Goal: Task Accomplishment & Management: Manage account settings

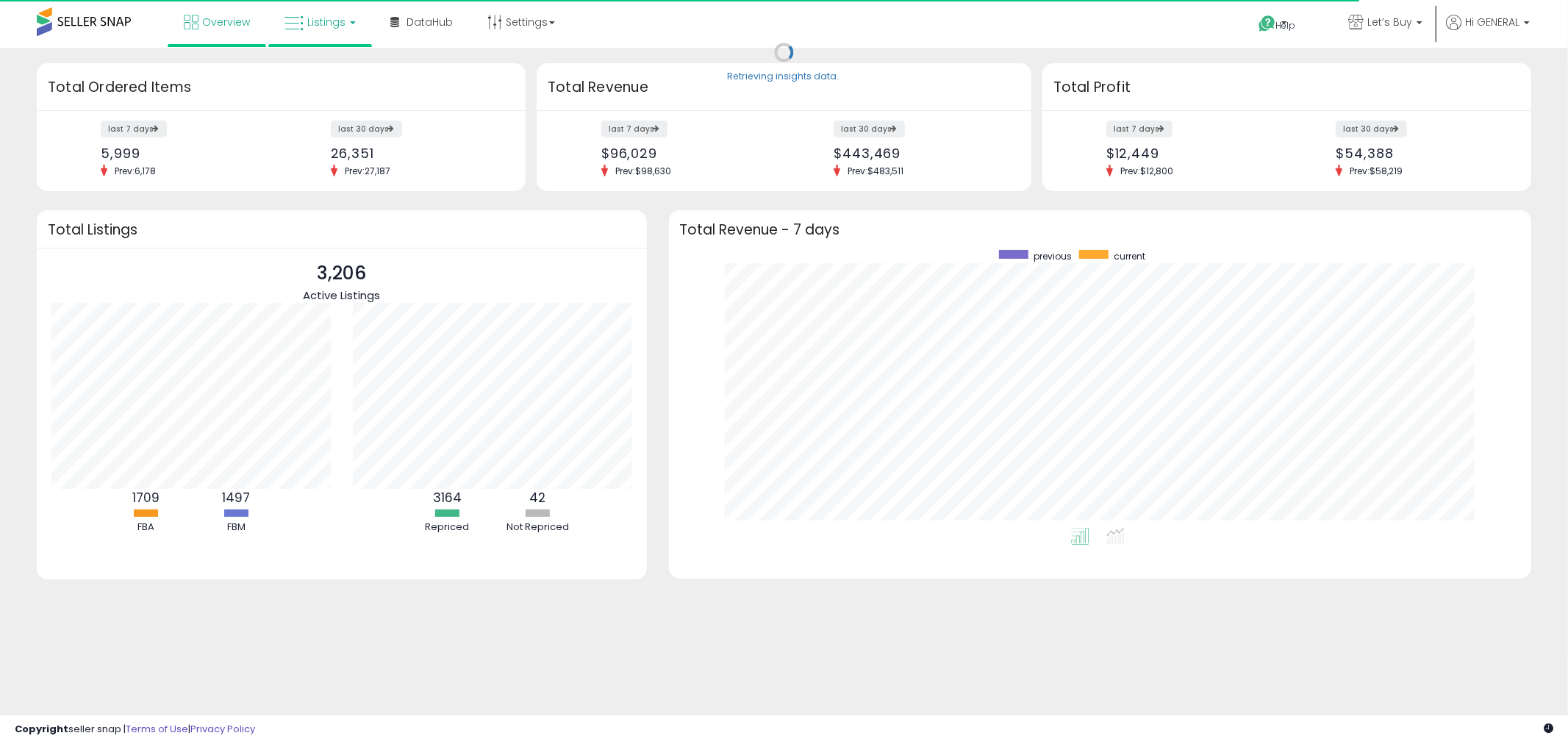
click at [302, 22] on icon at bounding box center [294, 24] width 19 height 19
click at [325, 75] on icon at bounding box center [332, 73] width 64 height 19
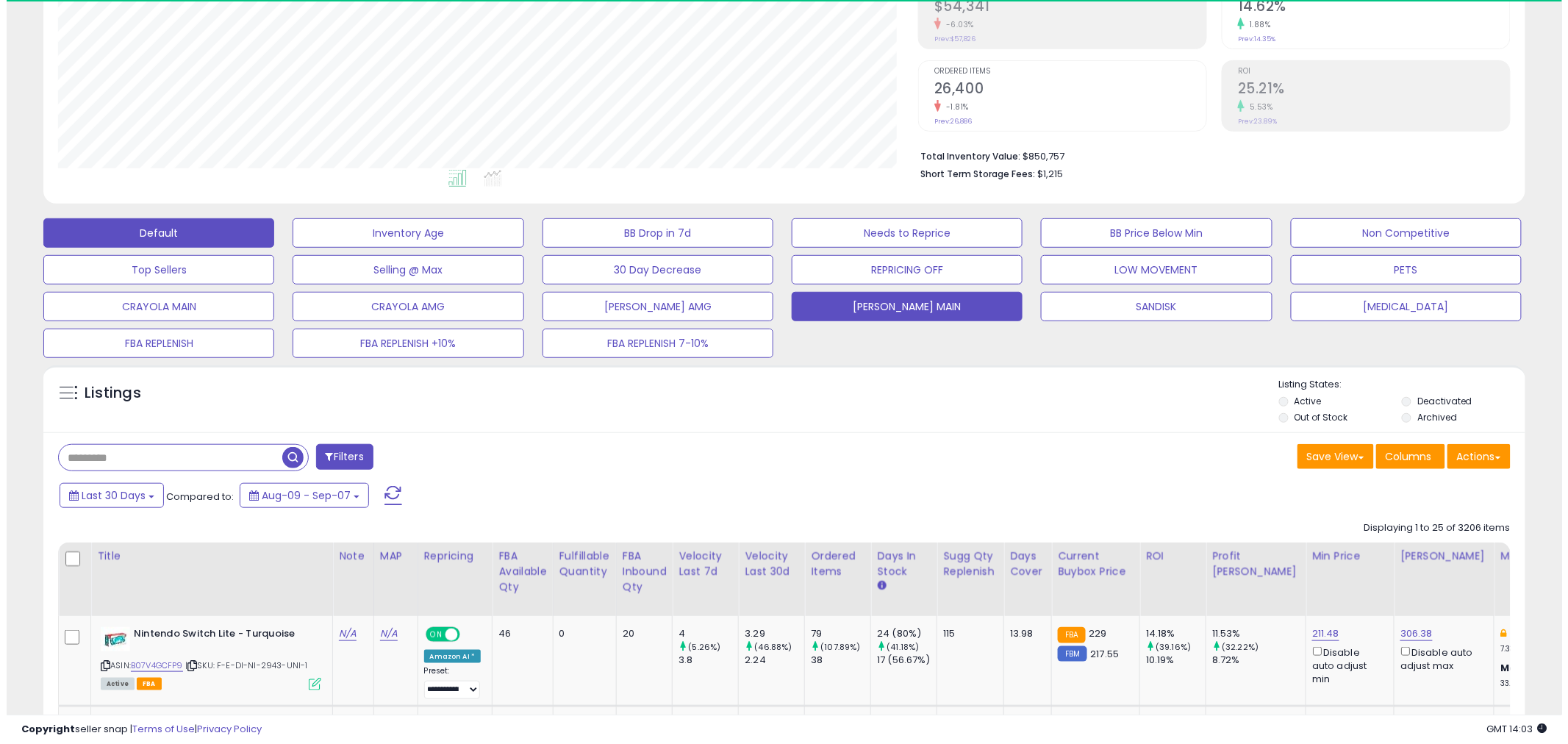
scroll to position [301, 860]
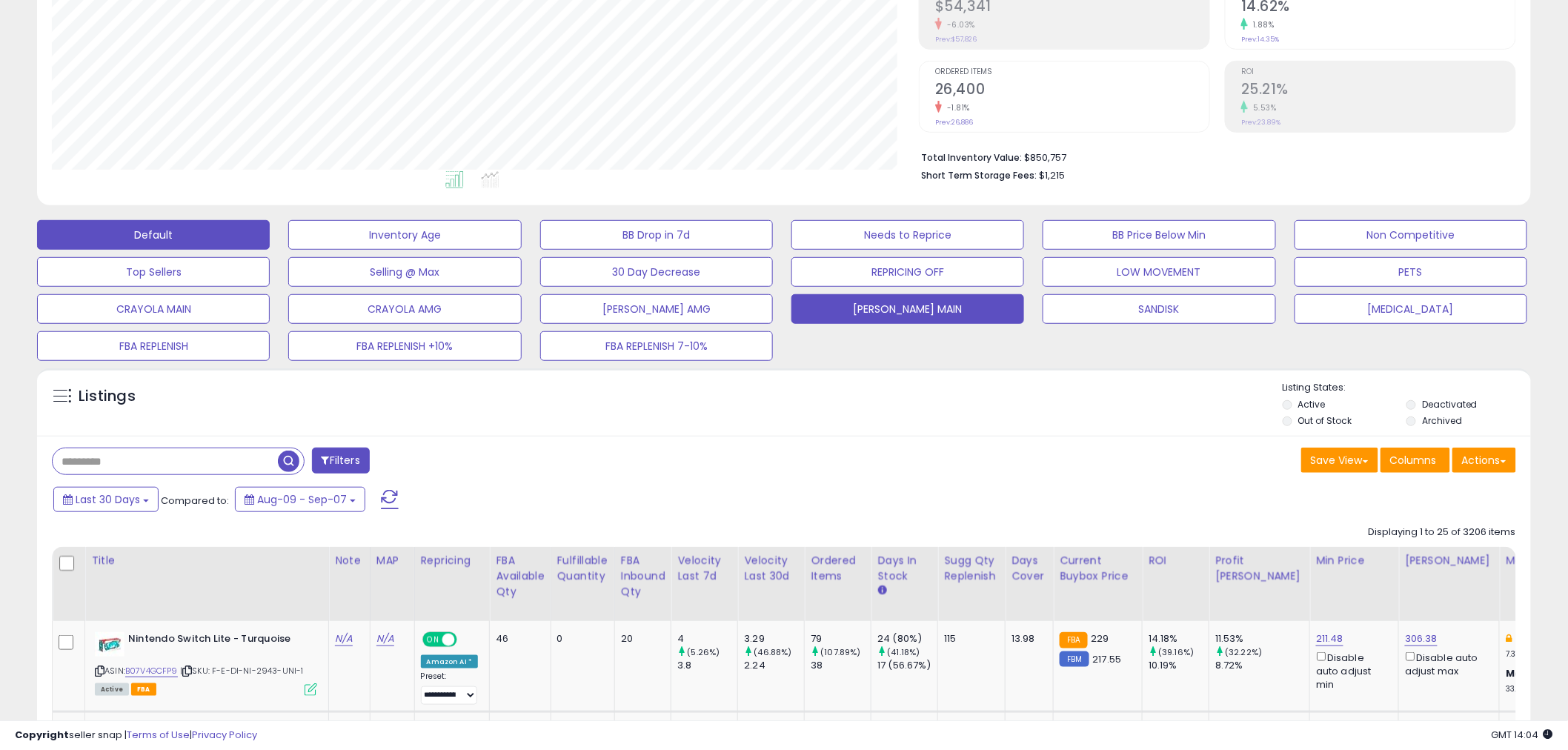
click at [857, 307] on button "[PERSON_NAME] MAIN" at bounding box center [907, 309] width 233 height 29
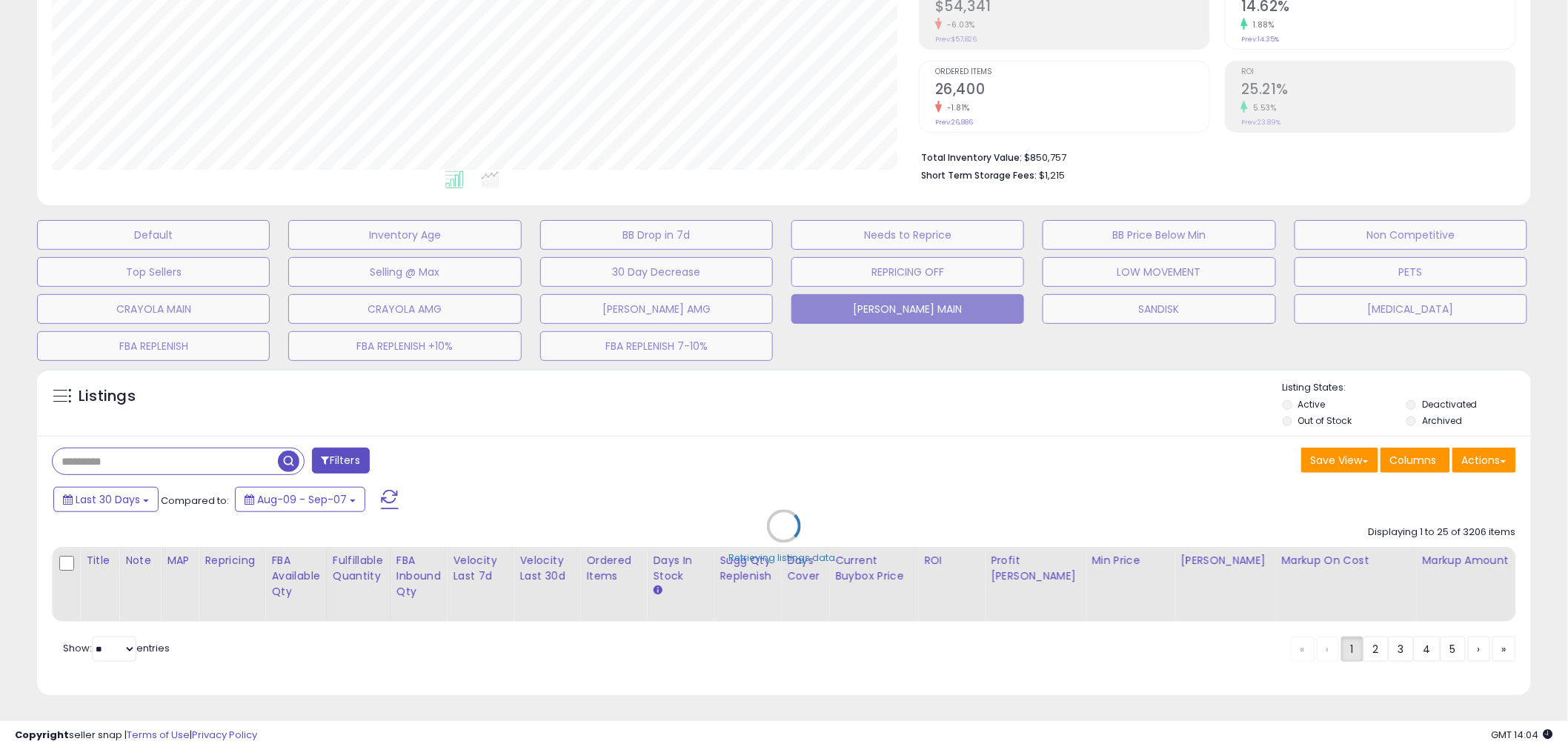
scroll to position [304, 875]
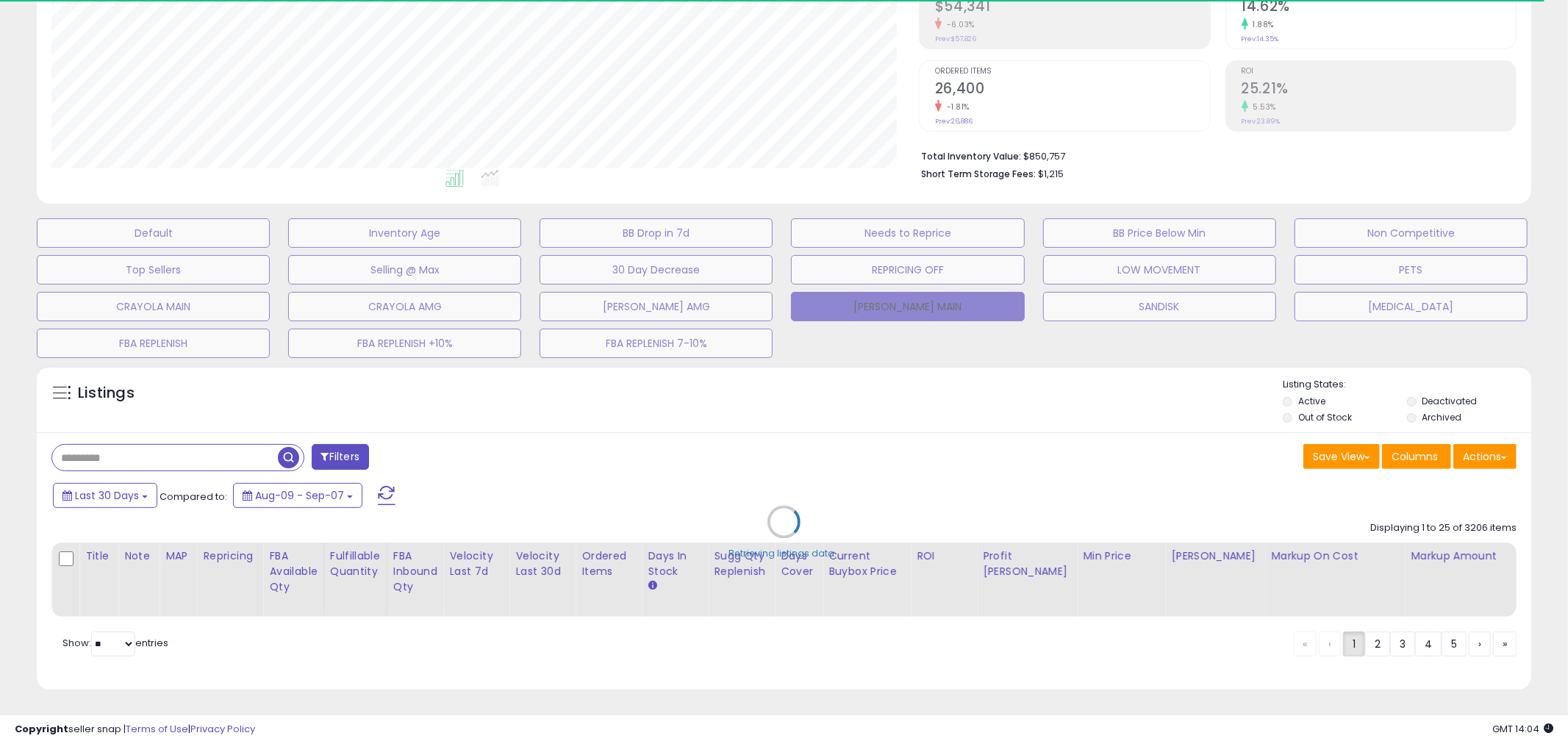
type input "*****"
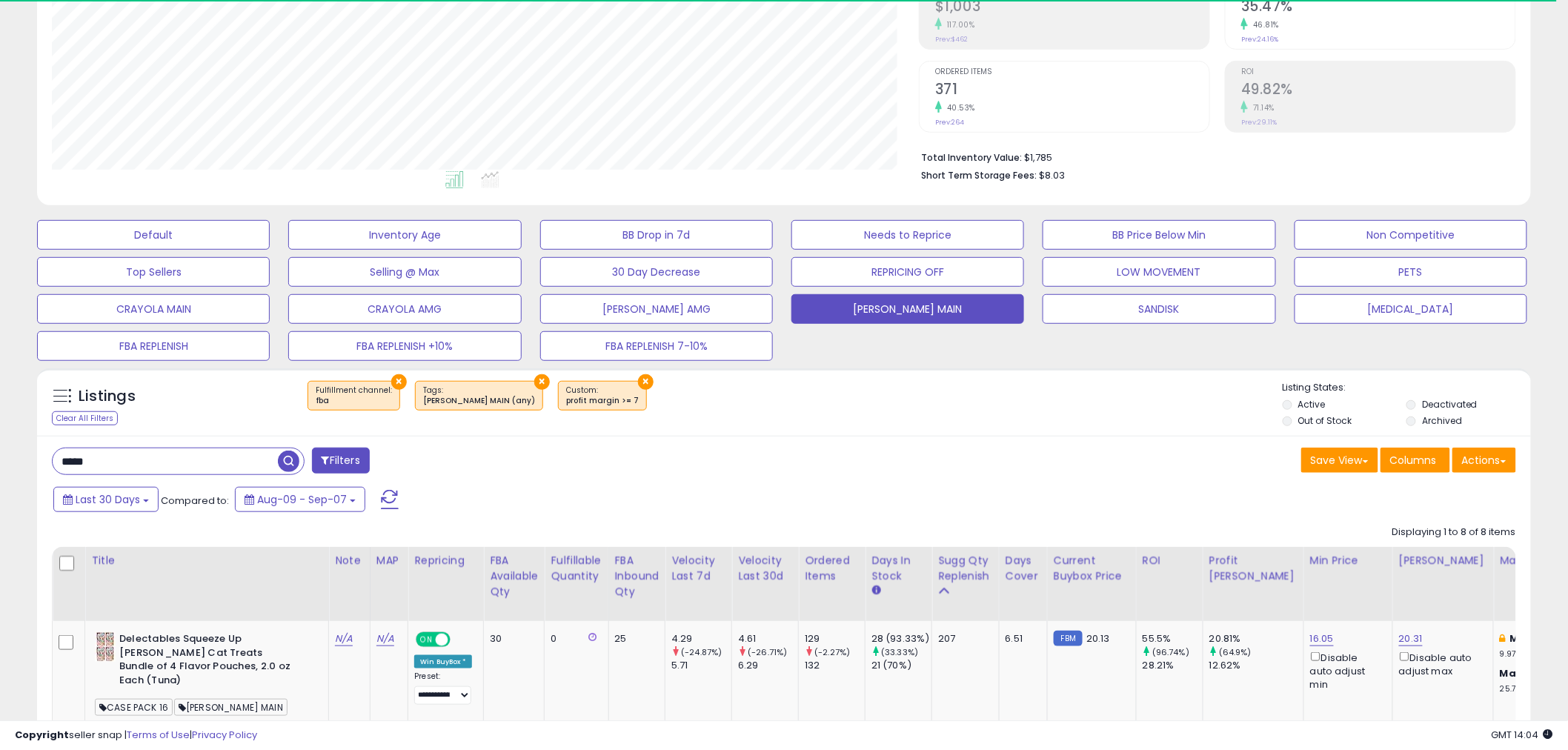
scroll to position [304, 867]
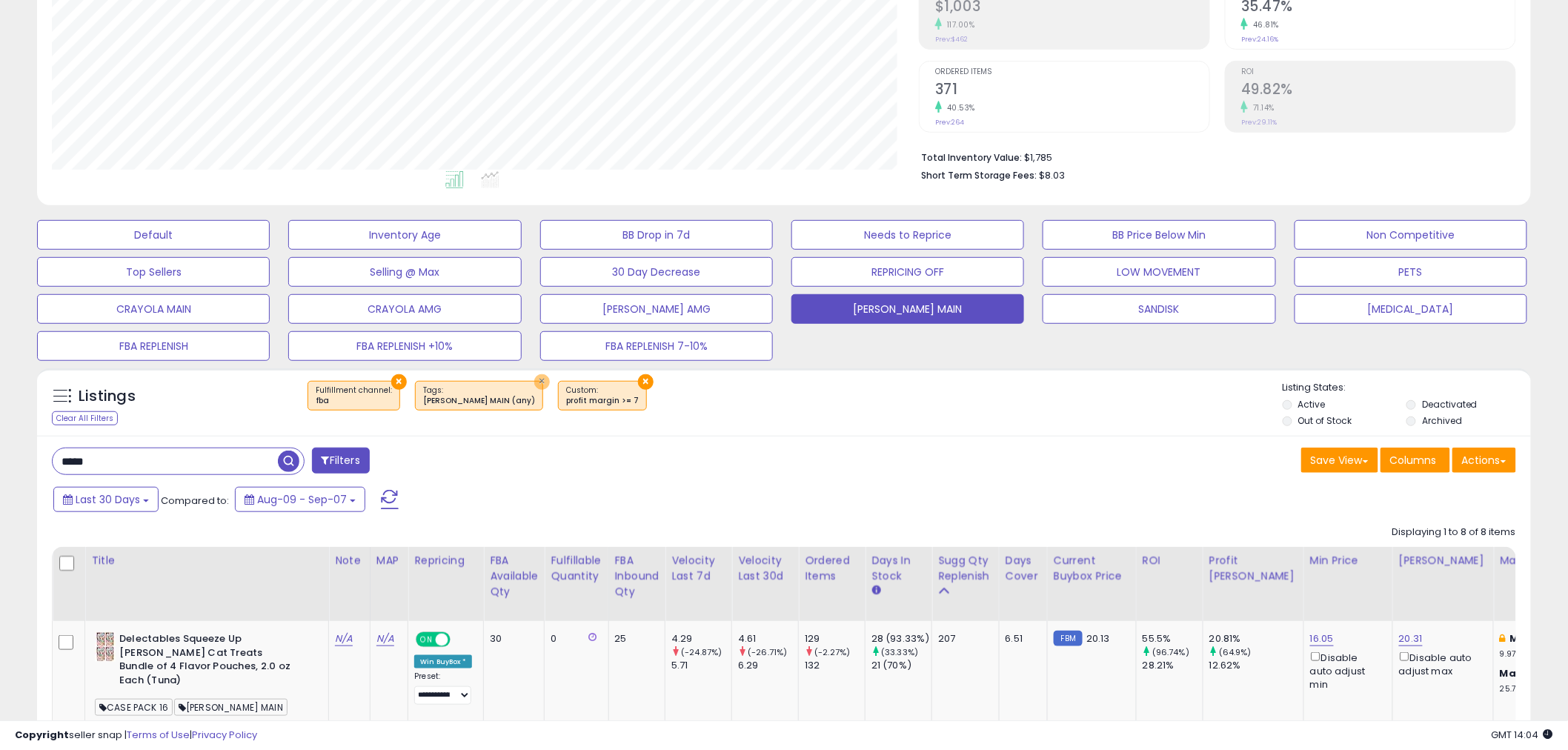
click at [535, 383] on button "×" at bounding box center [542, 382] width 15 height 15
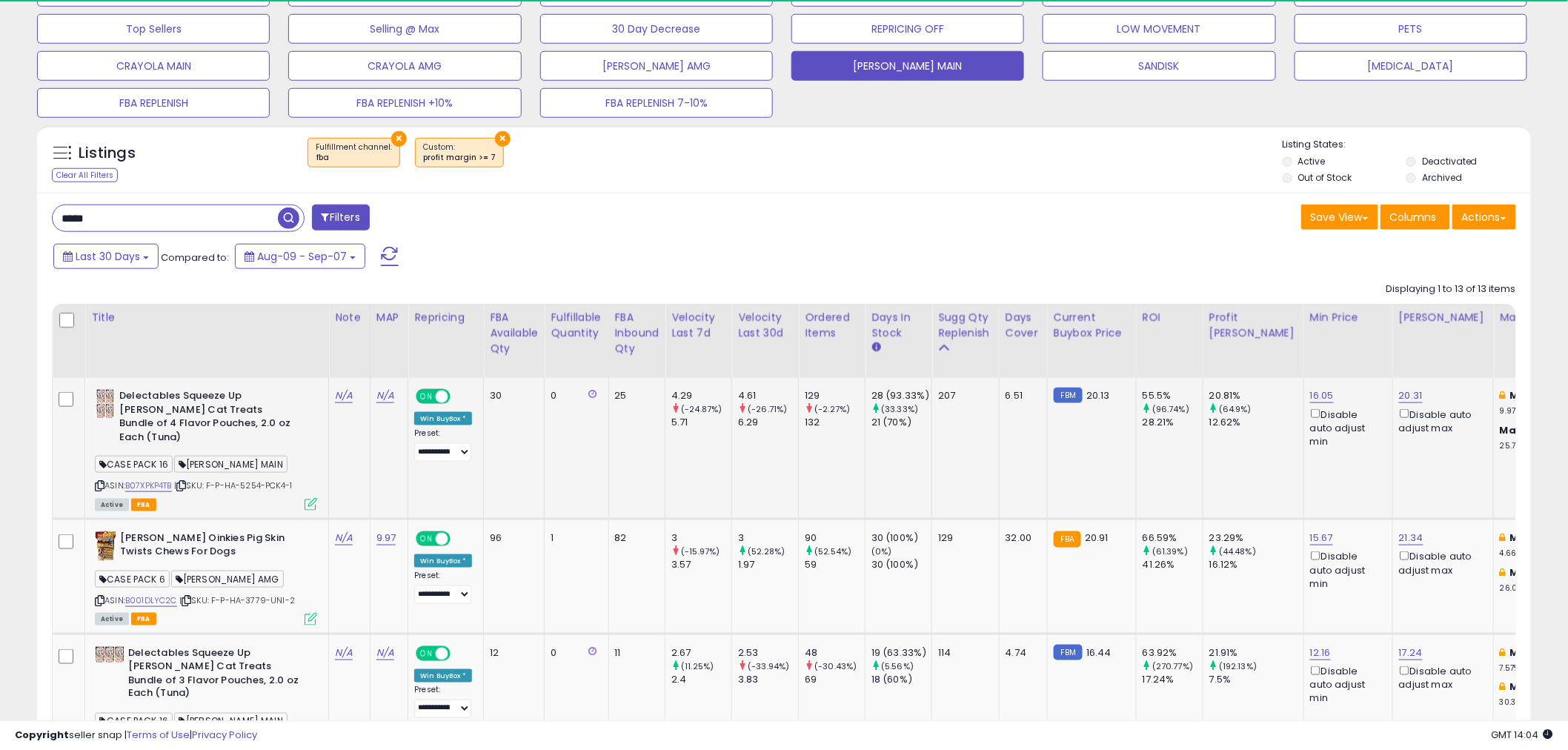
scroll to position [574, 0]
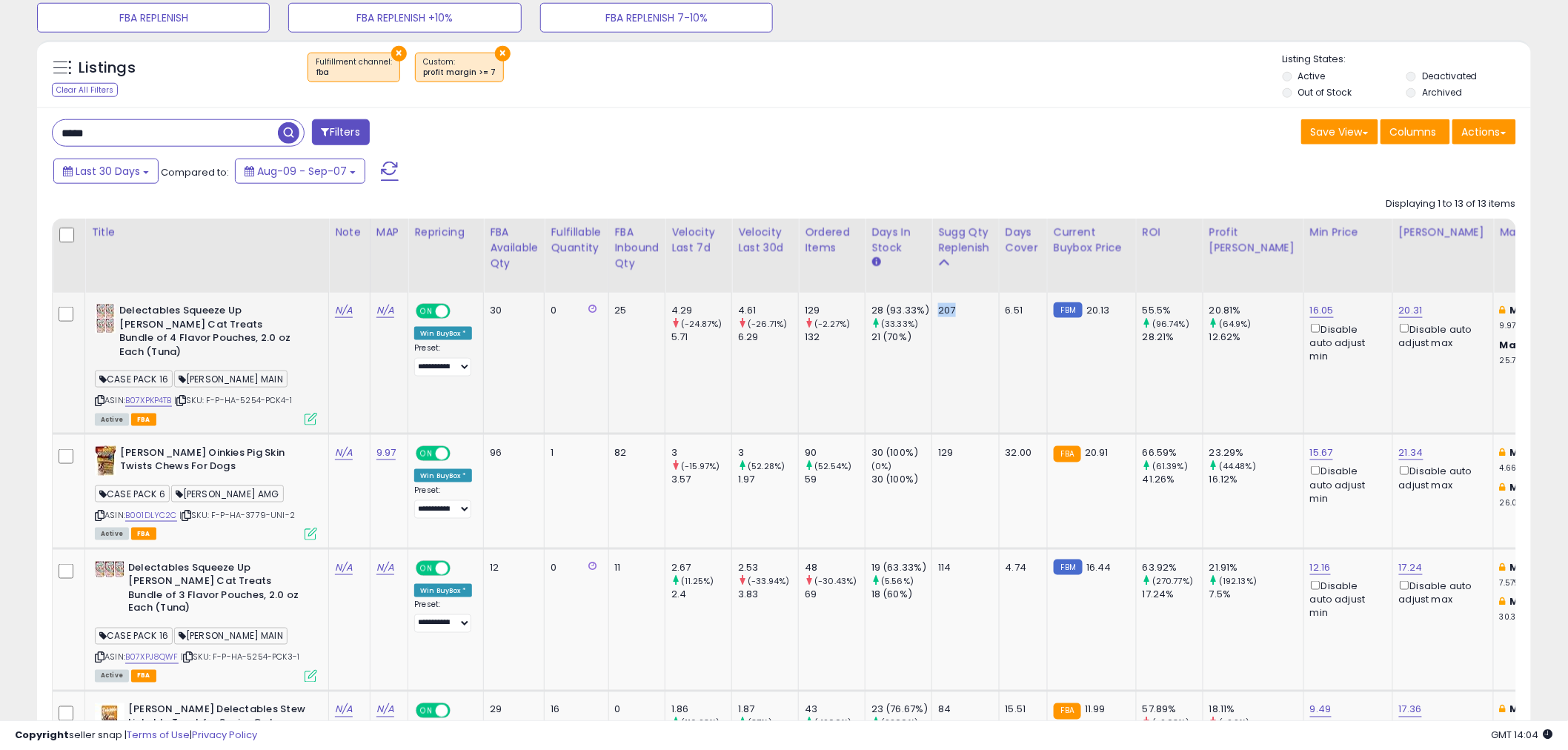
drag, startPoint x: 961, startPoint y: 313, endPoint x: 939, endPoint y: 312, distance: 22.0
click at [939, 312] on td "207" at bounding box center [966, 363] width 67 height 141
drag, startPoint x: 818, startPoint y: 309, endPoint x: 790, endPoint y: 309, distance: 28.0
click at [790, 309] on tr "Delectables Squeeze Up Hartz Cat Treats Bundle of 4 Flavor Pouches, 2.0 oz Each…" at bounding box center [1464, 363] width 2823 height 141
click at [836, 309] on div "129" at bounding box center [834, 310] width 60 height 13
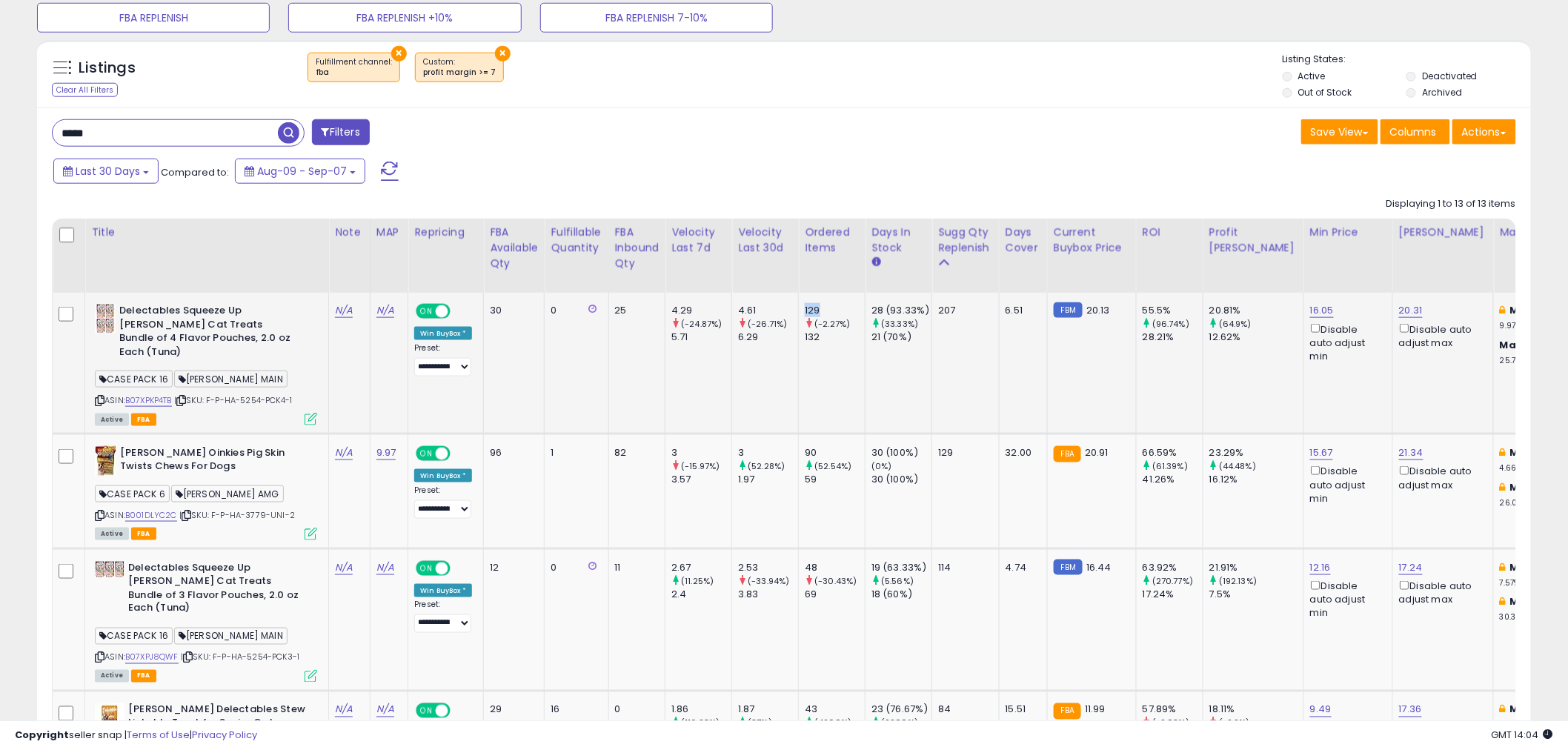
drag, startPoint x: 824, startPoint y: 309, endPoint x: 806, endPoint y: 308, distance: 18.0
click at [806, 308] on div "129" at bounding box center [834, 310] width 60 height 13
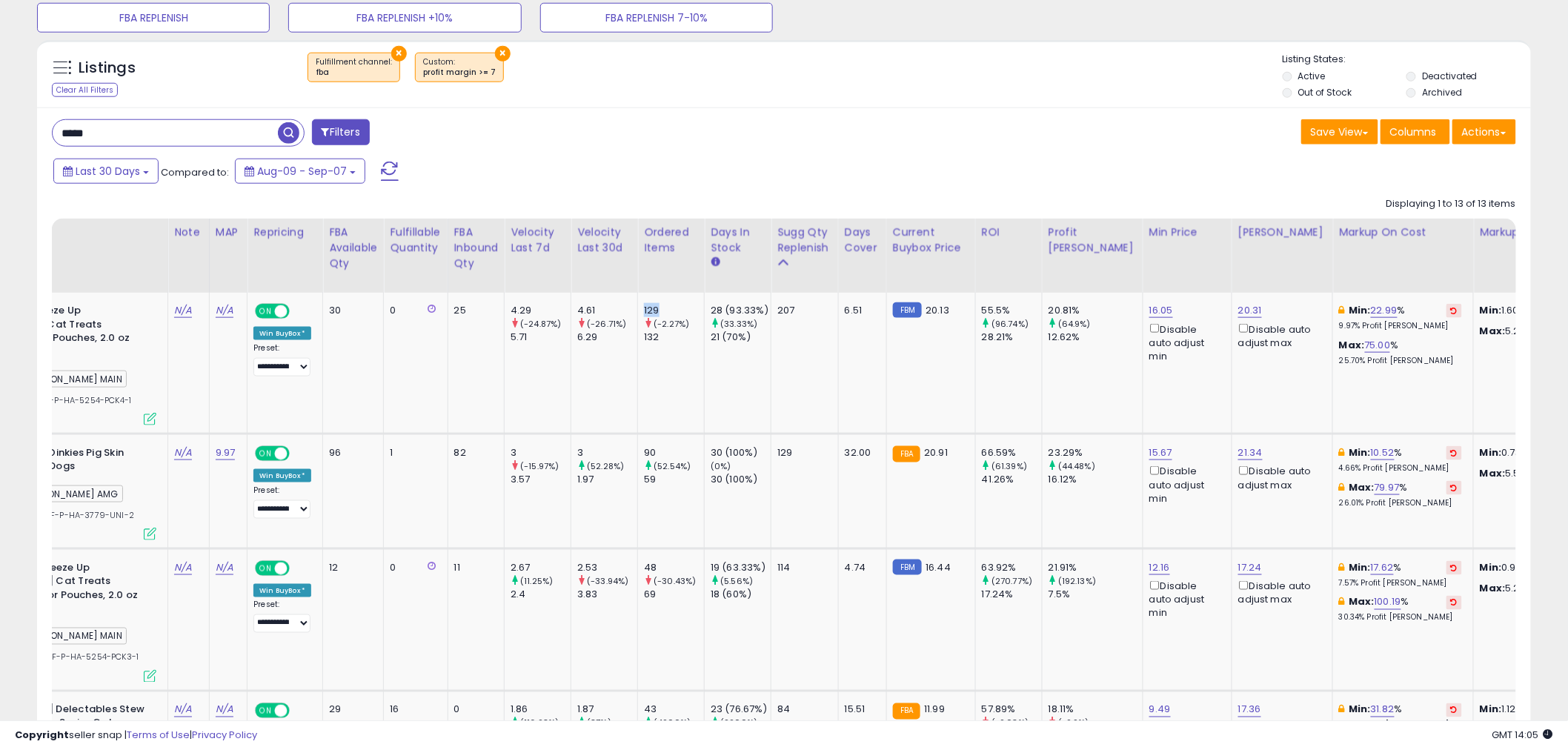
scroll to position [0, 0]
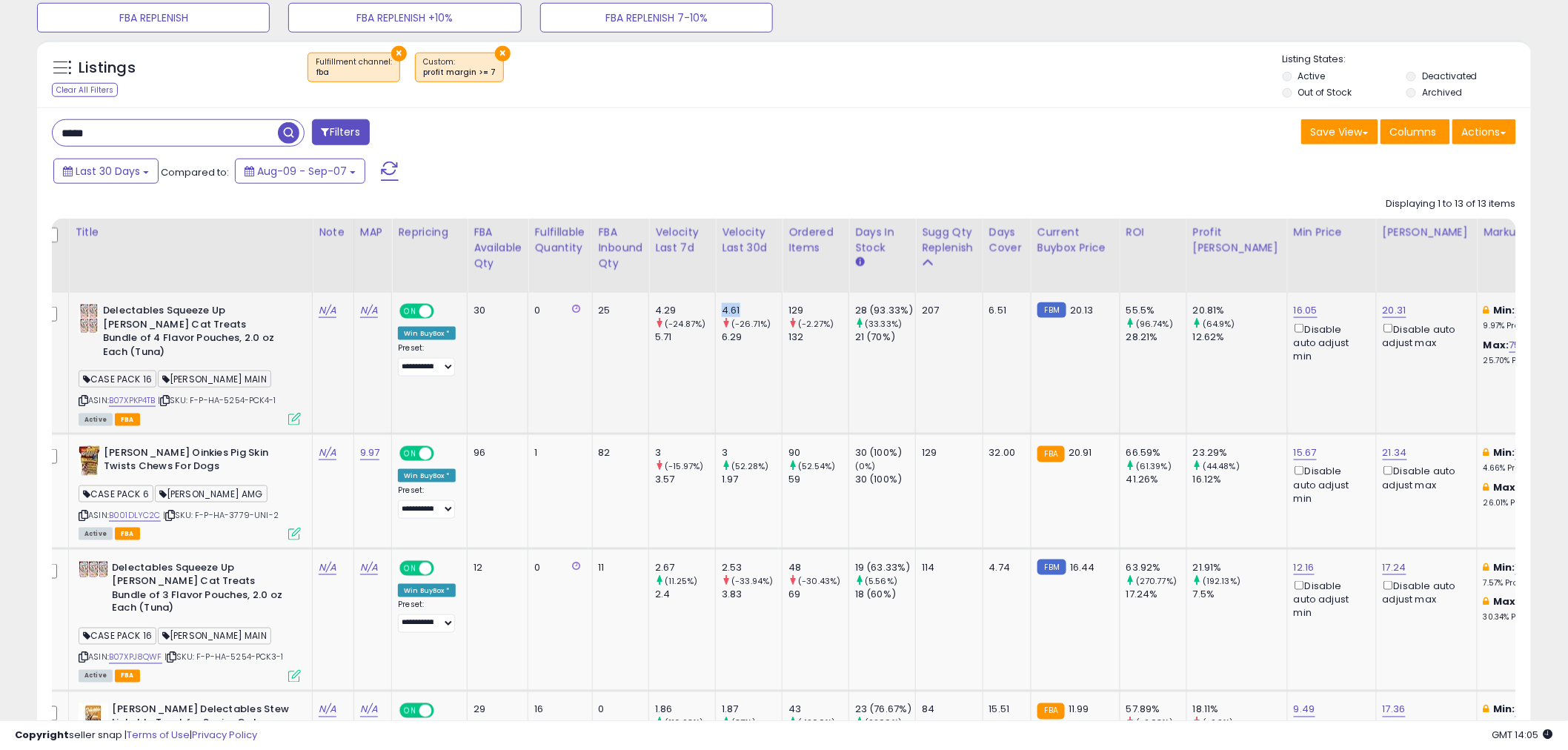
drag, startPoint x: 746, startPoint y: 302, endPoint x: 723, endPoint y: 307, distance: 23.5
click at [723, 307] on td "4.61 (-26.71%) 6.29" at bounding box center [749, 363] width 66 height 141
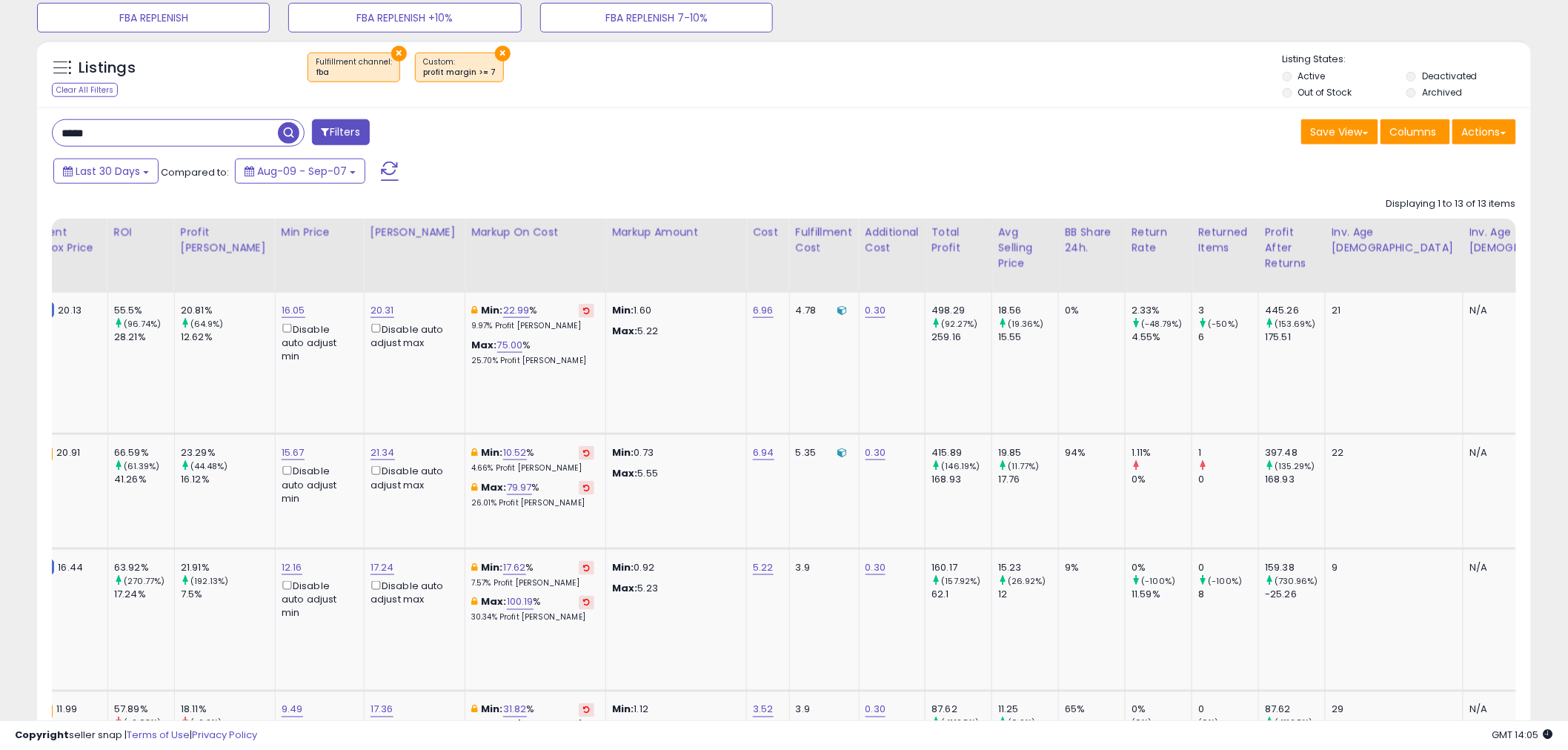
scroll to position [0, 751]
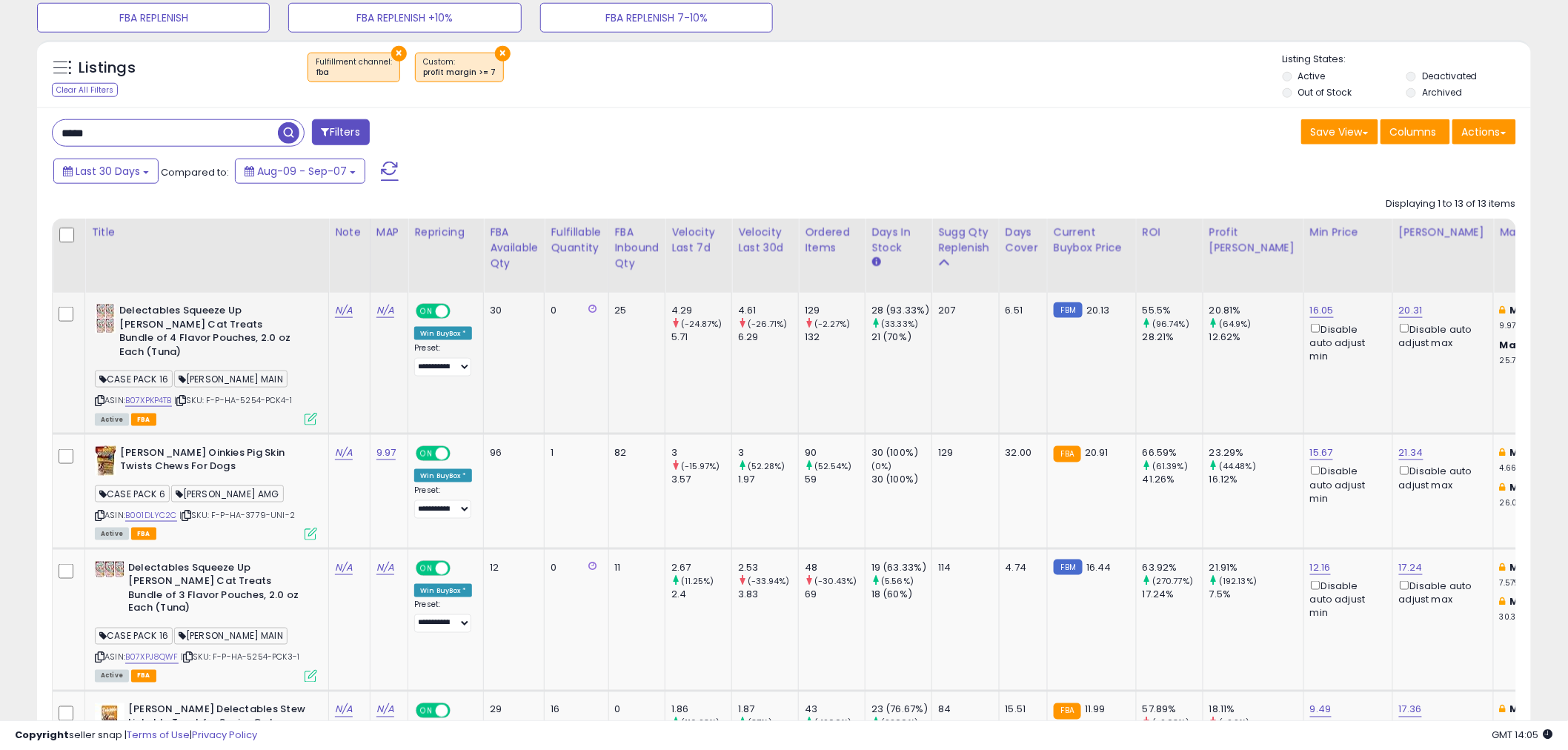
click at [925, 363] on td "28 (93.33%) (33.33%) 21 (70%)" at bounding box center [898, 363] width 66 height 141
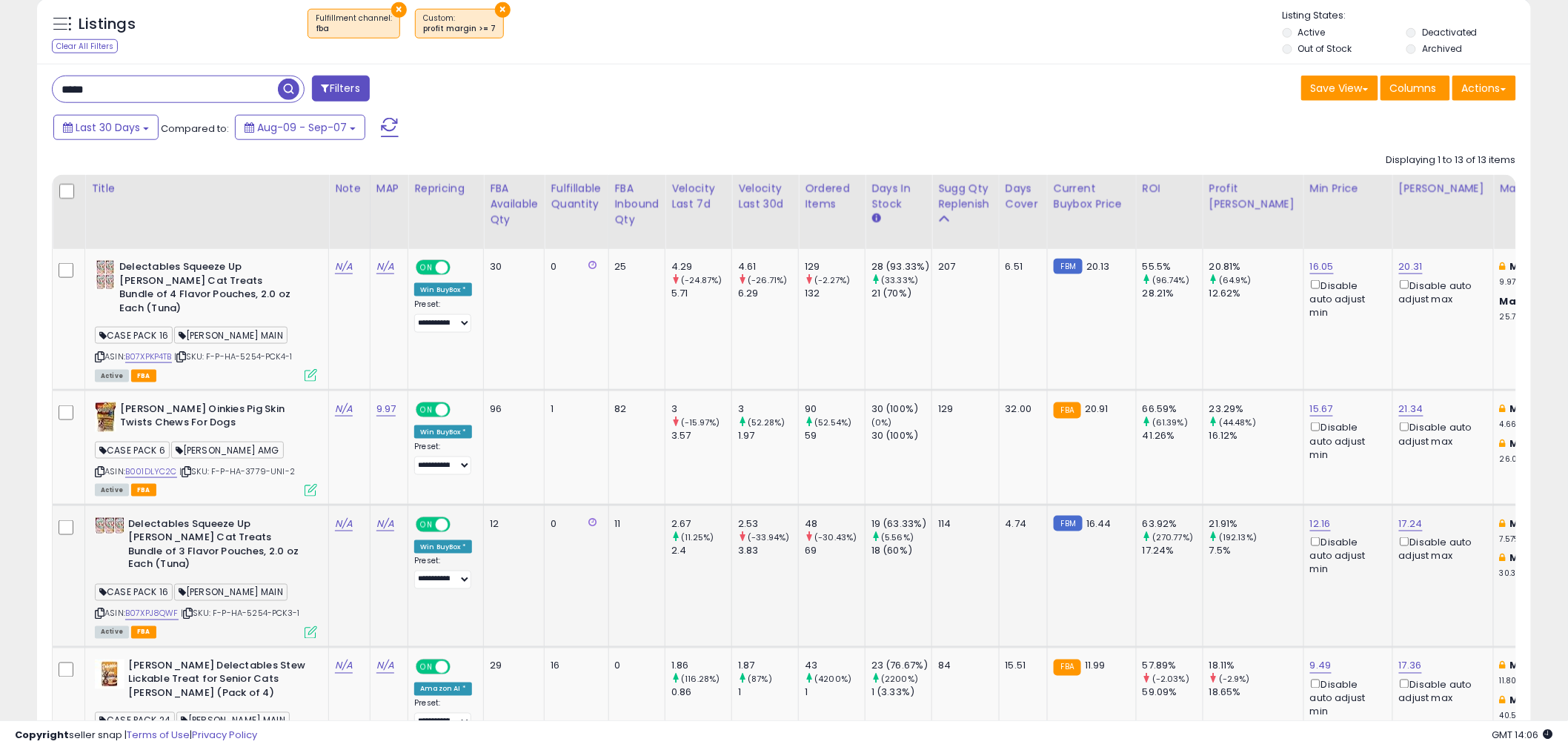
scroll to position [657, 0]
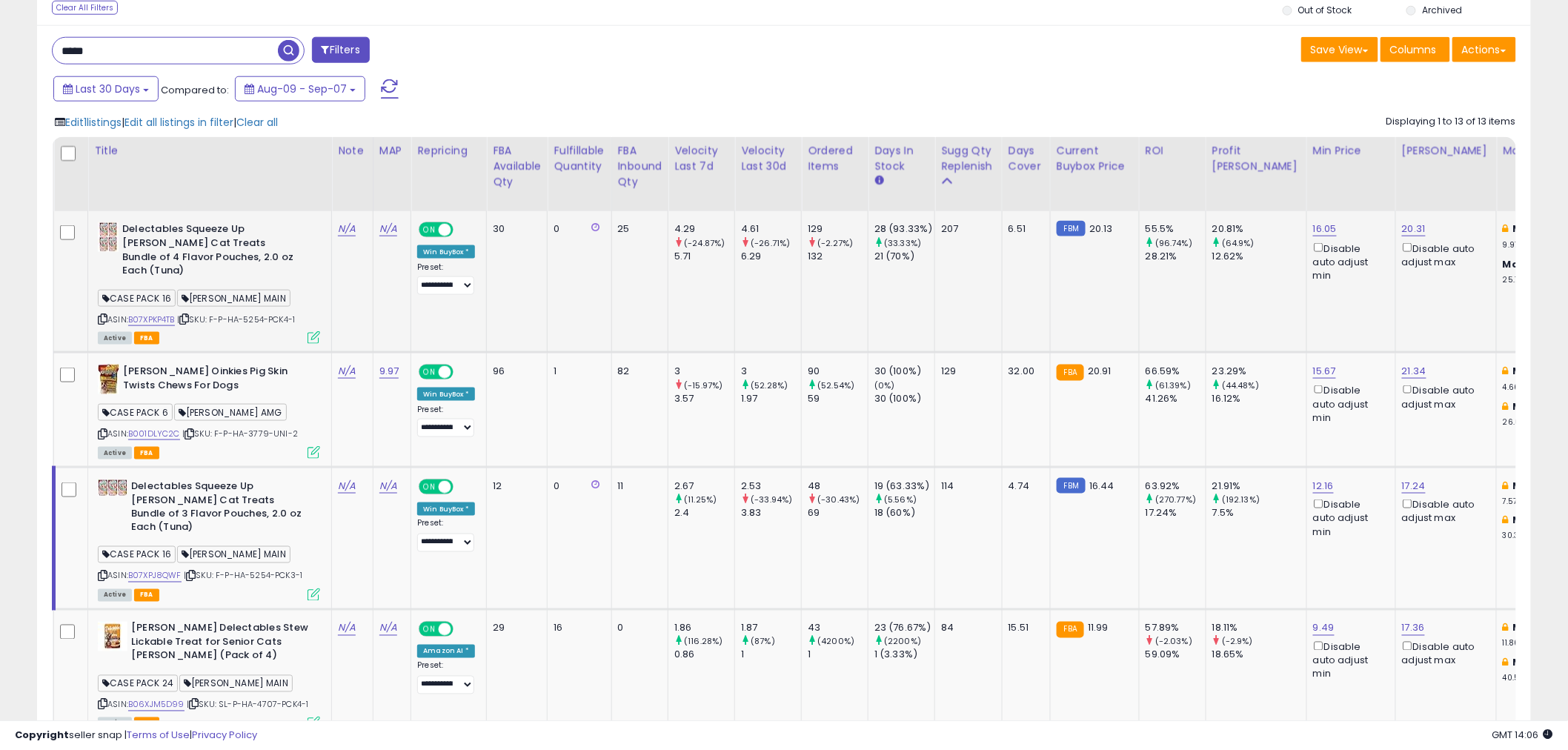
click at [64, 245] on td at bounding box center [71, 281] width 34 height 141
drag, startPoint x: 961, startPoint y: 470, endPoint x: 936, endPoint y: 471, distance: 25.0
click at [936, 471] on td "114" at bounding box center [969, 538] width 67 height 142
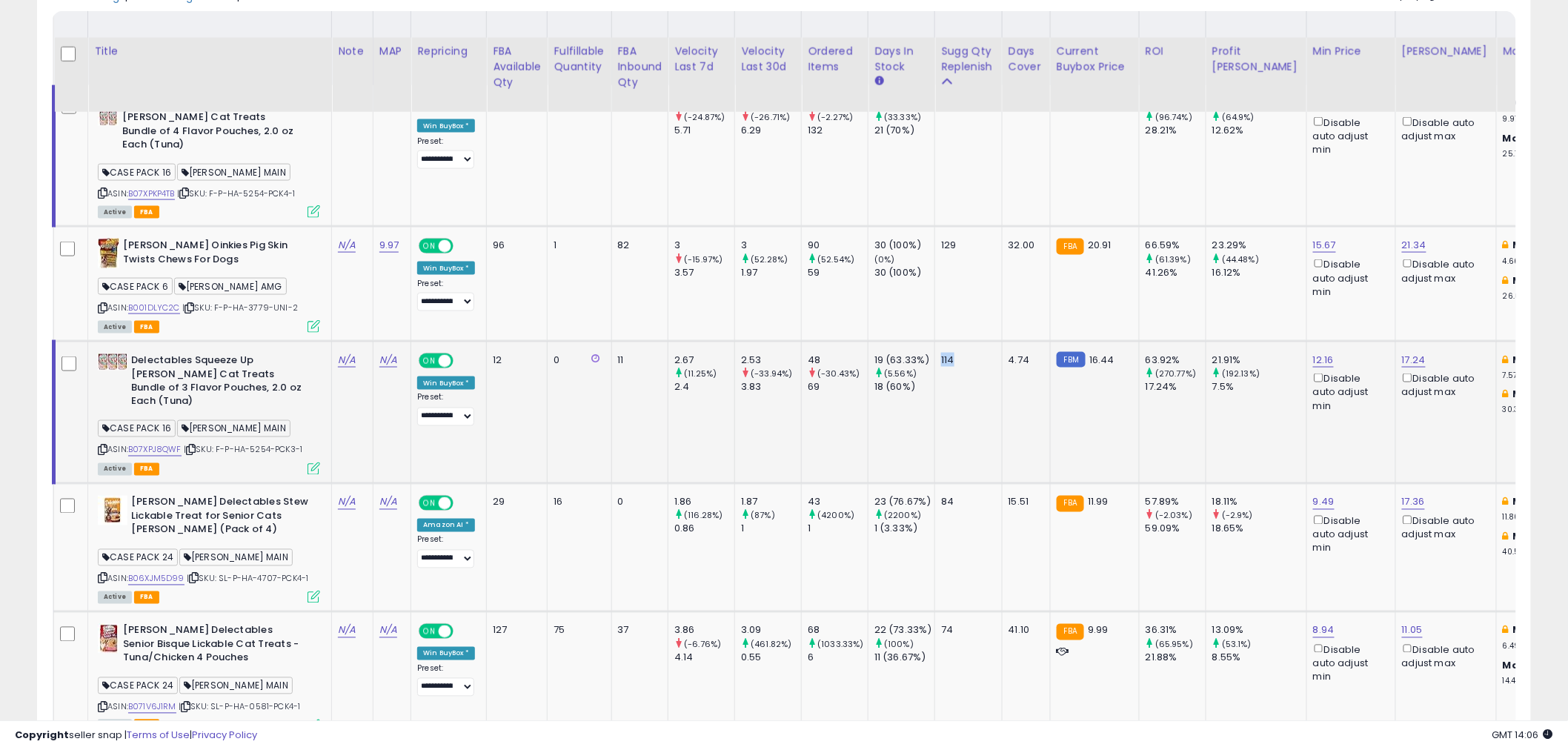
scroll to position [822, 0]
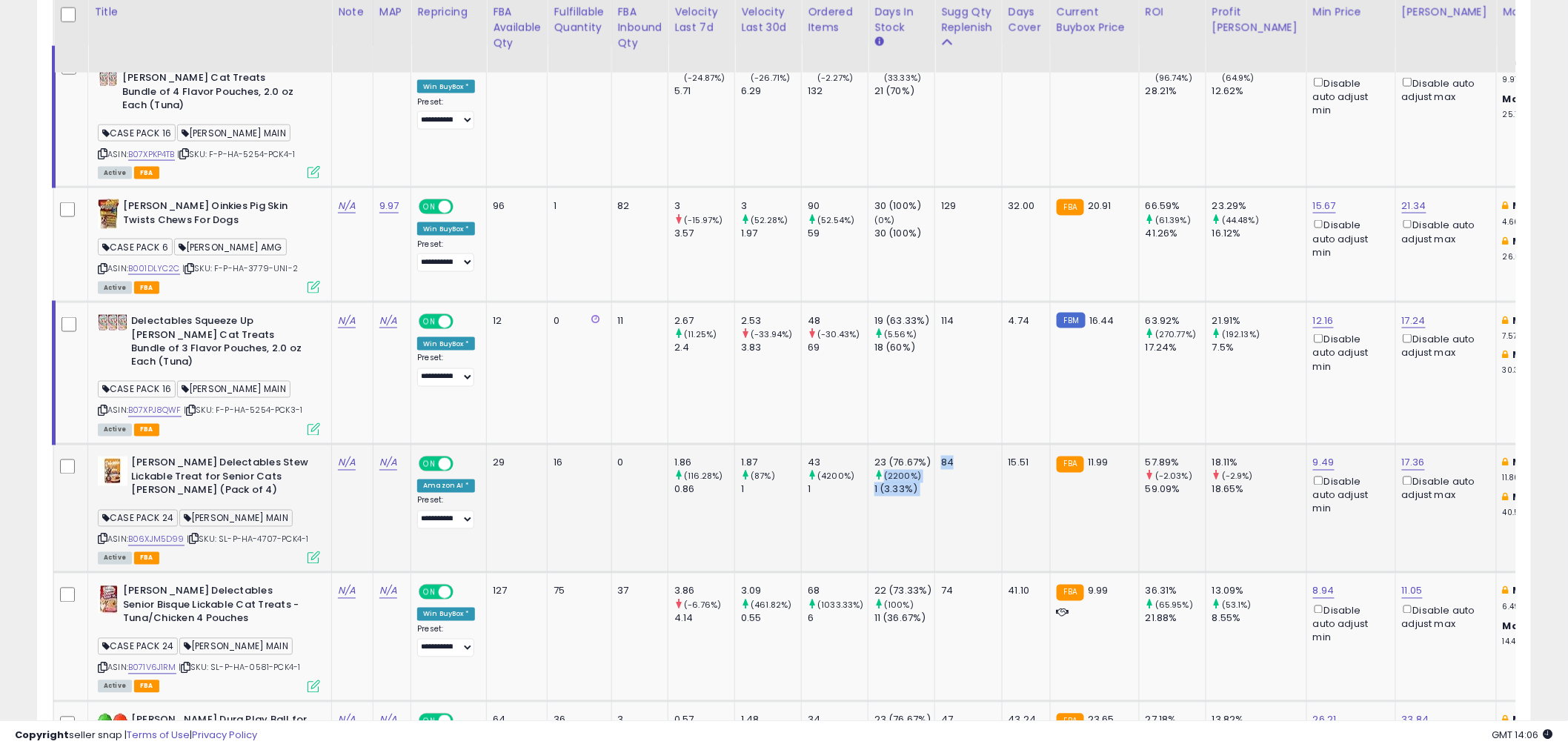
drag, startPoint x: 957, startPoint y: 443, endPoint x: 934, endPoint y: 439, distance: 23.3
click at [934, 443] on tr "HARTZ Delectables Stew Lickable Treat for Senior Cats Chicken Tuna (Pack of 4) …" at bounding box center [1466, 507] width 2824 height 128
click at [958, 478] on td "84" at bounding box center [969, 507] width 67 height 128
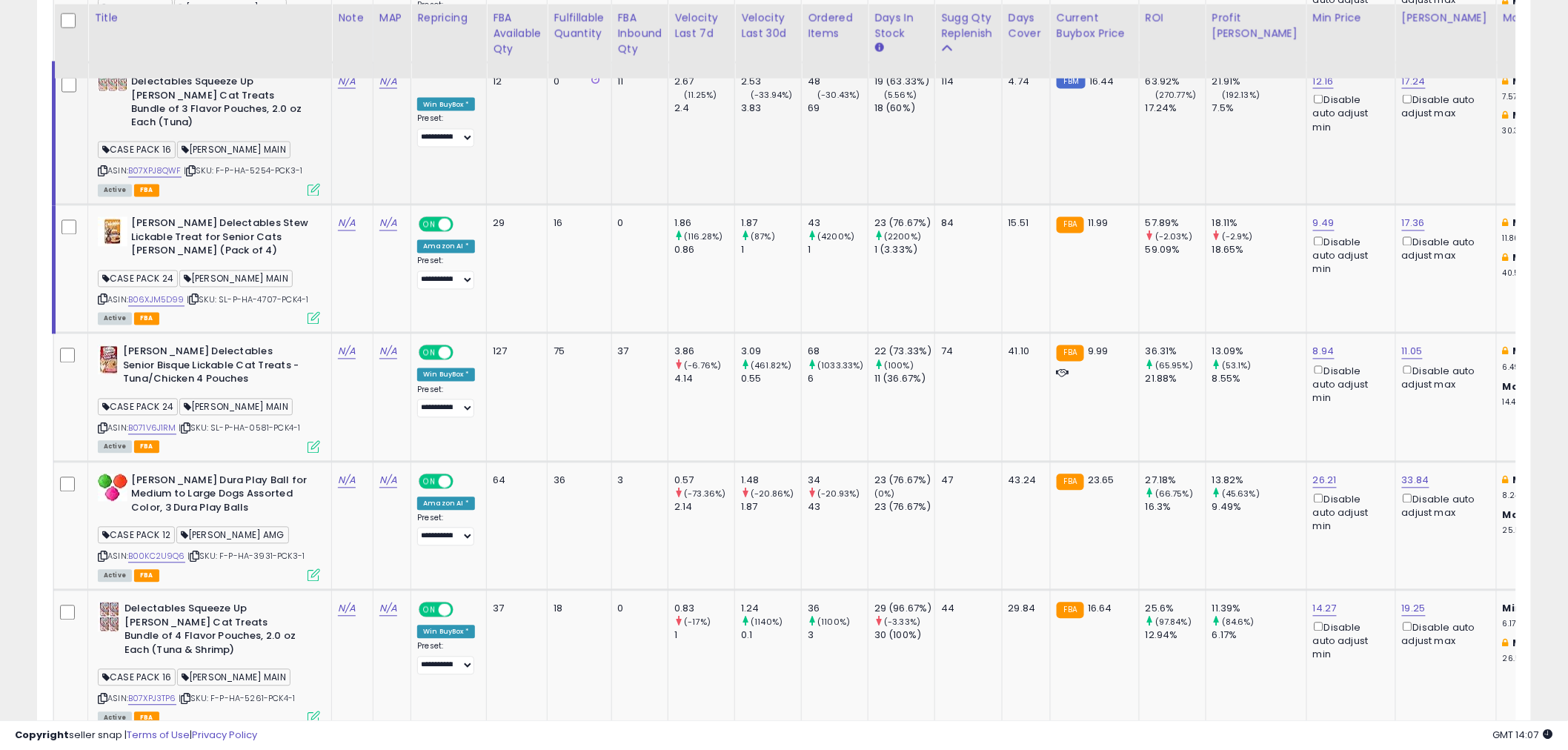
scroll to position [1069, 0]
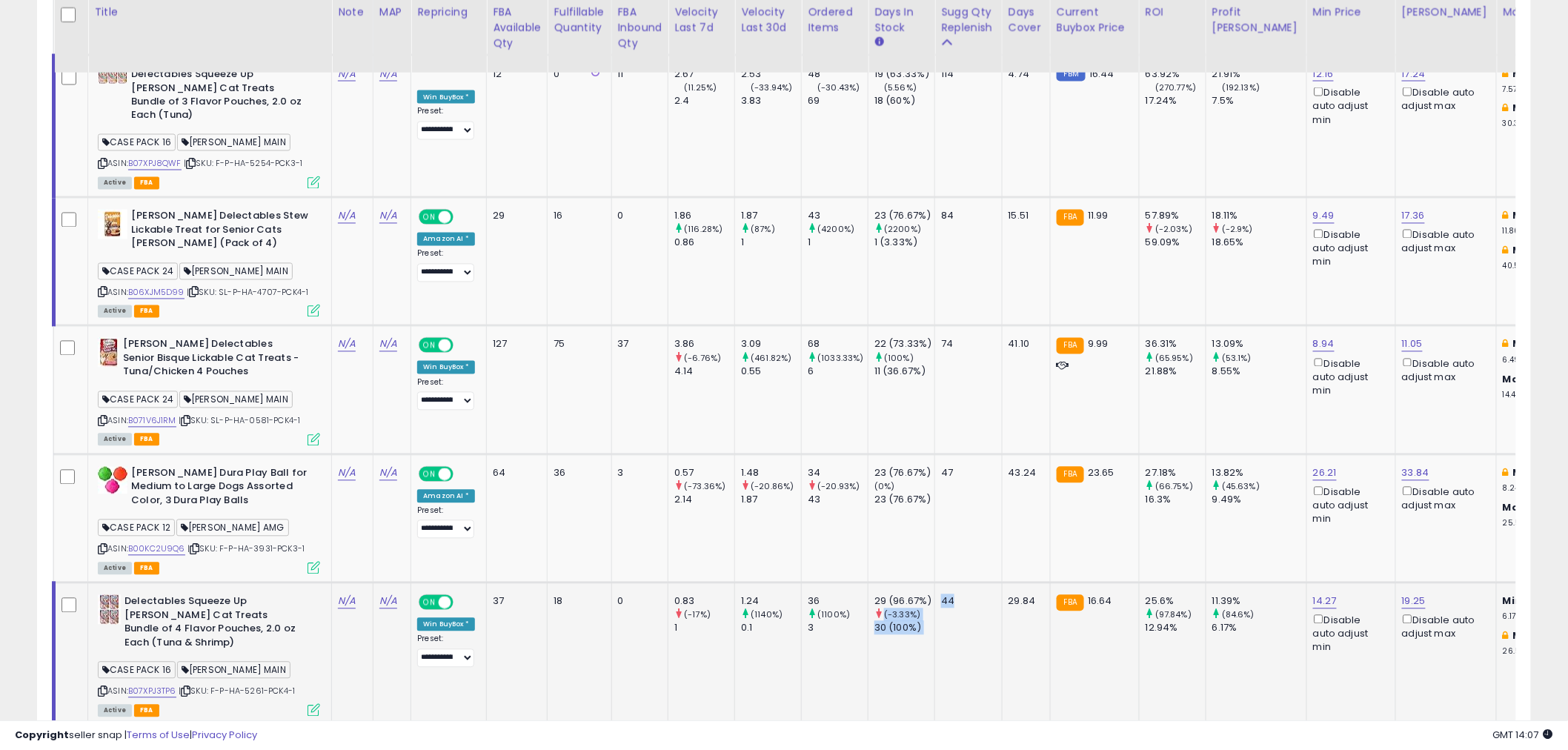
drag, startPoint x: 959, startPoint y: 573, endPoint x: 935, endPoint y: 573, distance: 24.0
click at [935, 582] on tr "Delectables Squeeze Up Hartz Cat Treats Bundle of 4 Flavor Pouches, 2.0 oz Each…" at bounding box center [1466, 653] width 2824 height 142
click at [946, 588] on td "44" at bounding box center [969, 653] width 67 height 142
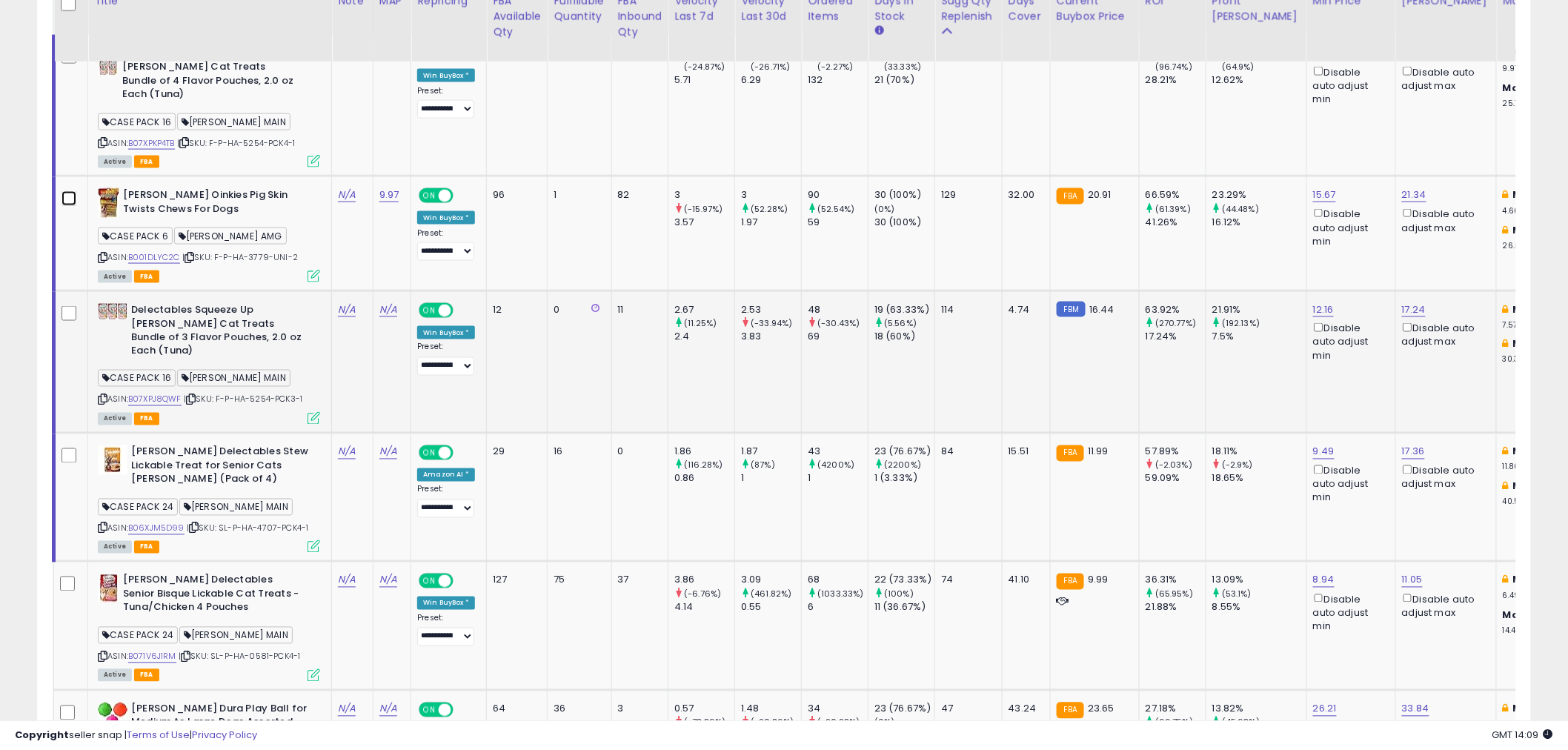
scroll to position [905, 0]
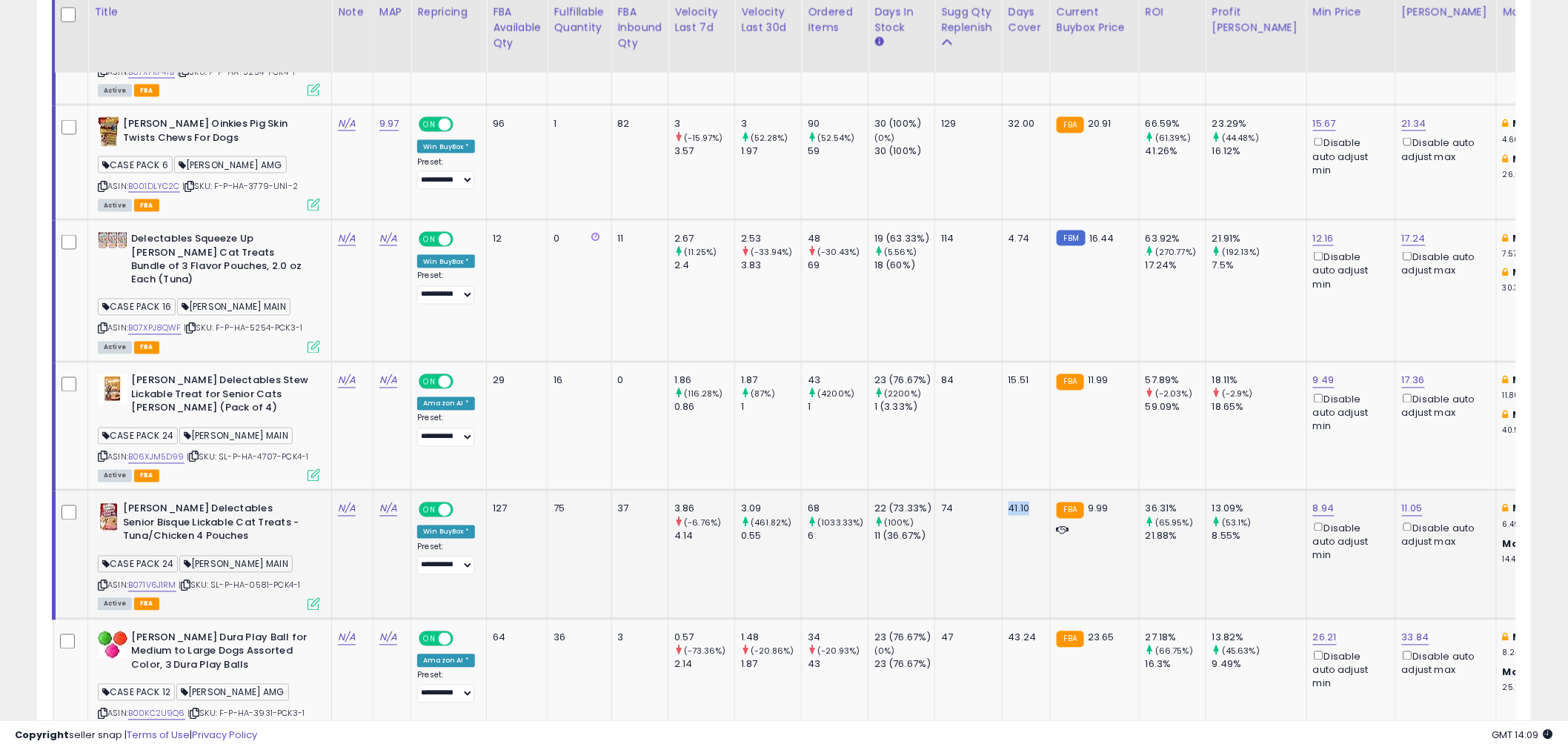
drag, startPoint x: 1032, startPoint y: 477, endPoint x: 997, endPoint y: 476, distance: 35.0
click at [997, 491] on tr "Hartz Delectables Senior Bisque Lickable Cat Treats - Tuna/Chicken 4 Pouches CA…" at bounding box center [1466, 554] width 2824 height 128
click at [1020, 500] on td "41.10" at bounding box center [1026, 554] width 48 height 128
drag, startPoint x: 942, startPoint y: 481, endPoint x: 966, endPoint y: 483, distance: 24.1
click at [966, 502] on div "74" at bounding box center [966, 509] width 49 height 13
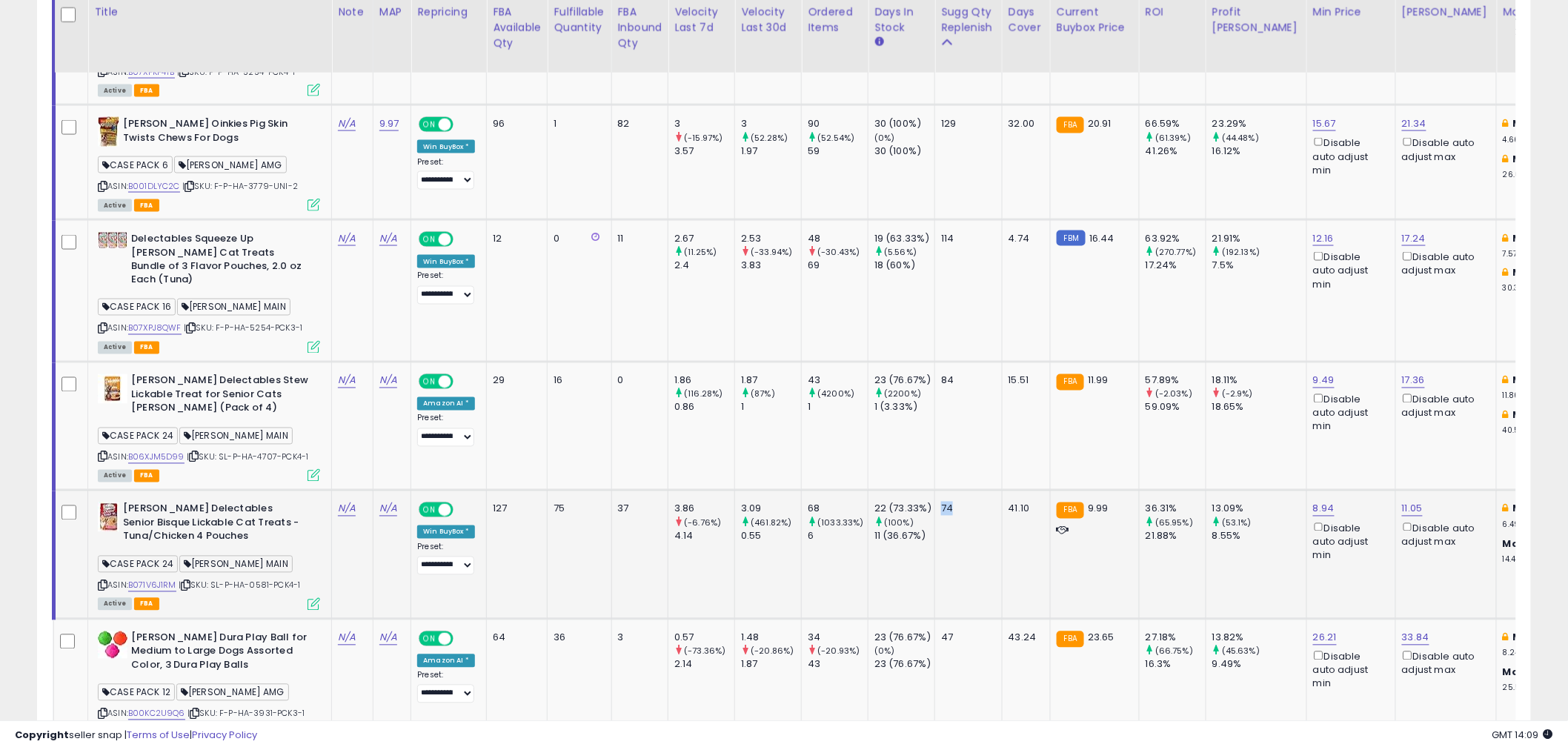
click at [966, 502] on div "74" at bounding box center [966, 509] width 49 height 13
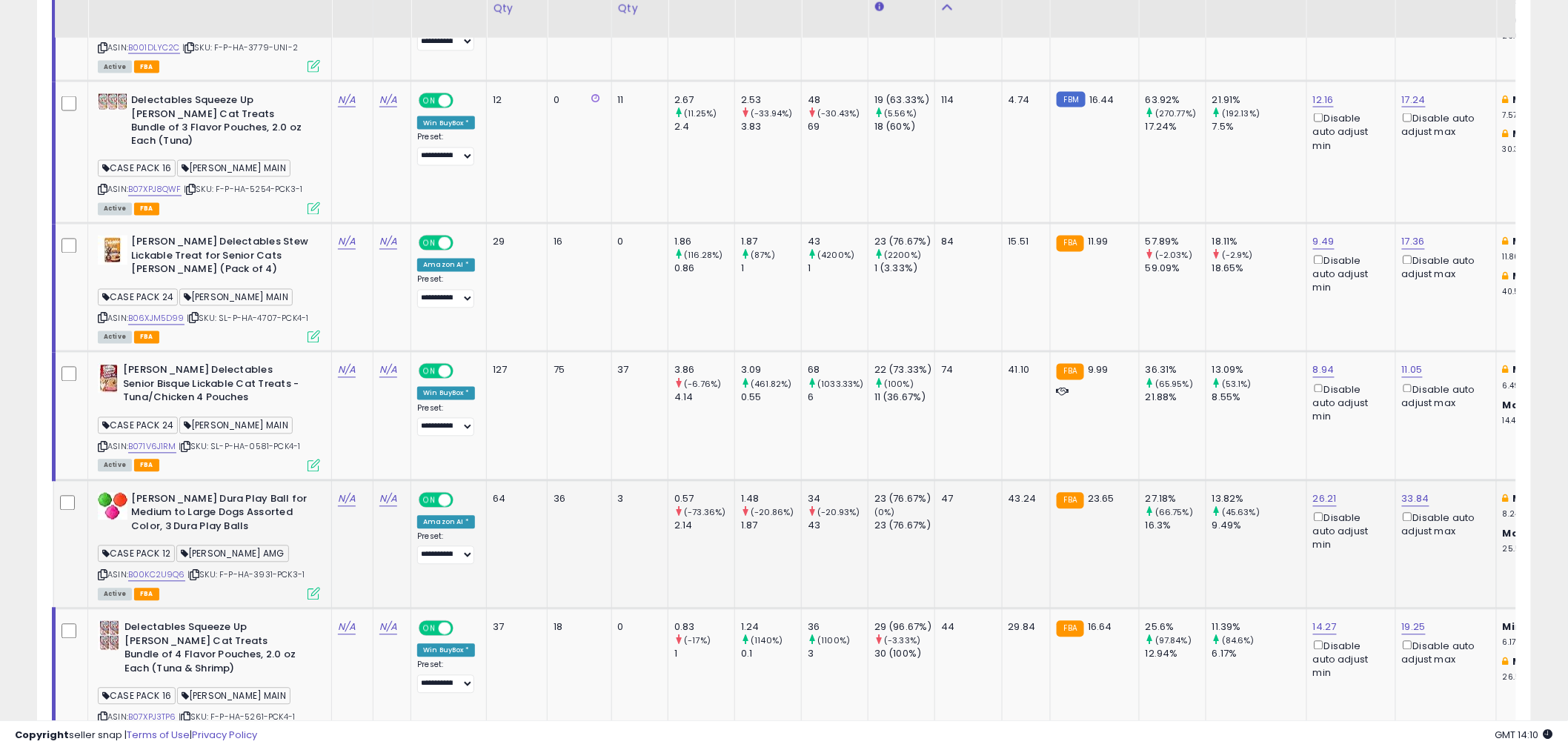
scroll to position [1069, 0]
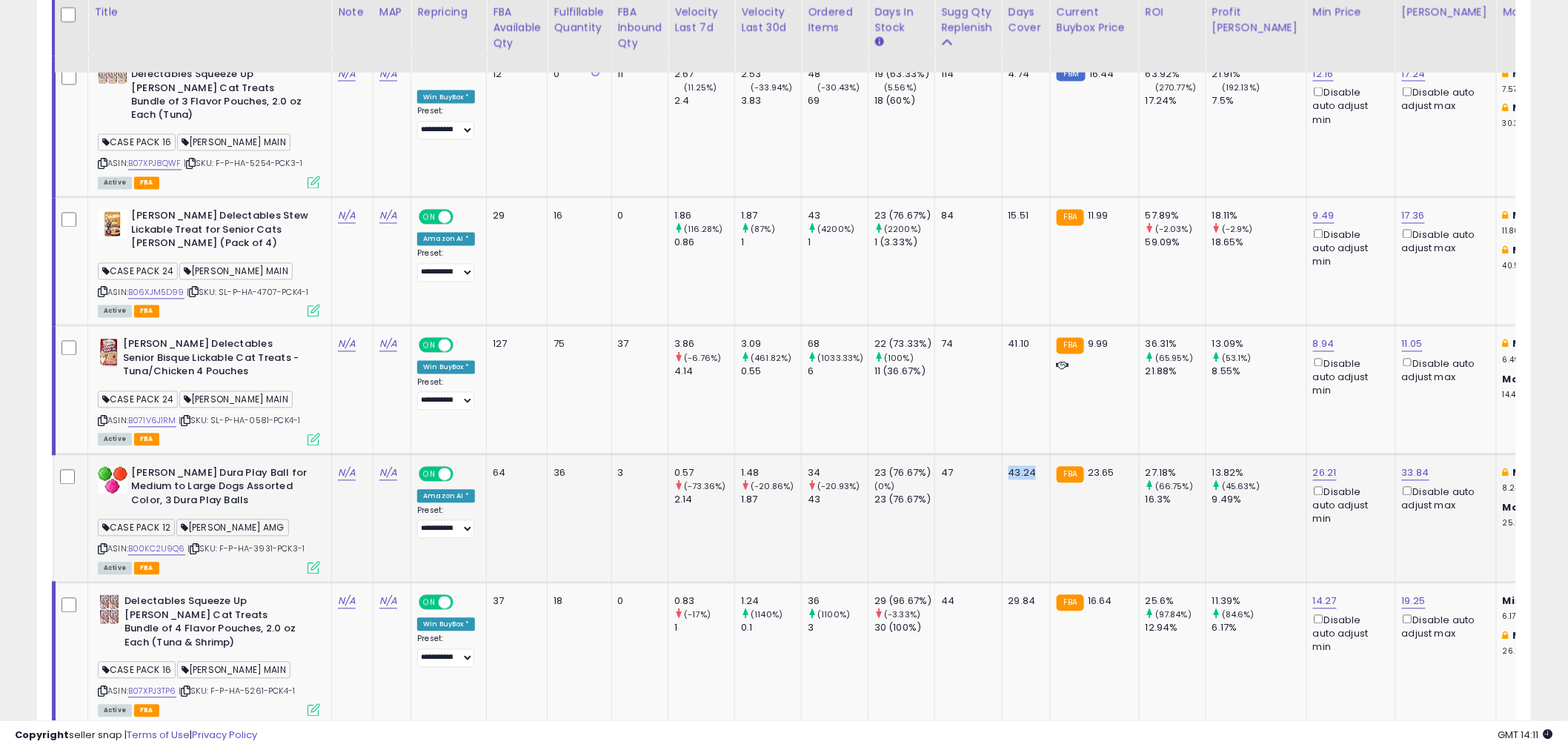
drag, startPoint x: 1050, startPoint y: 434, endPoint x: 1003, endPoint y: 444, distance: 48.1
click at [1003, 454] on tr "Hartz Dura Play Ball for Medium to Large Dogs Assorted Color, 3 Dura Play Balls…" at bounding box center [1466, 517] width 2824 height 128
click at [1002, 470] on td "47" at bounding box center [969, 517] width 67 height 128
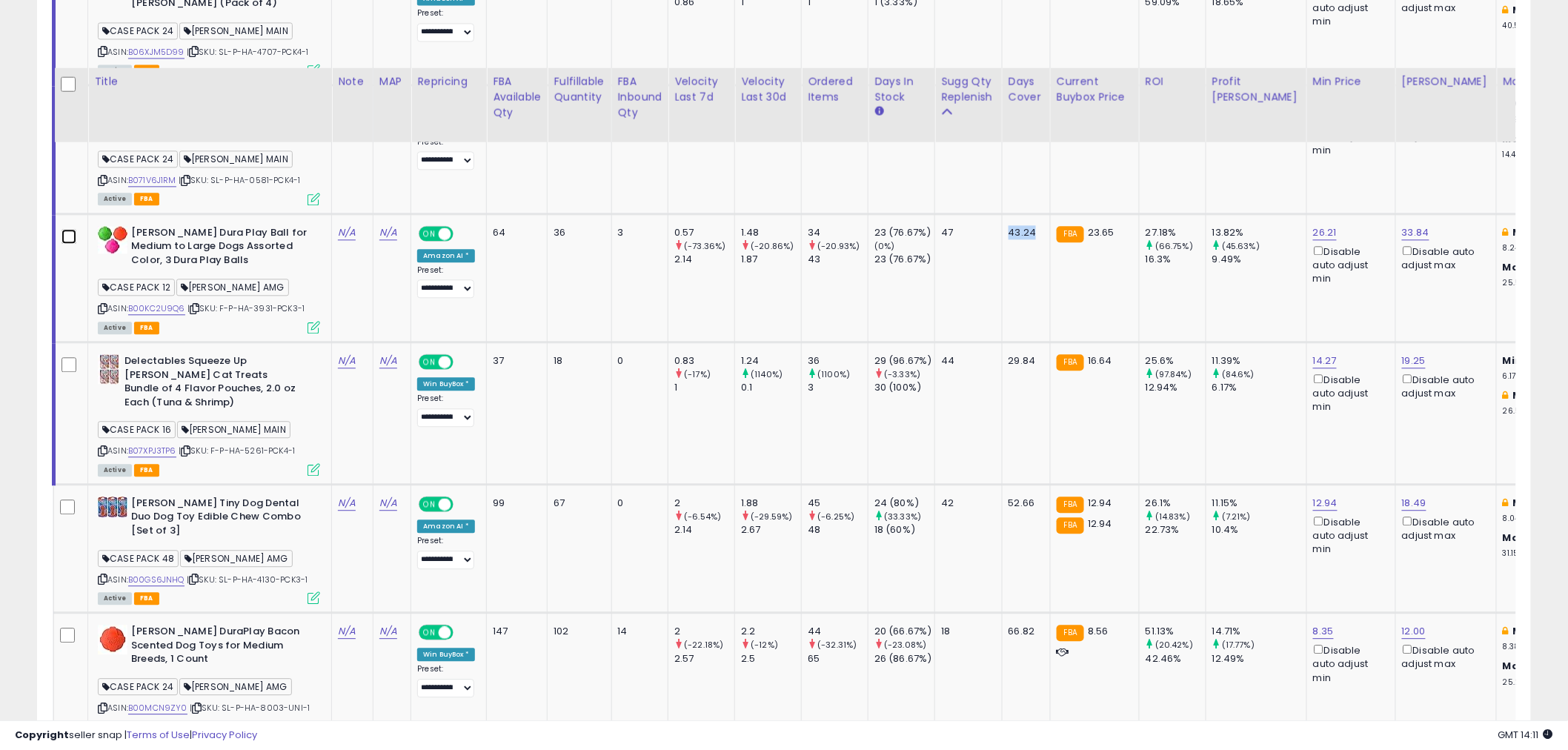
scroll to position [1397, 0]
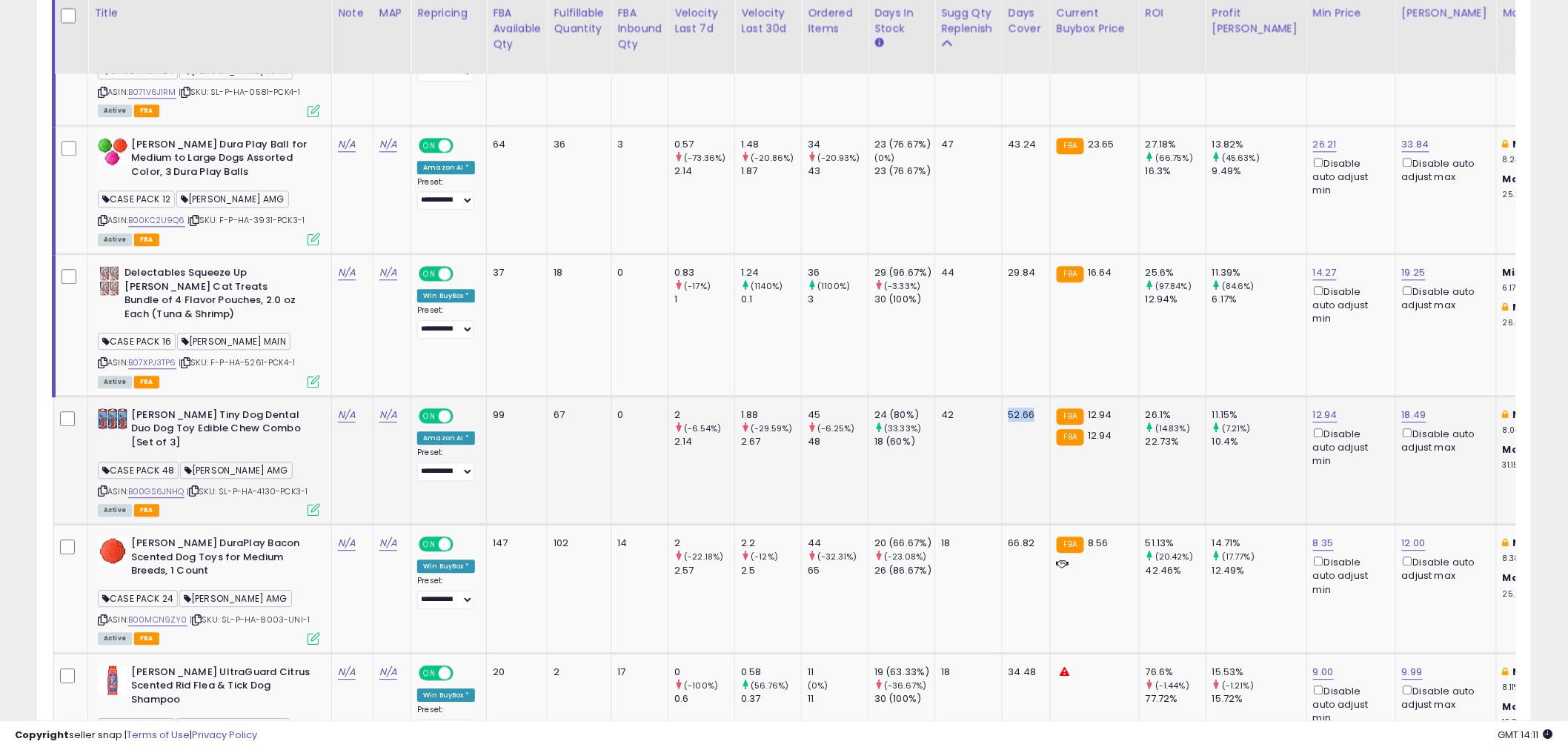
drag, startPoint x: 1038, startPoint y: 366, endPoint x: 1013, endPoint y: 367, distance: 25.0
click at [1013, 408] on div "52.66" at bounding box center [1024, 415] width 30 height 13
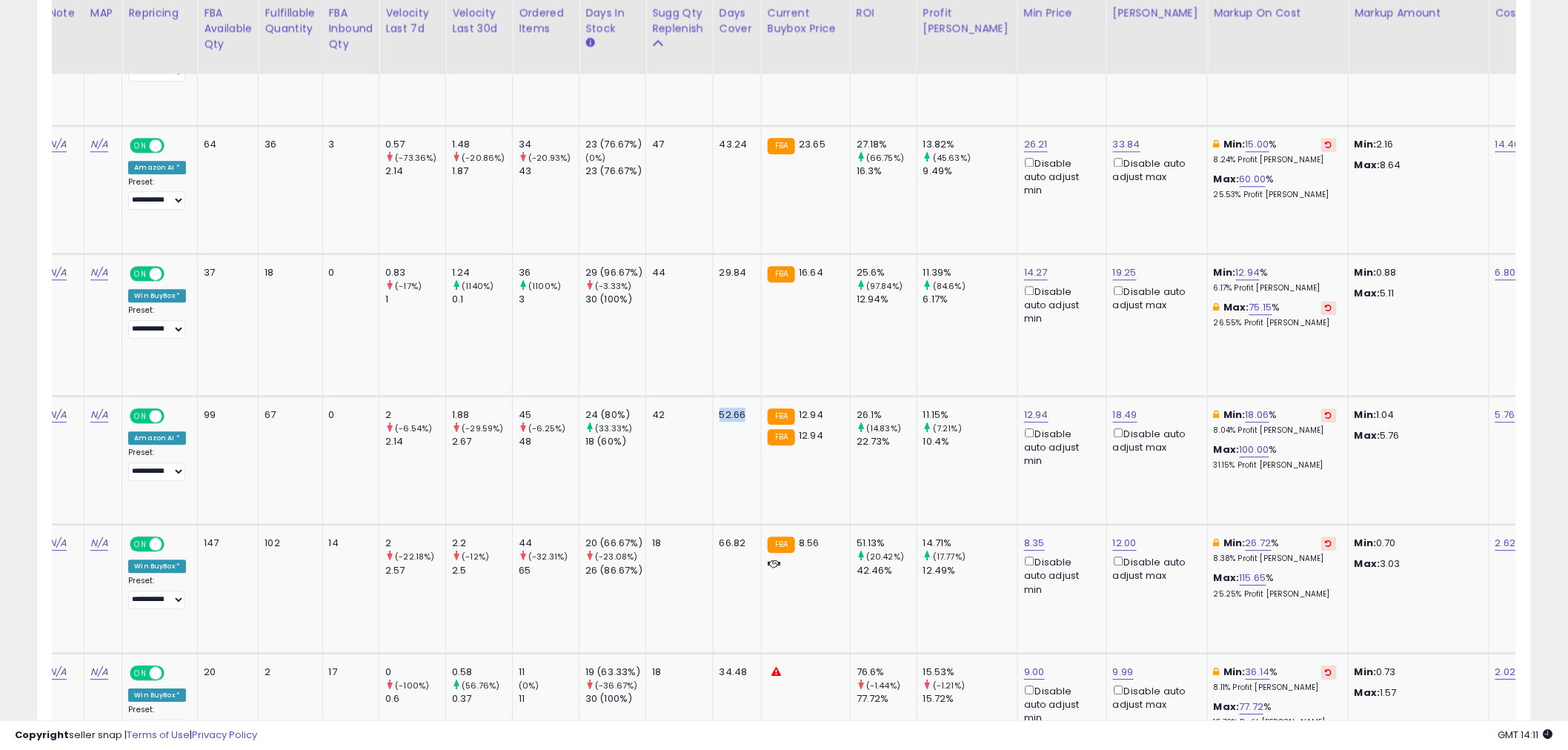
scroll to position [0, 356]
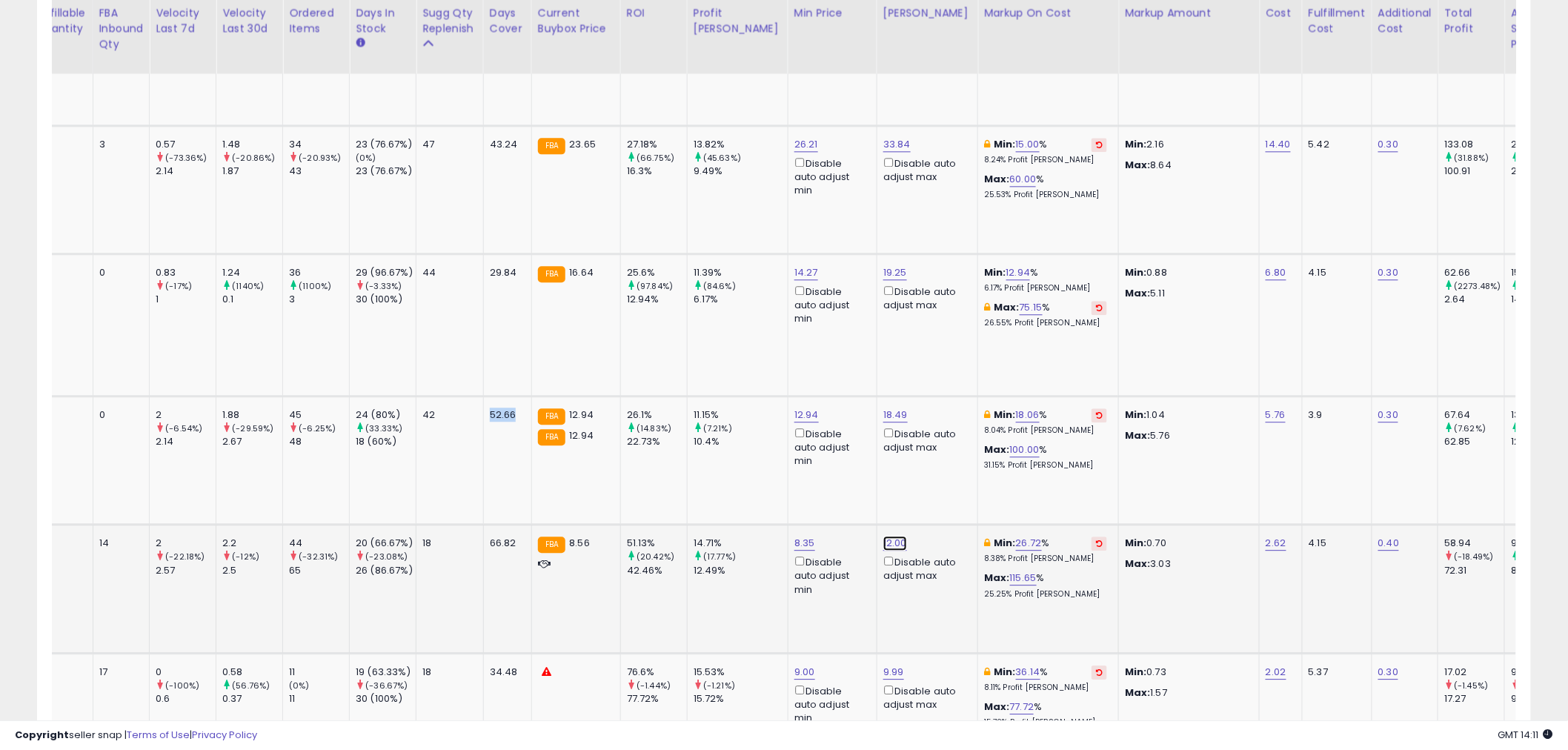
click at [883, 535] on link "12.00" at bounding box center [895, 543] width 24 height 15
drag, startPoint x: 843, startPoint y: 440, endPoint x: 744, endPoint y: 435, distance: 99.1
click at [745, 435] on div "***** This will override store markup" at bounding box center [851, 441] width 214 height 54
type input "****"
click button "submit" at bounding box center [904, 431] width 26 height 22
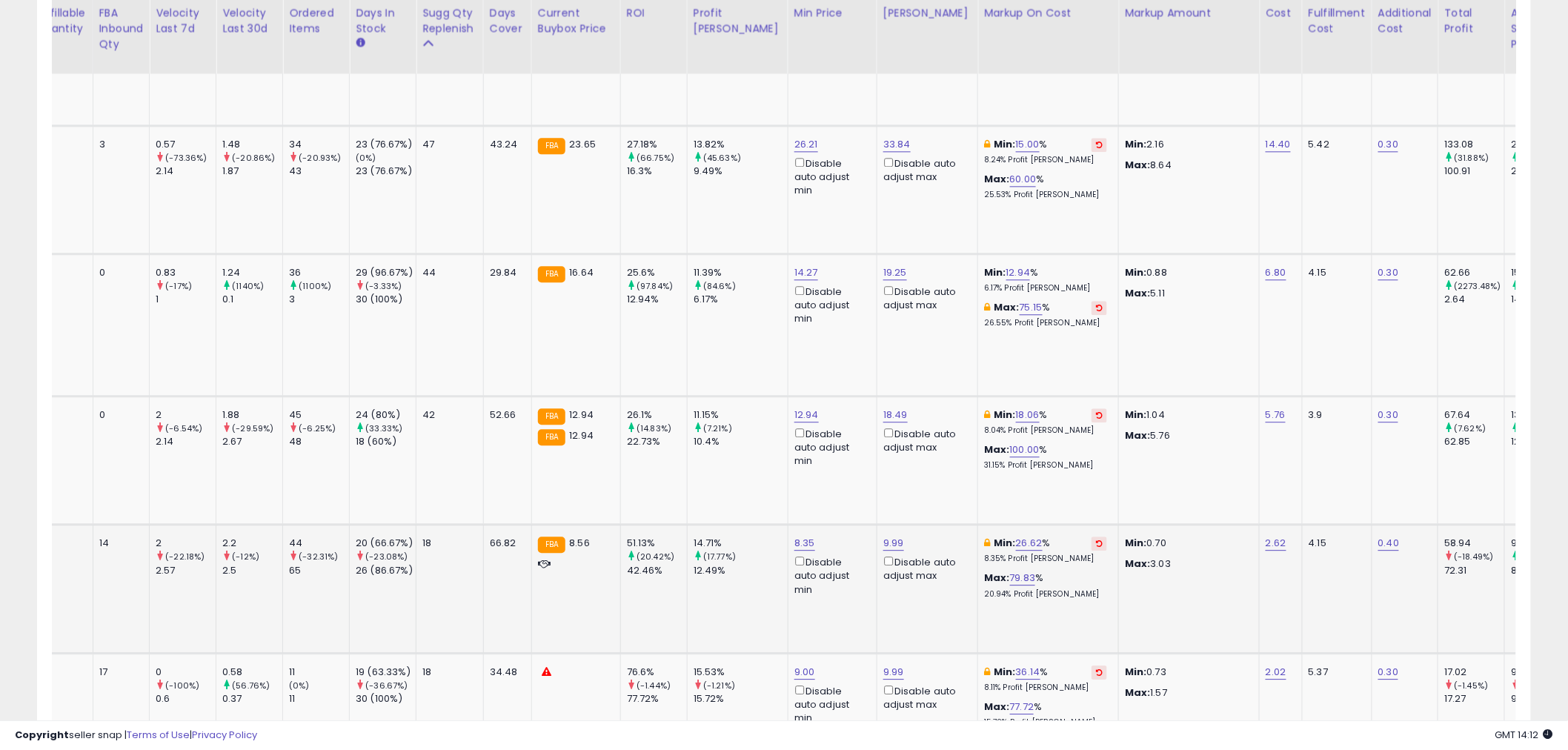
click at [907, 536] on div "9.99 Disable auto adjust max" at bounding box center [924, 559] width 83 height 46
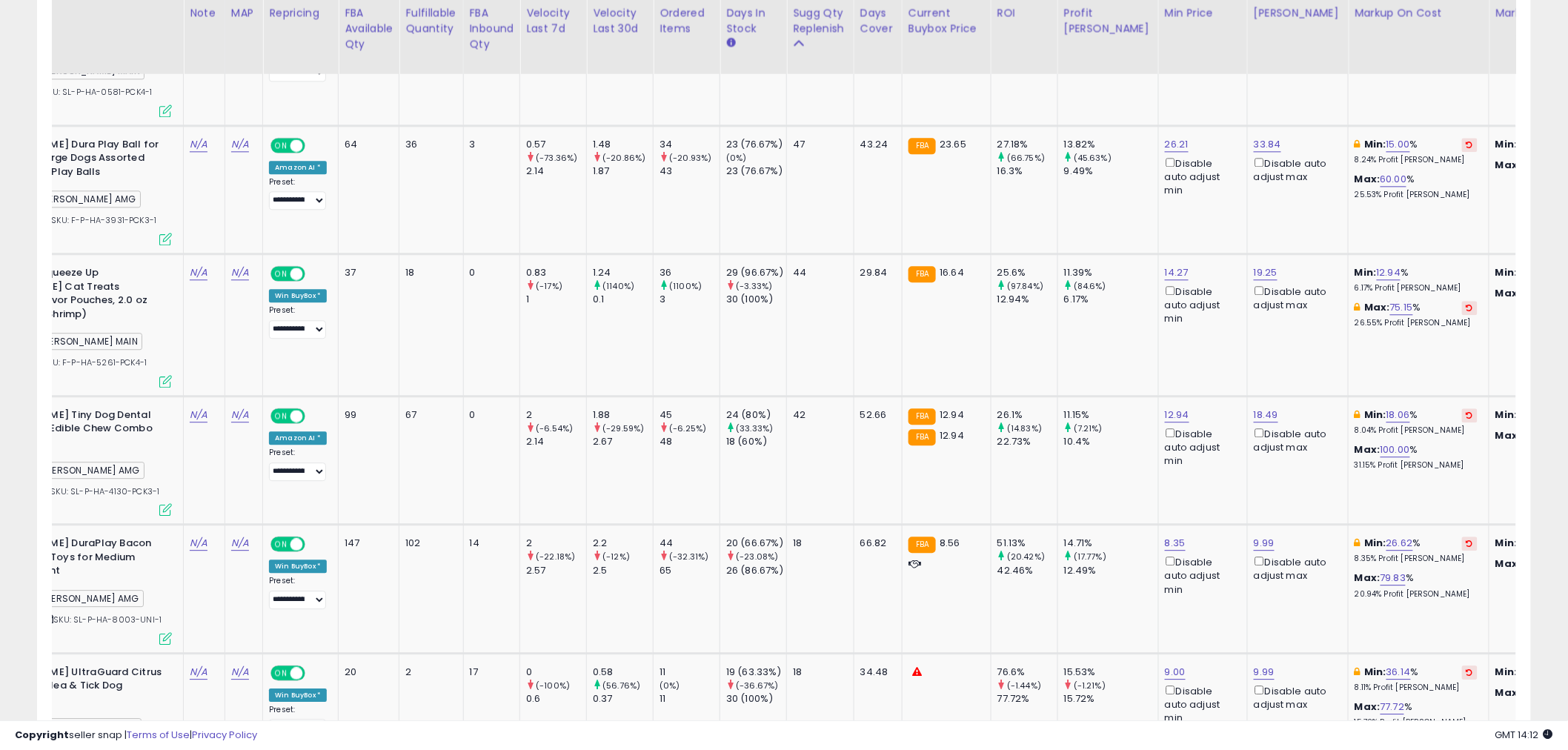
scroll to position [0, 0]
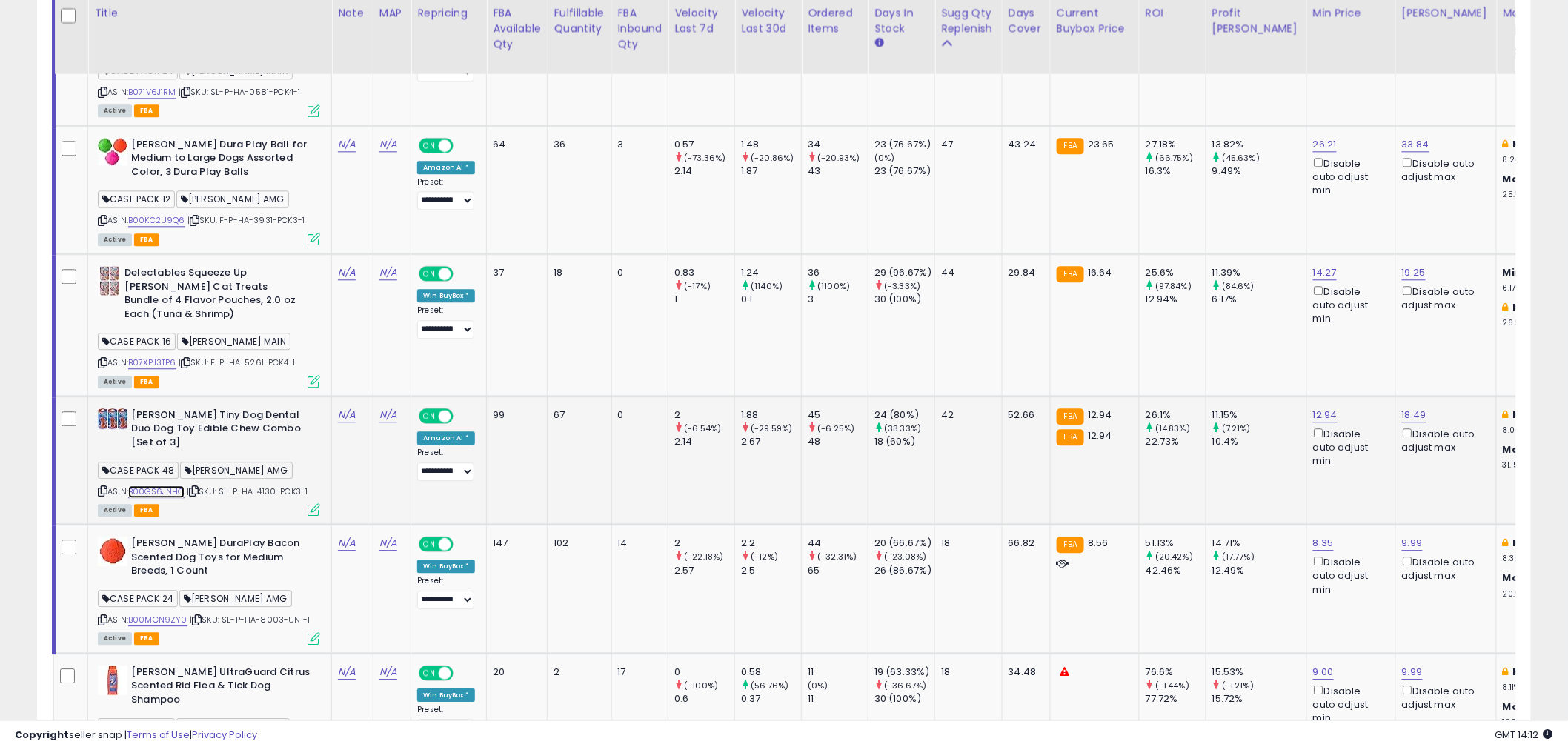
click at [165, 485] on link "B00GS6JNHQ" at bounding box center [156, 491] width 56 height 12
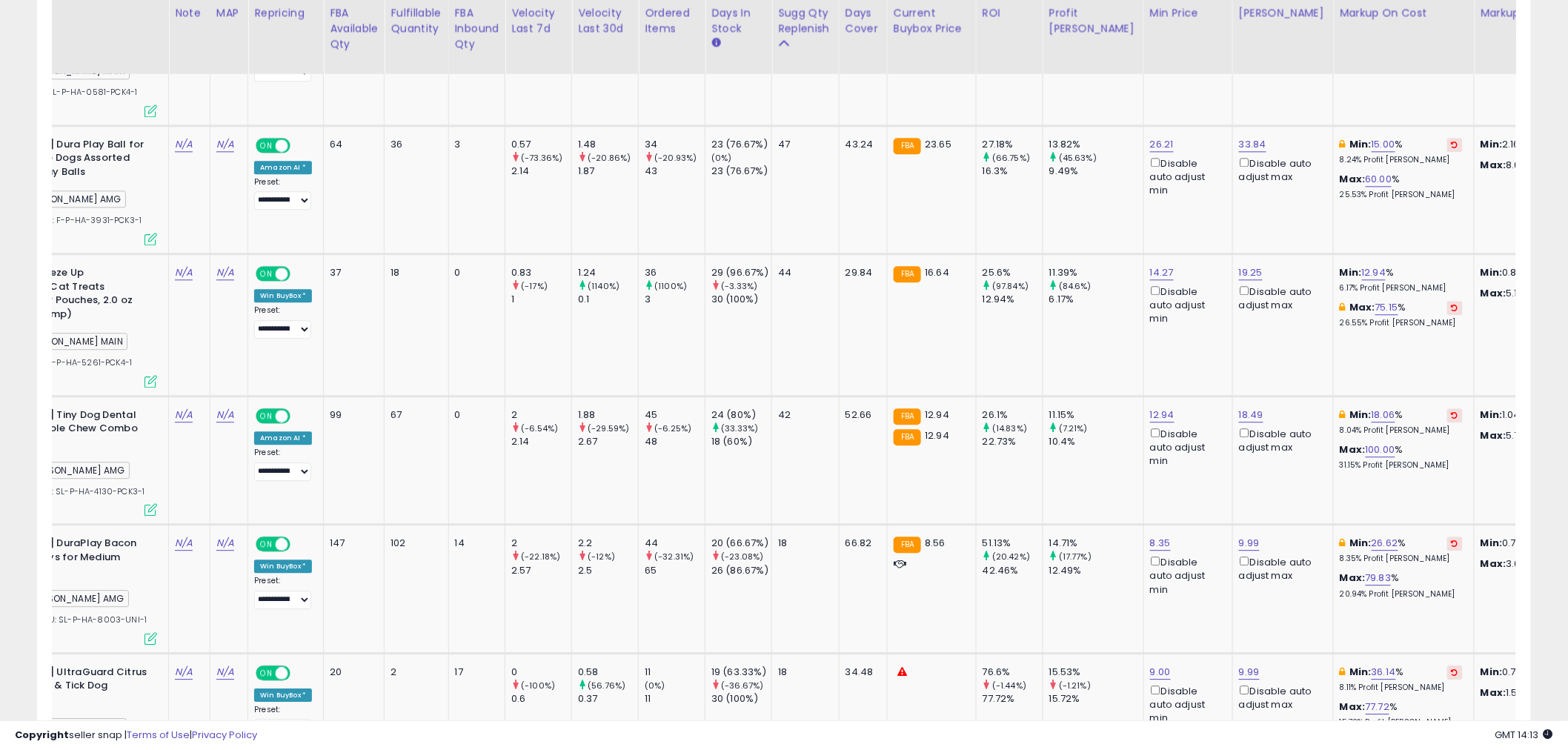
scroll to position [0, 295]
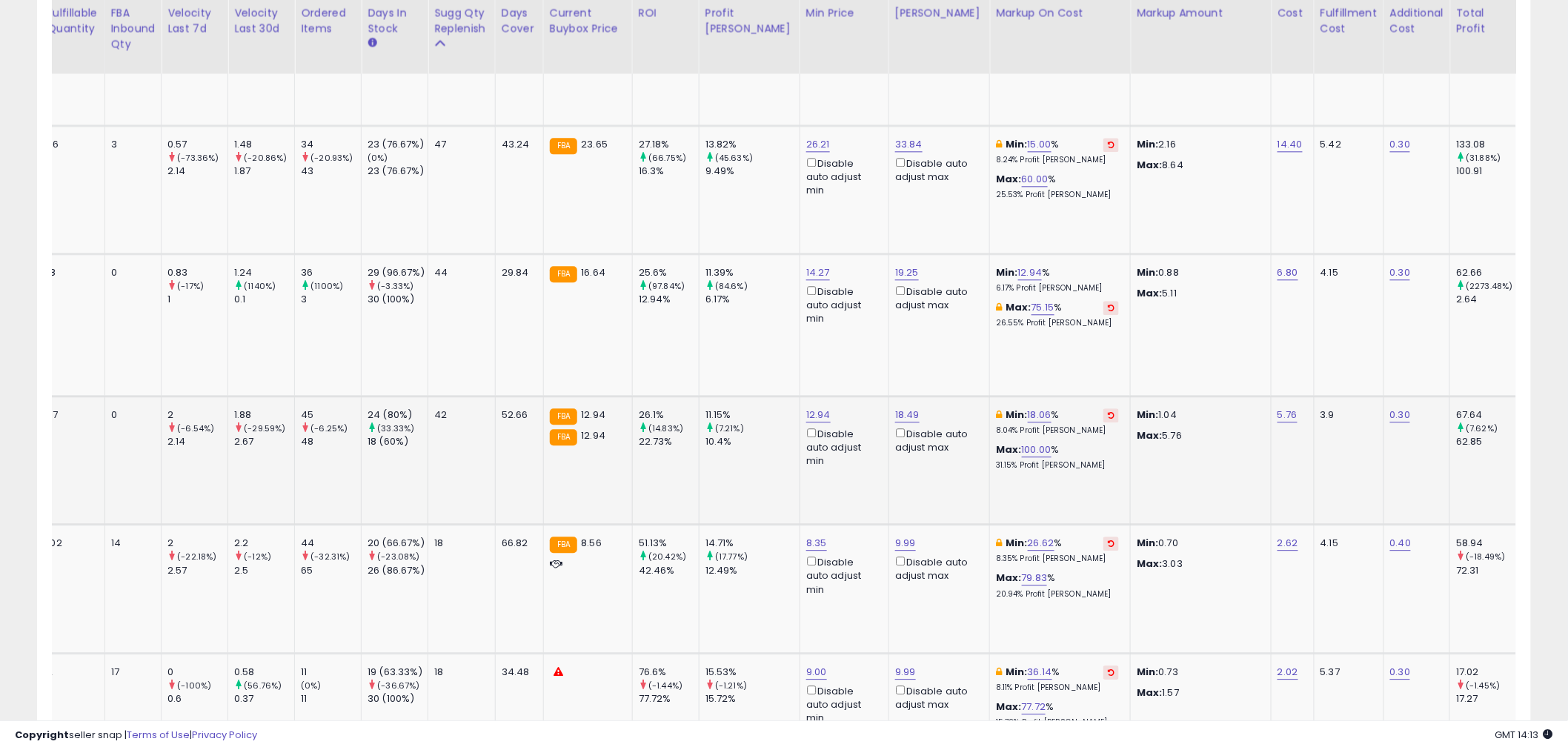
click at [1272, 396] on td "5.76" at bounding box center [1293, 459] width 43 height 128
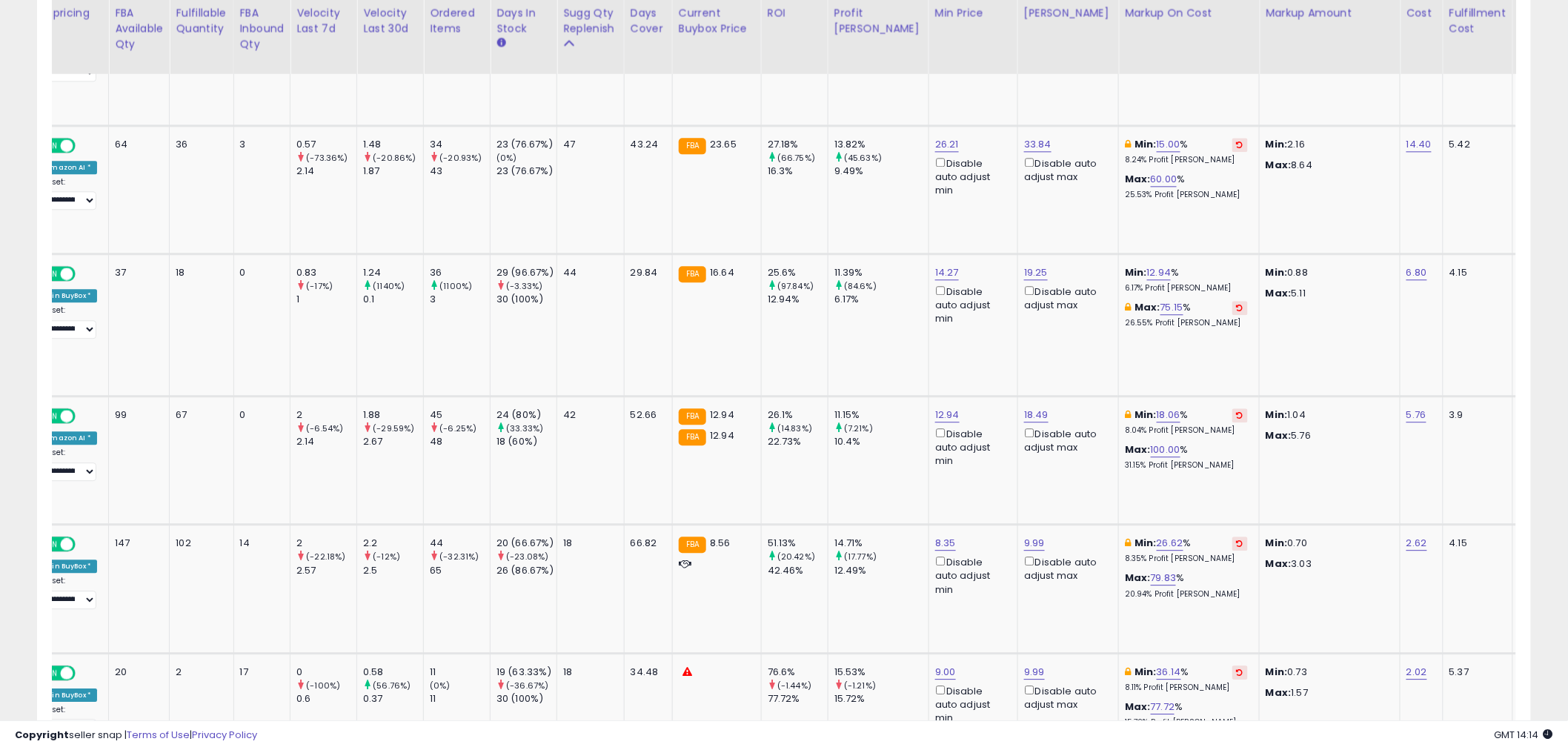
scroll to position [0, 425]
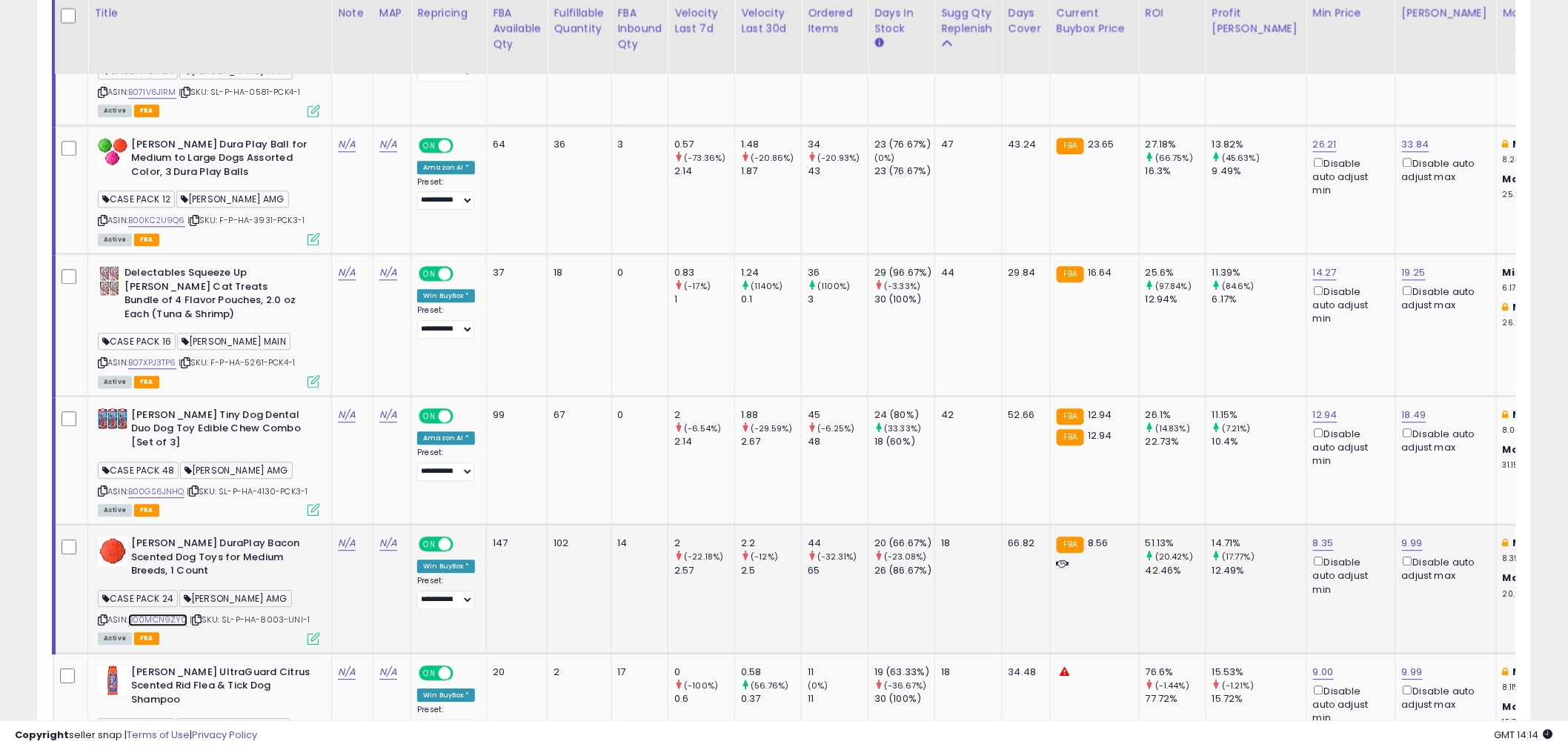
click at [157, 613] on link "B00MCN9ZY0" at bounding box center [158, 619] width 59 height 12
click at [312, 632] on icon at bounding box center [313, 638] width 12 height 12
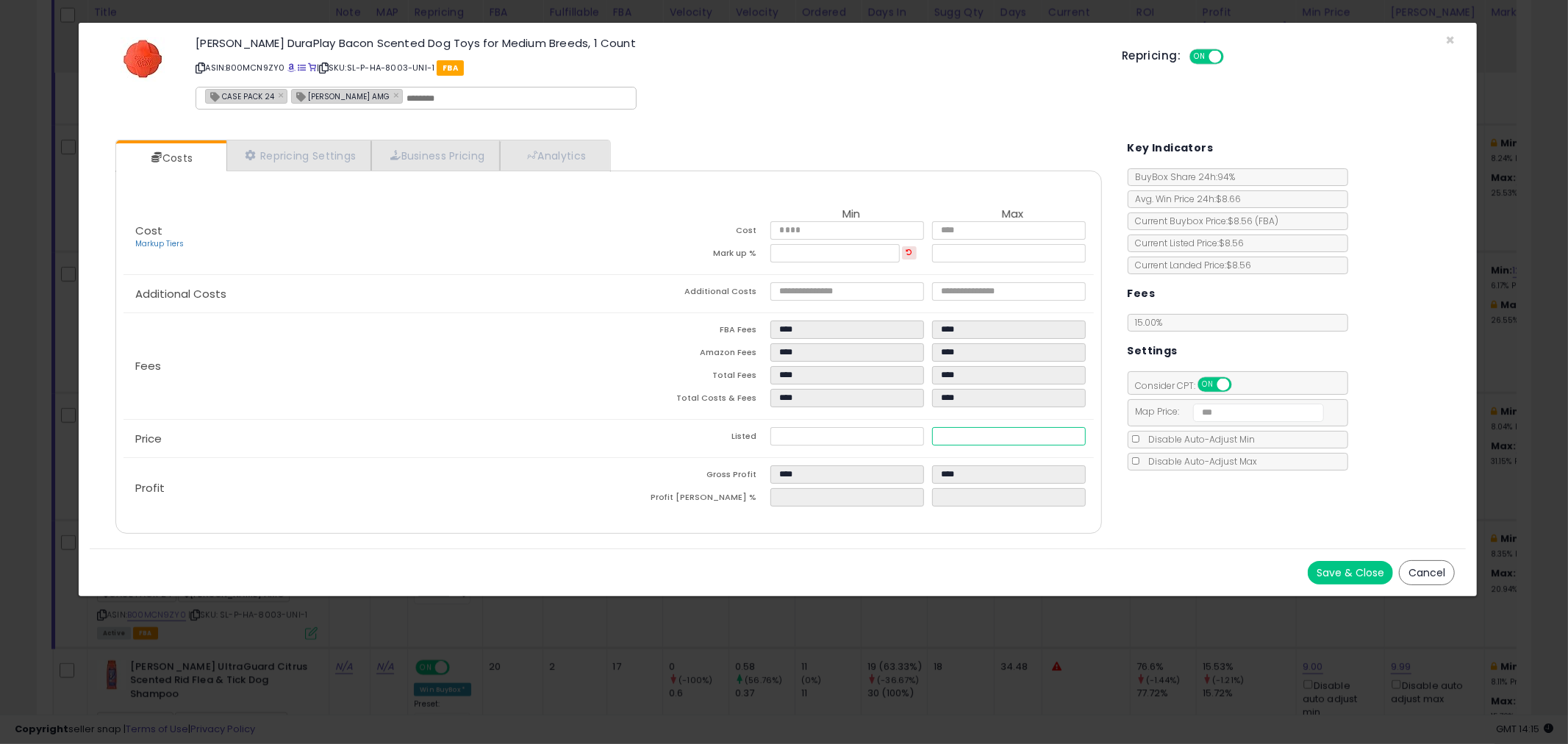
drag, startPoint x: 975, startPoint y: 431, endPoint x: 939, endPoint y: 431, distance: 36.0
click at [939, 431] on input "****" at bounding box center [1008, 436] width 154 height 19
type input "****"
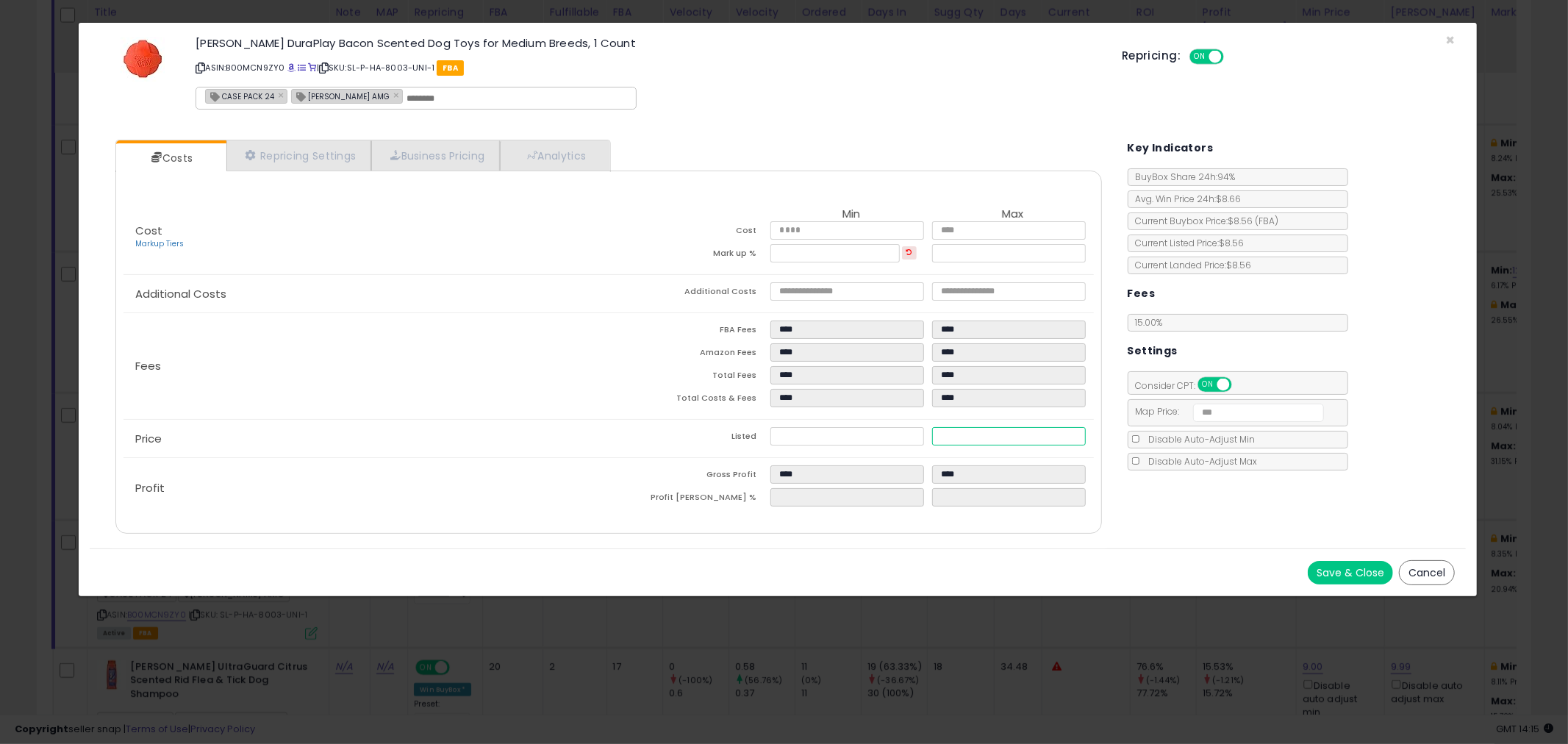
type input "*"
type input "****"
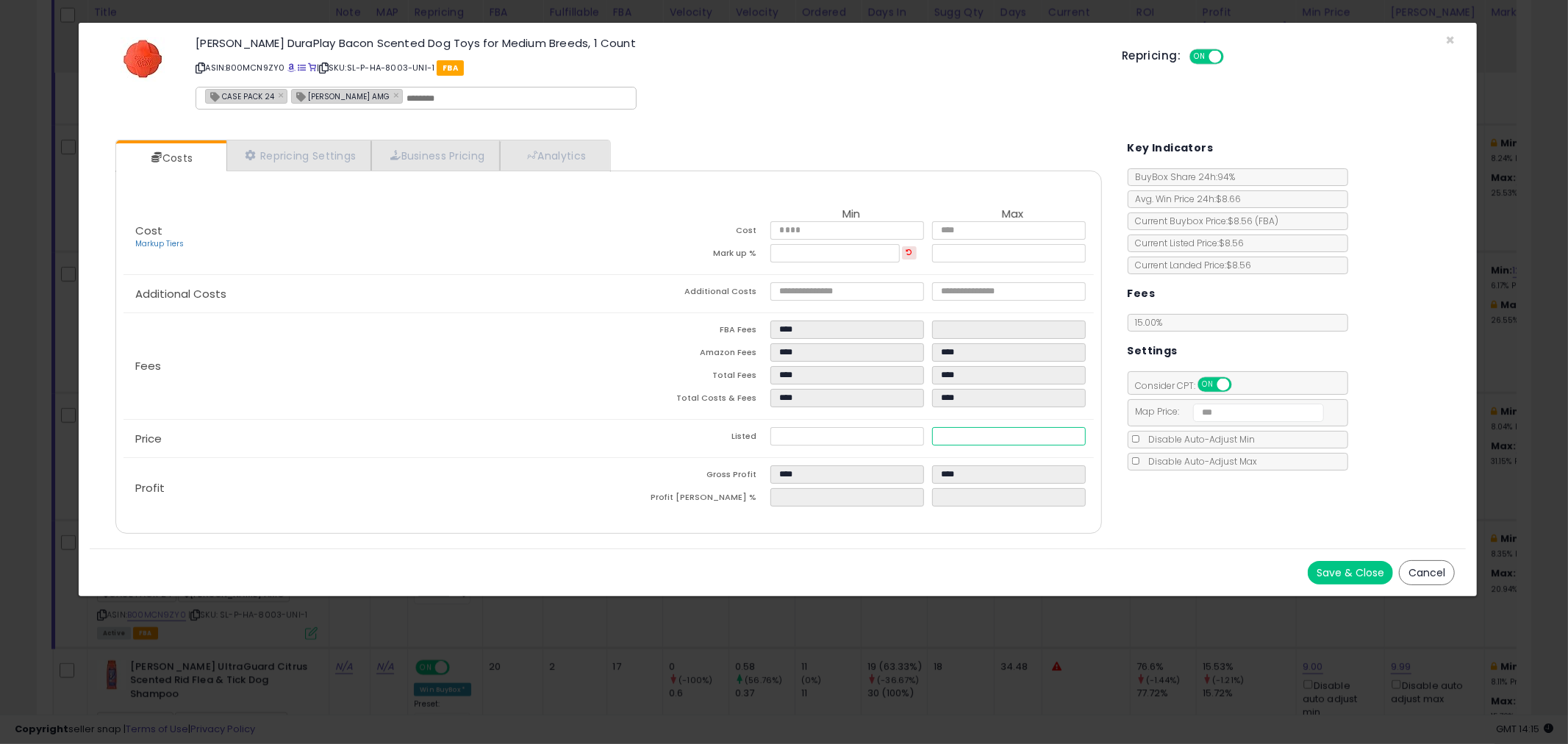
type input "*****"
type input "****"
type input "*****"
click at [1101, 500] on div "Cost Markup Tiers Min Max Cost **** **** Mark up % ***** ***** Additional Costs…" at bounding box center [608, 359] width 992 height 317
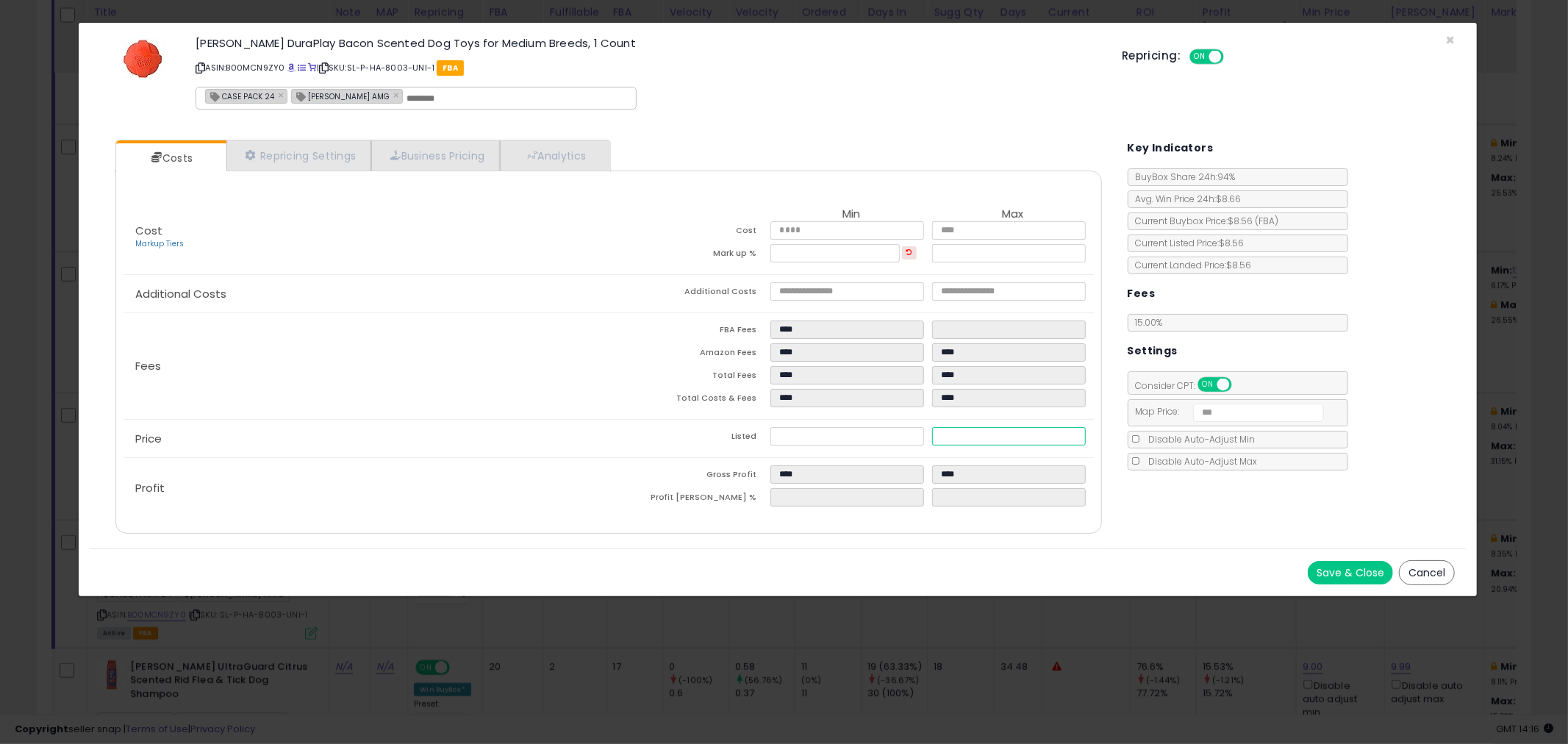
drag, startPoint x: 966, startPoint y: 431, endPoint x: 934, endPoint y: 437, distance: 32.6
click at [934, 437] on input "*****" at bounding box center [1008, 436] width 154 height 19
type input "****"
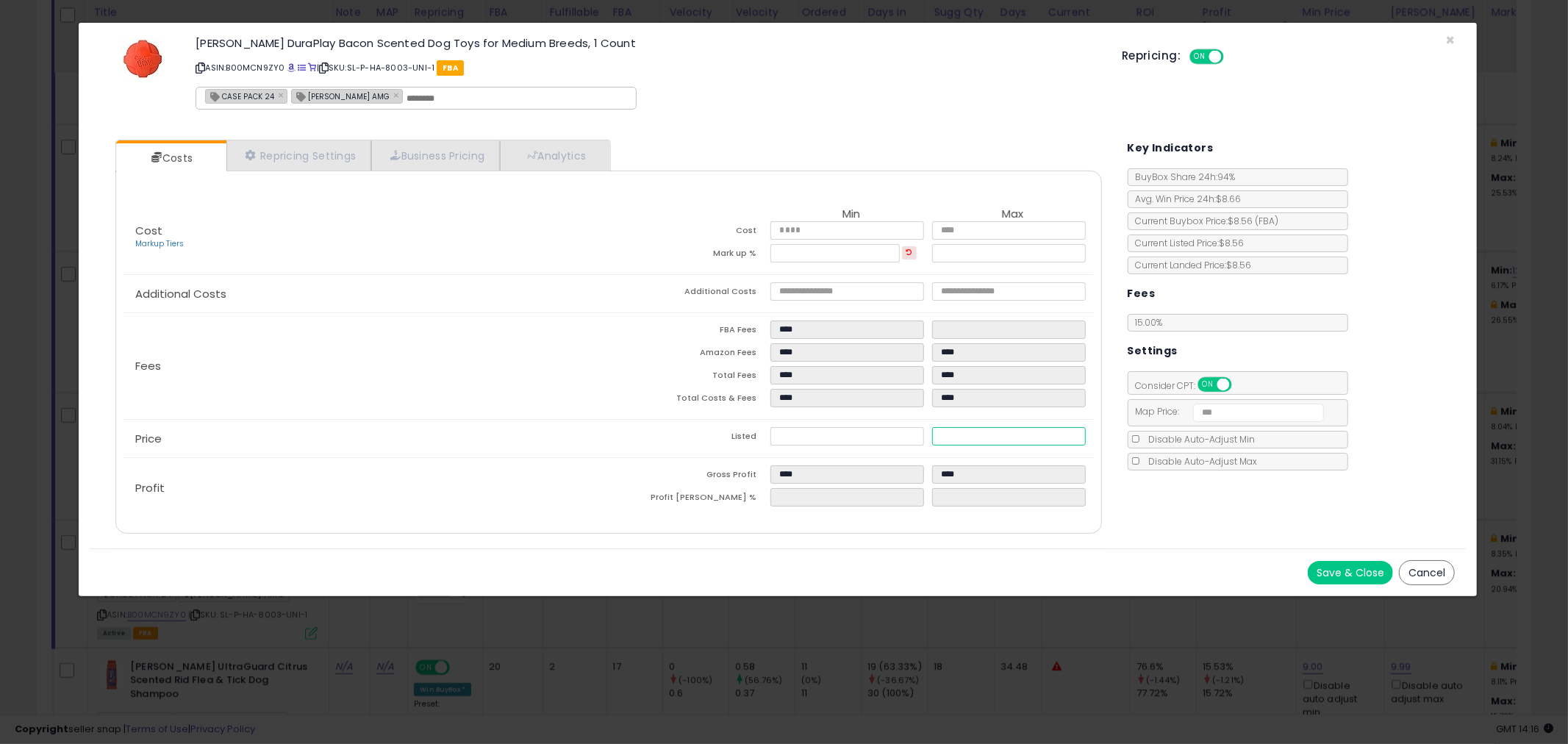
type input "****"
type input "*"
type input "****"
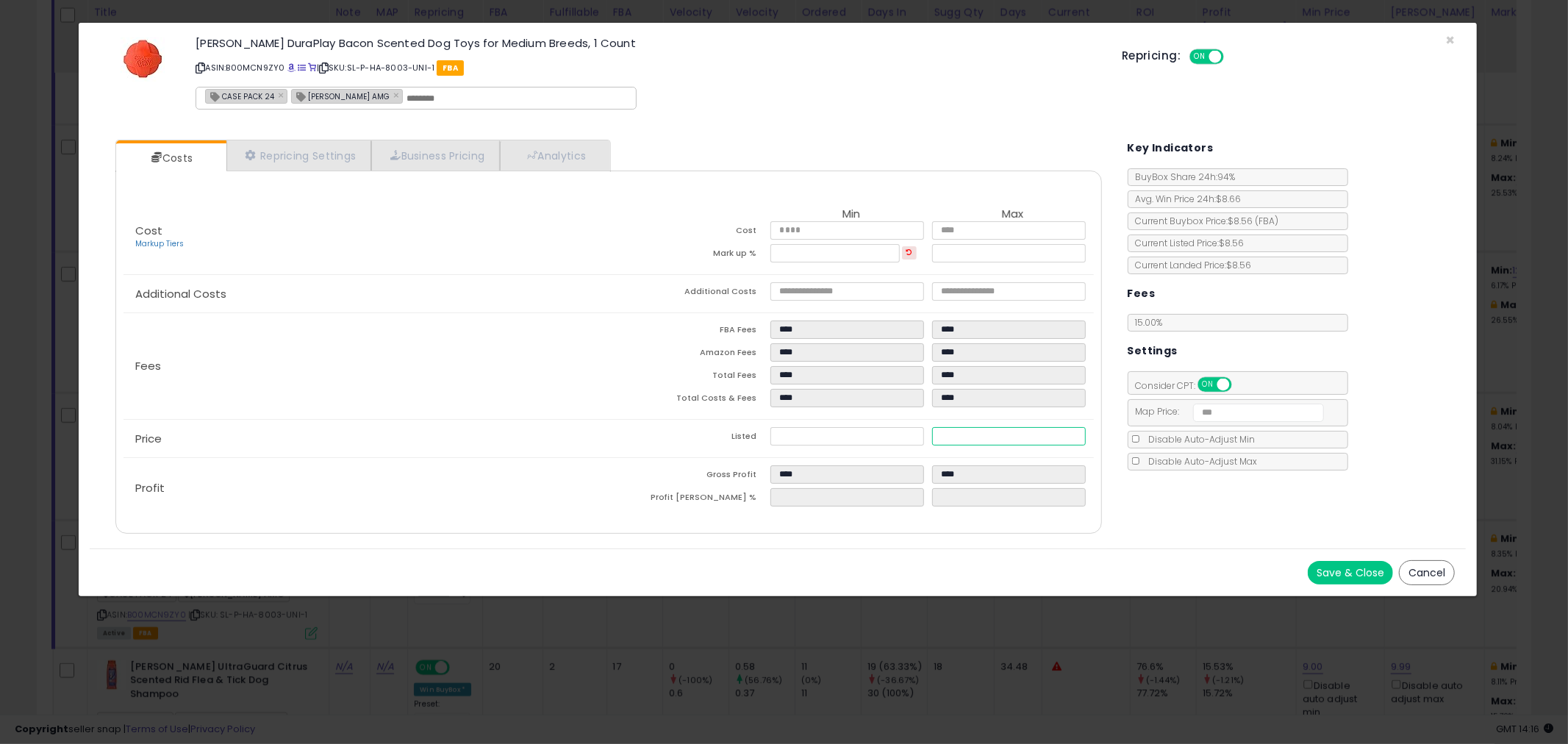
type input "***"
type input "****"
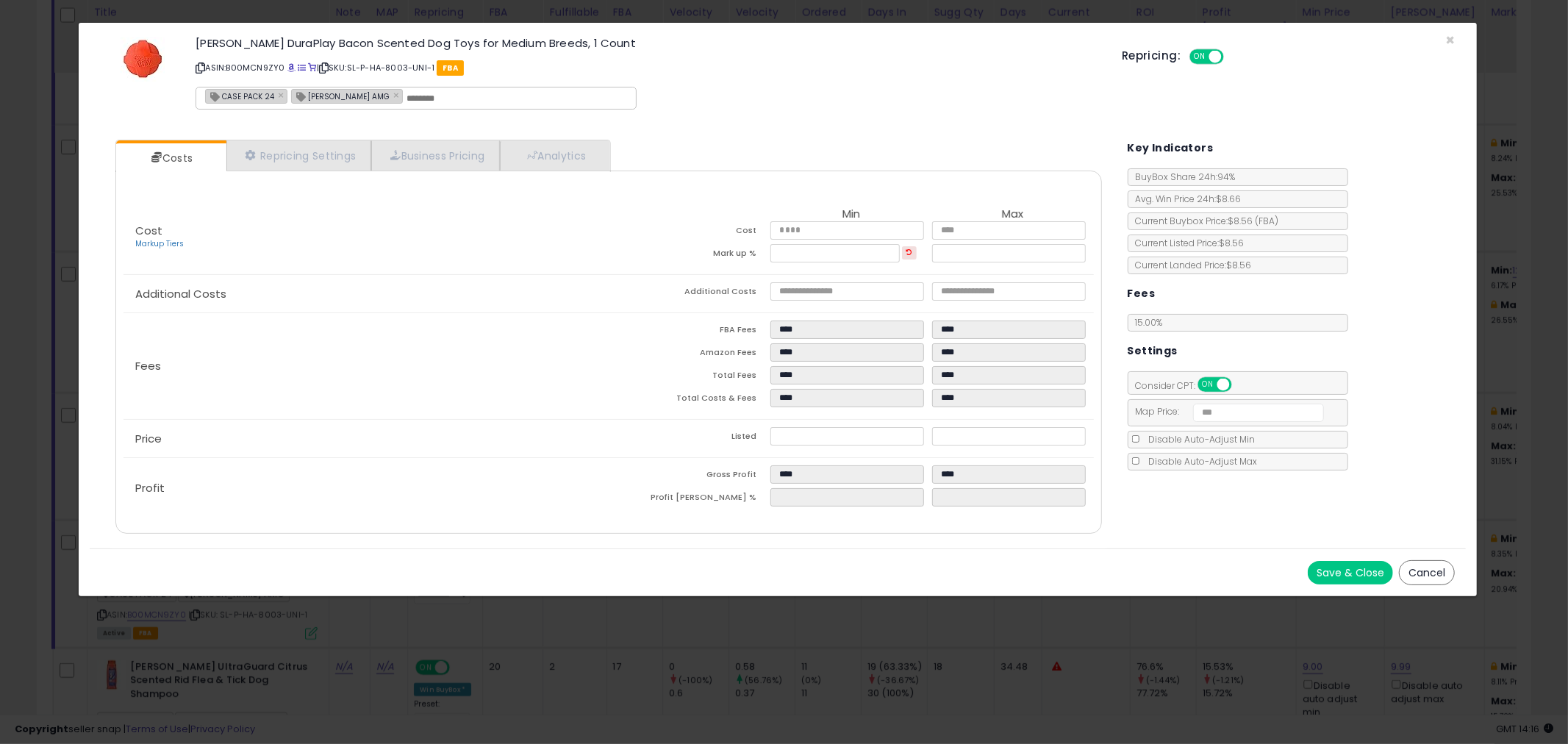
type input "*****"
type input "****"
type input "*****"
click at [1323, 570] on button "Save & Close" at bounding box center [1350, 572] width 86 height 24
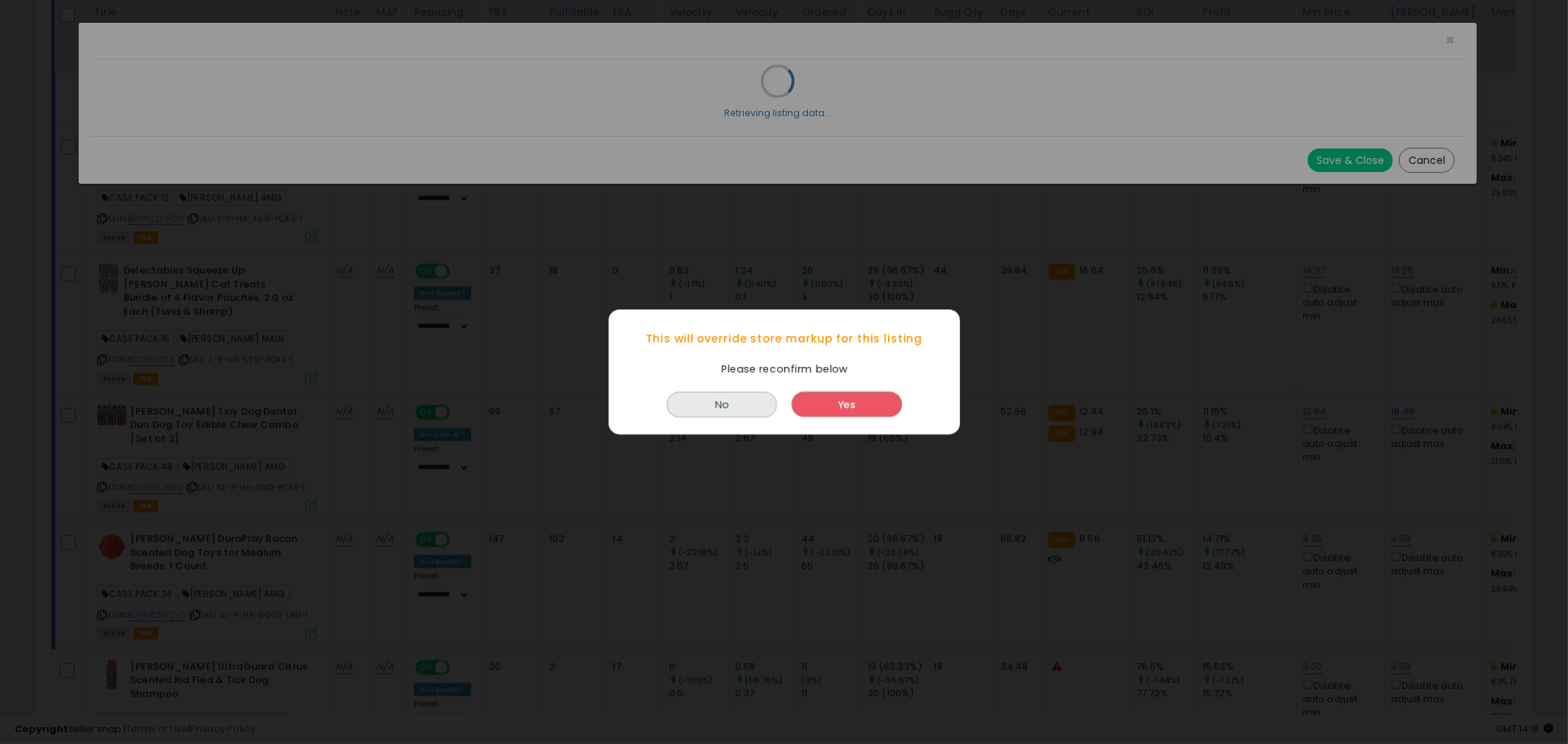
click at [840, 403] on button "Yes" at bounding box center [846, 404] width 110 height 25
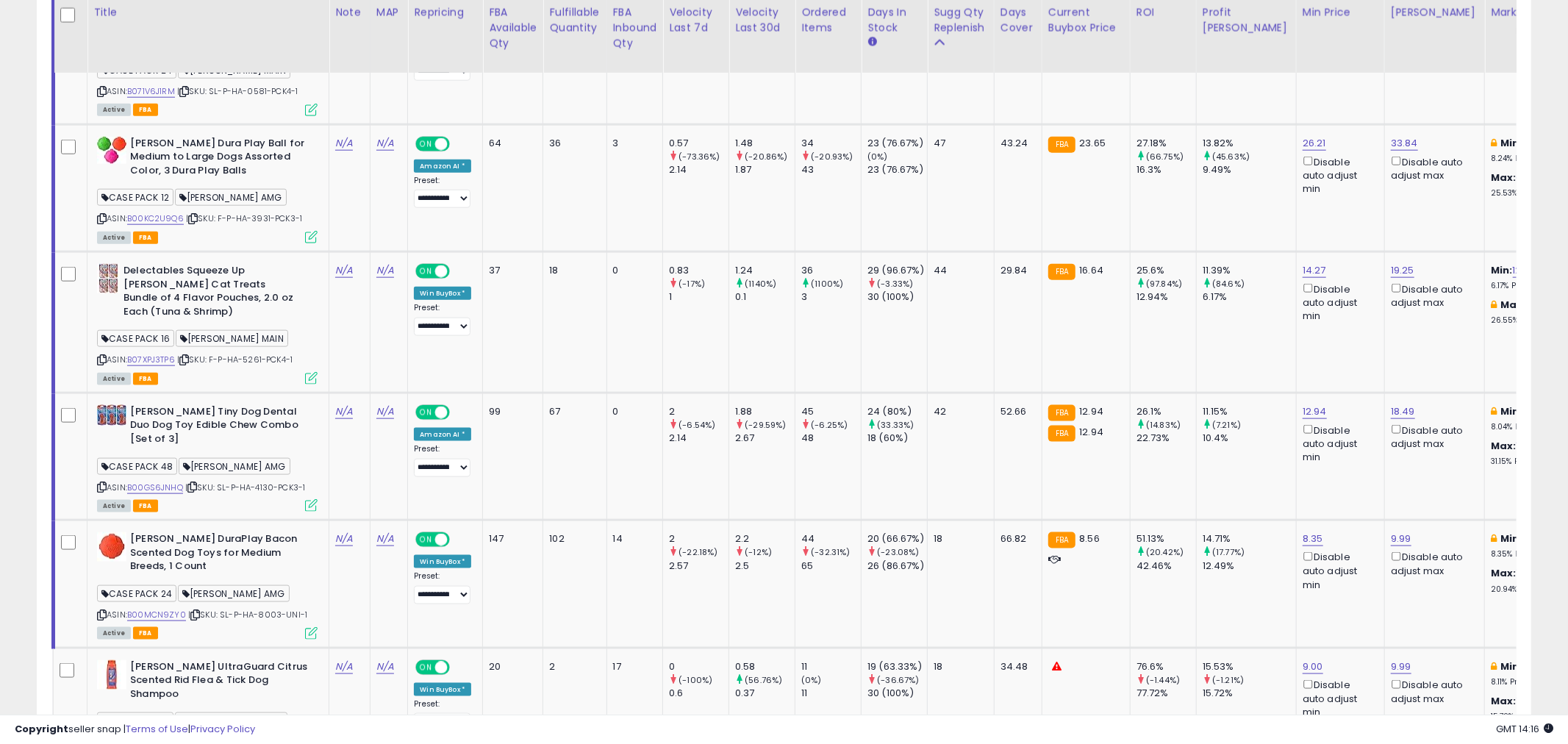
scroll to position [734512, 734369]
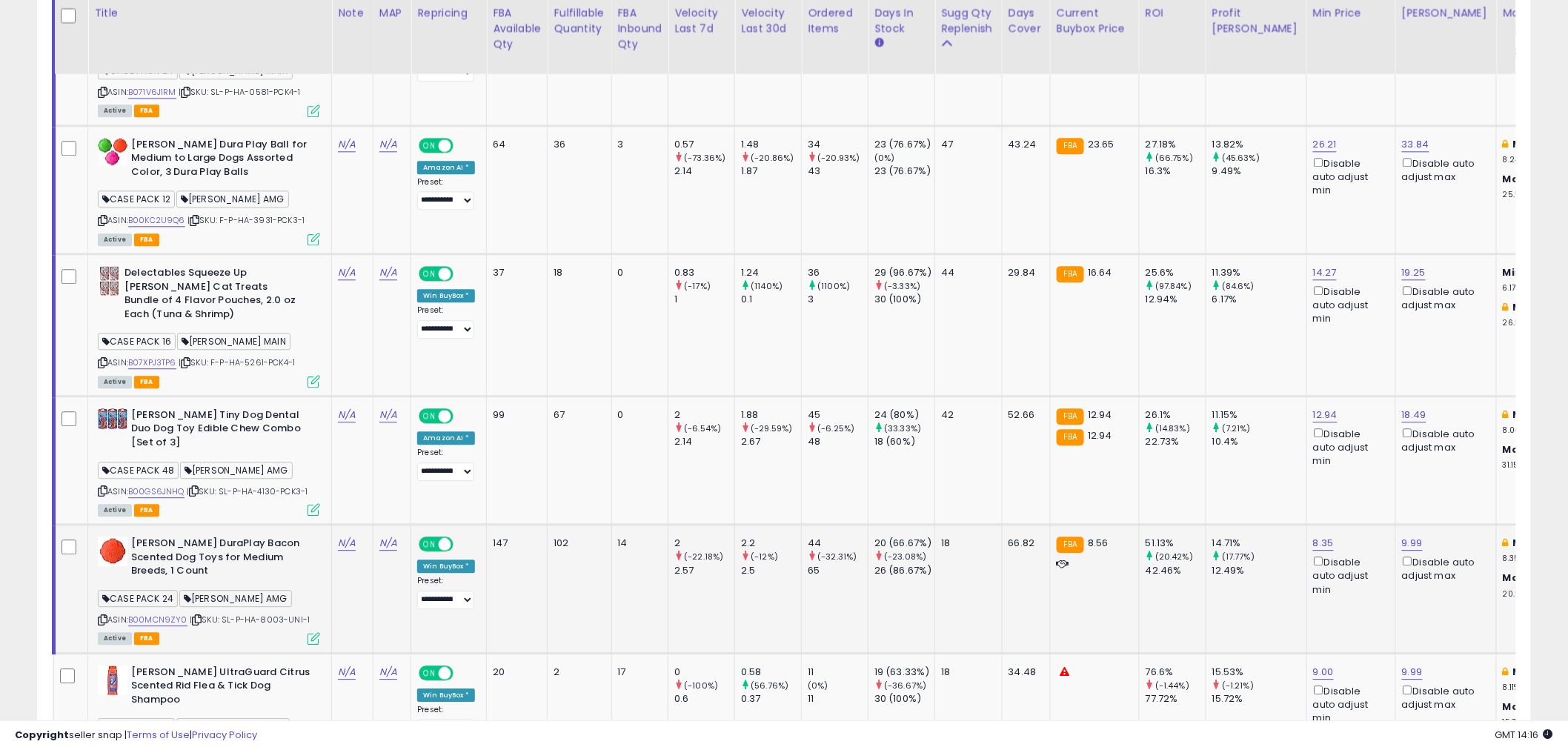
click at [312, 632] on icon at bounding box center [313, 638] width 12 height 12
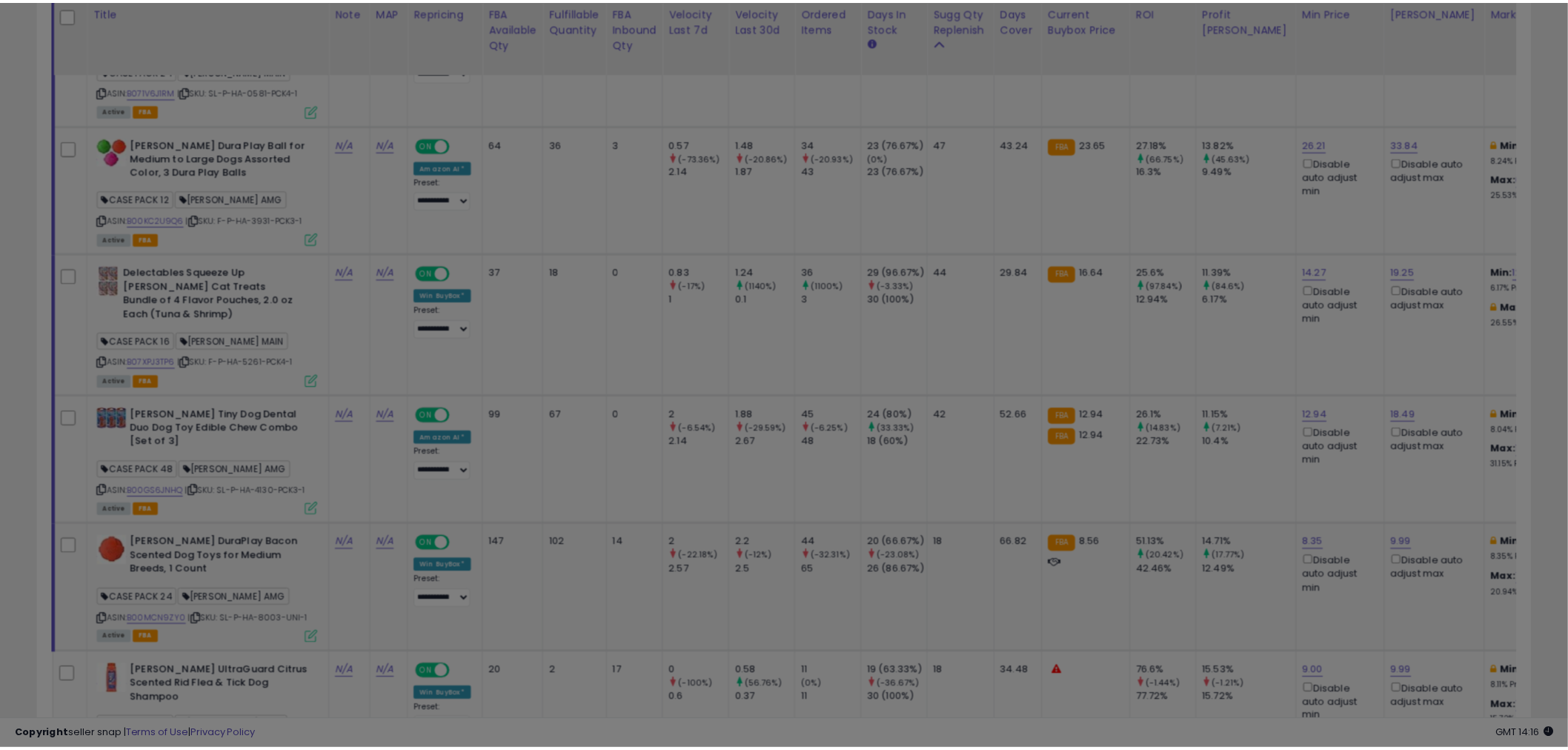
scroll to position [304, 875]
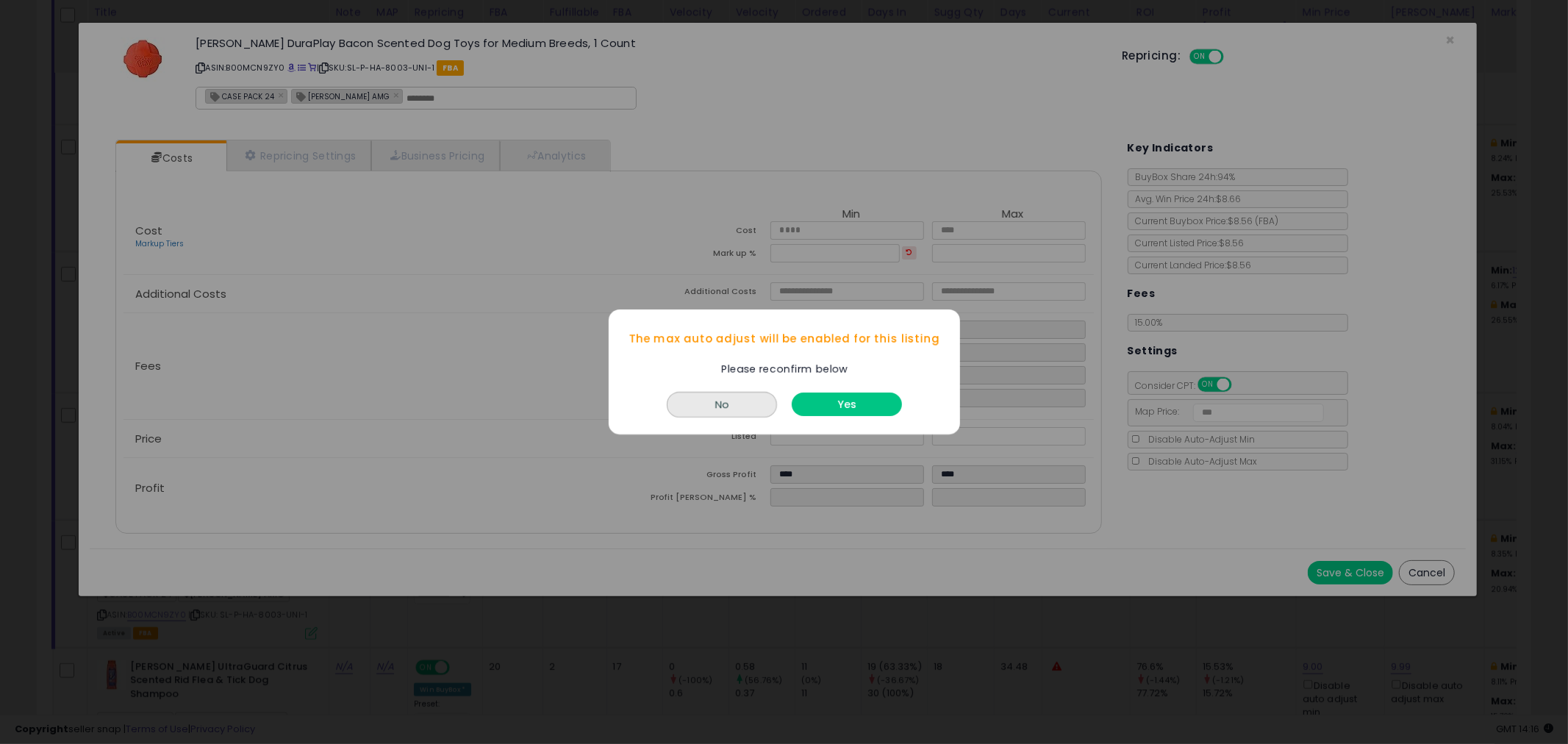
click at [790, 390] on div "Yes" at bounding box center [846, 400] width 118 height 39
click at [812, 399] on button "Yes" at bounding box center [846, 404] width 110 height 24
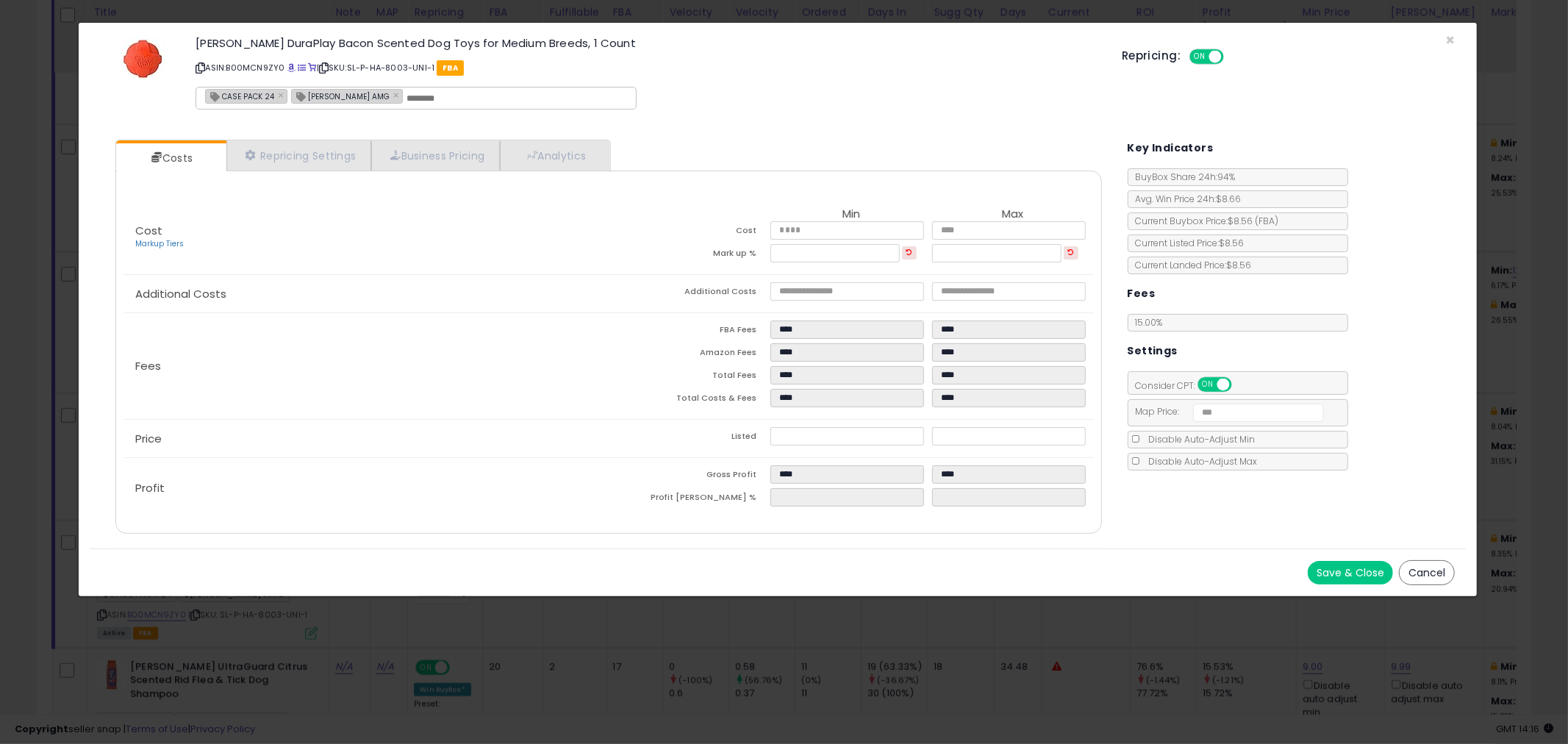
click at [1364, 567] on button "Save & Close" at bounding box center [1350, 572] width 86 height 24
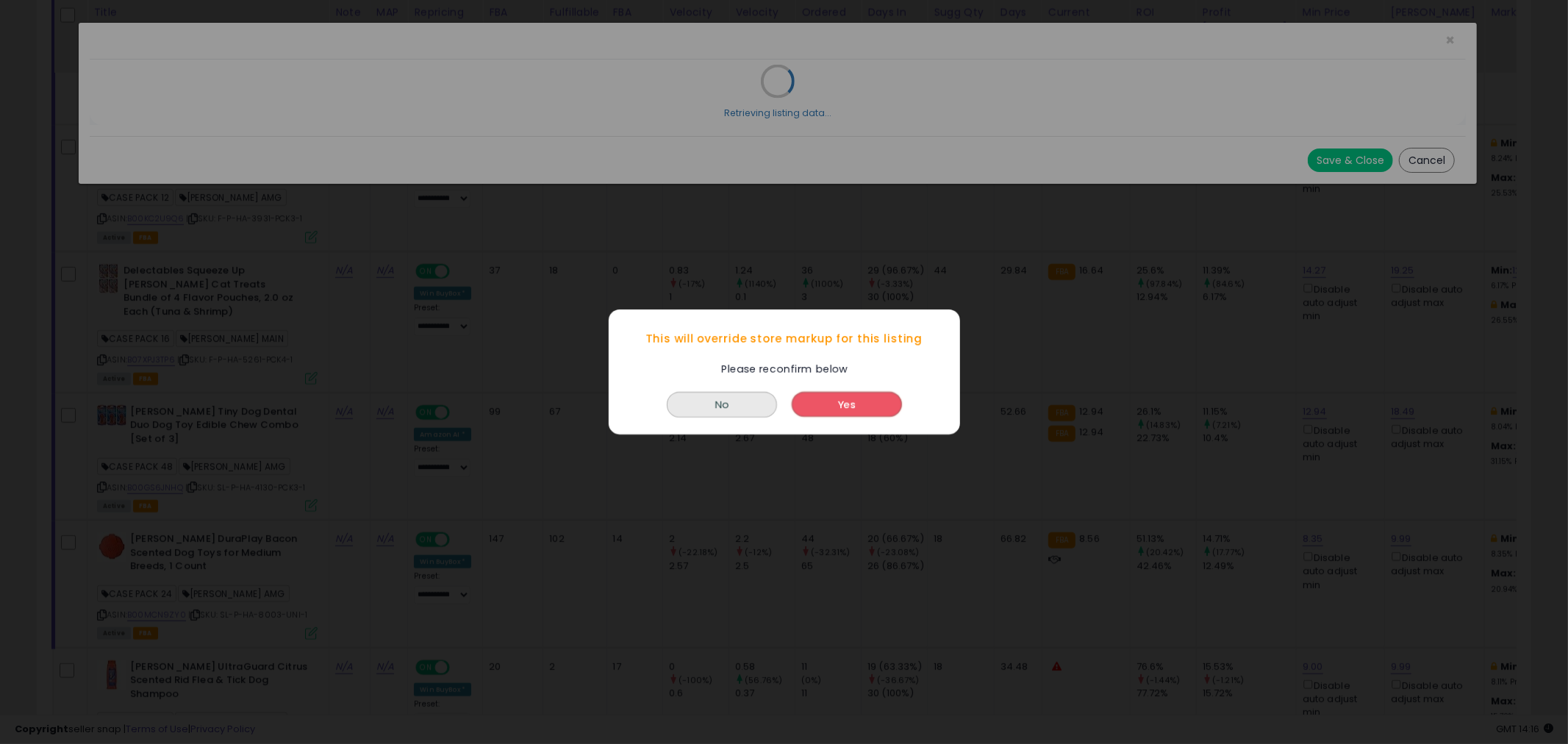
click at [834, 409] on button "Yes" at bounding box center [846, 404] width 110 height 25
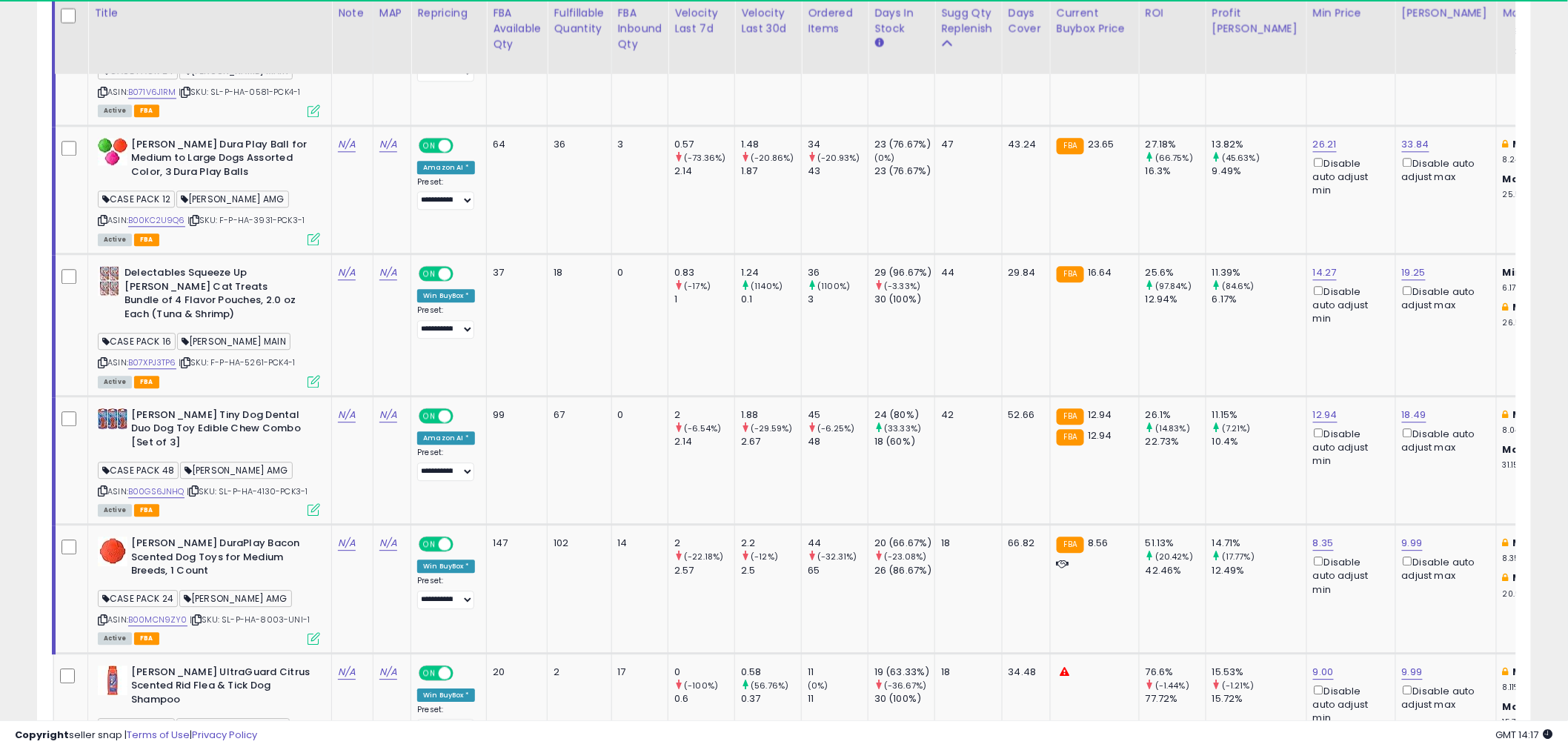
scroll to position [740435, 740151]
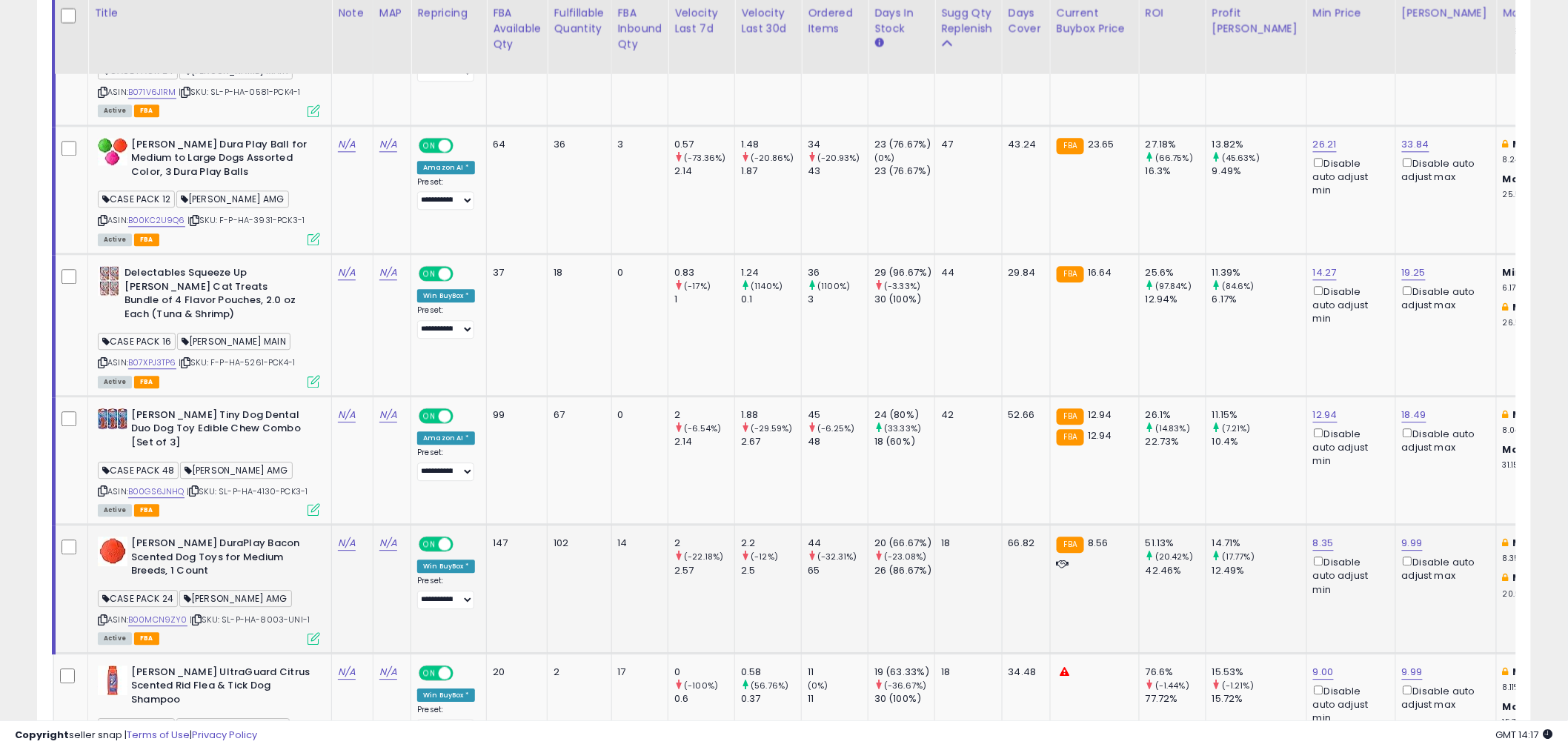
click at [1422, 524] on td "9.99 Disable auto adjust max" at bounding box center [1445, 588] width 101 height 128
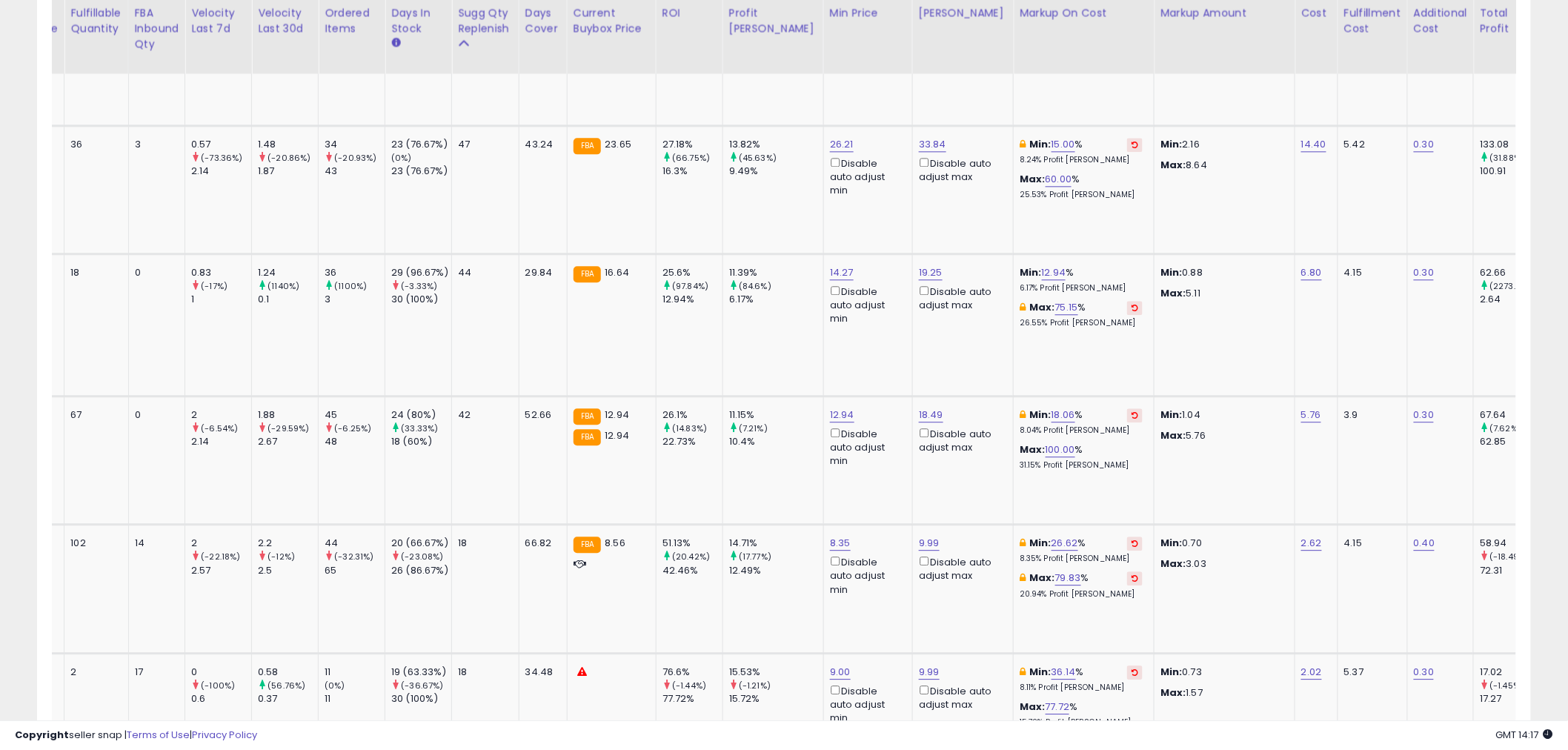
scroll to position [0, 501]
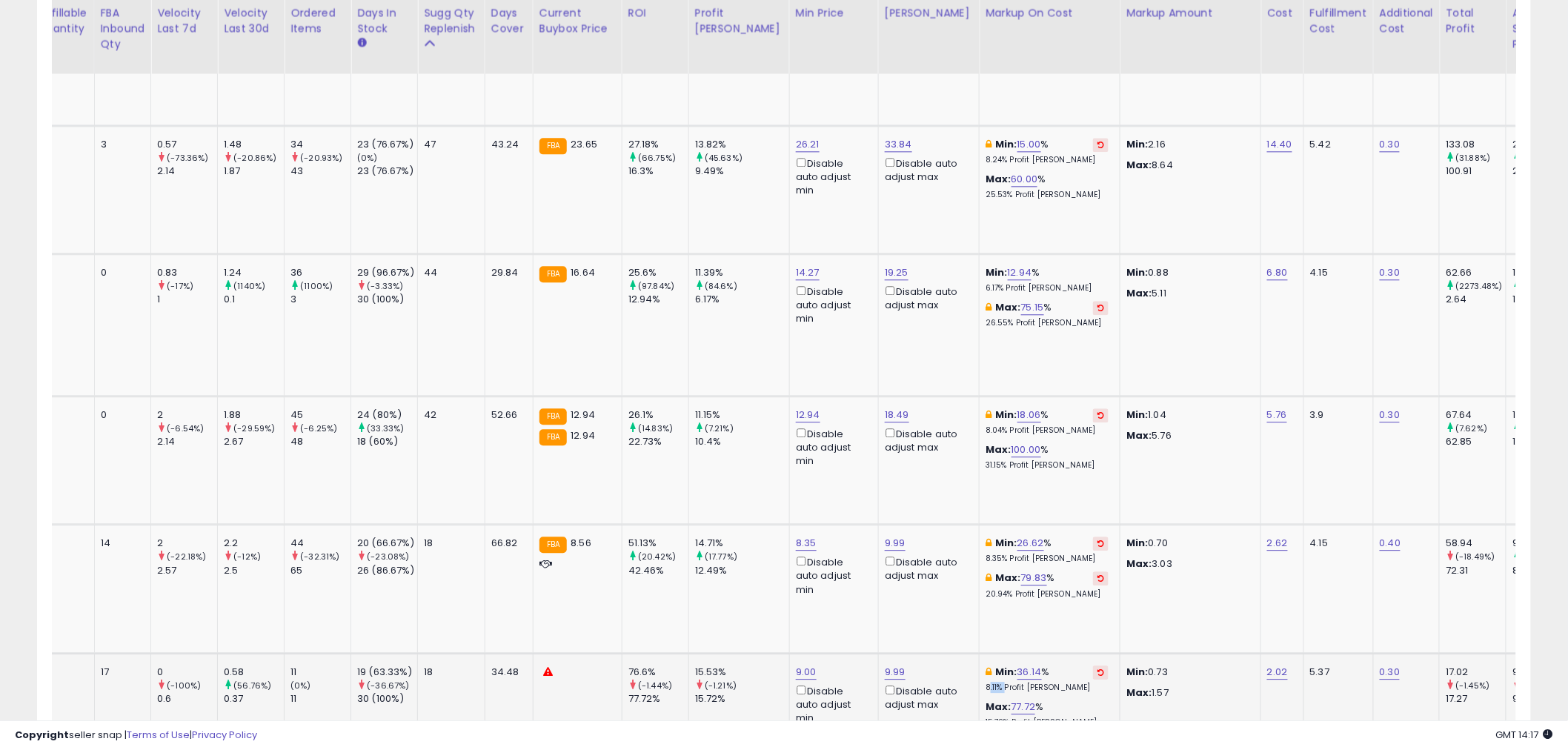
drag, startPoint x: 939, startPoint y: 610, endPoint x: 958, endPoint y: 611, distance: 19.0
click at [979, 652] on td "Min: 36.14 % 8.11% Profit Margin Max: 77.72 % 15.72% Profit Margin" at bounding box center [1049, 716] width 141 height 128
drag, startPoint x: 937, startPoint y: 654, endPoint x: 964, endPoint y: 653, distance: 27.0
click at [979, 653] on td "Min: 36.14 % 8.11% Profit Margin Max: 77.72 % 15.72% Profit Margin" at bounding box center [1049, 716] width 141 height 128
click at [1128, 666] on p "Min: 0.73" at bounding box center [1188, 672] width 123 height 13
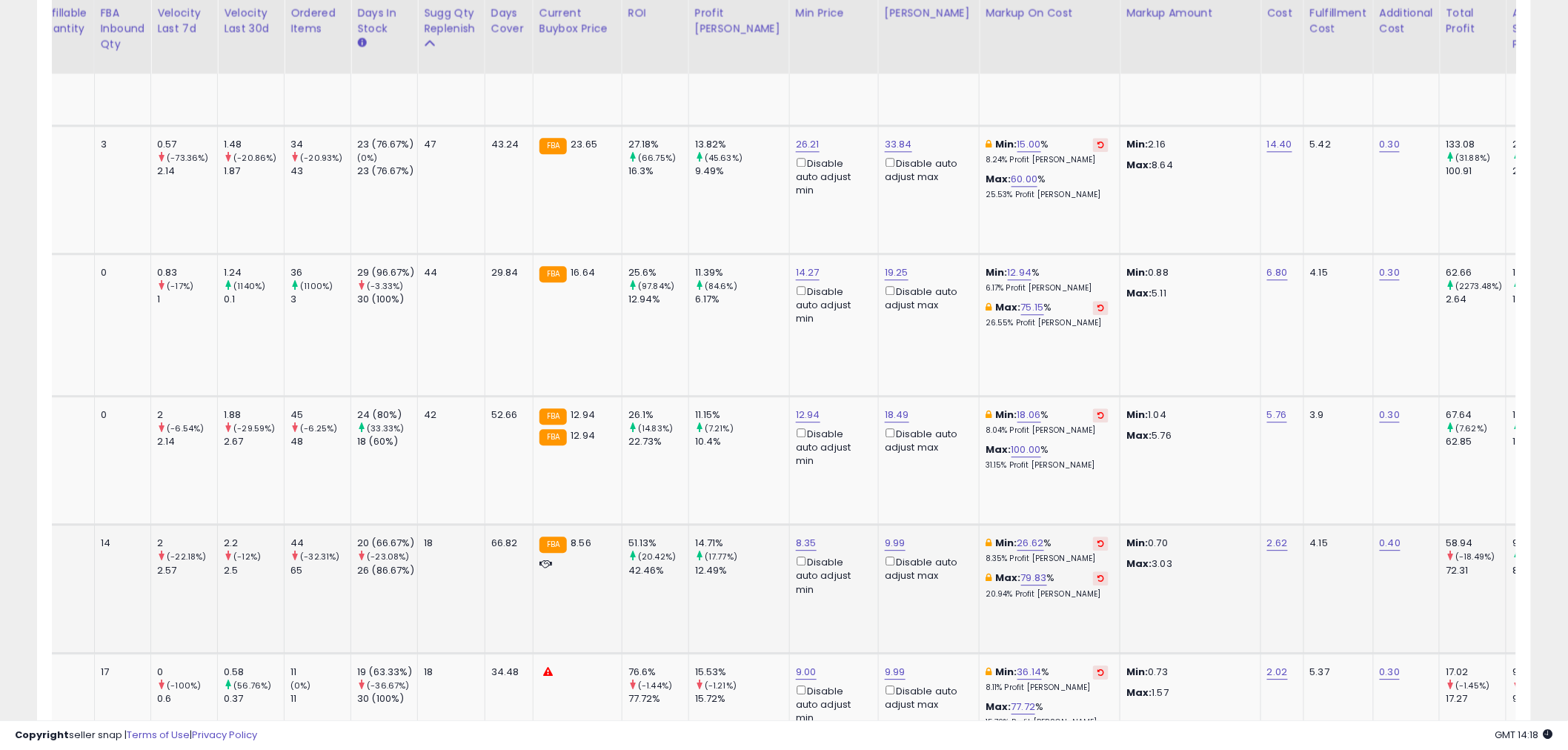
click at [1128, 536] on p "Min: 0.70" at bounding box center [1188, 543] width 123 height 13
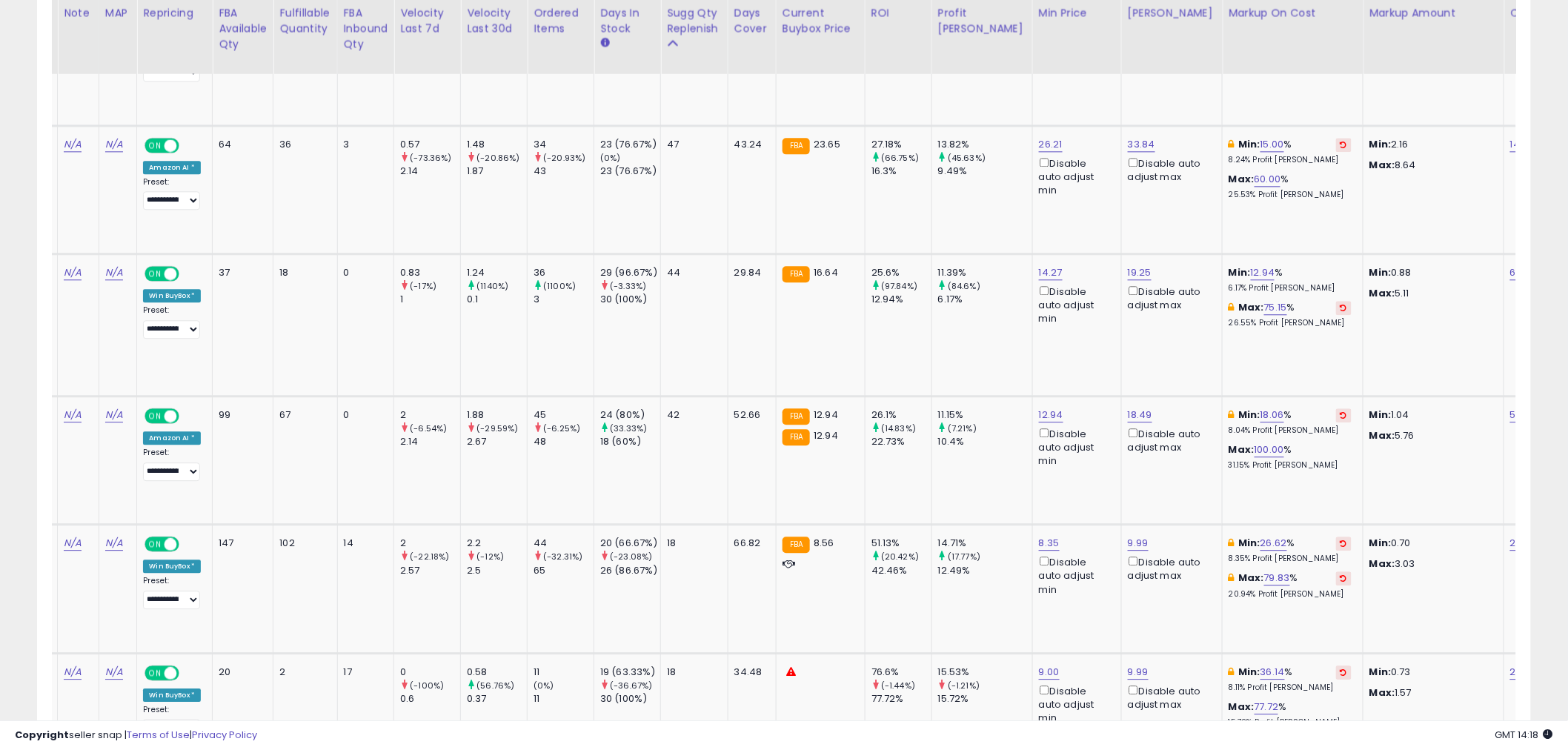
scroll to position [0, 194]
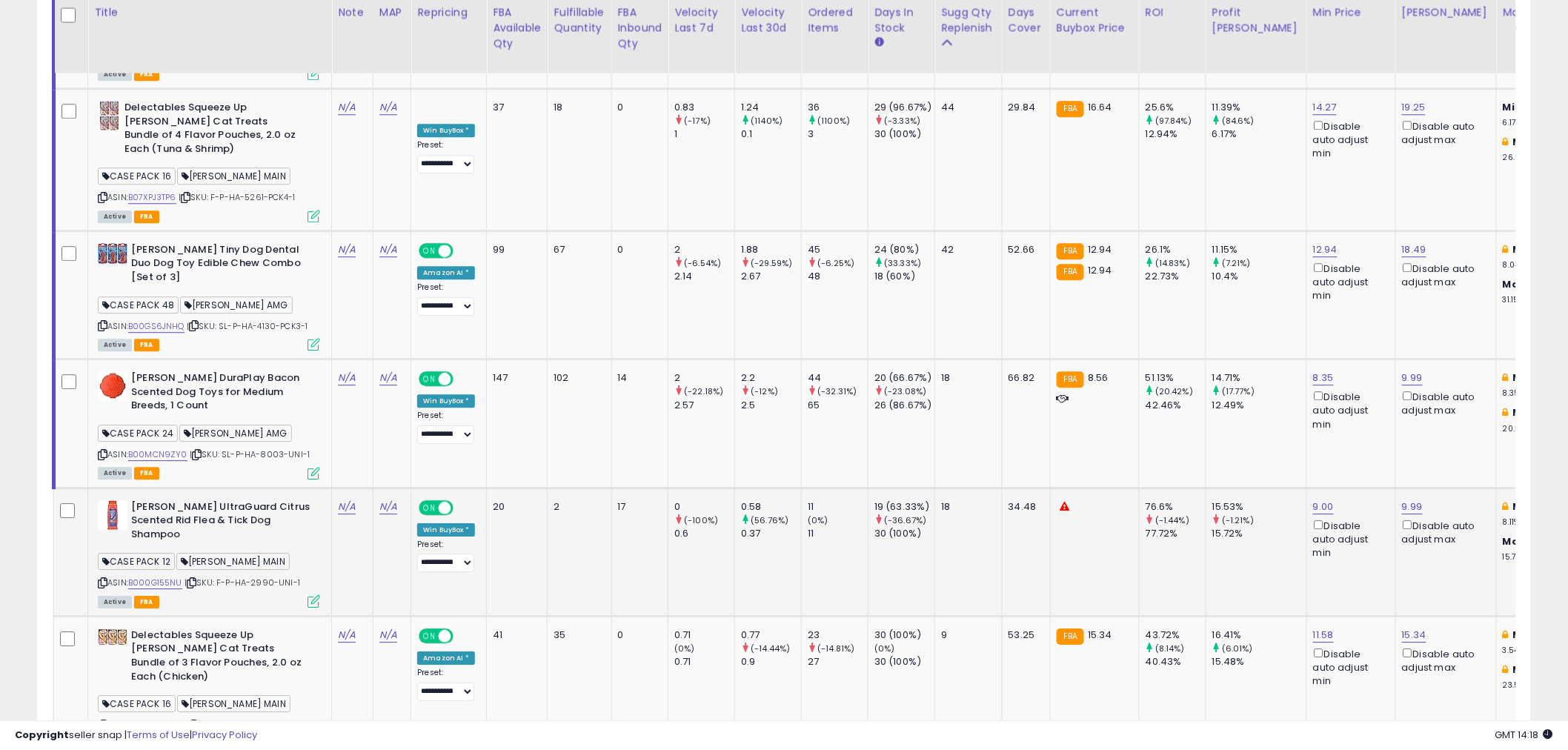
click at [78, 487] on td at bounding box center [71, 551] width 34 height 128
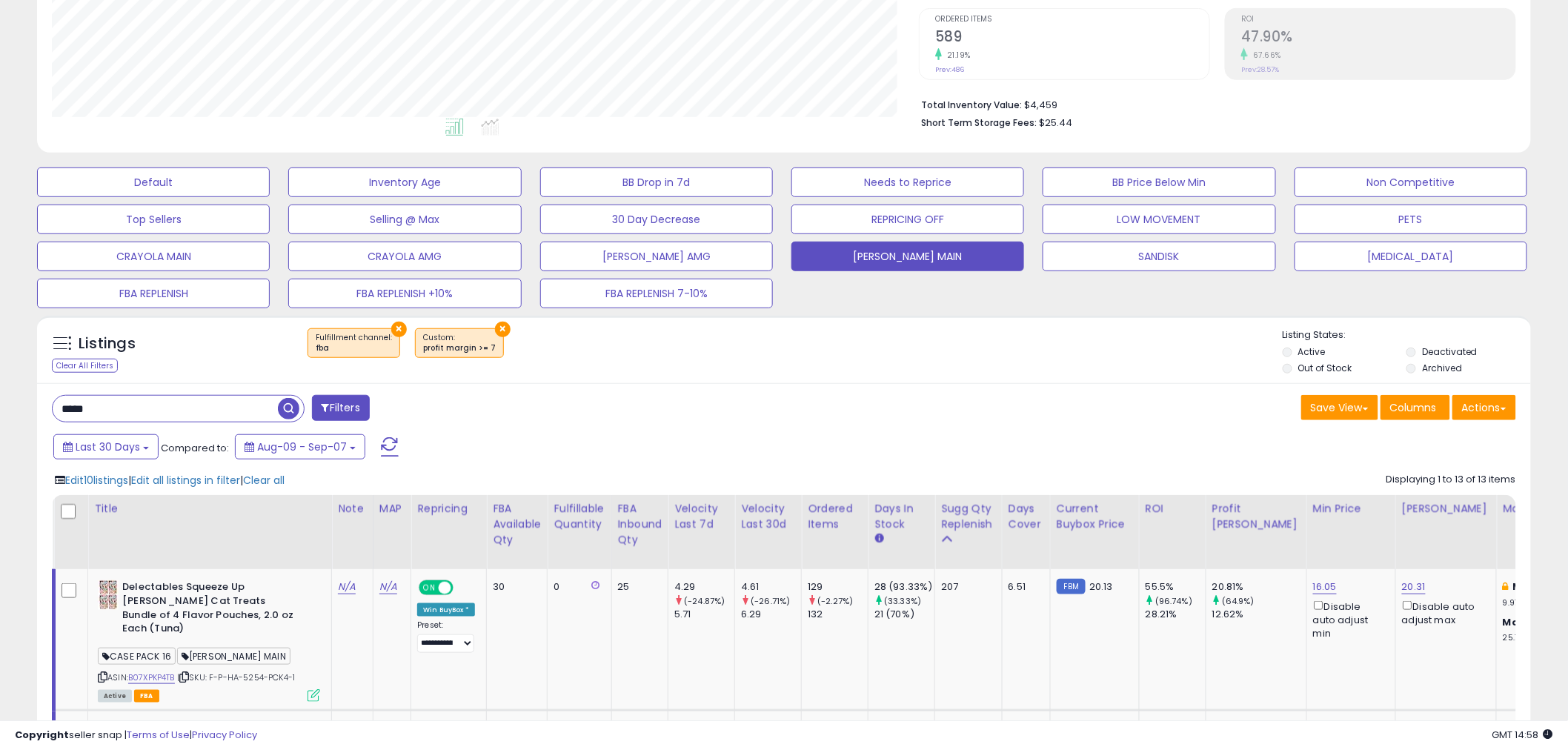
scroll to position [247, 0]
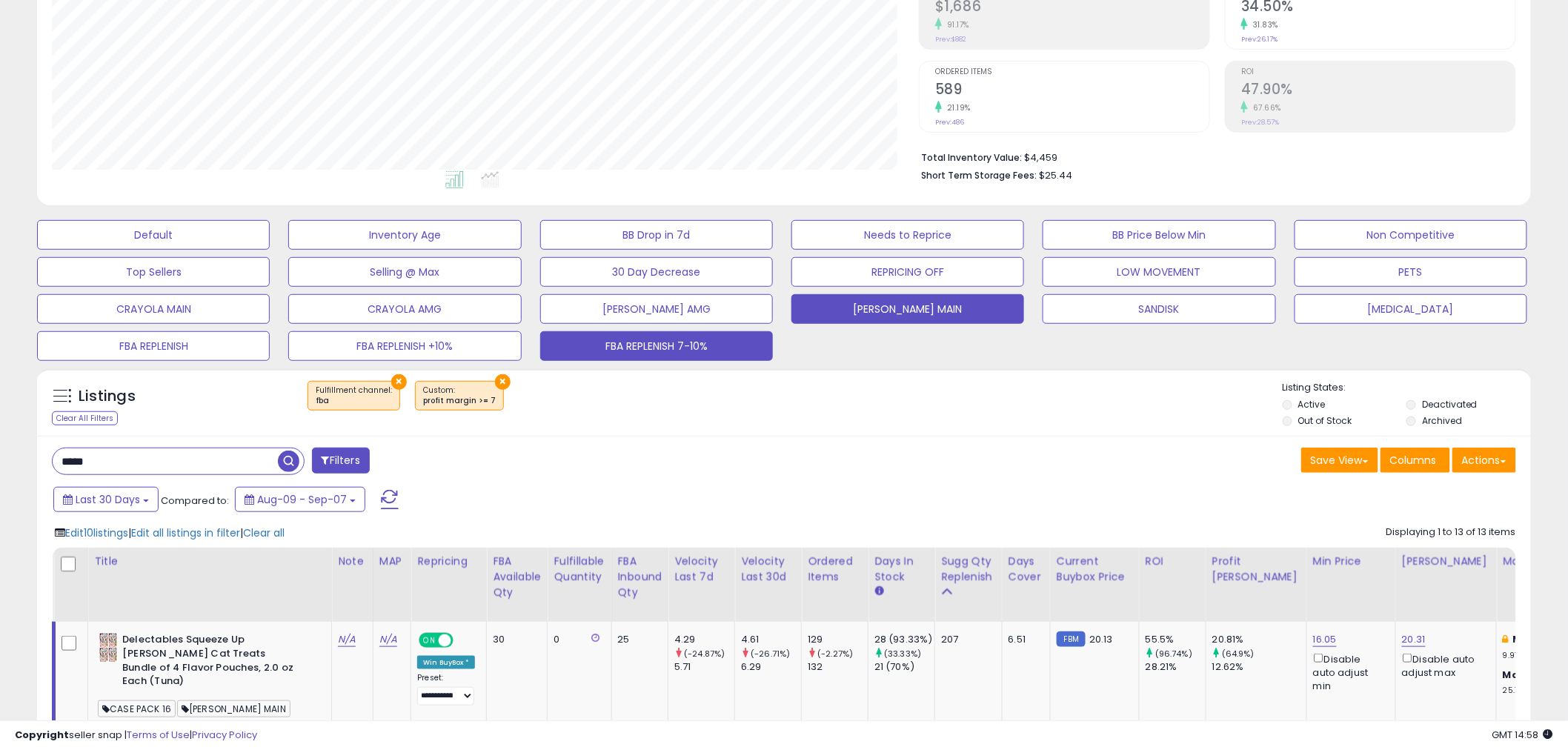
click at [646, 352] on button "FBA REPLENISH 7-10%" at bounding box center [656, 346] width 233 height 29
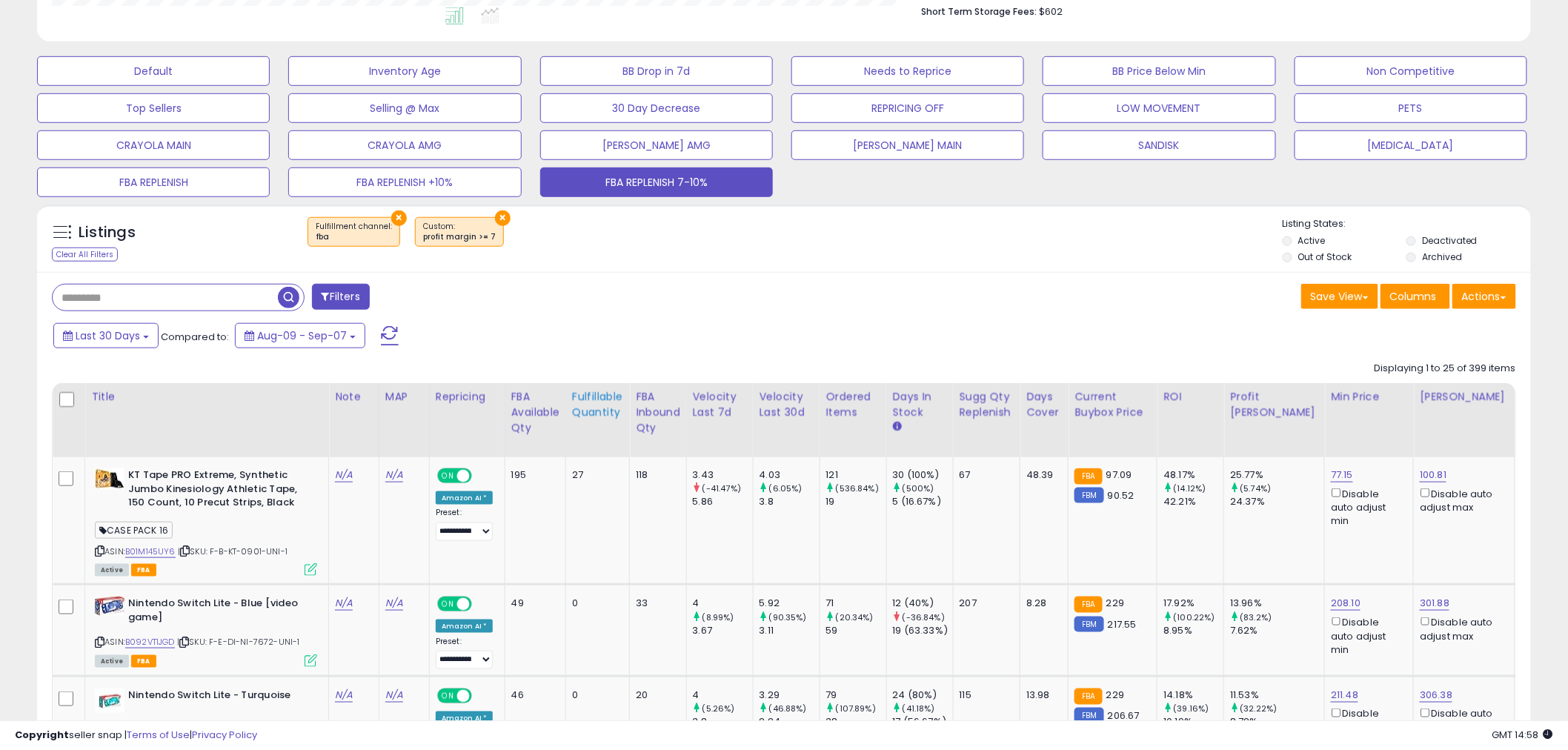
scroll to position [493, 0]
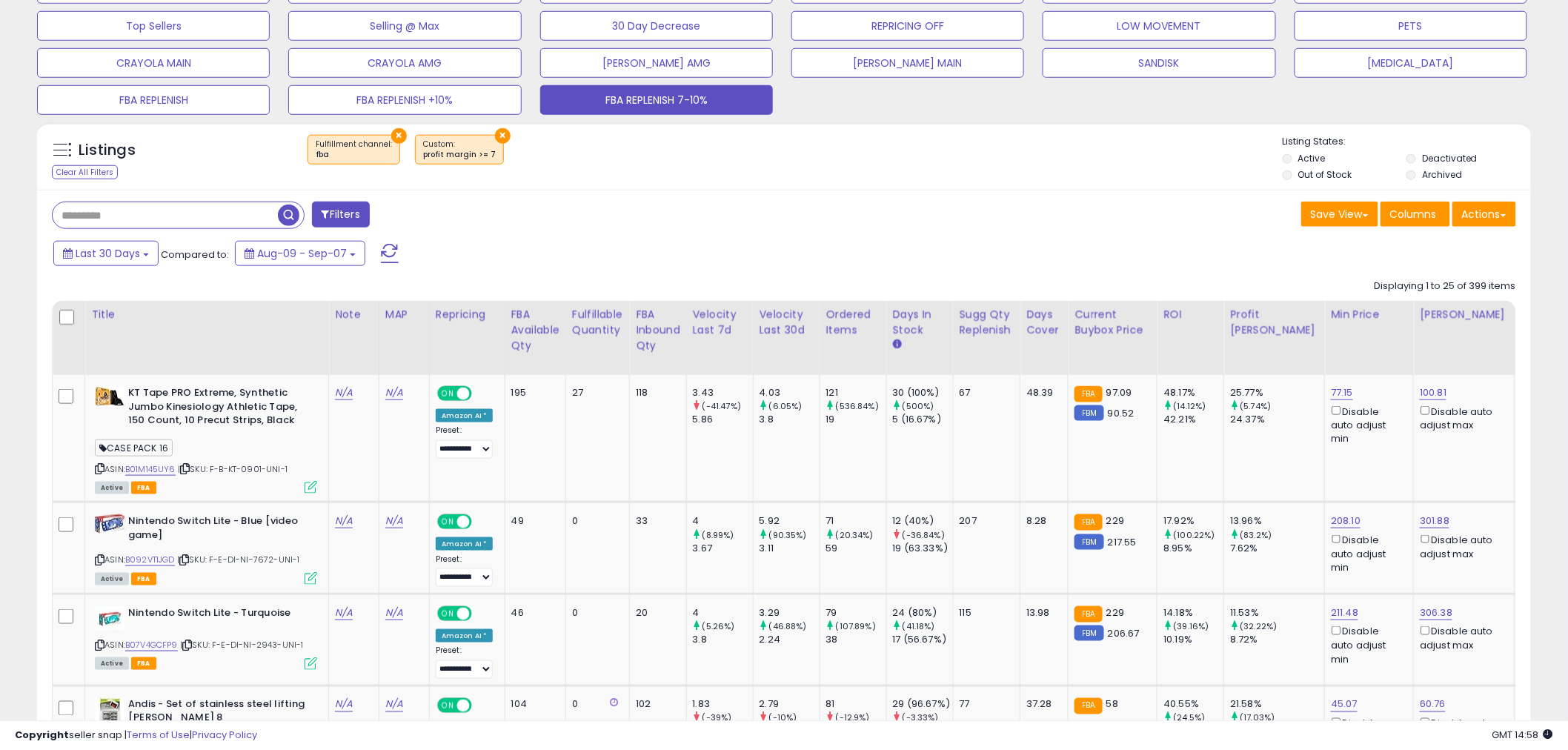
click at [198, 220] on input "text" at bounding box center [164, 215] width 225 height 26
type input "**"
click at [433, 213] on span "button" at bounding box center [432, 215] width 22 height 22
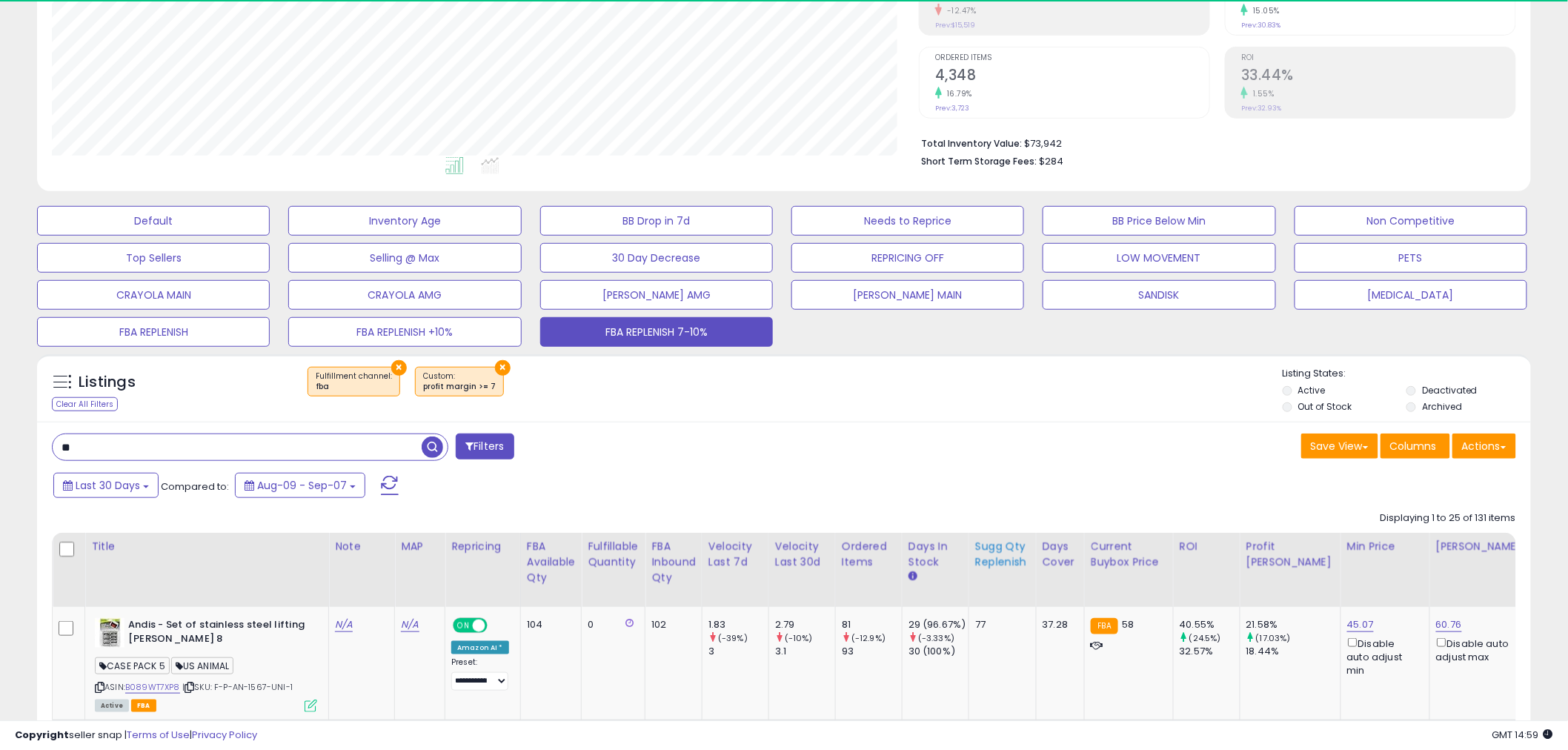
scroll to position [304, 867]
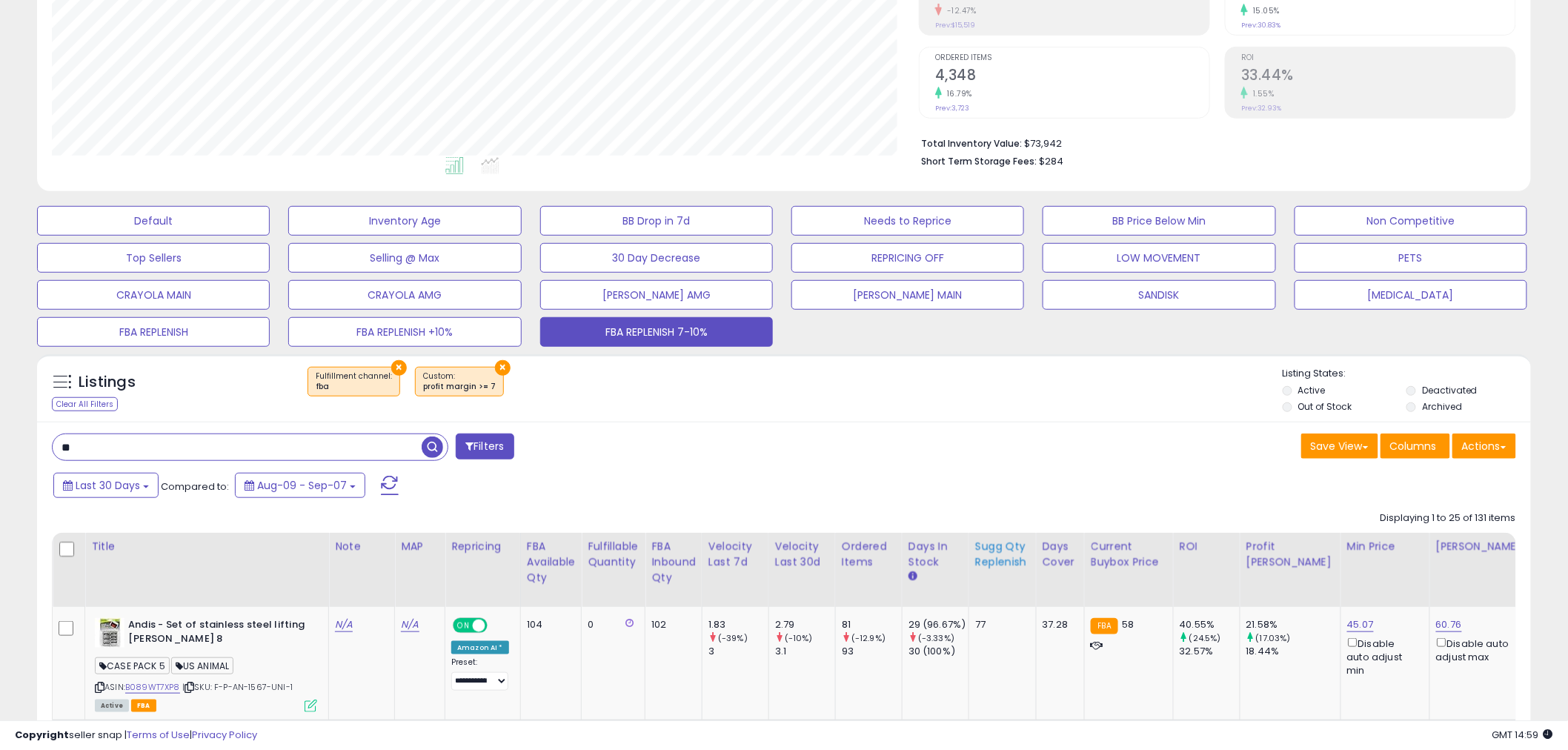
click at [1002, 550] on div "Sugg Qty Replenish" at bounding box center [1003, 553] width 55 height 31
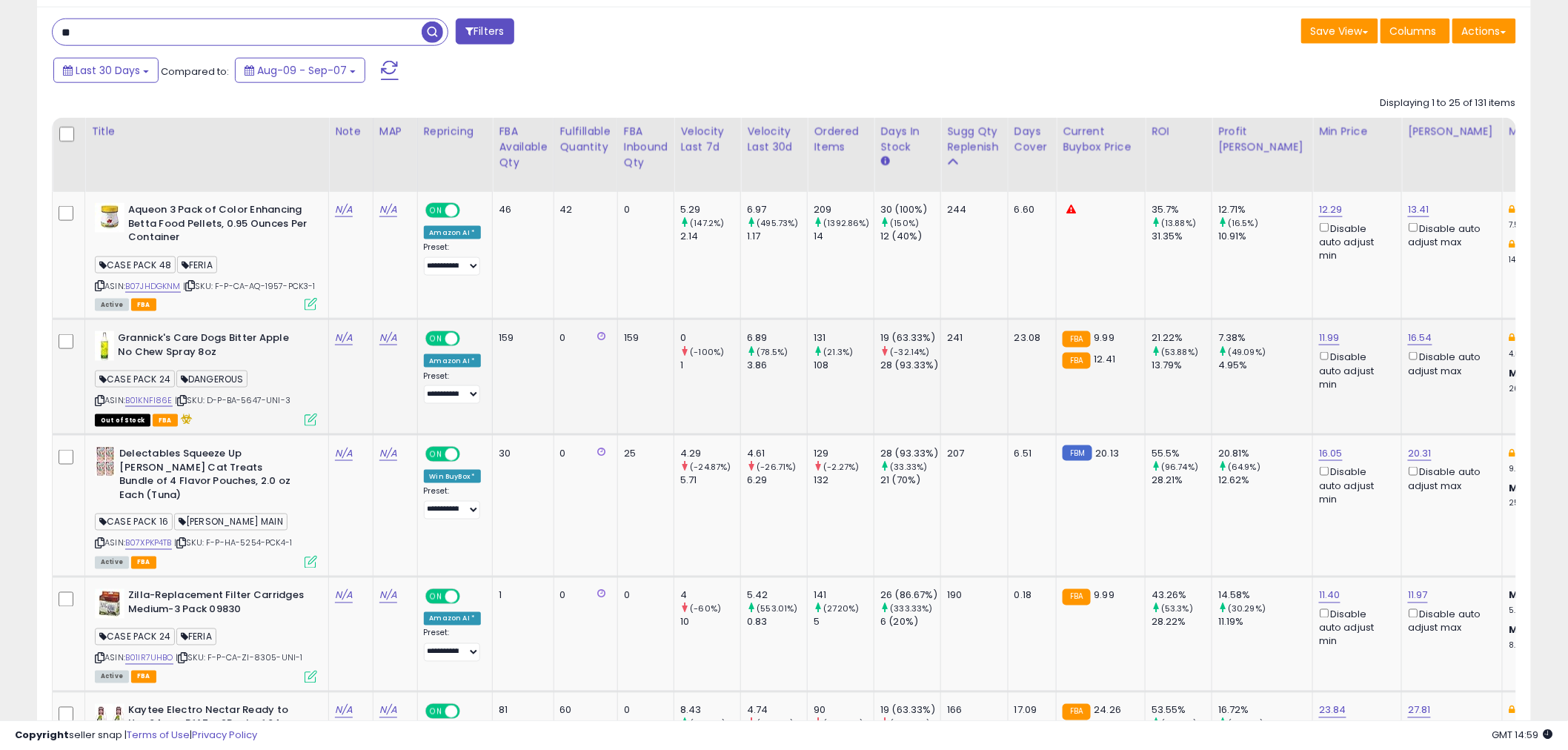
scroll to position [754, 0]
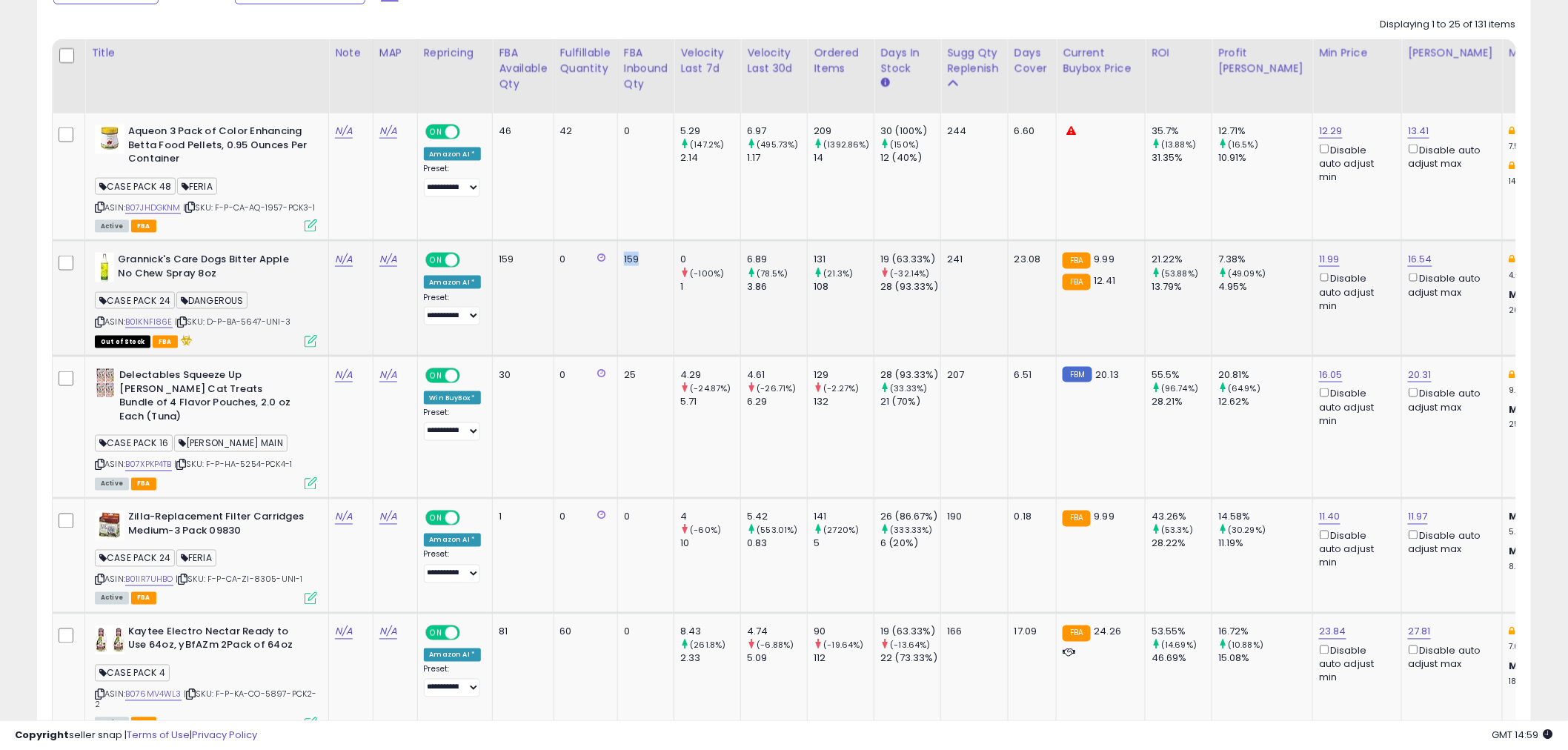
drag, startPoint x: 646, startPoint y: 272, endPoint x: 618, endPoint y: 278, distance: 28.6
click at [618, 278] on td "159" at bounding box center [646, 299] width 57 height 116
drag, startPoint x: 1010, startPoint y: 272, endPoint x: 1046, endPoint y: 267, distance: 36.3
click at [1046, 267] on td "23.08" at bounding box center [1031, 299] width 48 height 116
drag, startPoint x: 966, startPoint y: 264, endPoint x: 942, endPoint y: 272, distance: 25.3
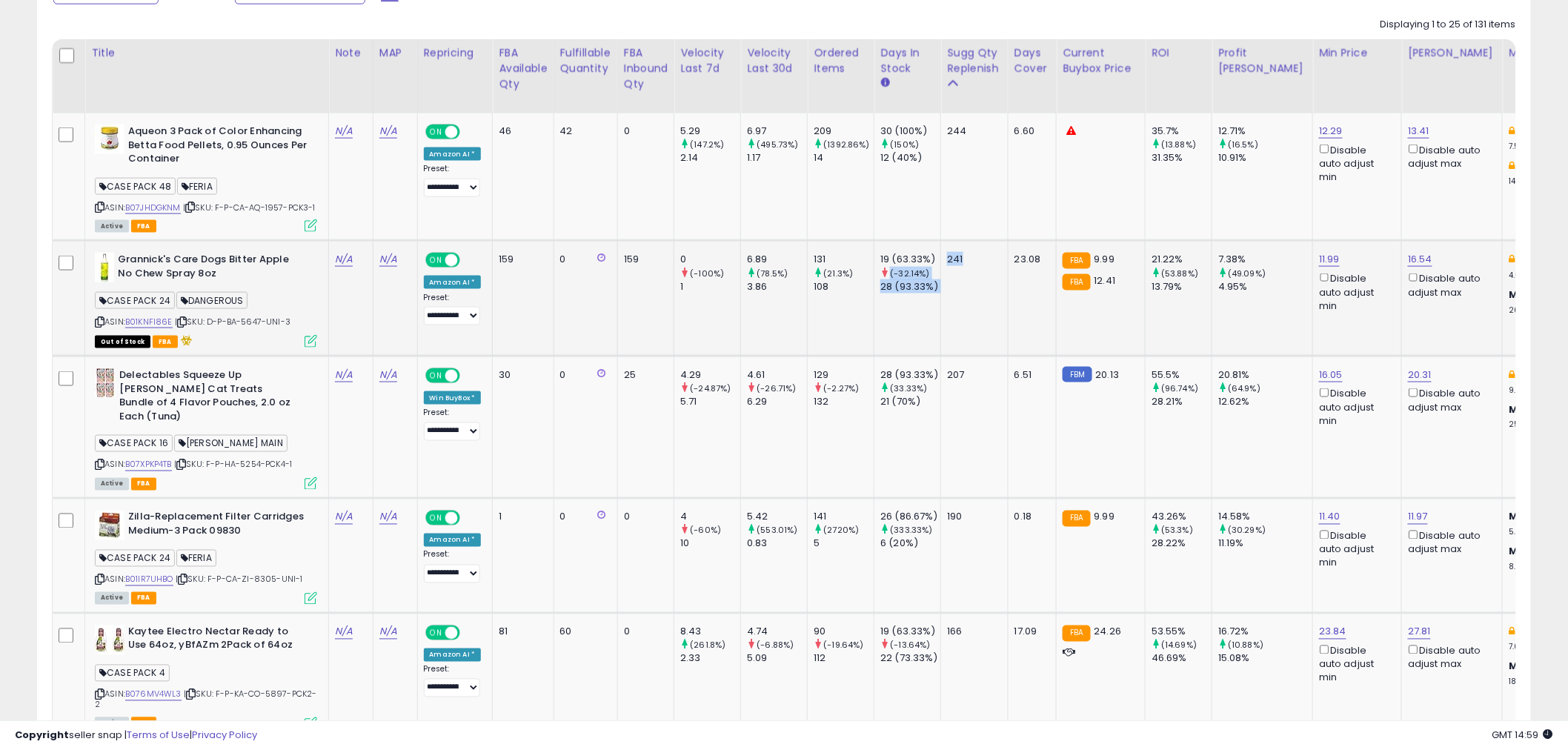
click at [942, 272] on tr "Grannick's Care Dogs Bitter Apple No Chew Spray 8oz CASE PACK 24 DANGEROUS ASIN…" at bounding box center [1470, 299] width 2836 height 116
click at [990, 300] on td "241" at bounding box center [974, 299] width 67 height 116
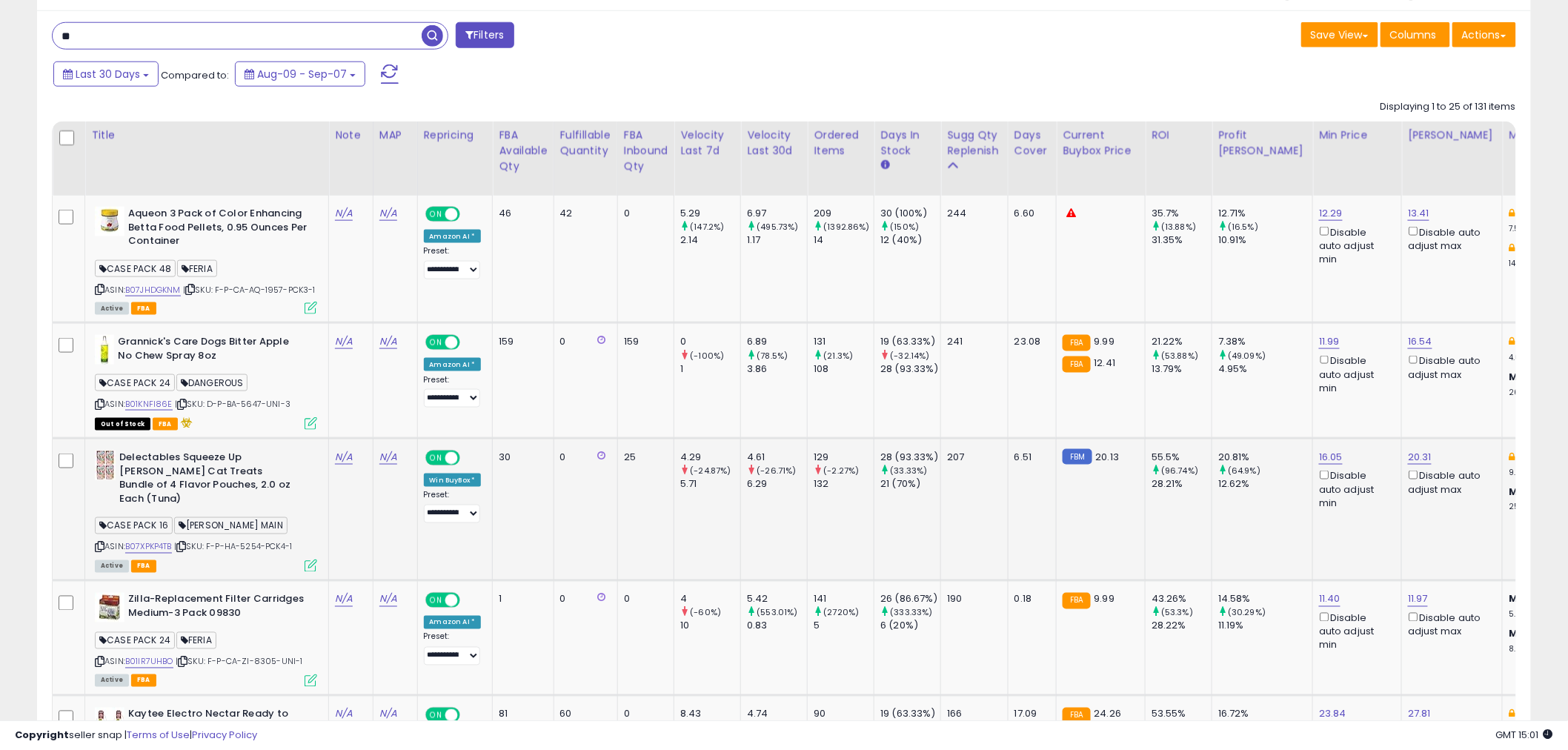
scroll to position [590, 0]
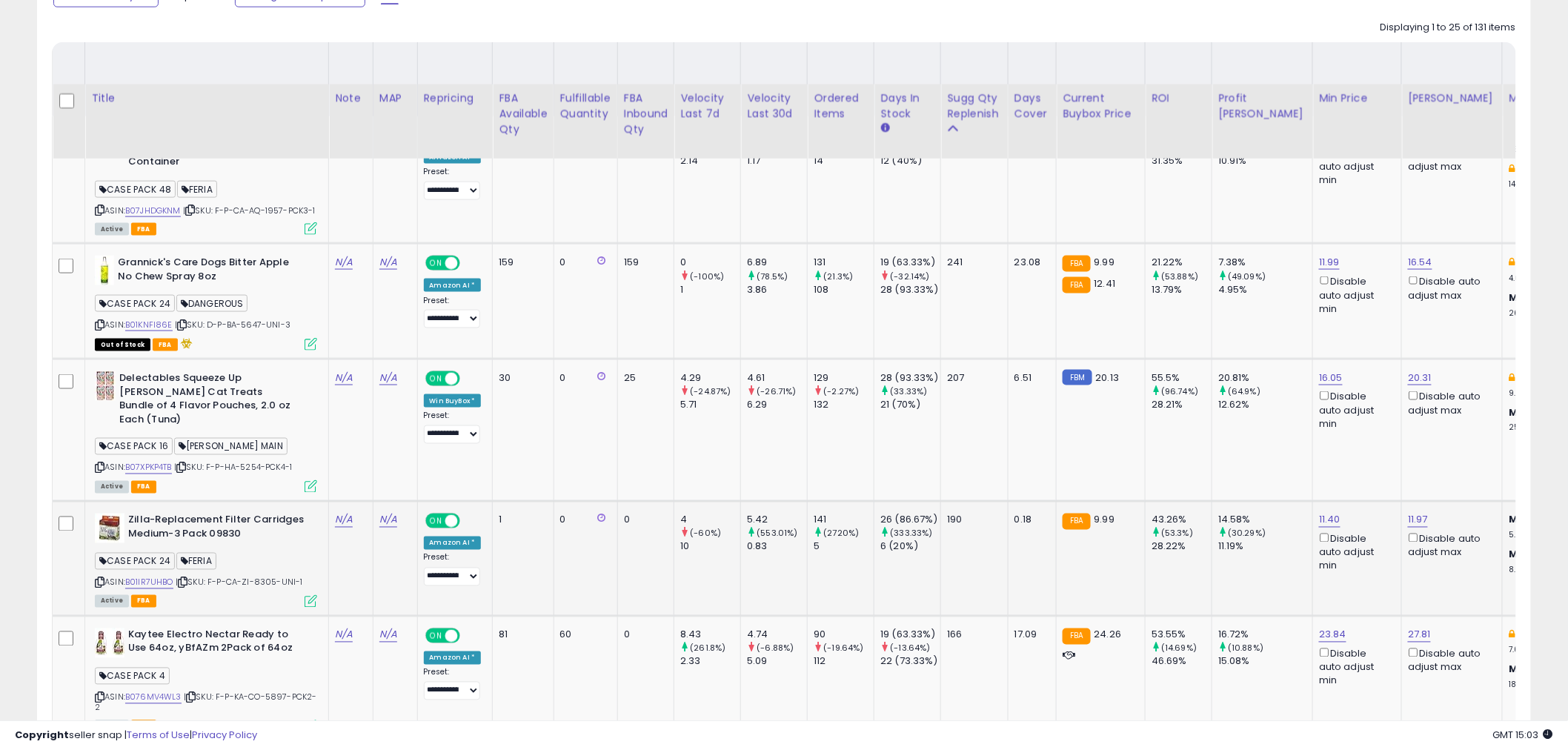
scroll to position [672, 0]
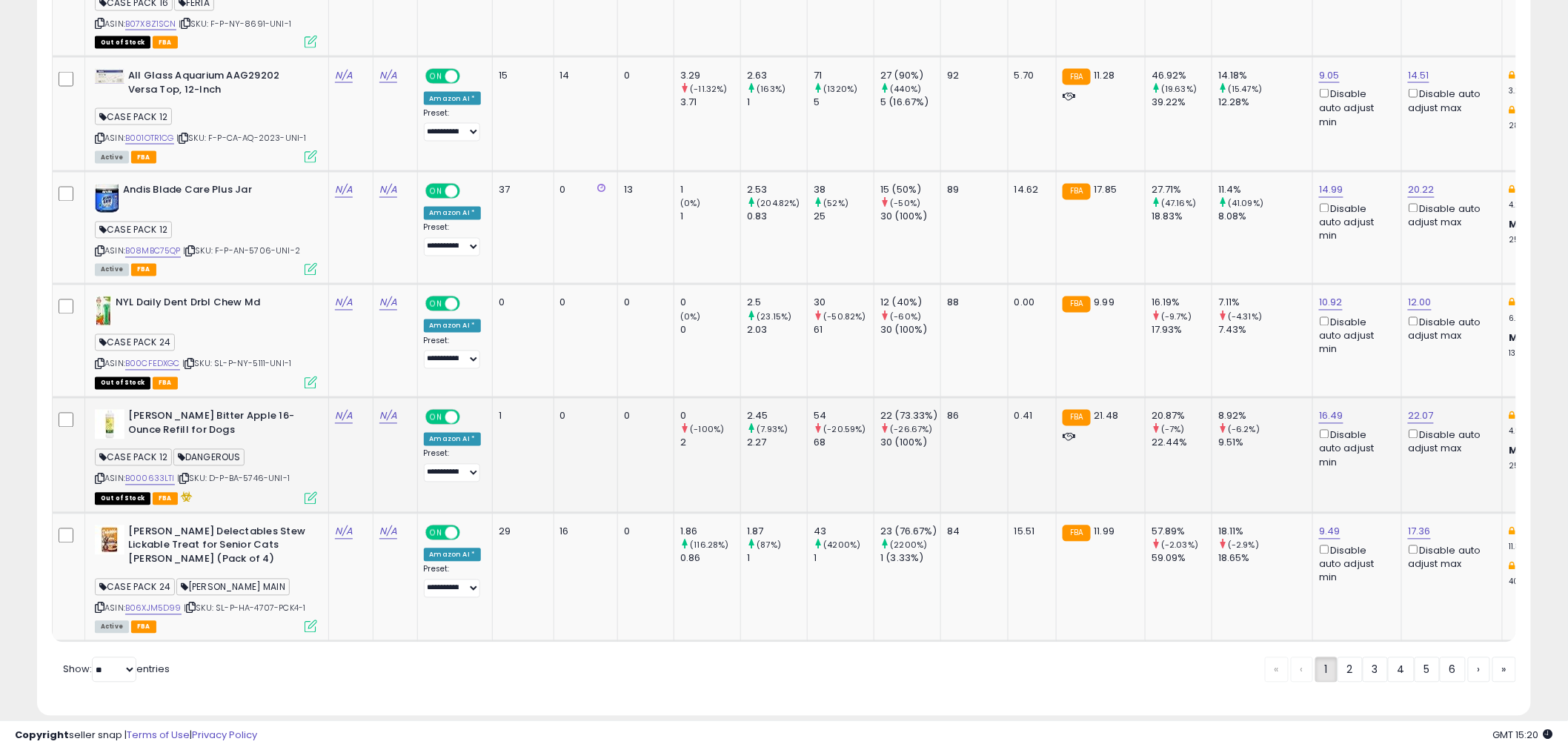
scroll to position [3352, 0]
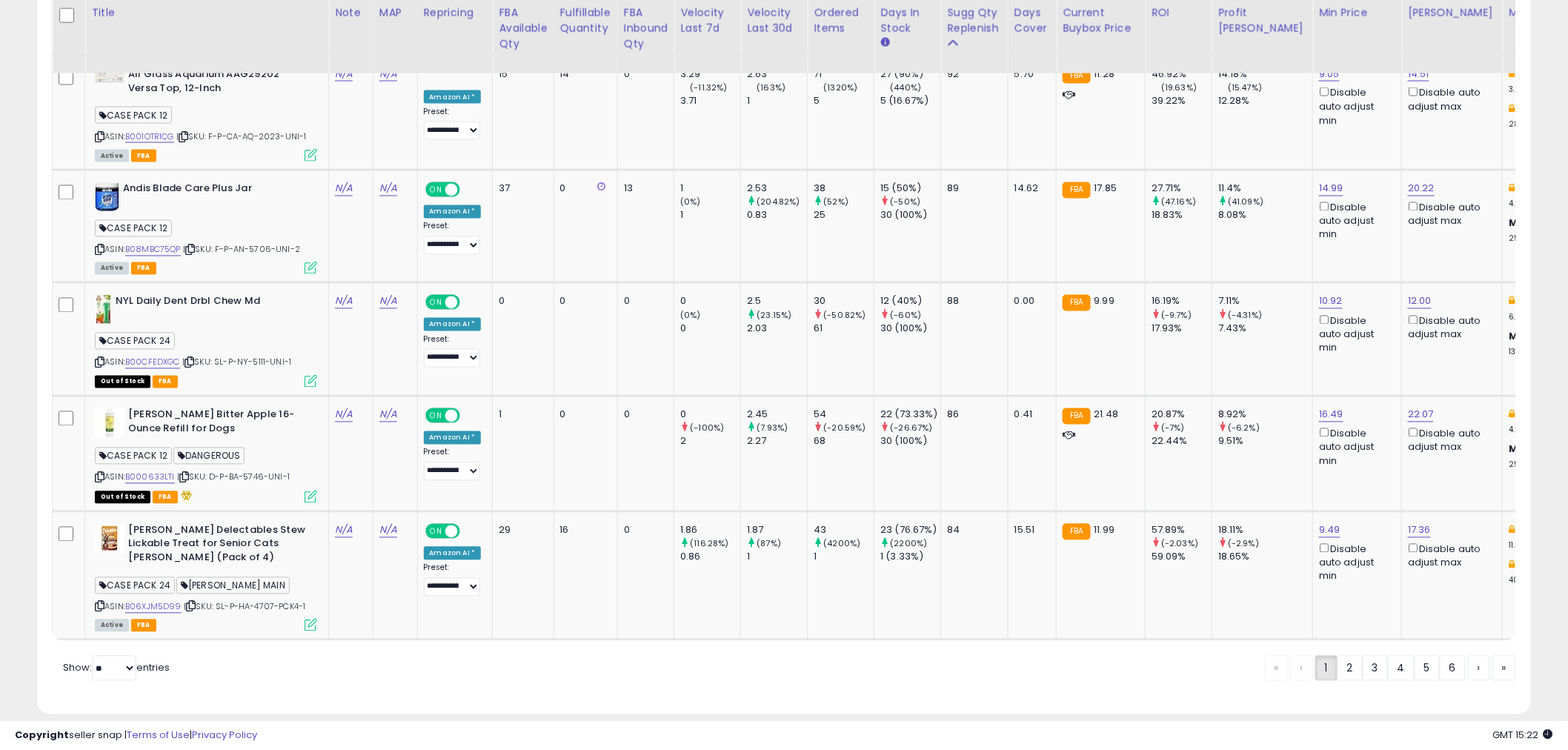
click at [1351, 656] on link "2" at bounding box center [1350, 668] width 26 height 26
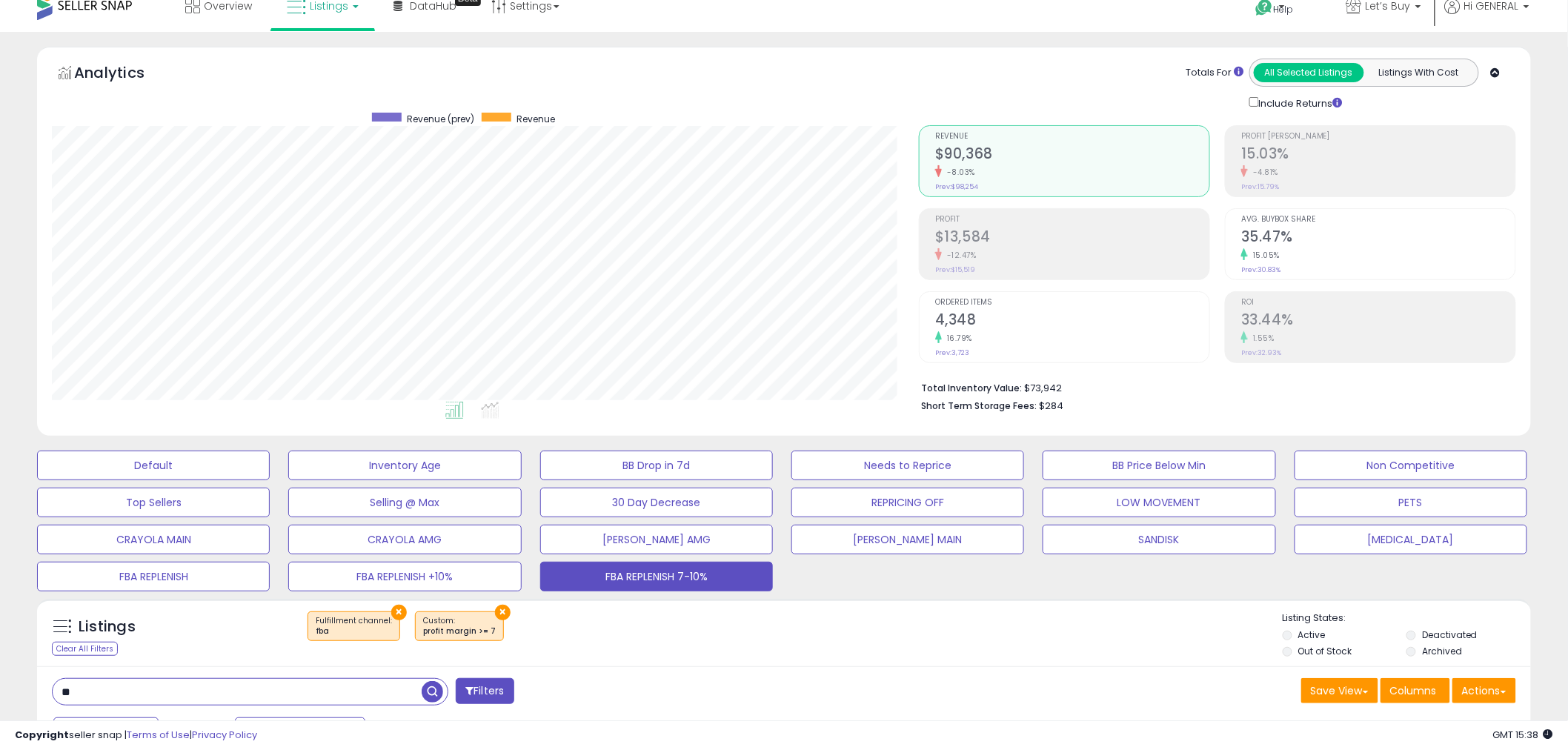
scroll to position [0, 0]
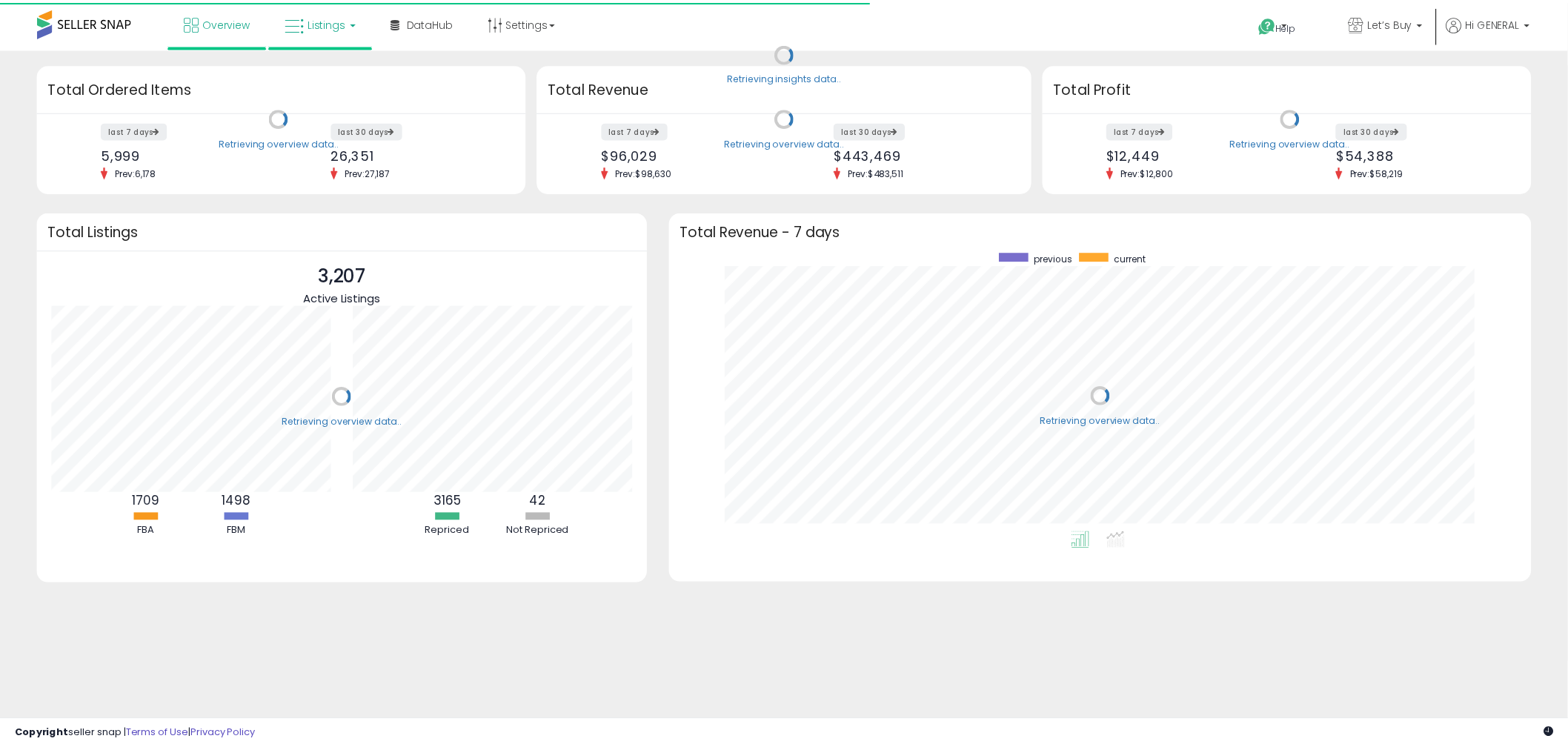
scroll to position [279, 841]
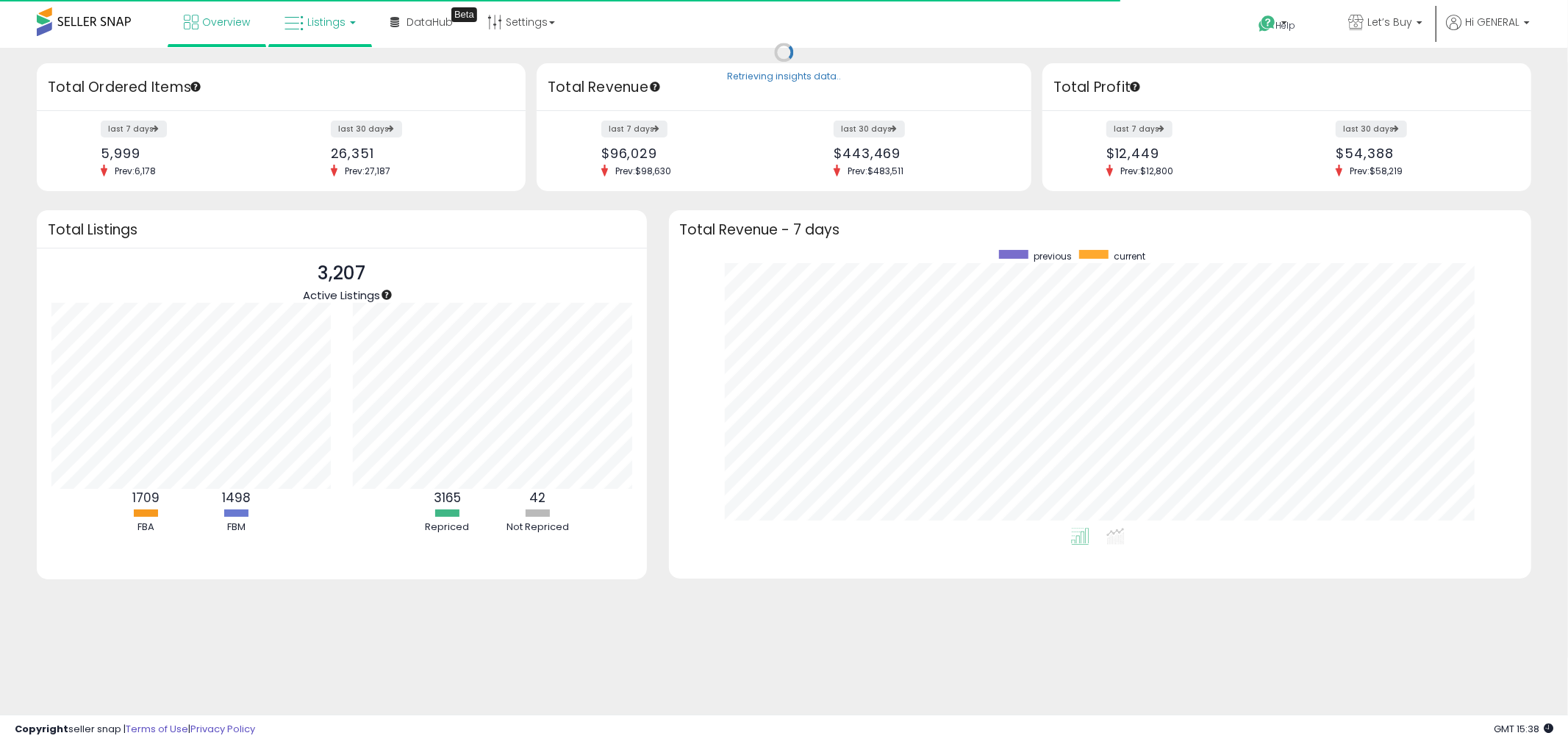
click at [324, 26] on span "Listings" at bounding box center [326, 23] width 39 height 15
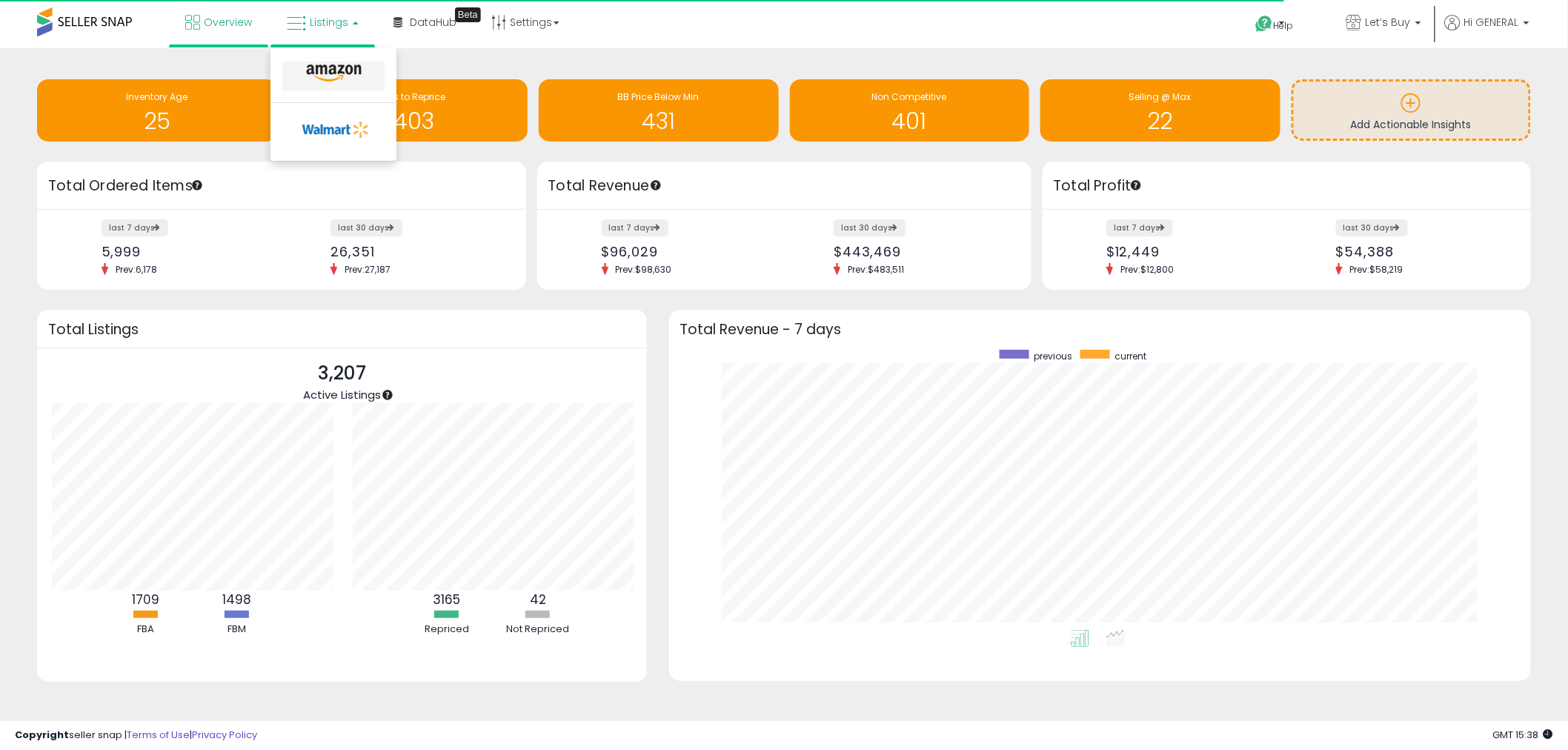
scroll to position [740459, 740186]
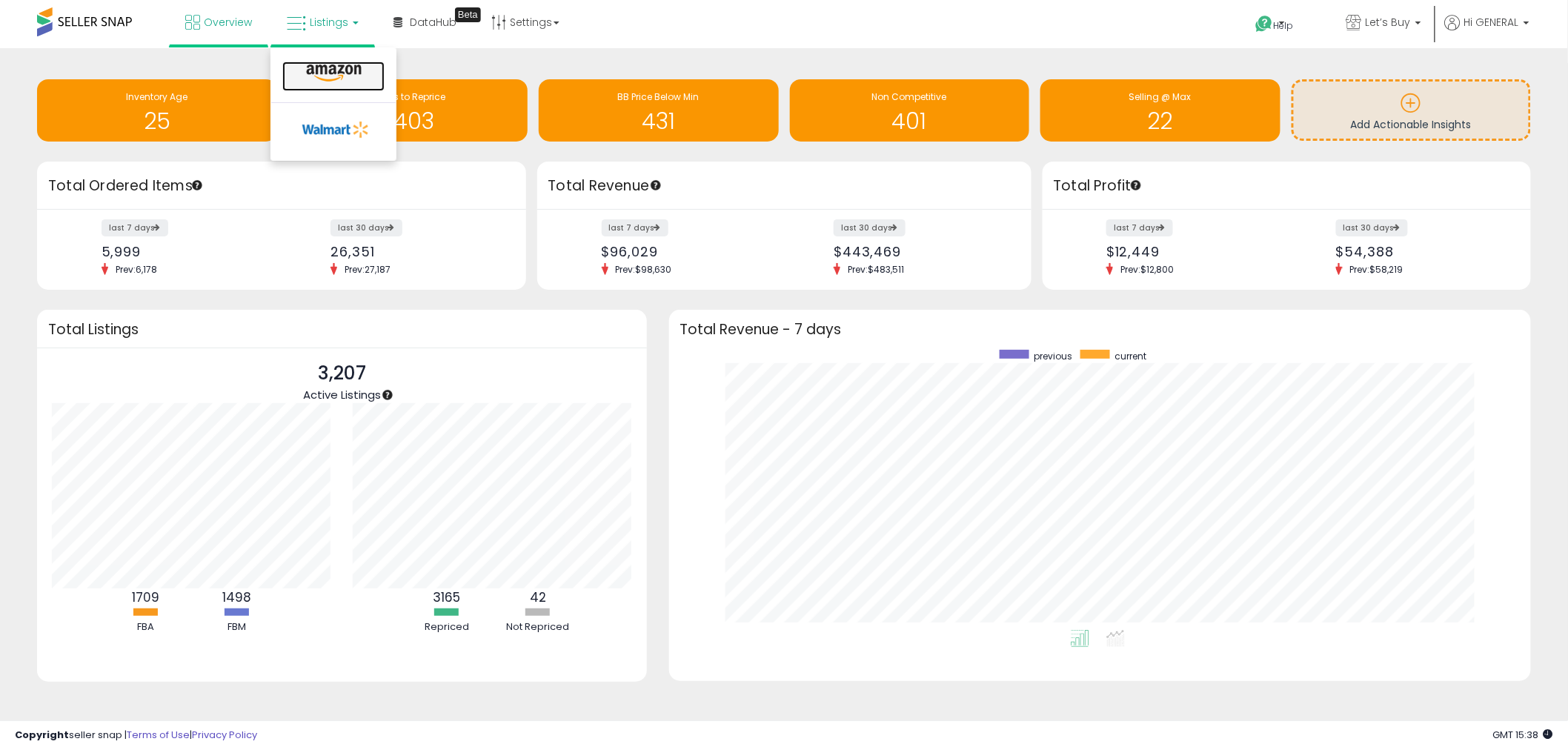
click at [328, 75] on icon at bounding box center [334, 73] width 65 height 19
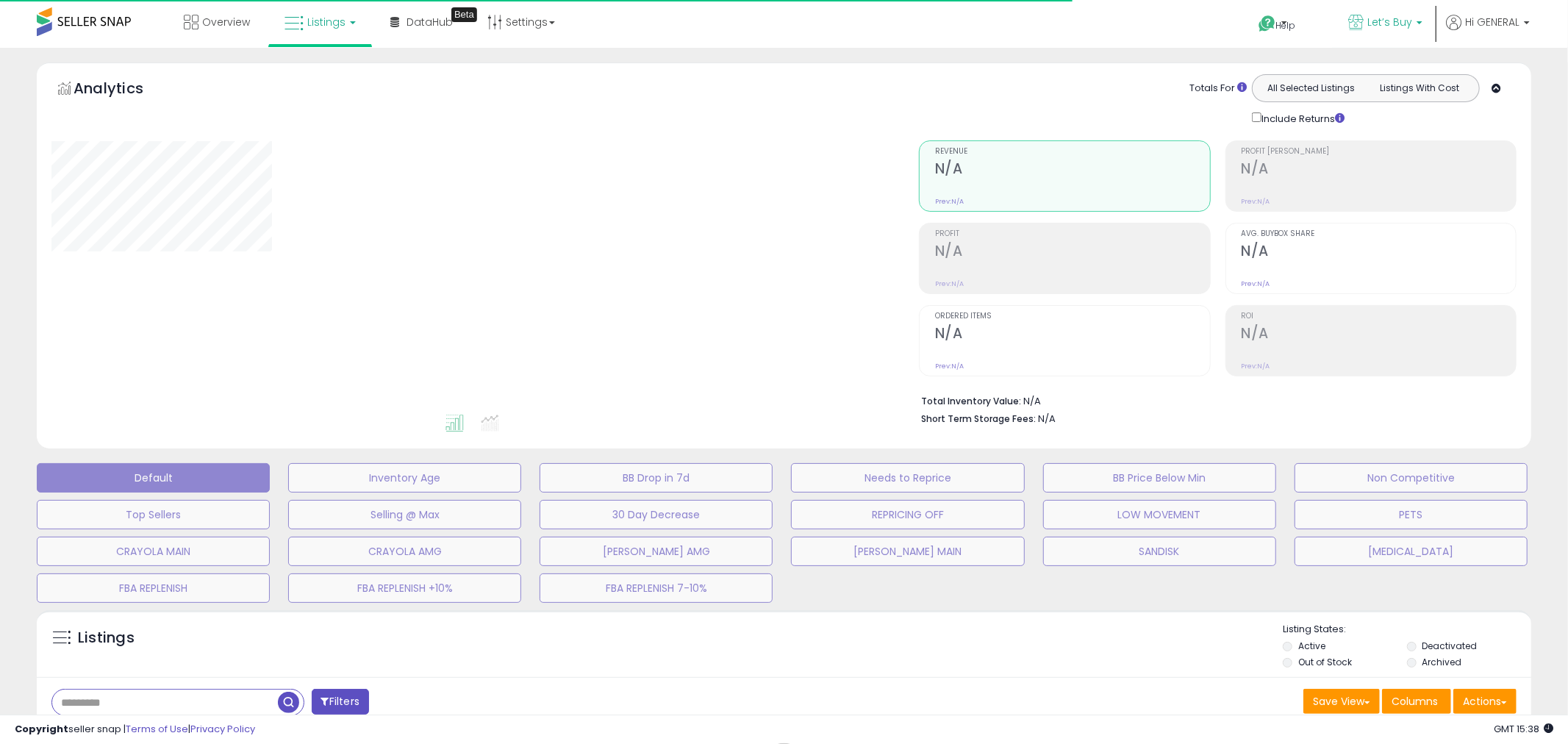
click at [1364, 24] on icon at bounding box center [1356, 23] width 15 height 15
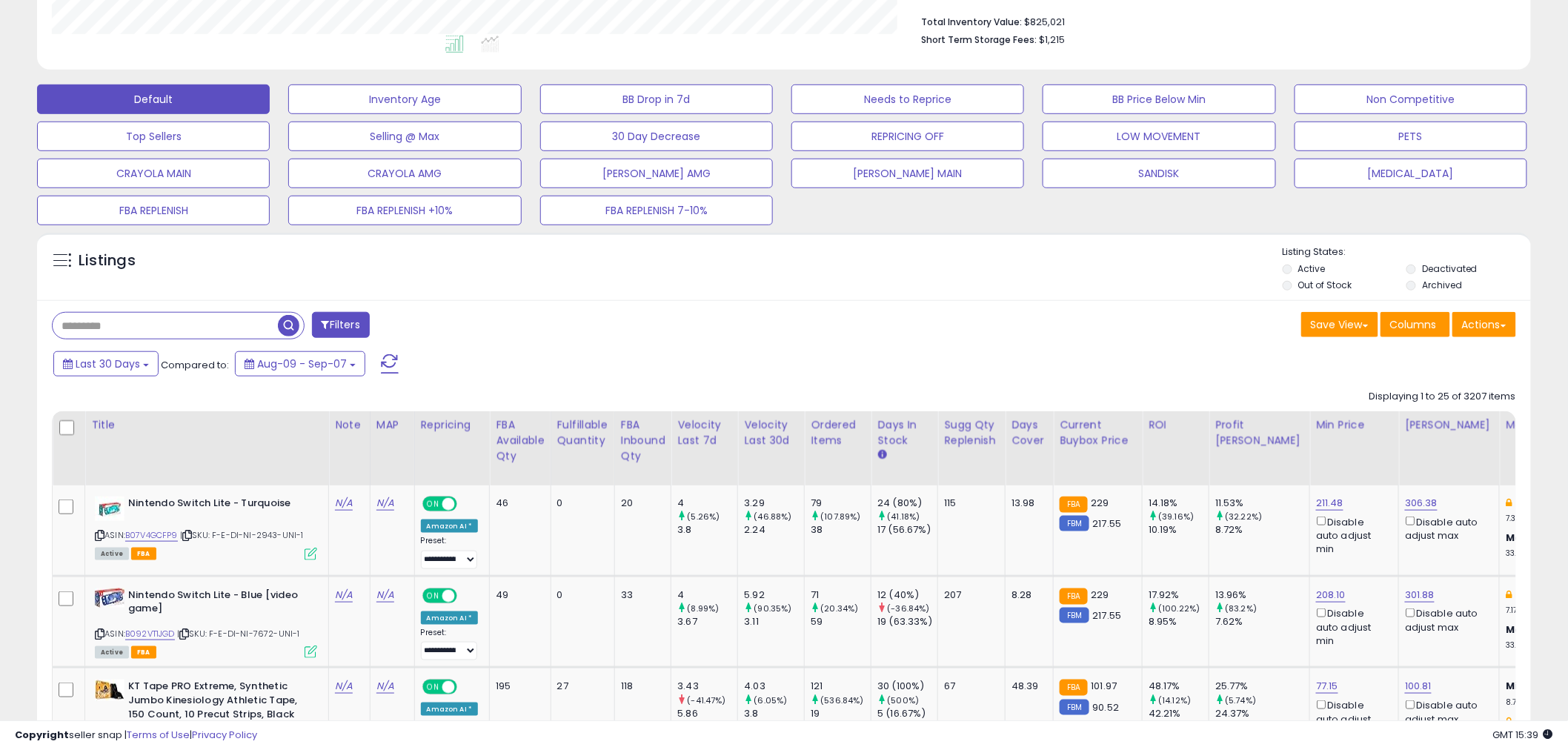
scroll to position [411, 0]
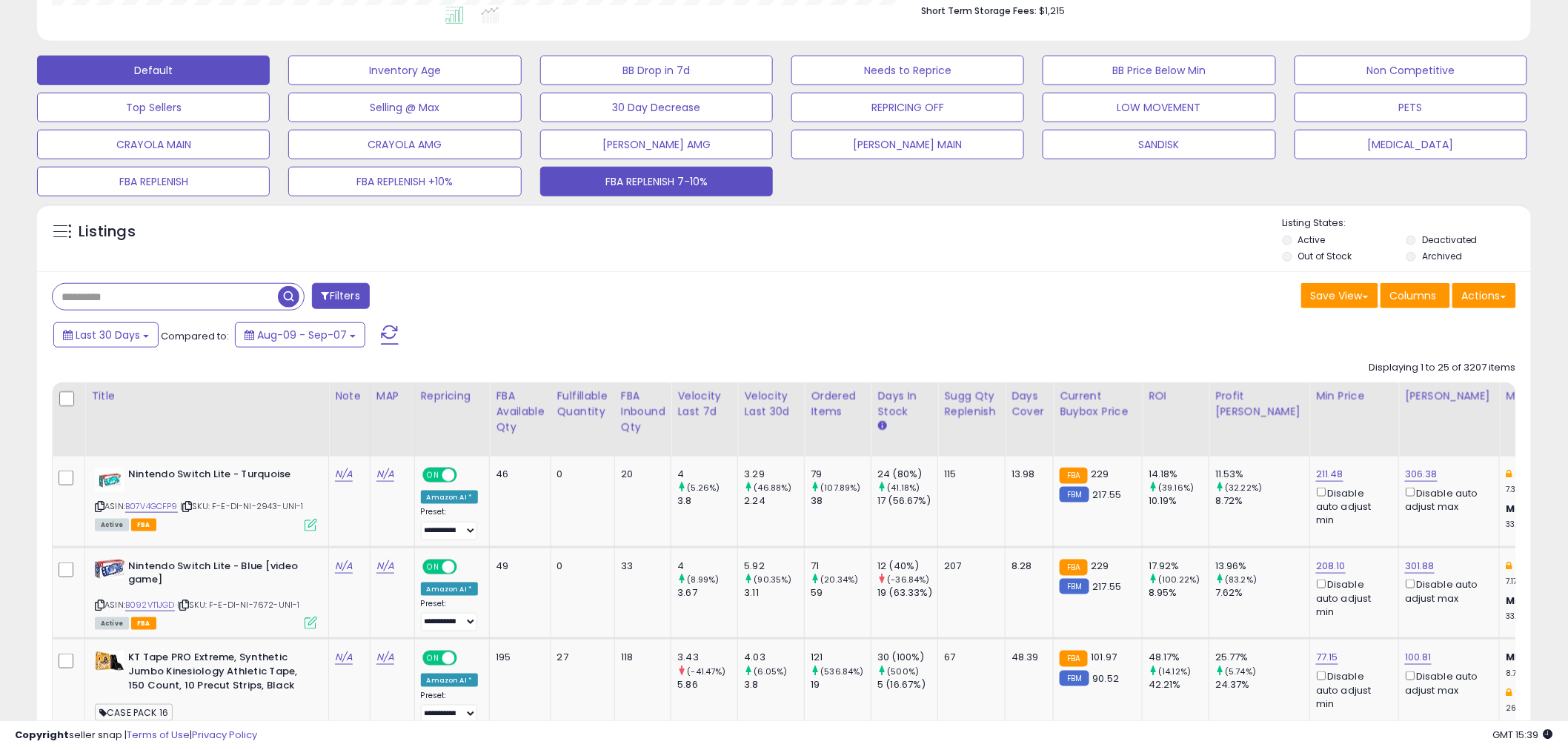
click at [641, 187] on button "FBA REPLENISH 7-10%" at bounding box center [656, 181] width 233 height 29
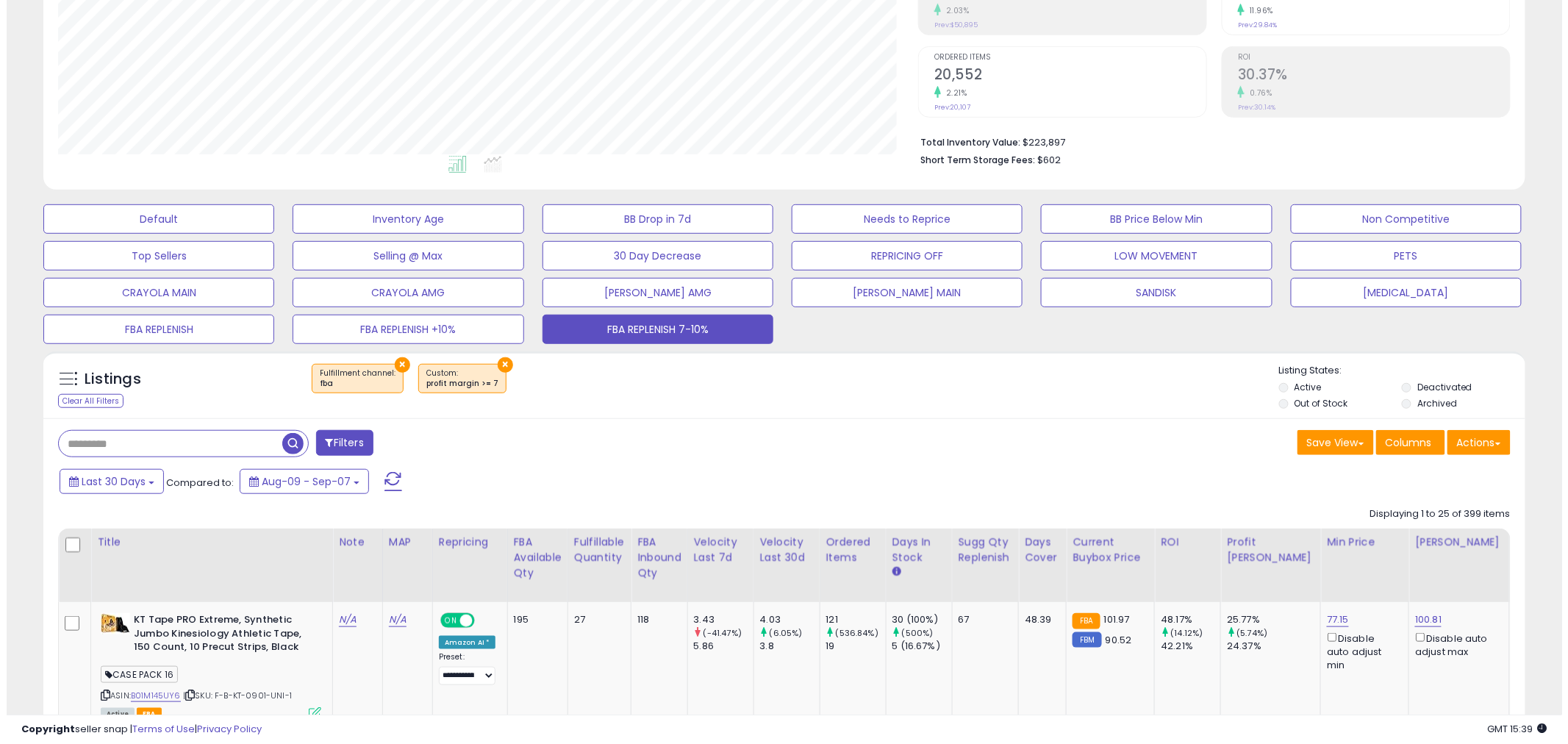
scroll to position [301, 860]
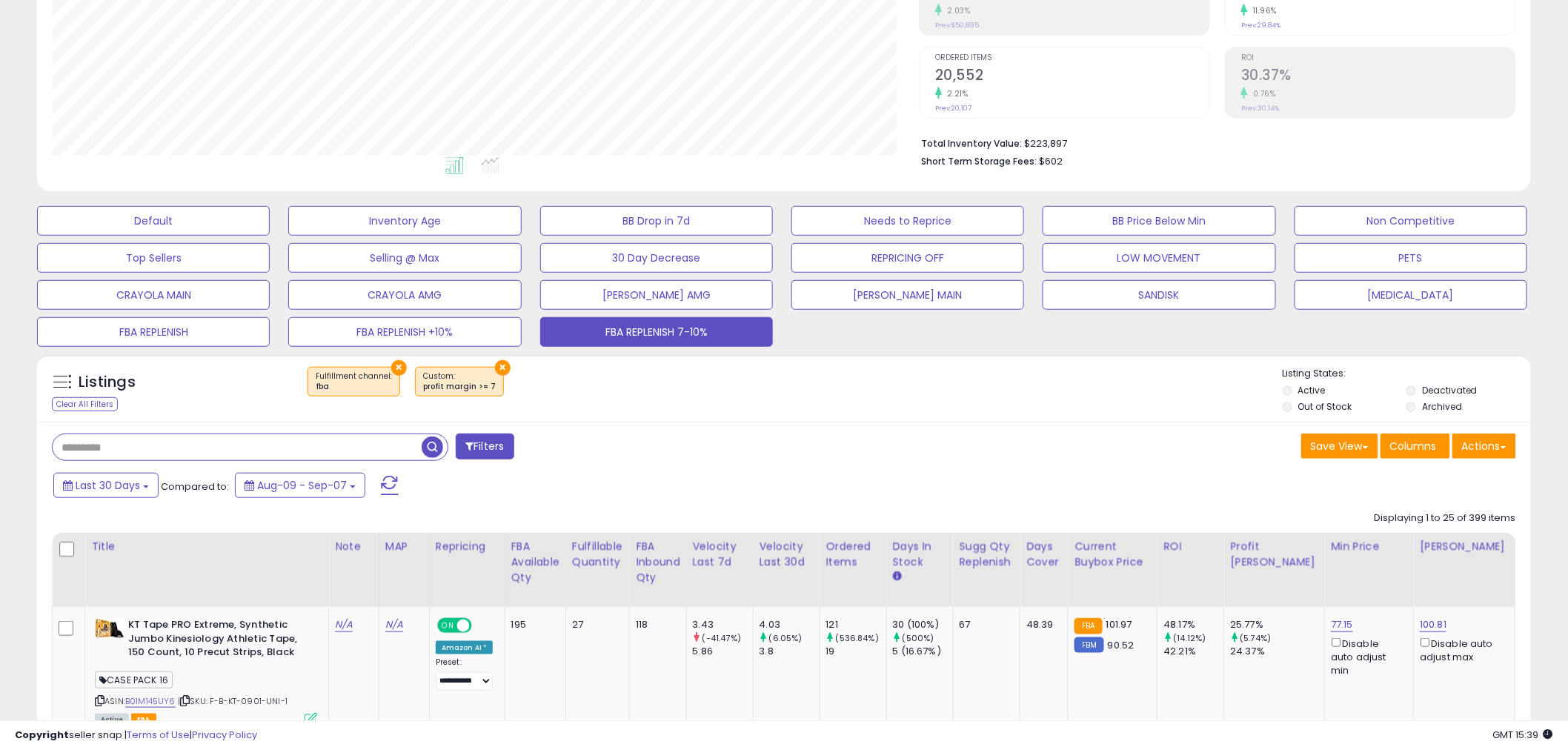
click at [181, 457] on input "text" at bounding box center [236, 446] width 369 height 26
paste input "*******"
type input "*******"
click at [430, 449] on span "button" at bounding box center [432, 447] width 22 height 22
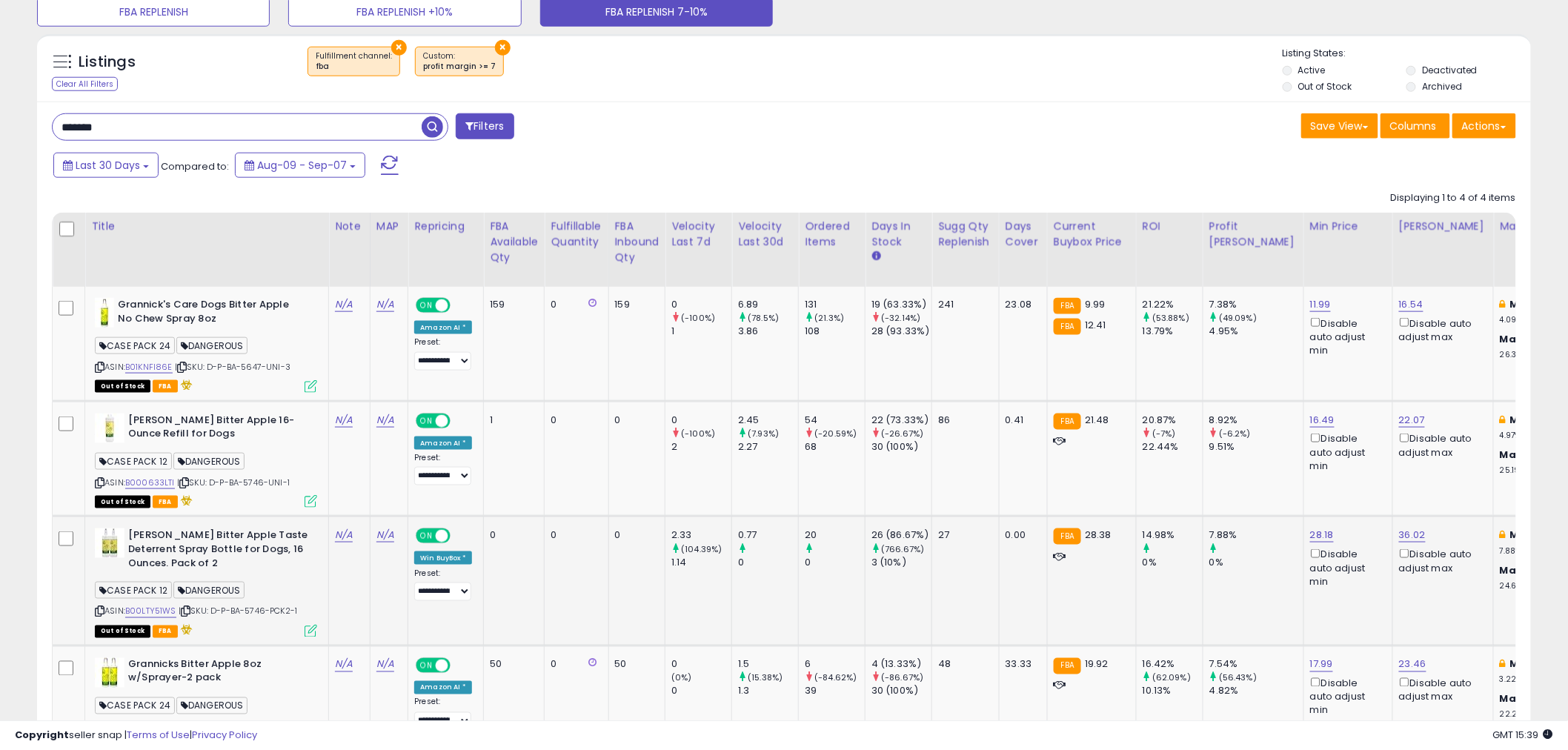
scroll to position [590, 0]
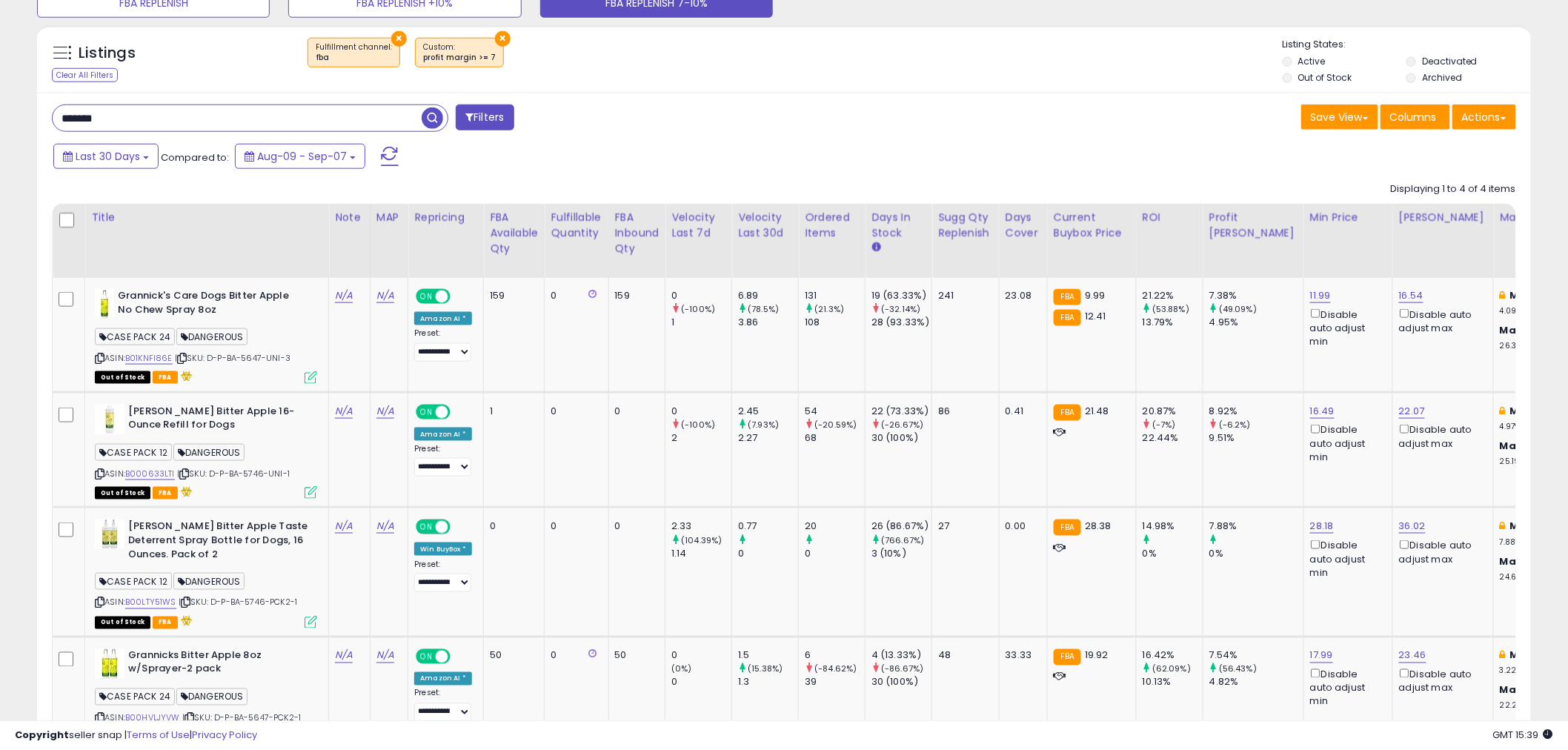
click at [113, 120] on input "*******" at bounding box center [236, 118] width 369 height 26
click at [427, 115] on span "button" at bounding box center [432, 118] width 22 height 22
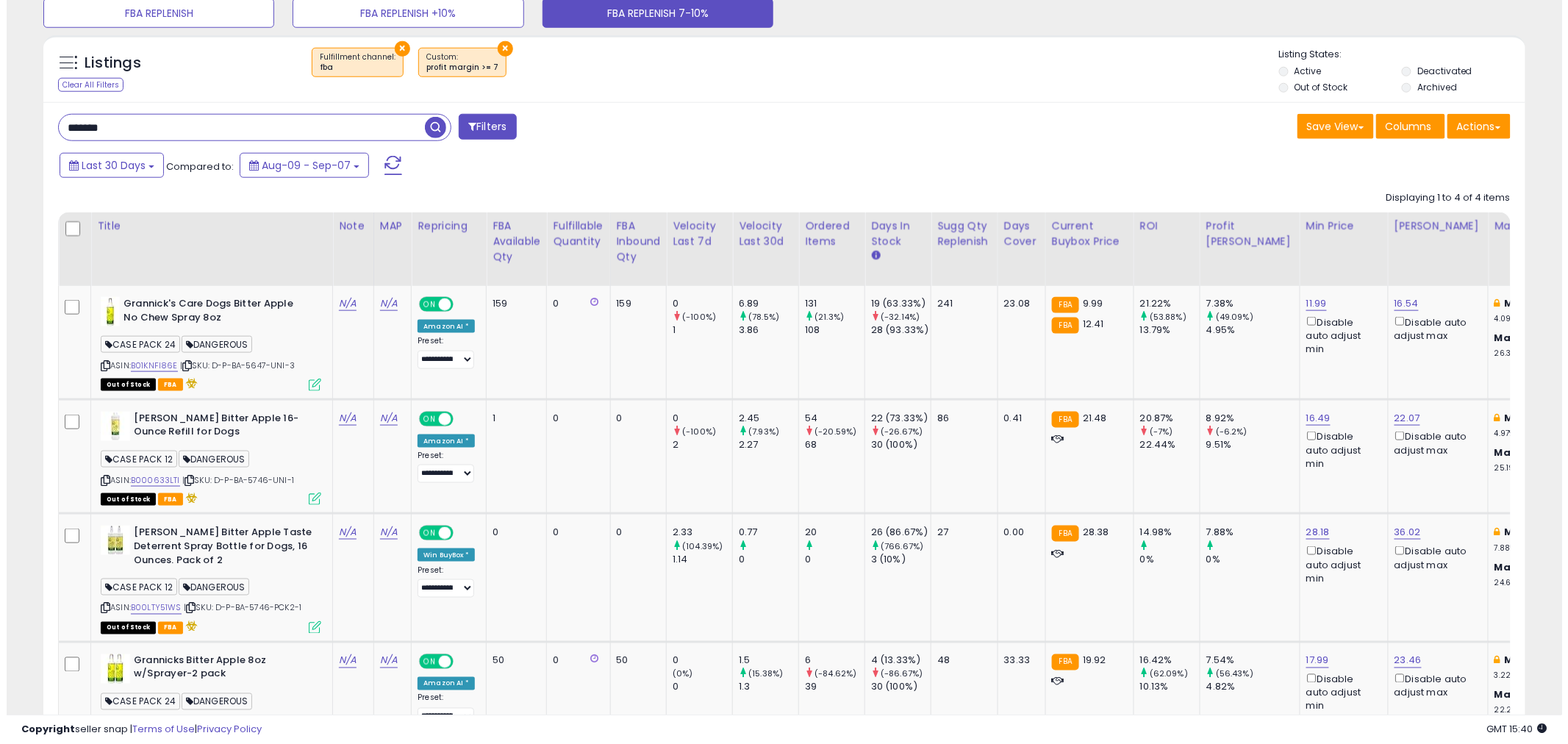
scroll to position [549, 0]
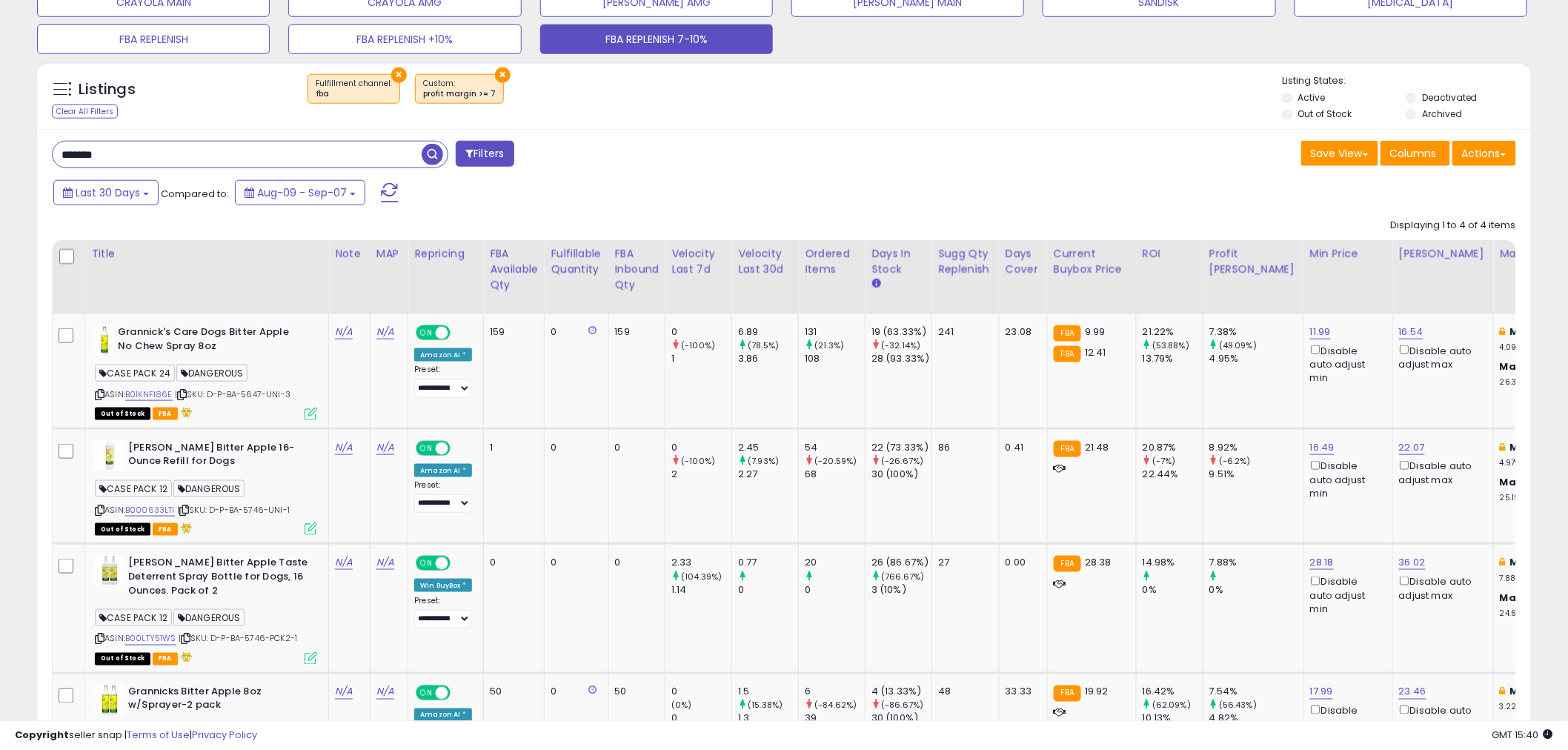
click at [491, 159] on button "Filters" at bounding box center [484, 153] width 58 height 26
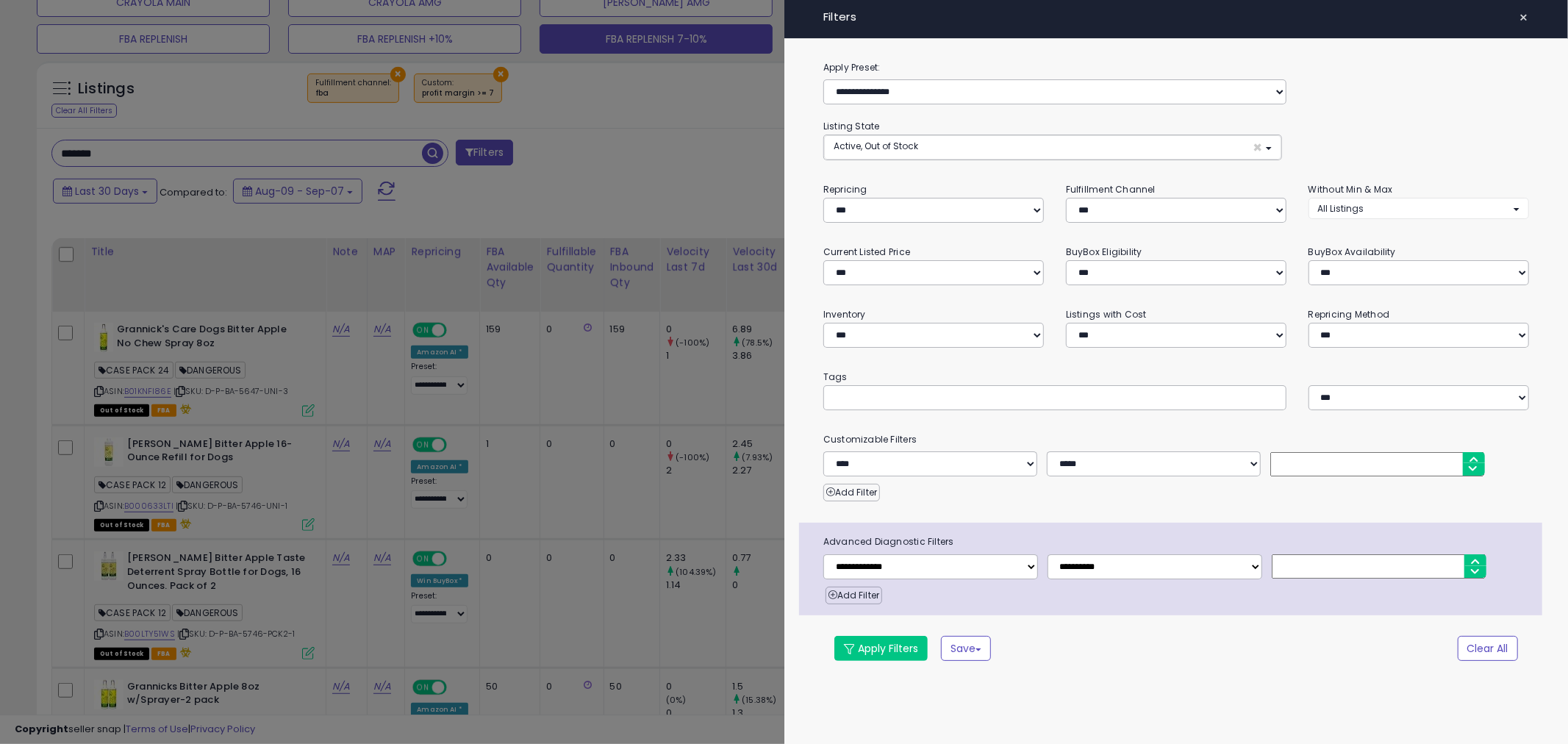
scroll to position [301, 868]
drag, startPoint x: 1284, startPoint y: 563, endPoint x: 1263, endPoint y: 560, distance: 21.2
click at [1256, 570] on div "**********" at bounding box center [1177, 566] width 730 height 25
type input "*"
click at [889, 647] on button "Apply Filters" at bounding box center [881, 648] width 93 height 25
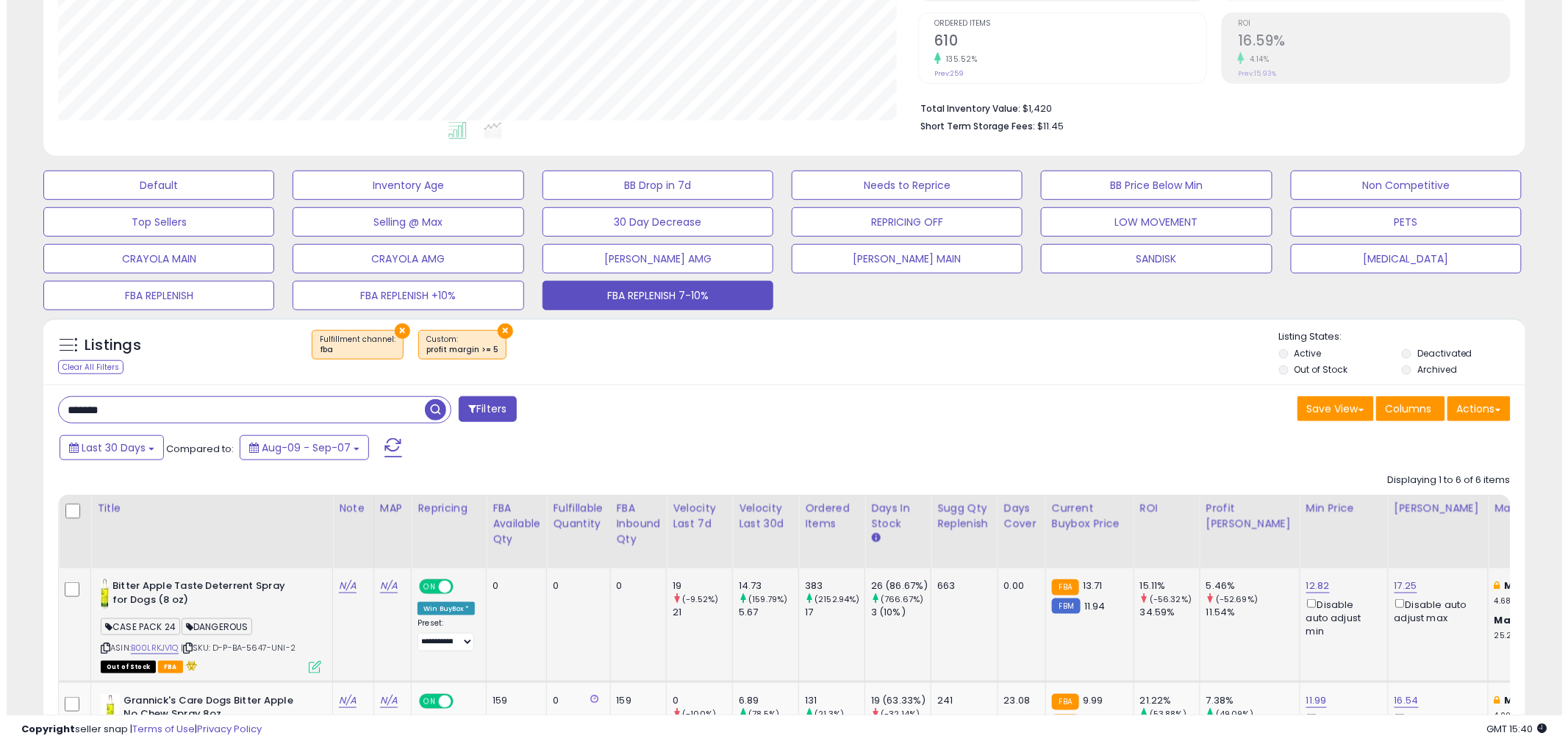
scroll to position [570, 0]
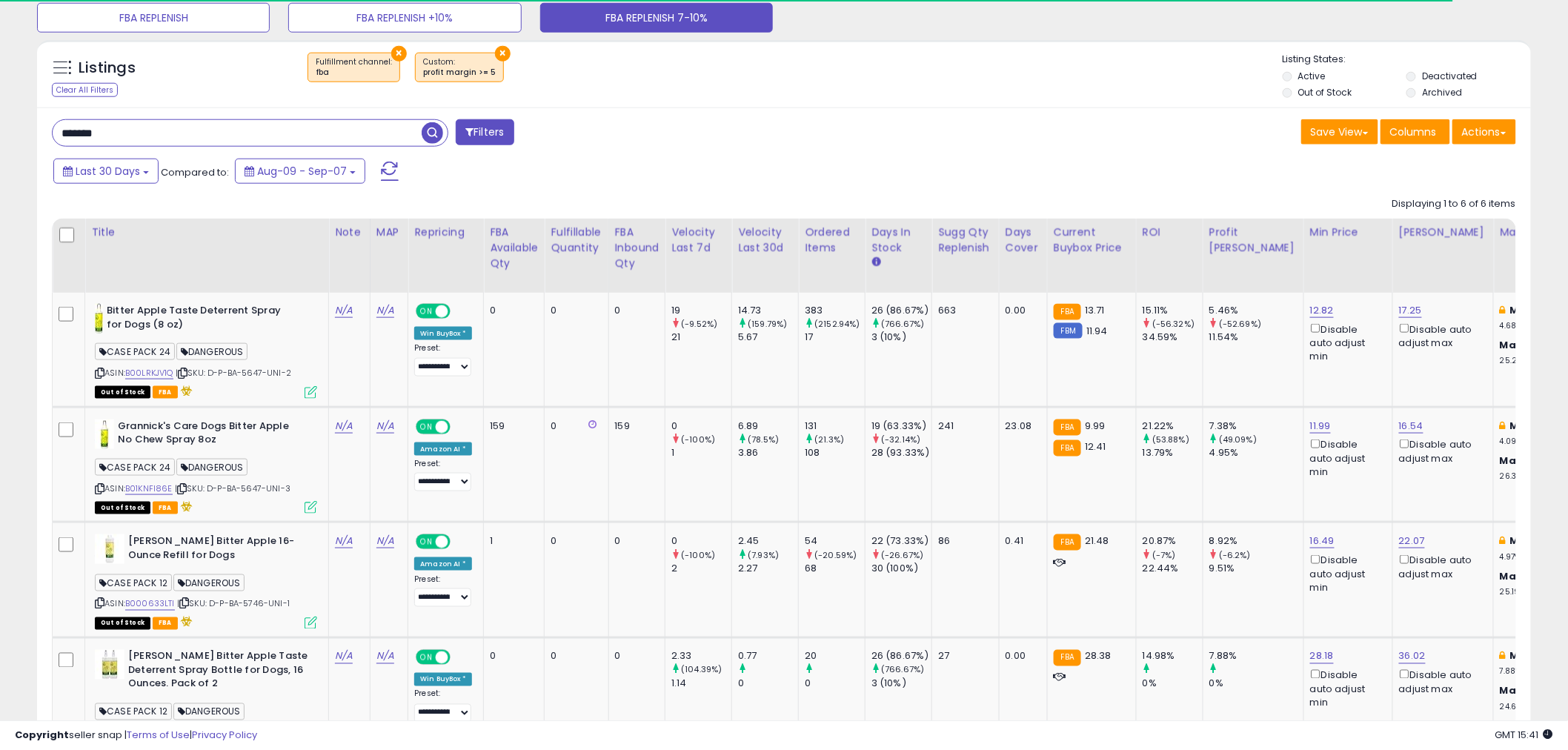
click at [481, 135] on button "Filters" at bounding box center [484, 132] width 58 height 26
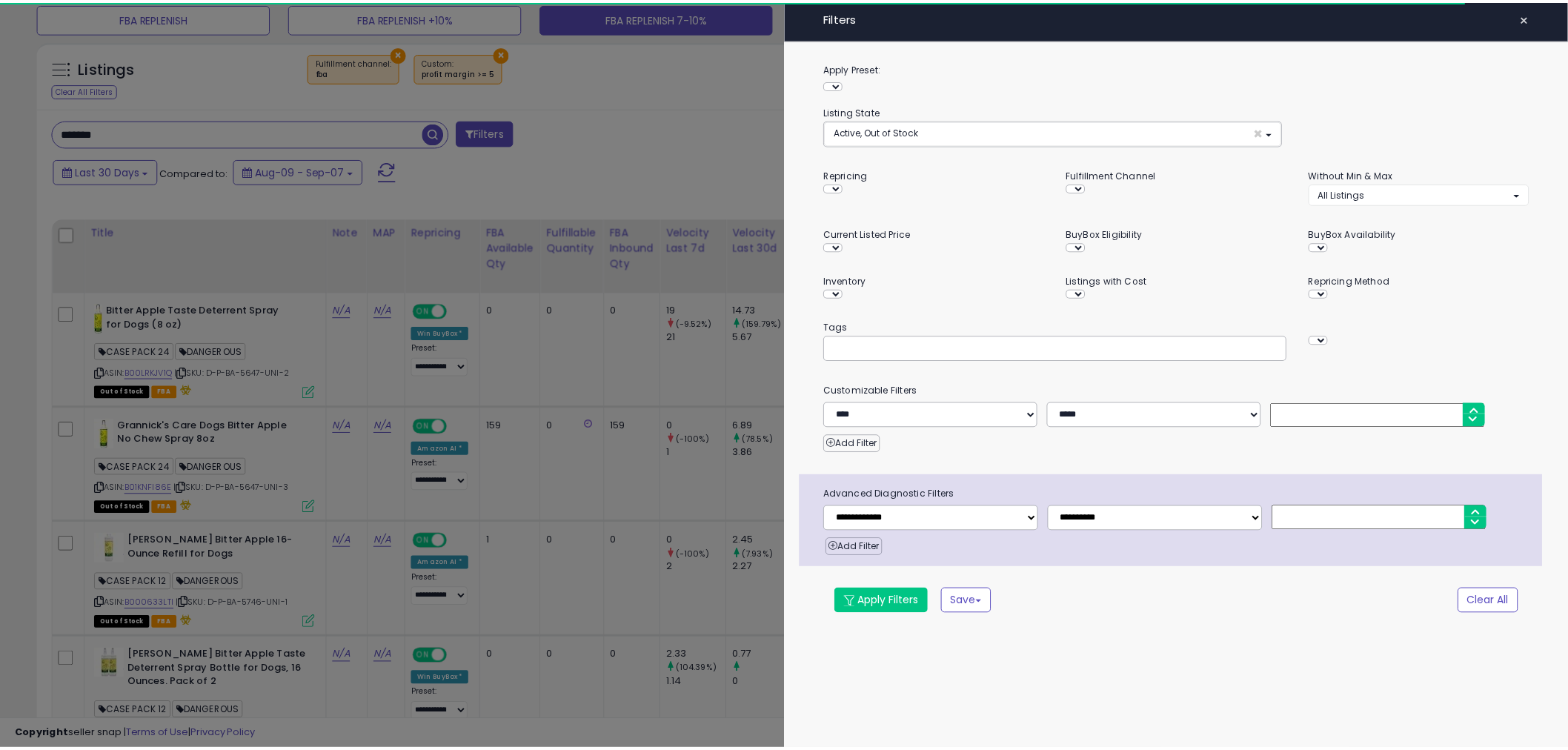
scroll to position [304, 875]
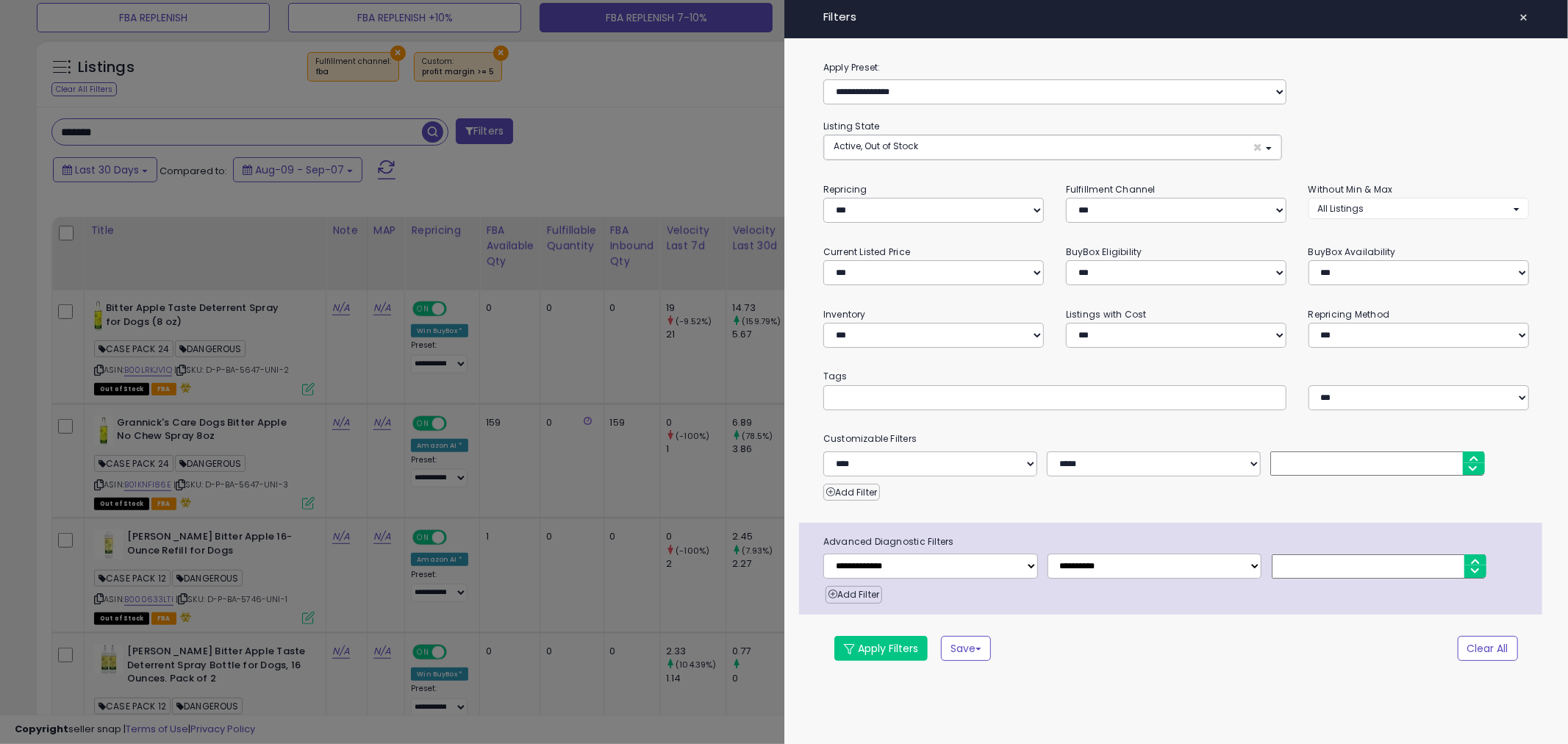
click at [1097, 644] on div "Apply Filters Save Save As New Preset" at bounding box center [1118, 648] width 588 height 25
click at [910, 651] on button "Apply Filters" at bounding box center [881, 648] width 93 height 25
click at [1527, 15] on span "×" at bounding box center [1525, 18] width 9 height 21
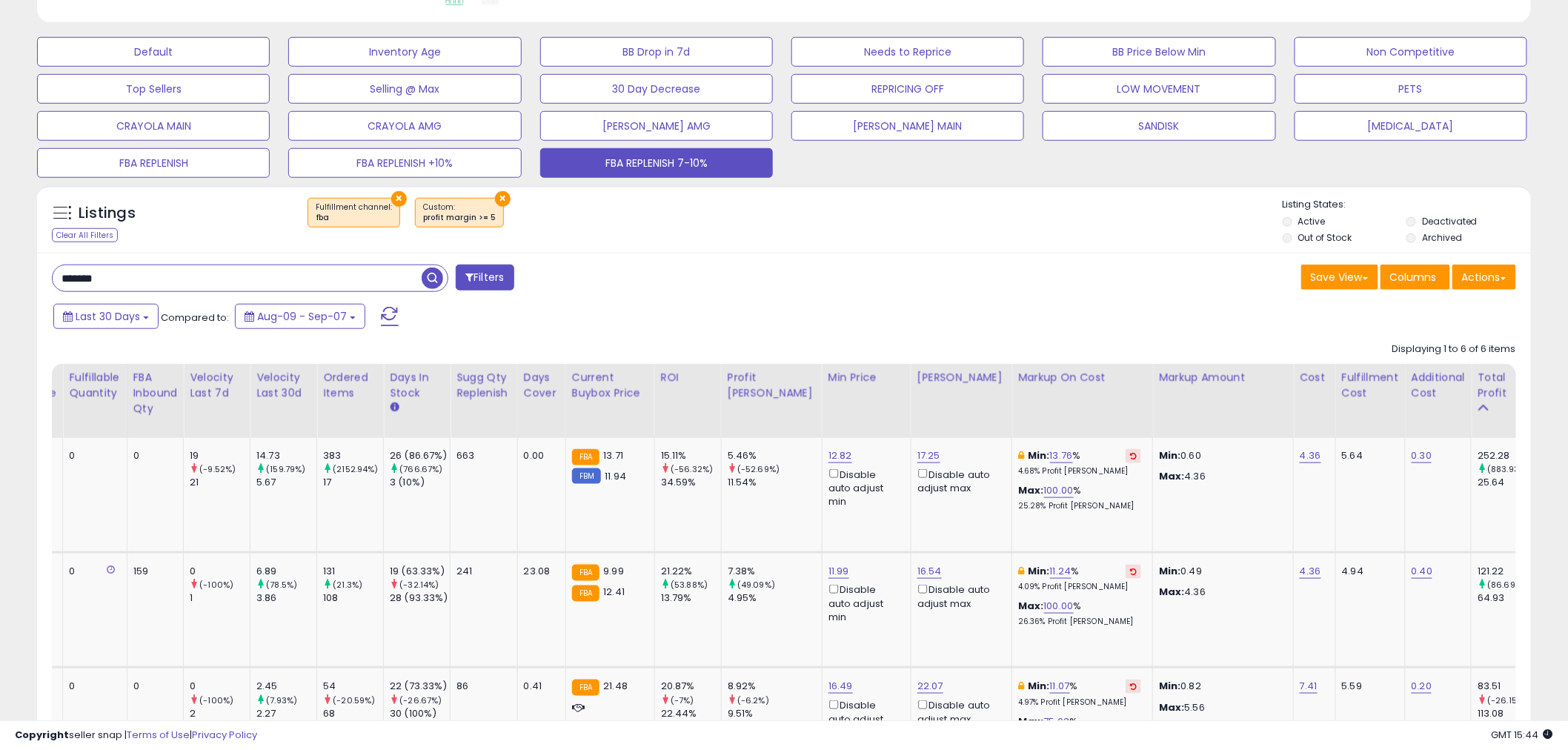
scroll to position [386, 0]
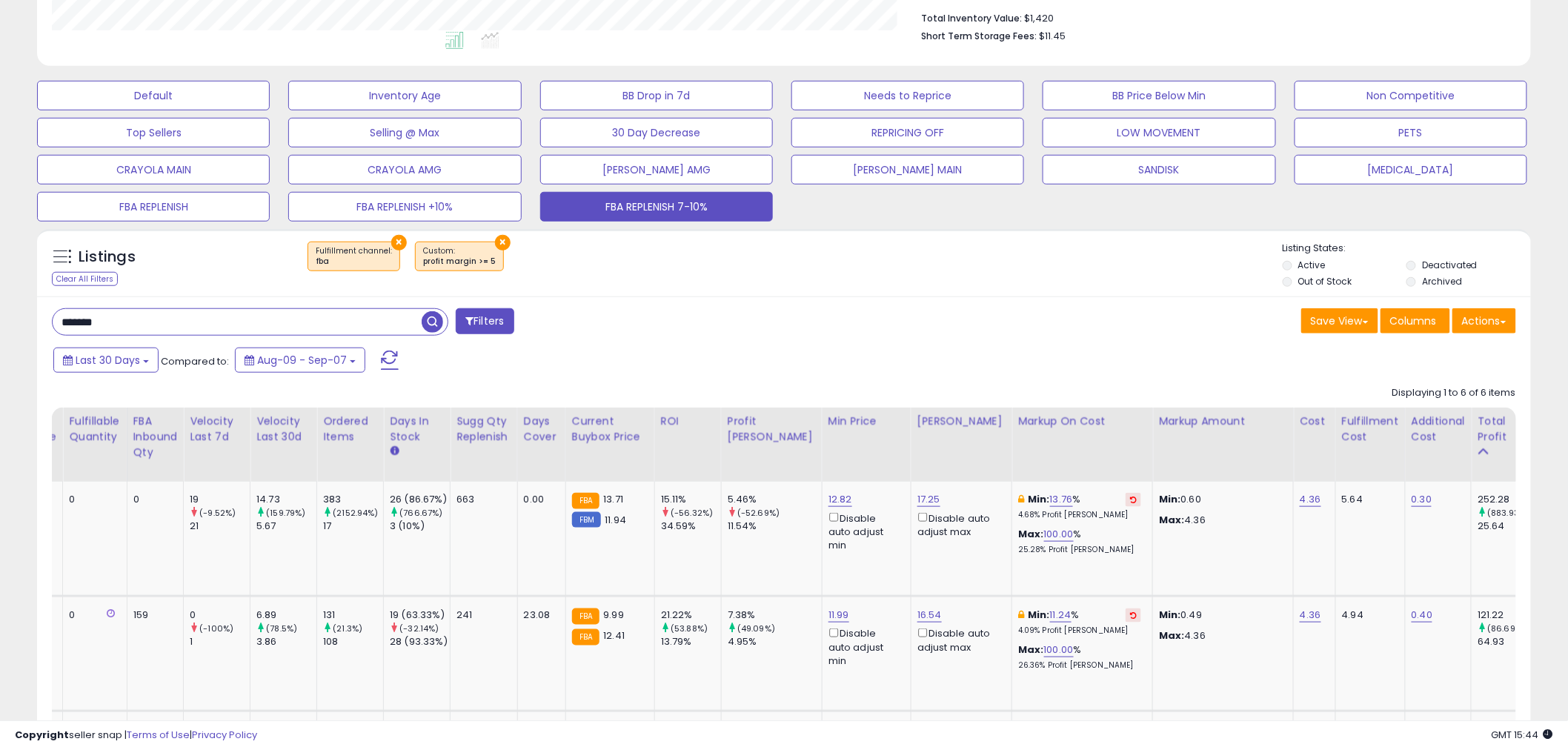
click at [113, 321] on input "*******" at bounding box center [236, 321] width 369 height 26
click at [172, 100] on button "Default" at bounding box center [153, 95] width 233 height 29
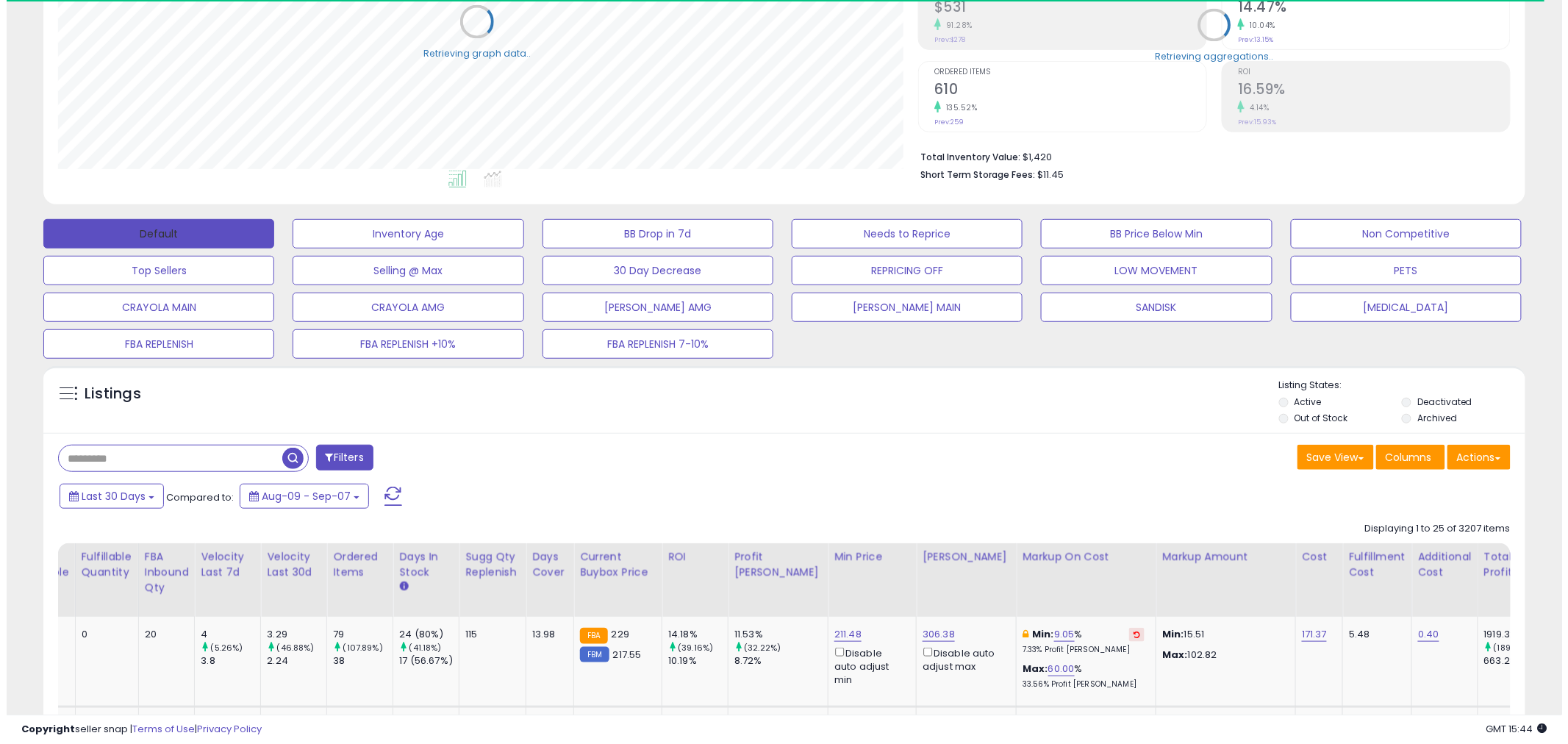
scroll to position [734512, 734369]
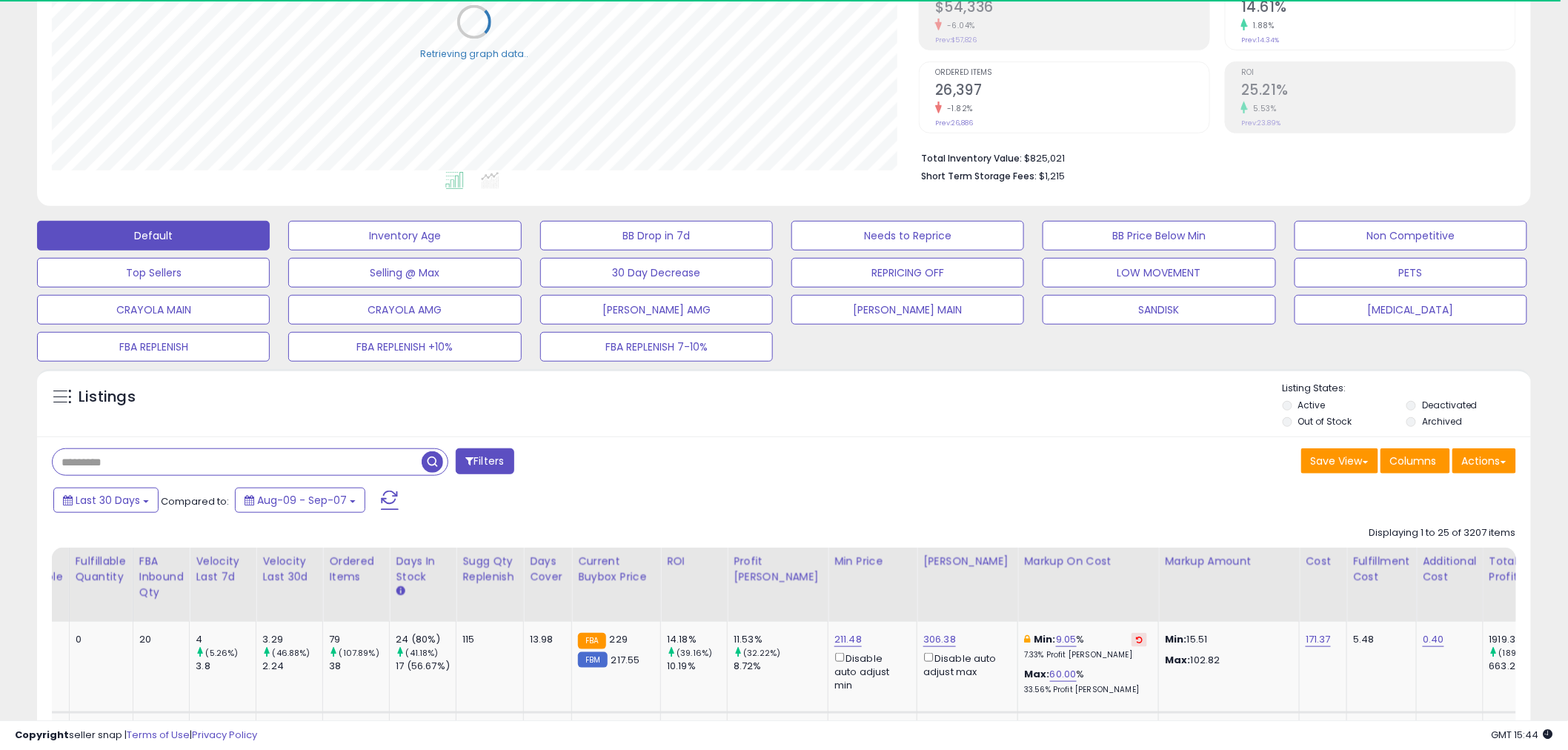
click at [179, 468] on input "text" at bounding box center [236, 461] width 369 height 26
paste input "*********"
type input "*********"
click at [436, 459] on span "button" at bounding box center [432, 461] width 22 height 22
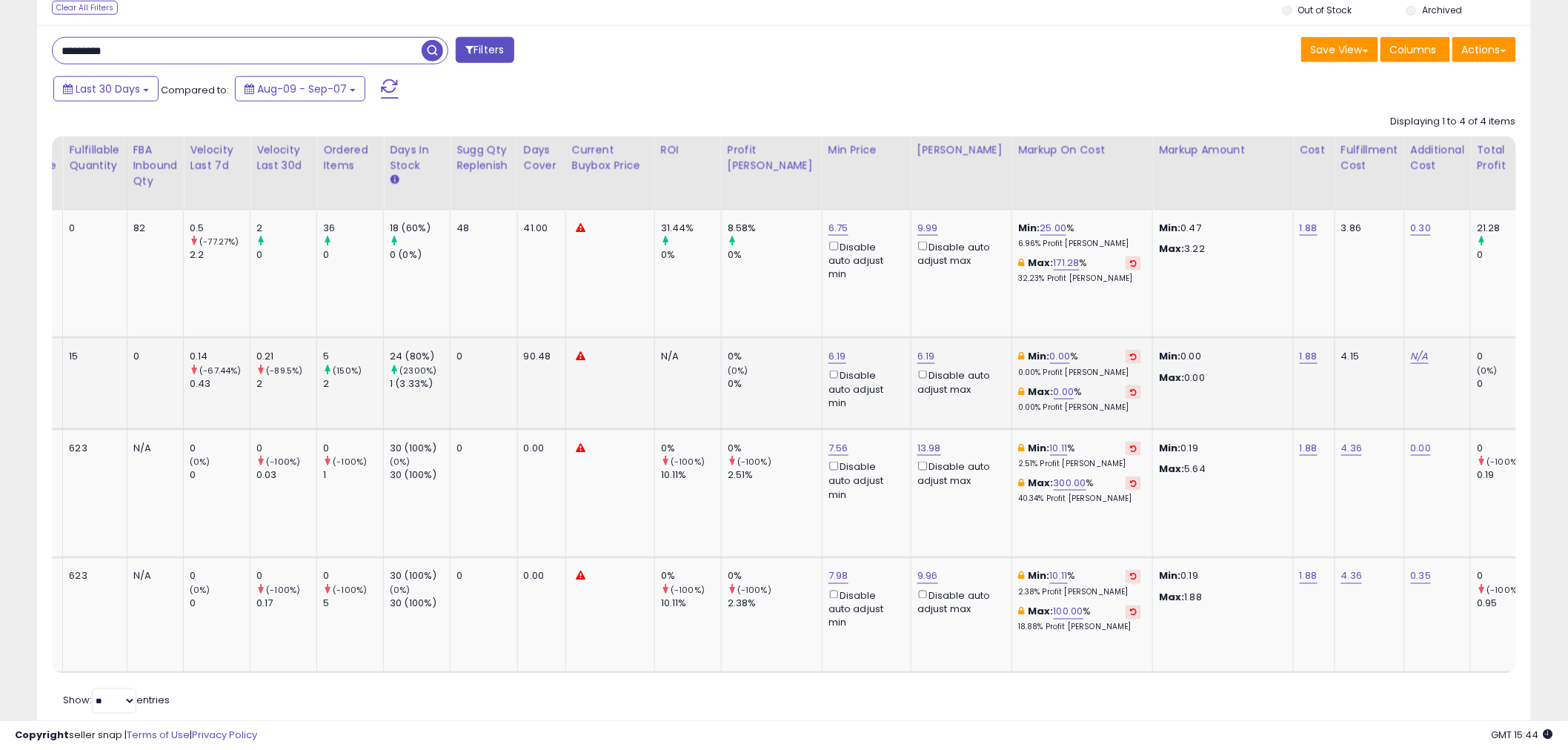
scroll to position [304, 867]
click at [1130, 389] on icon at bounding box center [1133, 392] width 7 height 8
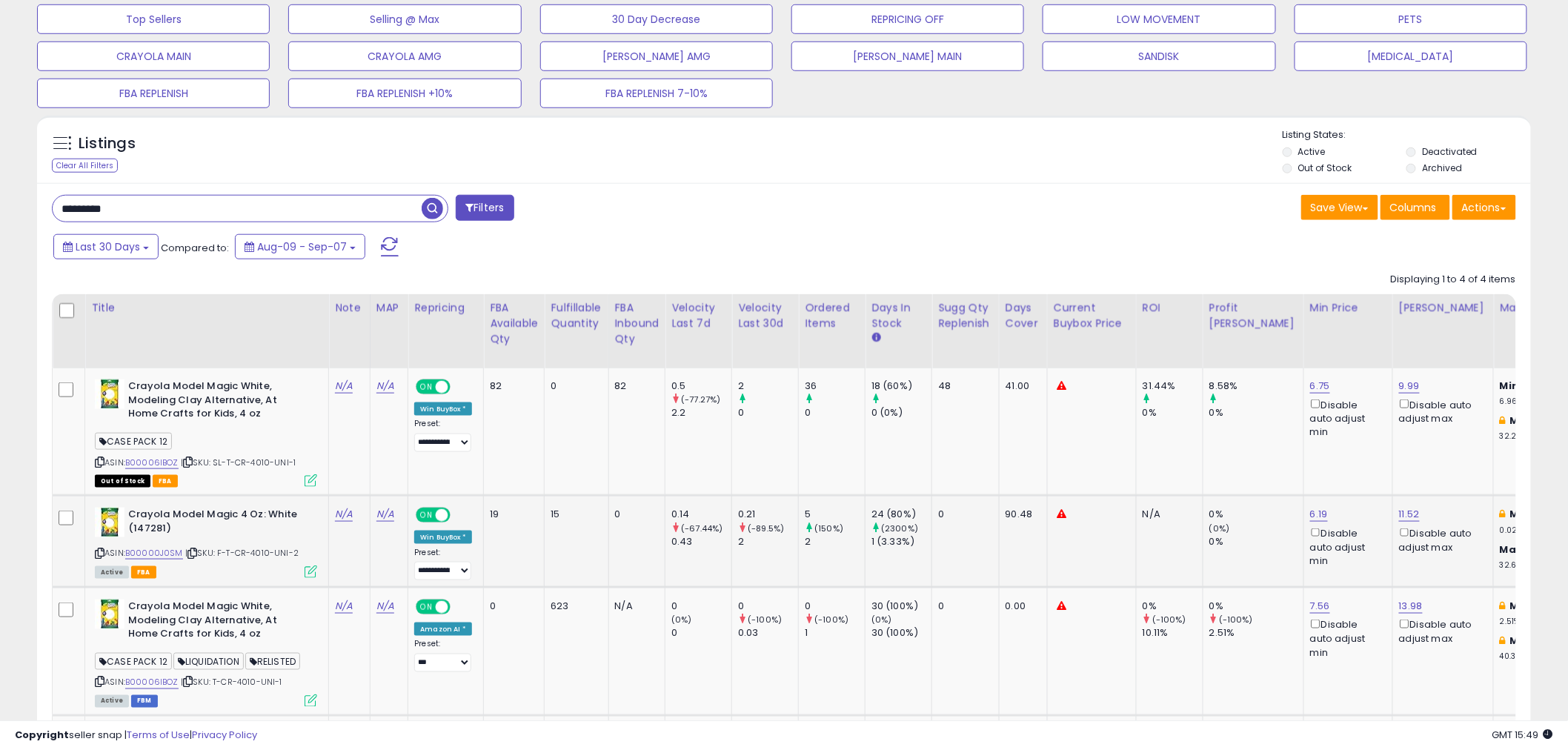
scroll to position [328, 0]
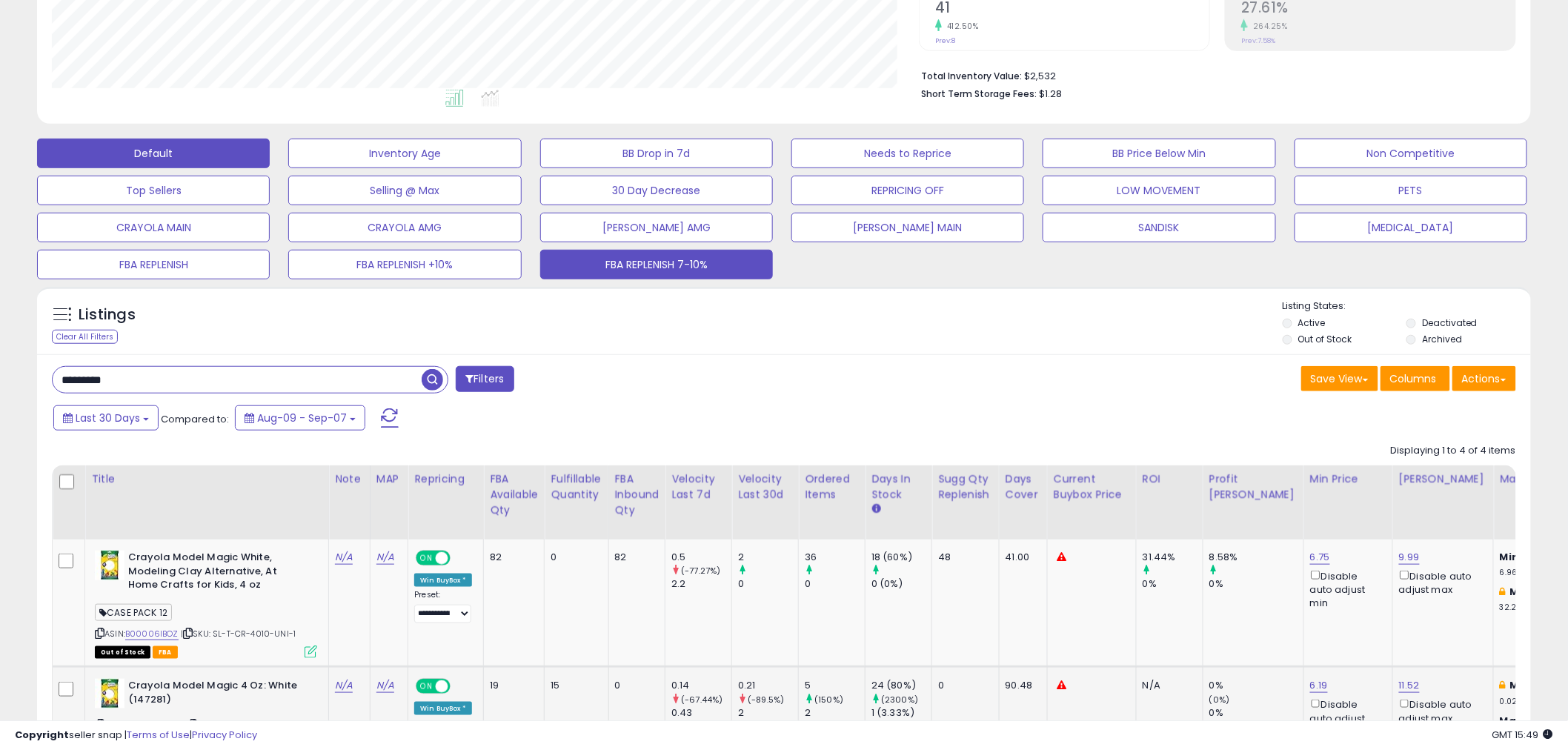
click at [695, 262] on button "FBA REPLENISH 7-10%" at bounding box center [656, 264] width 233 height 29
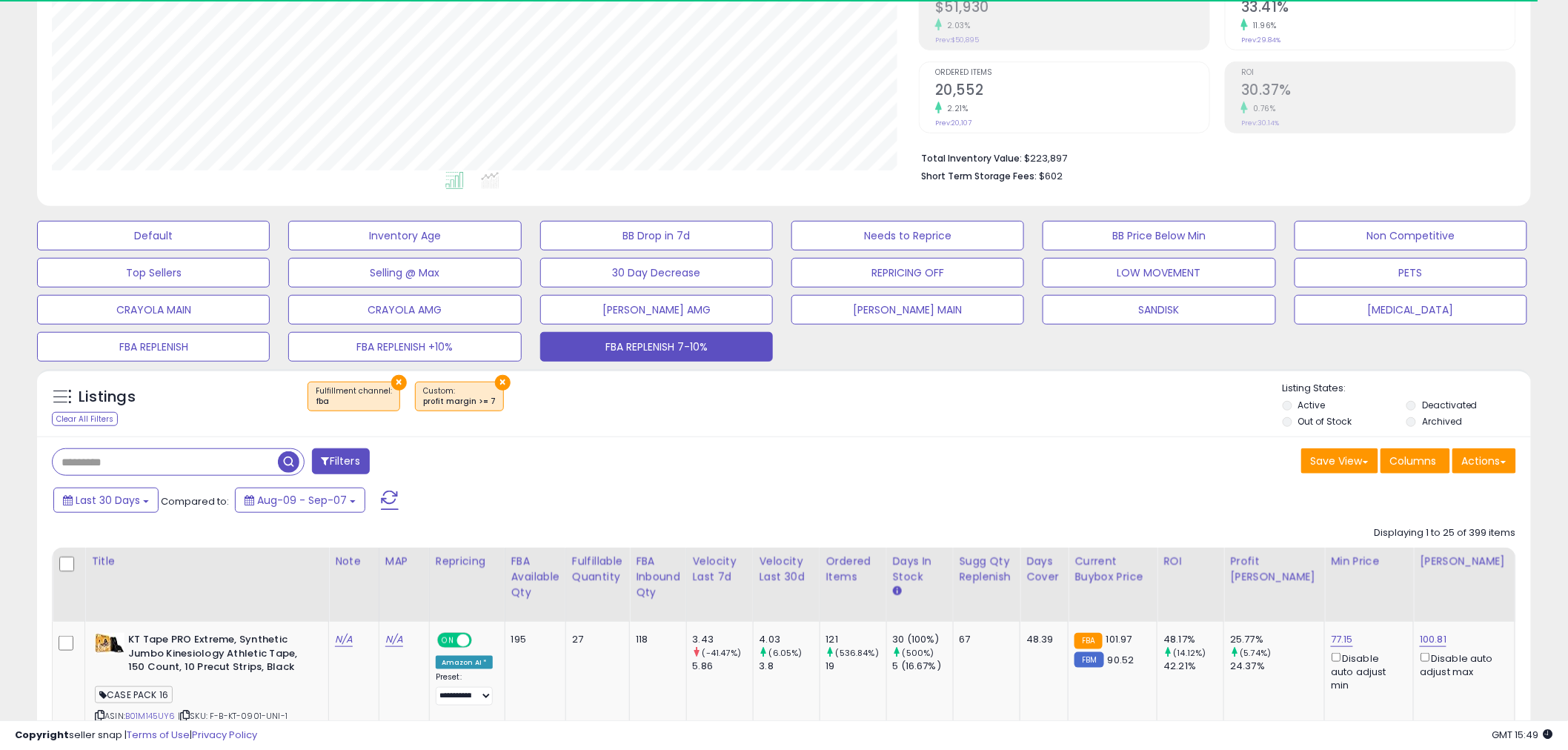
scroll to position [304, 867]
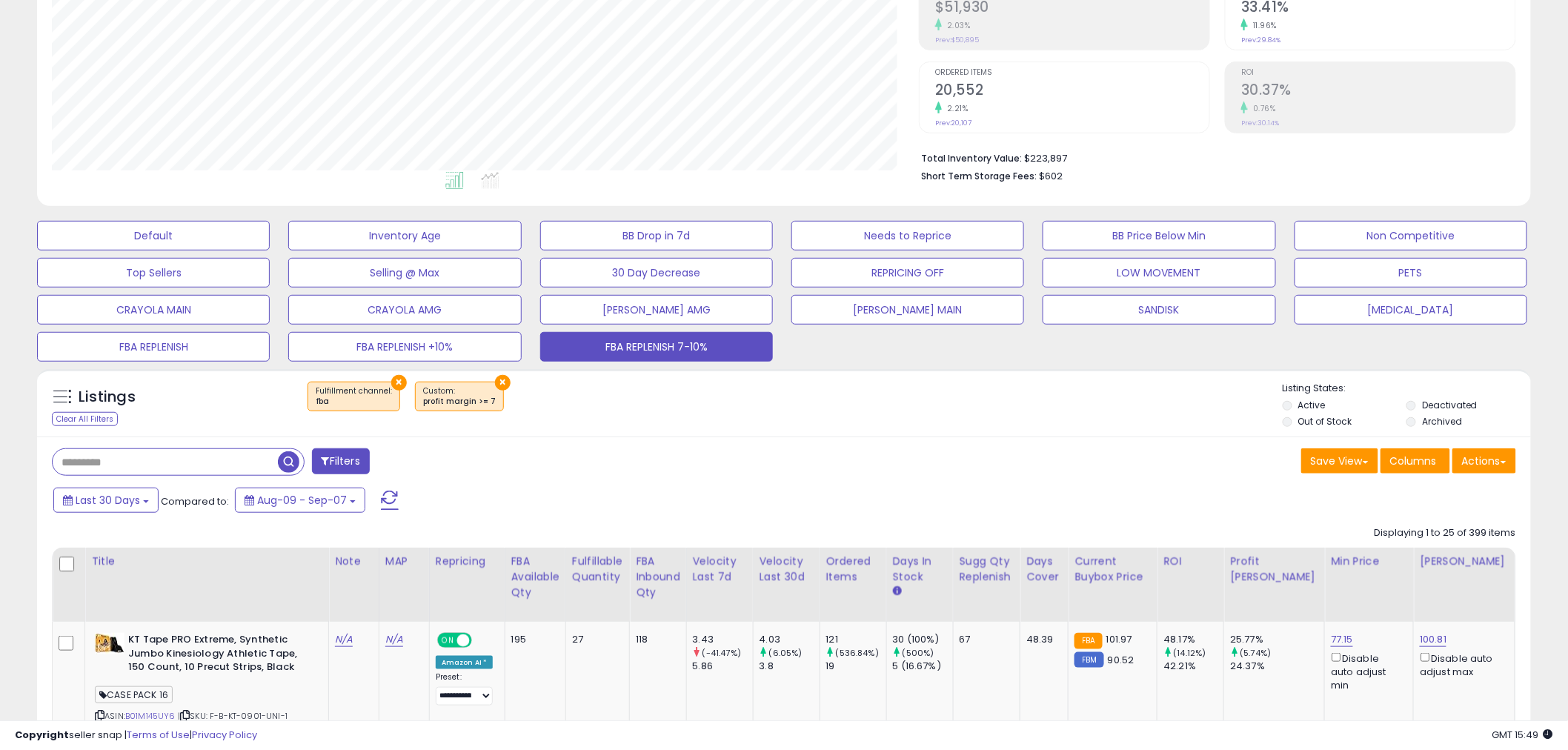
click at [534, 470] on div "Filters" at bounding box center [412, 462] width 744 height 29
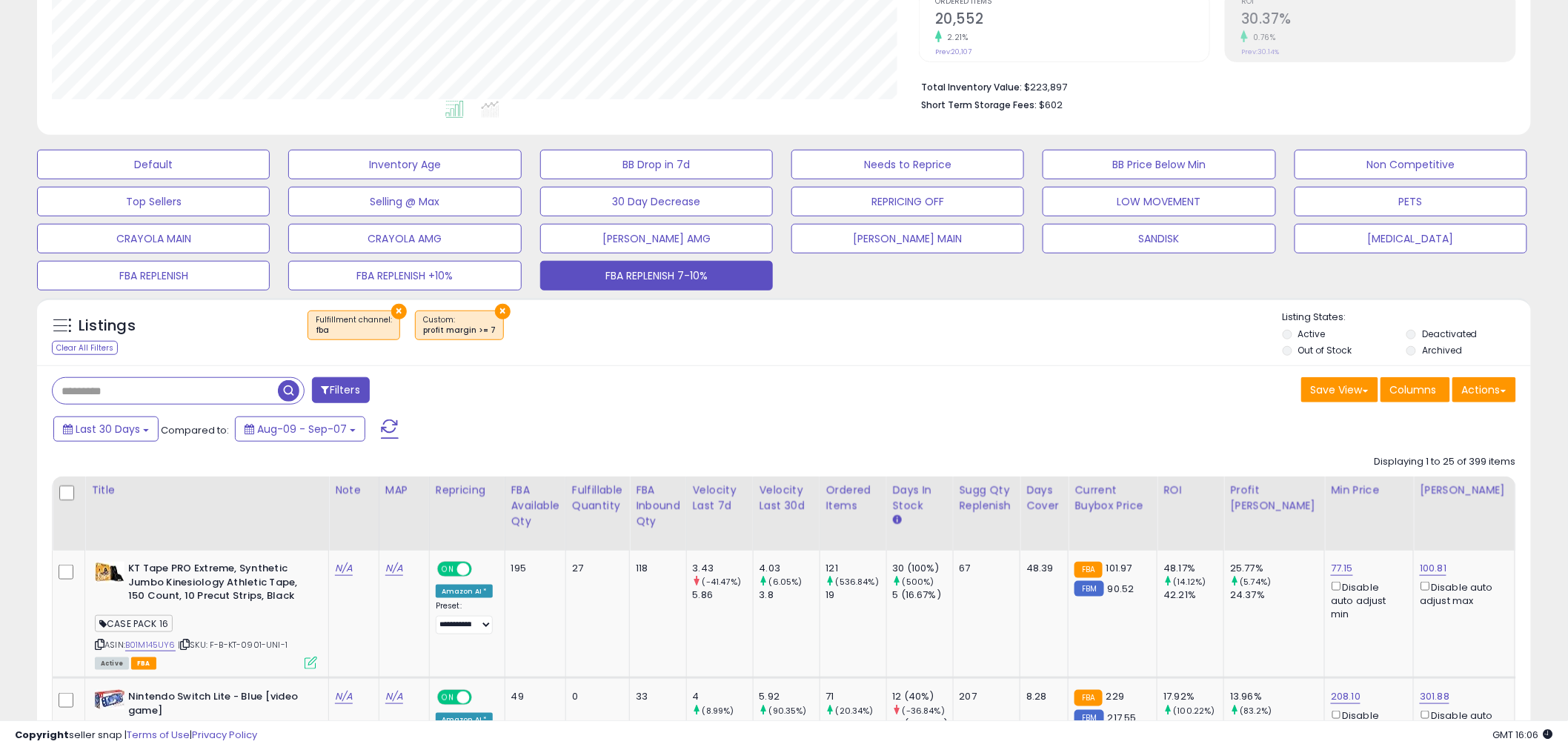
scroll to position [410, 0]
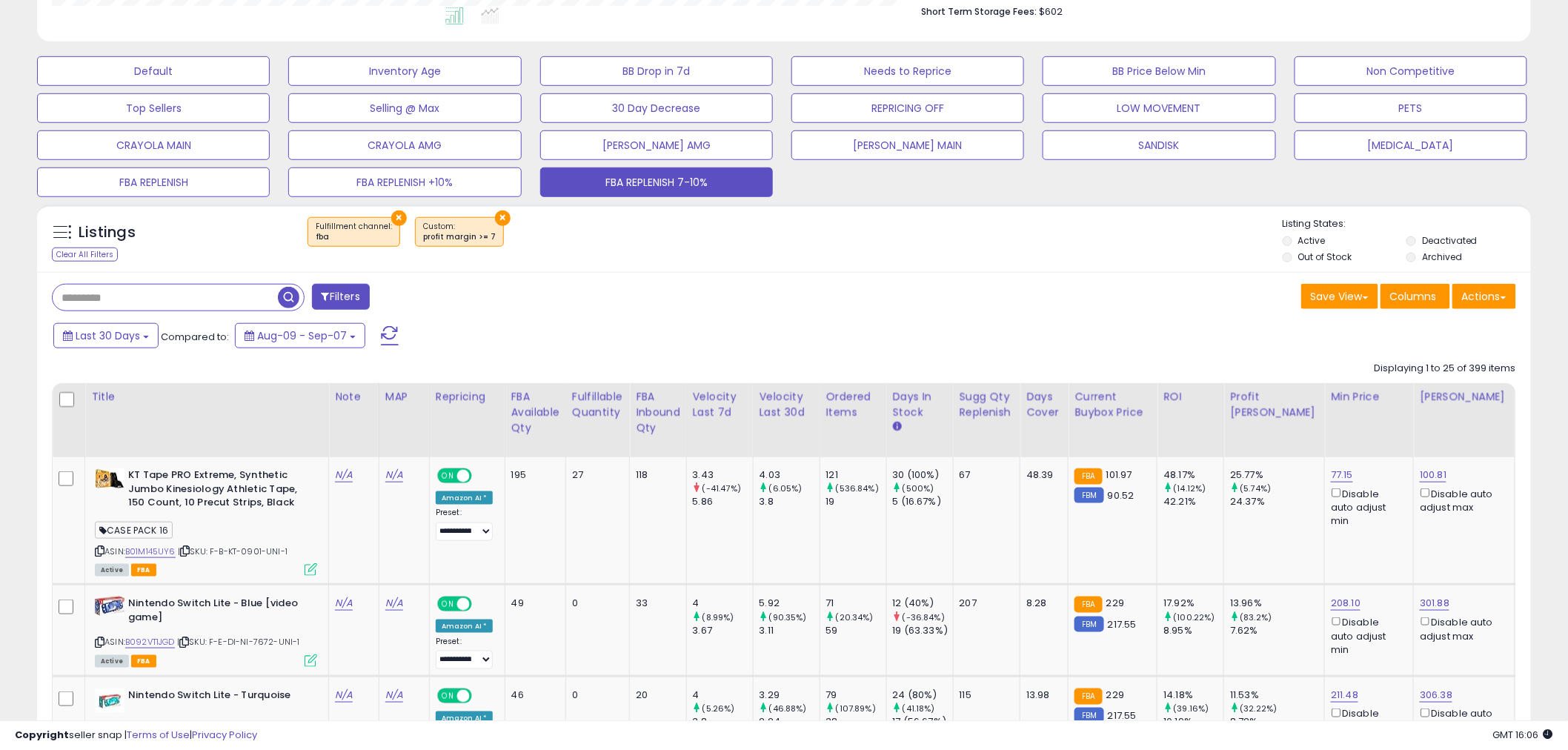
click at [170, 302] on input "text" at bounding box center [164, 297] width 225 height 26
paste input "*********"
drag, startPoint x: 180, startPoint y: 302, endPoint x: -21, endPoint y: 300, distance: 201.0
paste input "text"
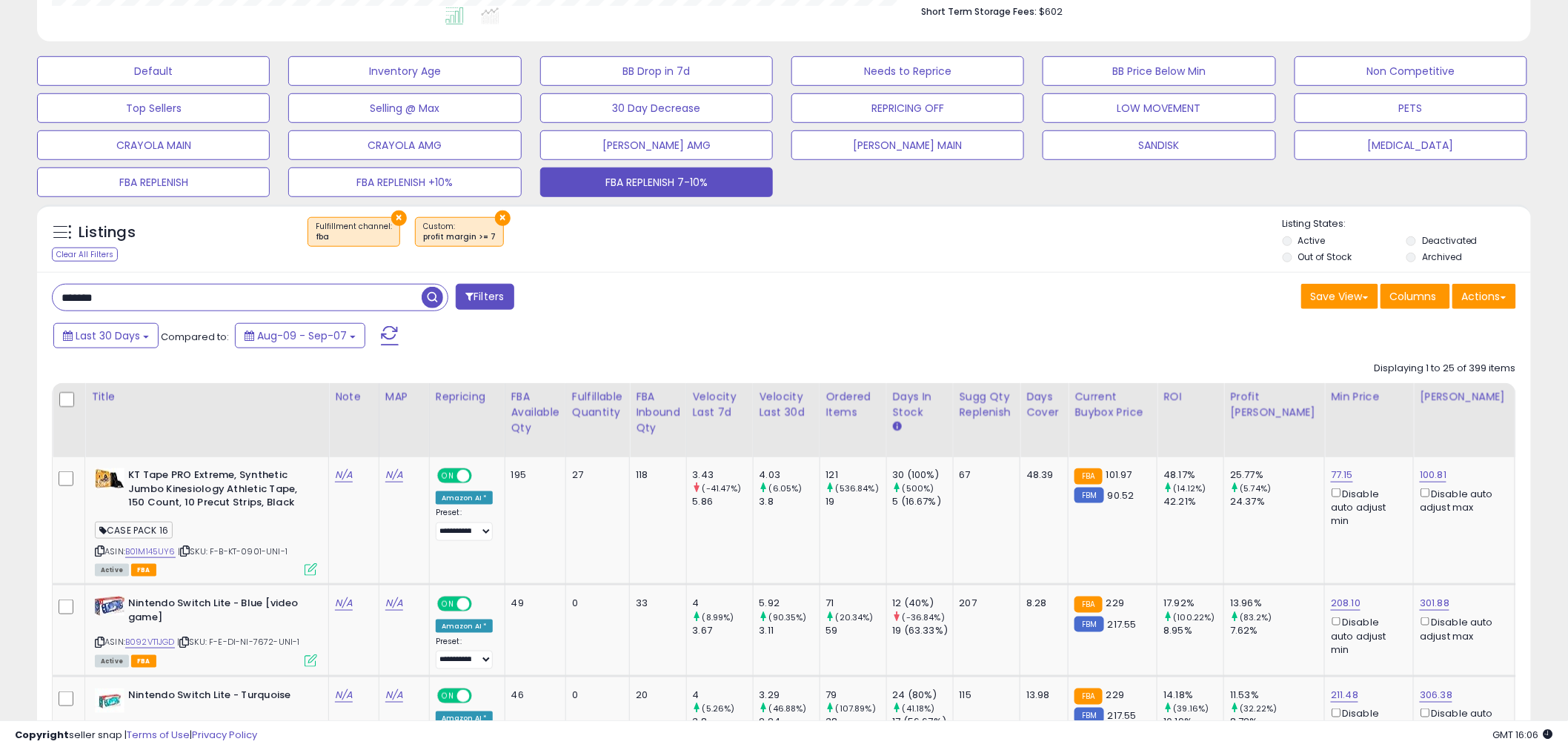
type input "*******"
click at [432, 298] on span "button" at bounding box center [432, 297] width 22 height 22
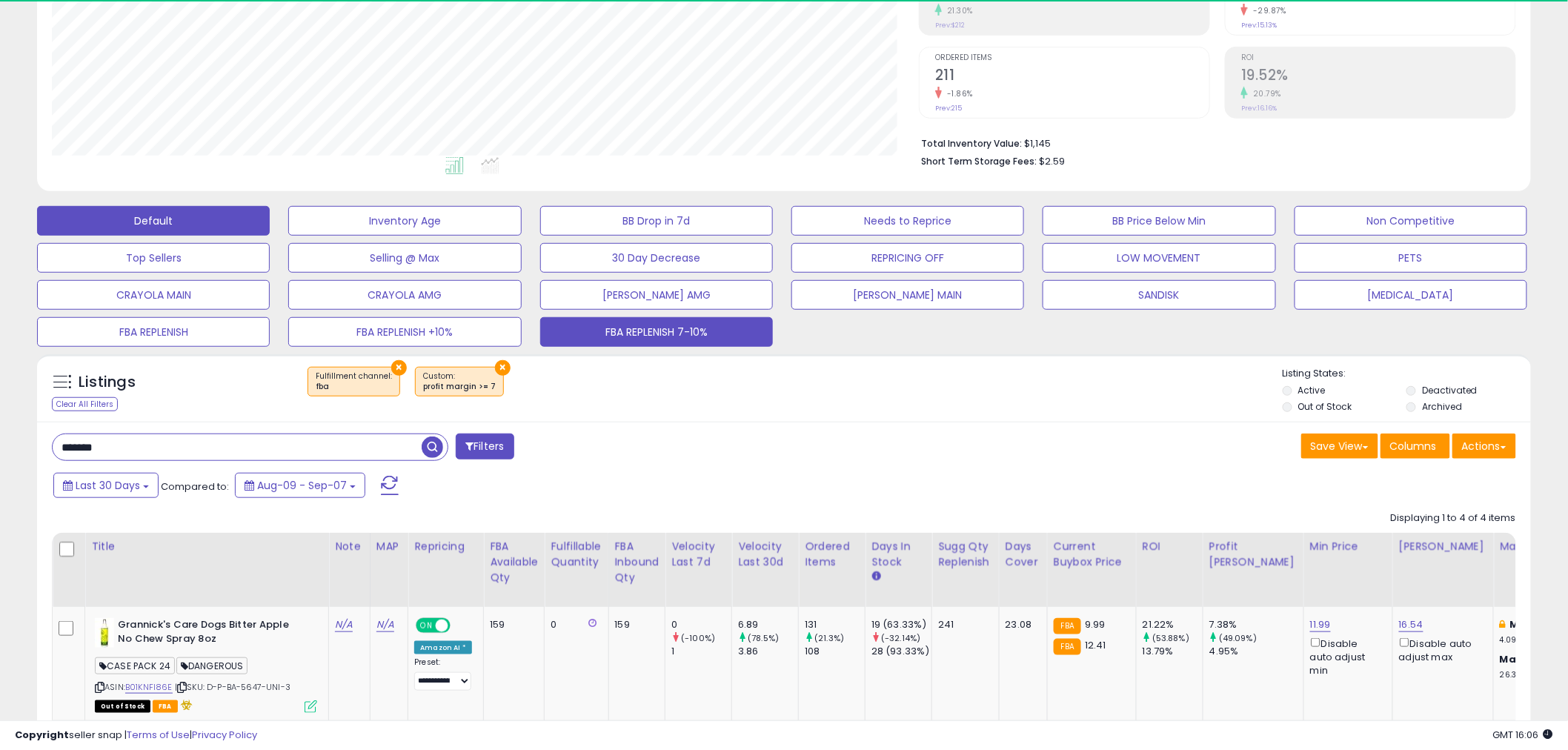
scroll to position [304, 867]
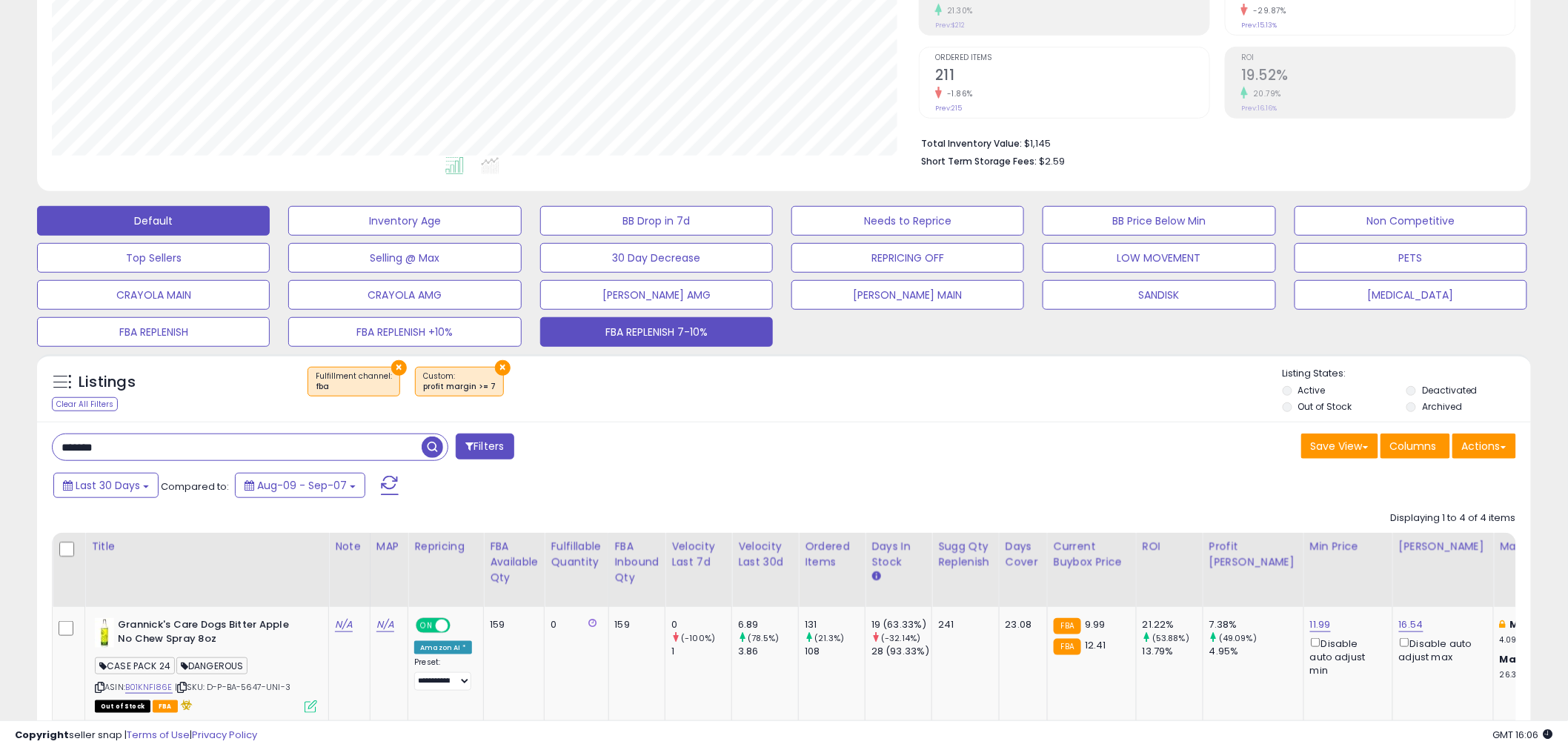
click at [191, 217] on button "Default" at bounding box center [153, 220] width 233 height 29
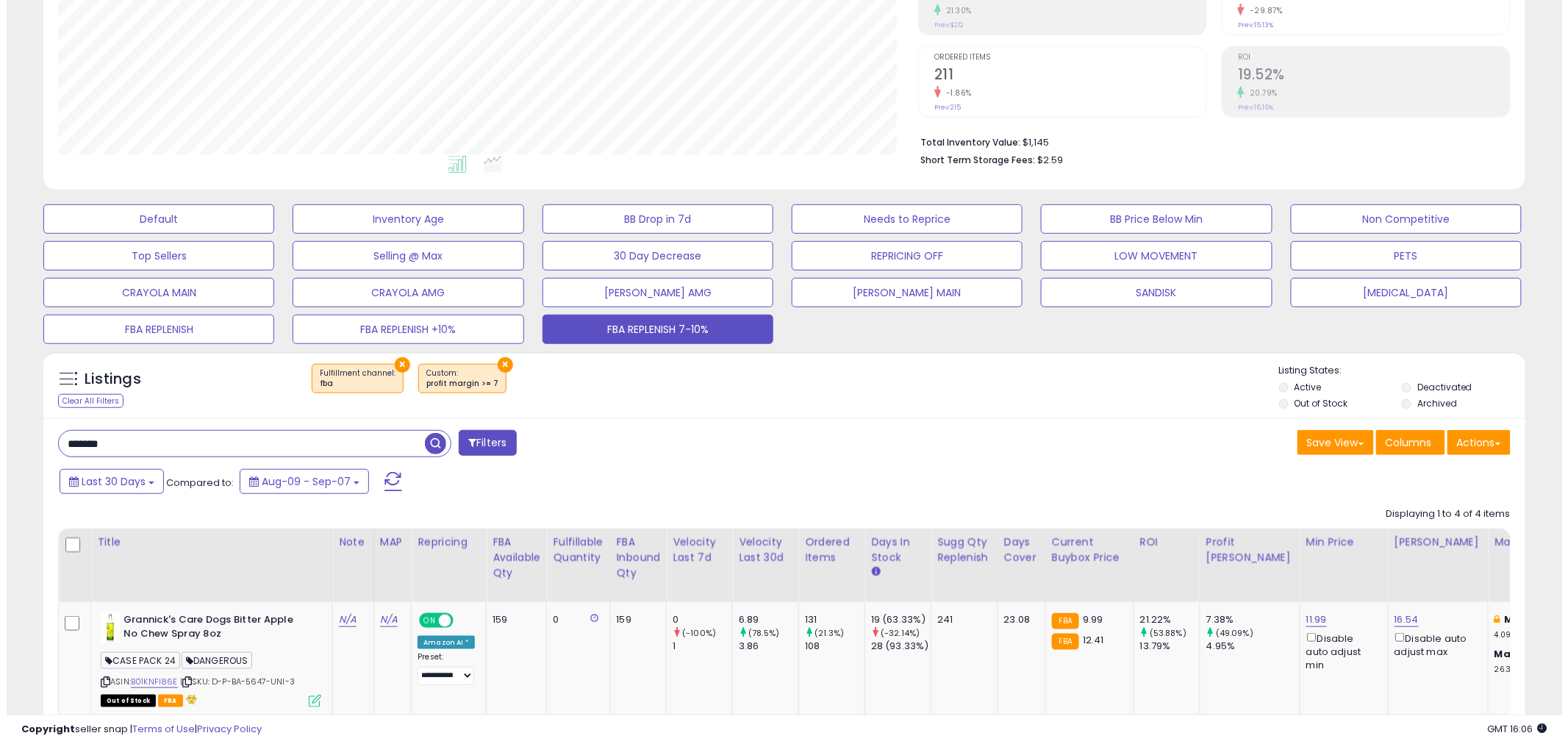
scroll to position [301, 868]
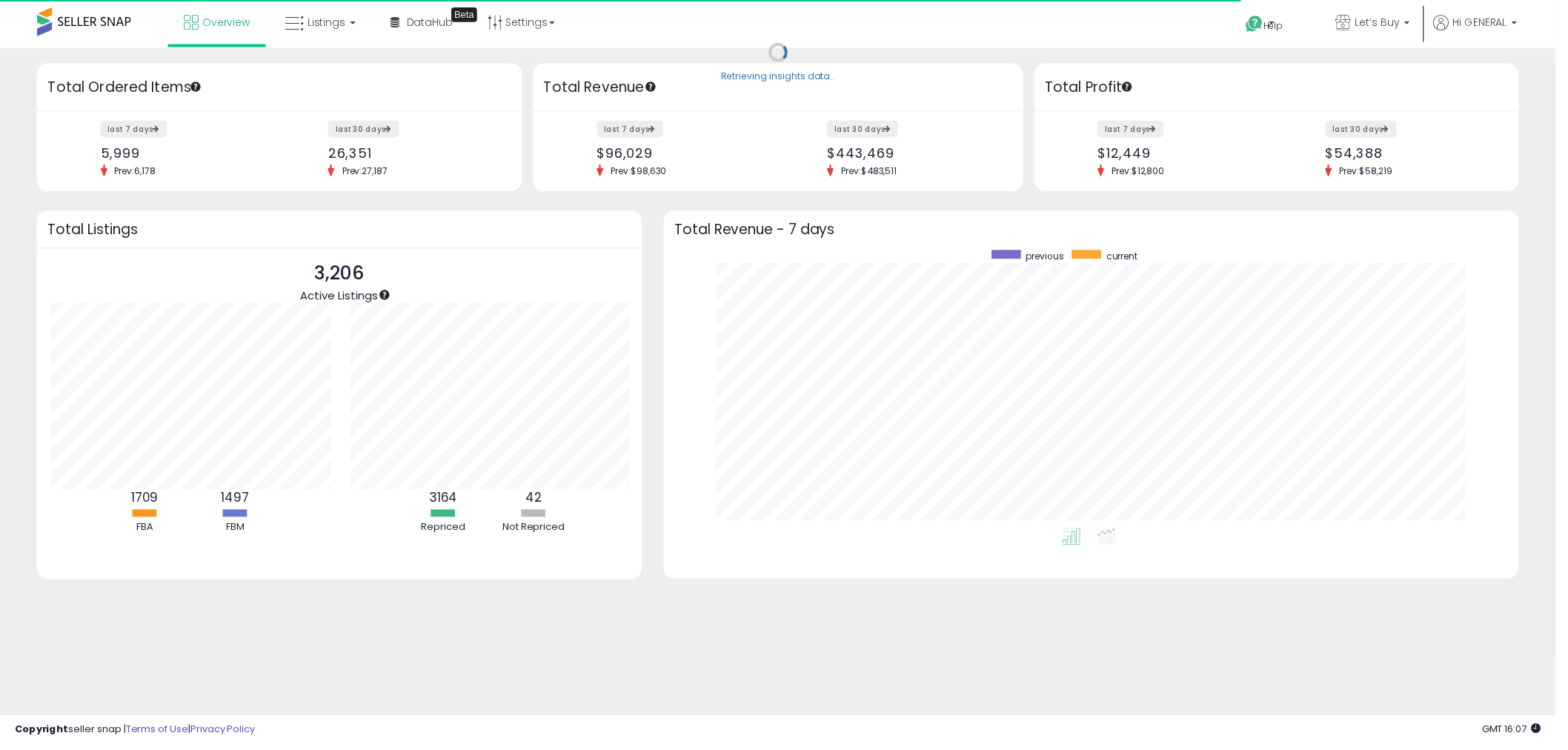
scroll to position [740459, 740186]
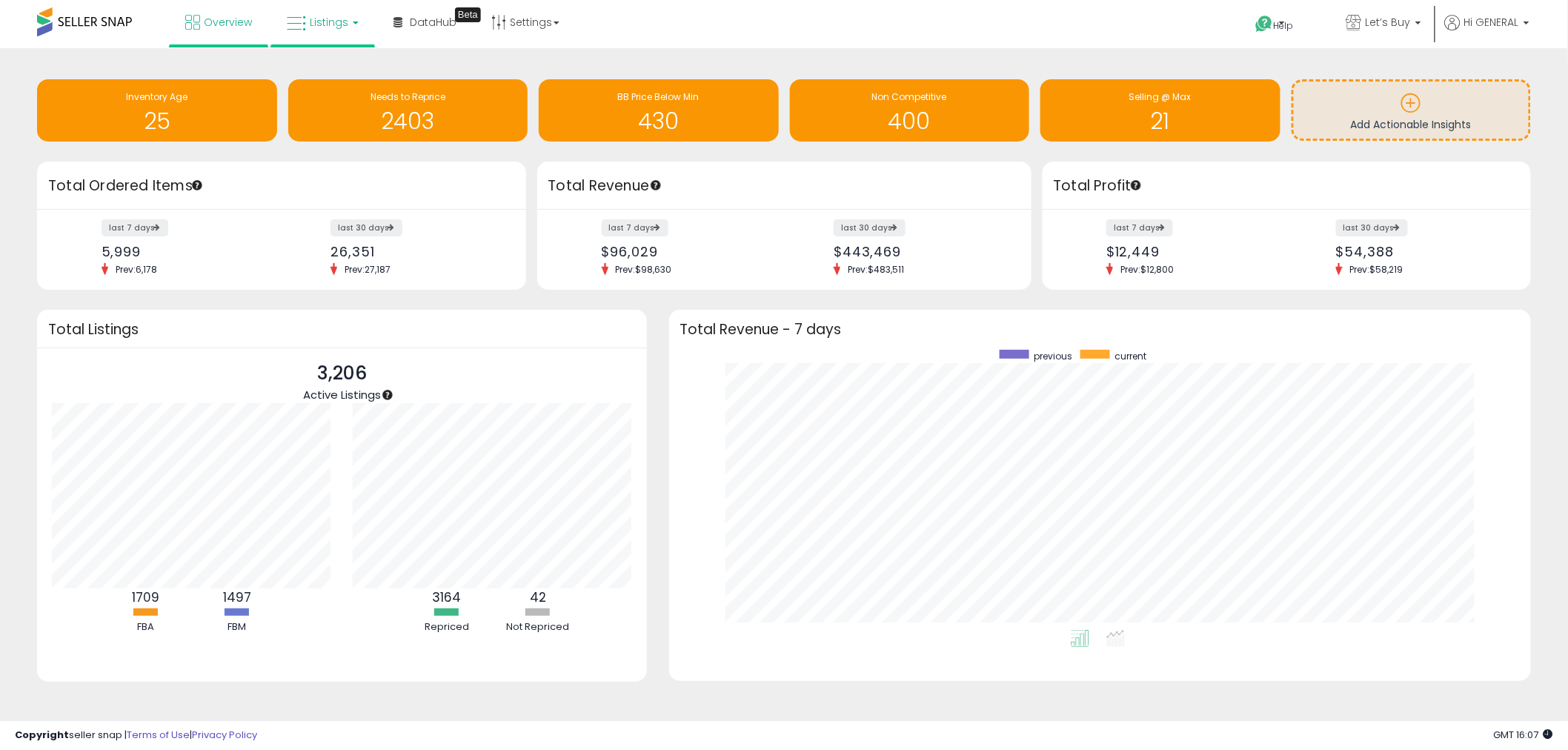
click at [335, 18] on span "Listings" at bounding box center [329, 23] width 39 height 15
click at [335, 72] on icon at bounding box center [334, 73] width 65 height 19
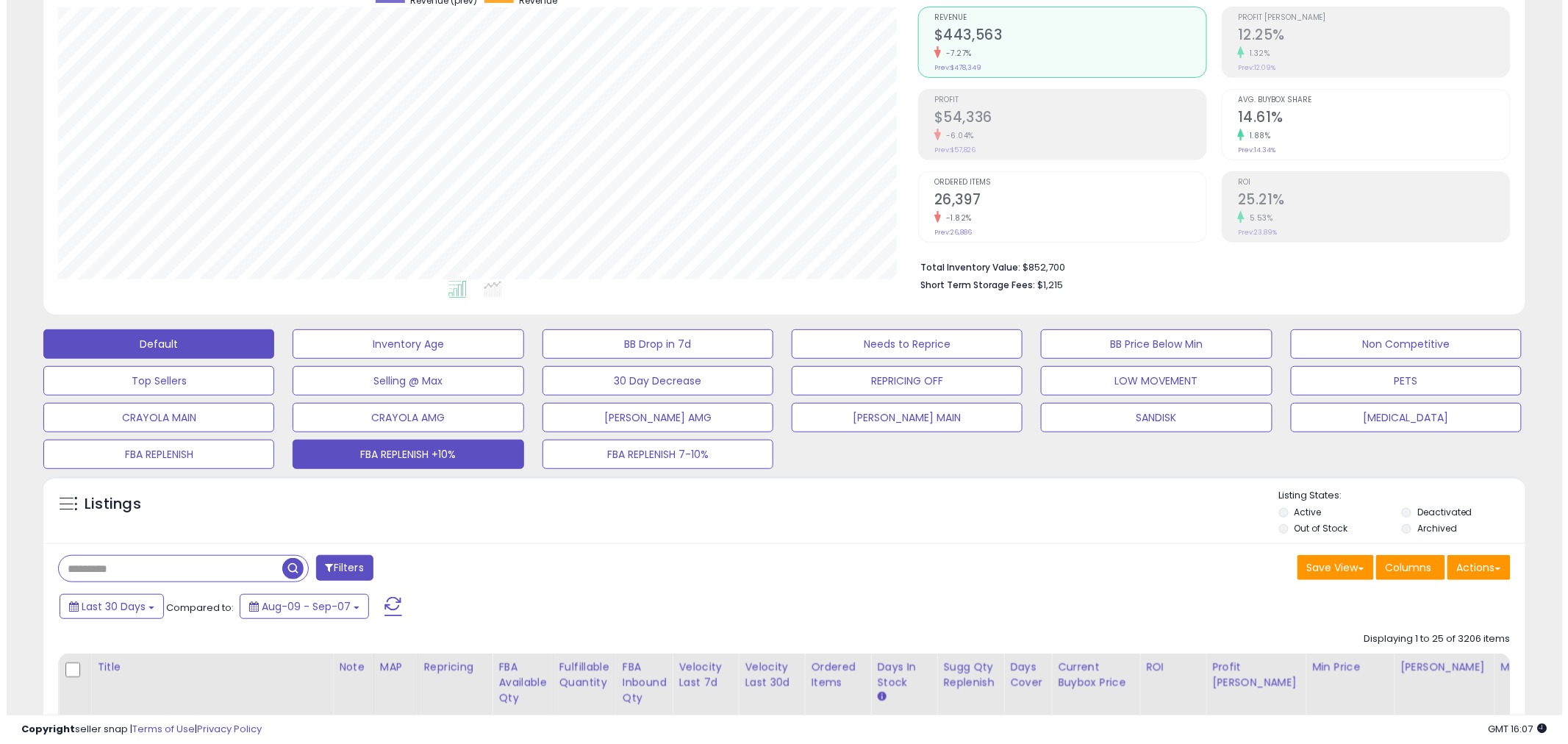
scroll to position [163, 0]
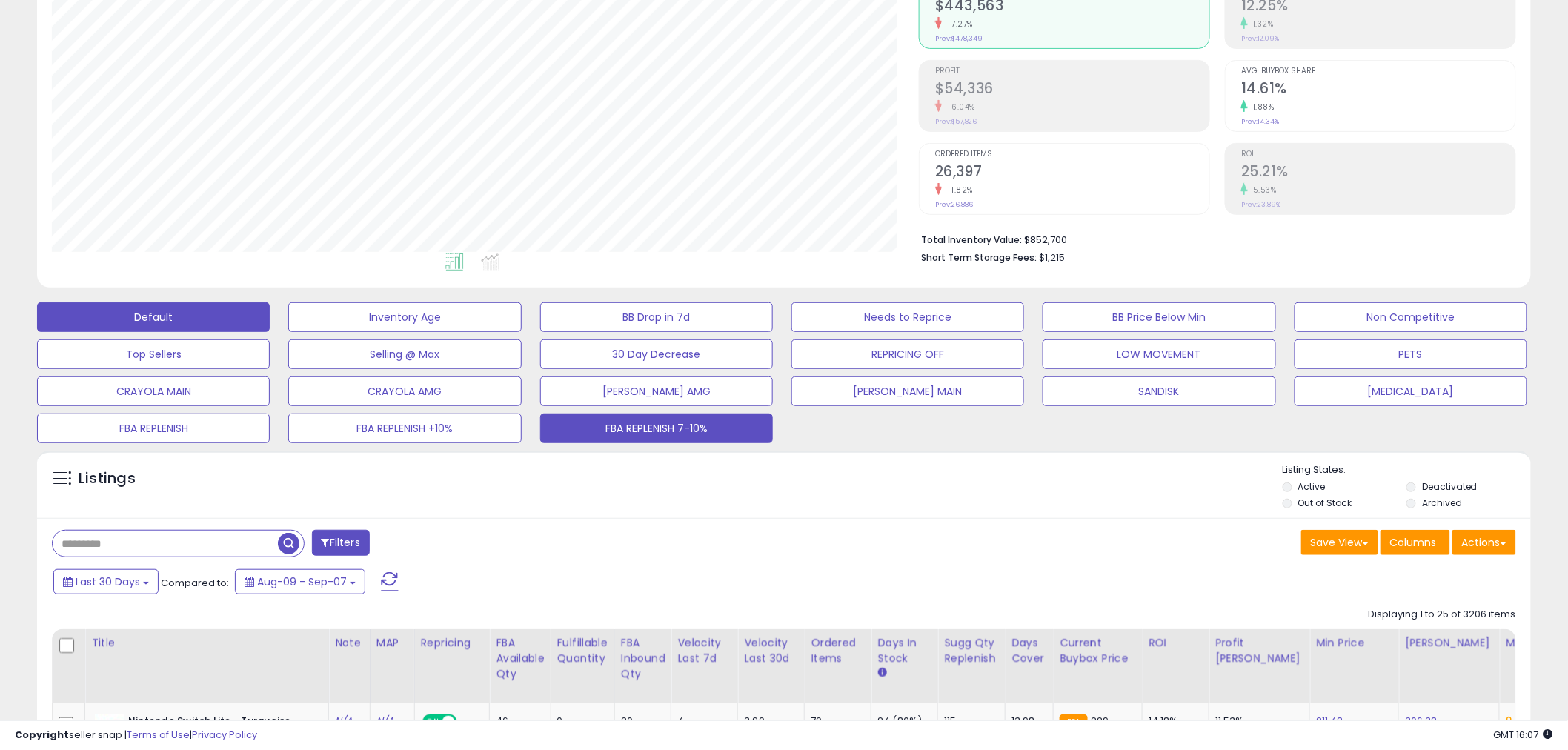
click at [684, 428] on button "FBA REPLENISH 7-10%" at bounding box center [656, 427] width 233 height 29
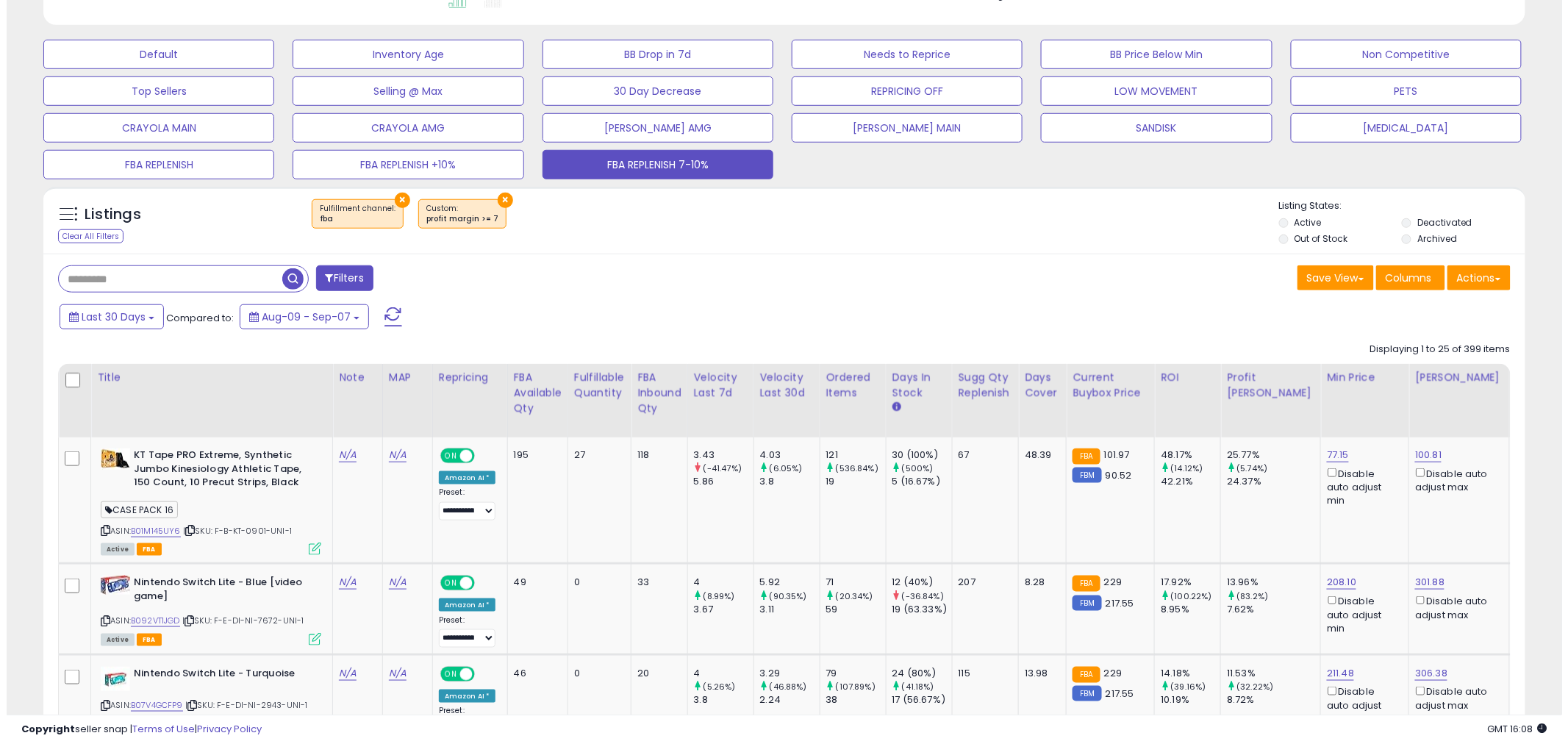
scroll to position [408, 0]
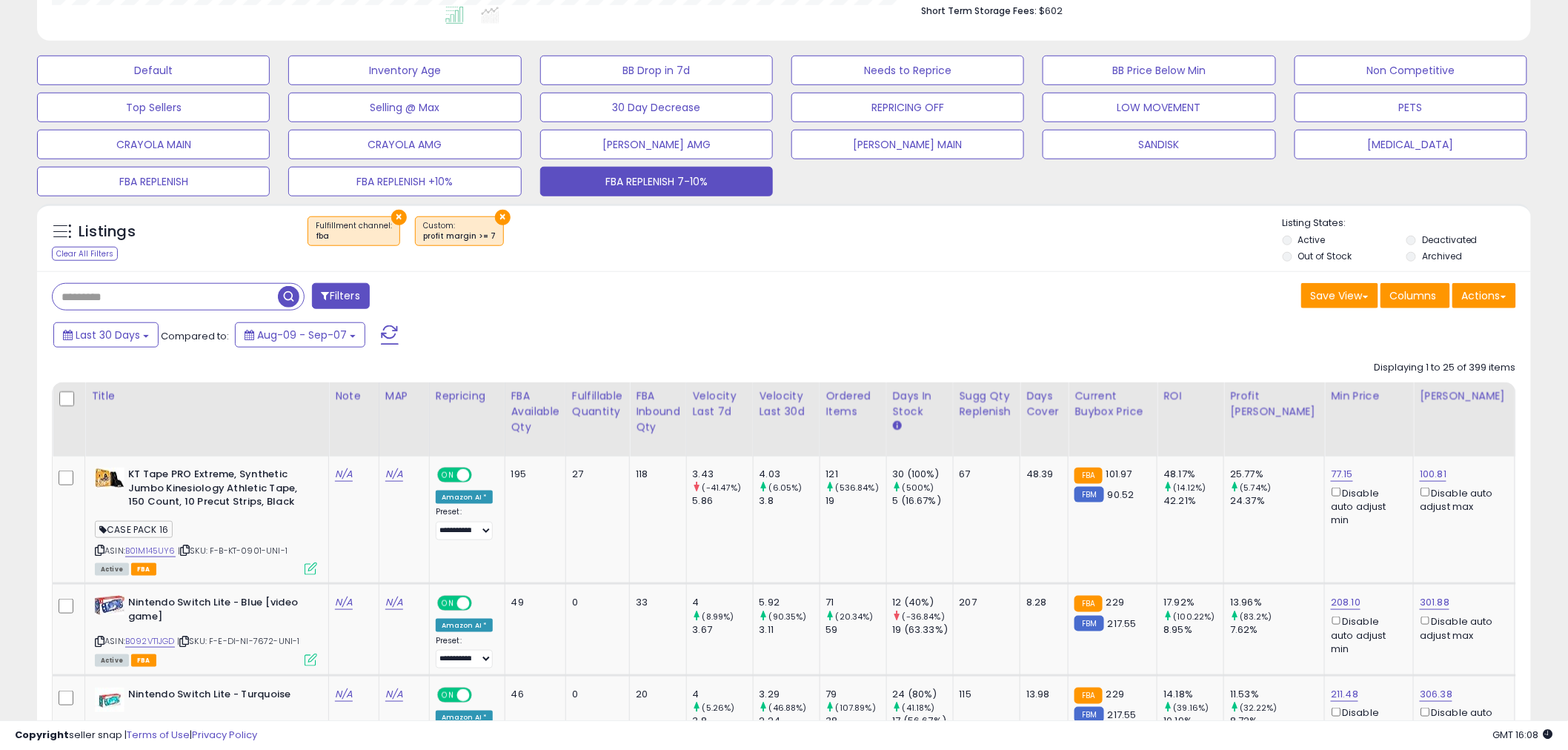
click at [349, 297] on button "Filters" at bounding box center [340, 295] width 58 height 26
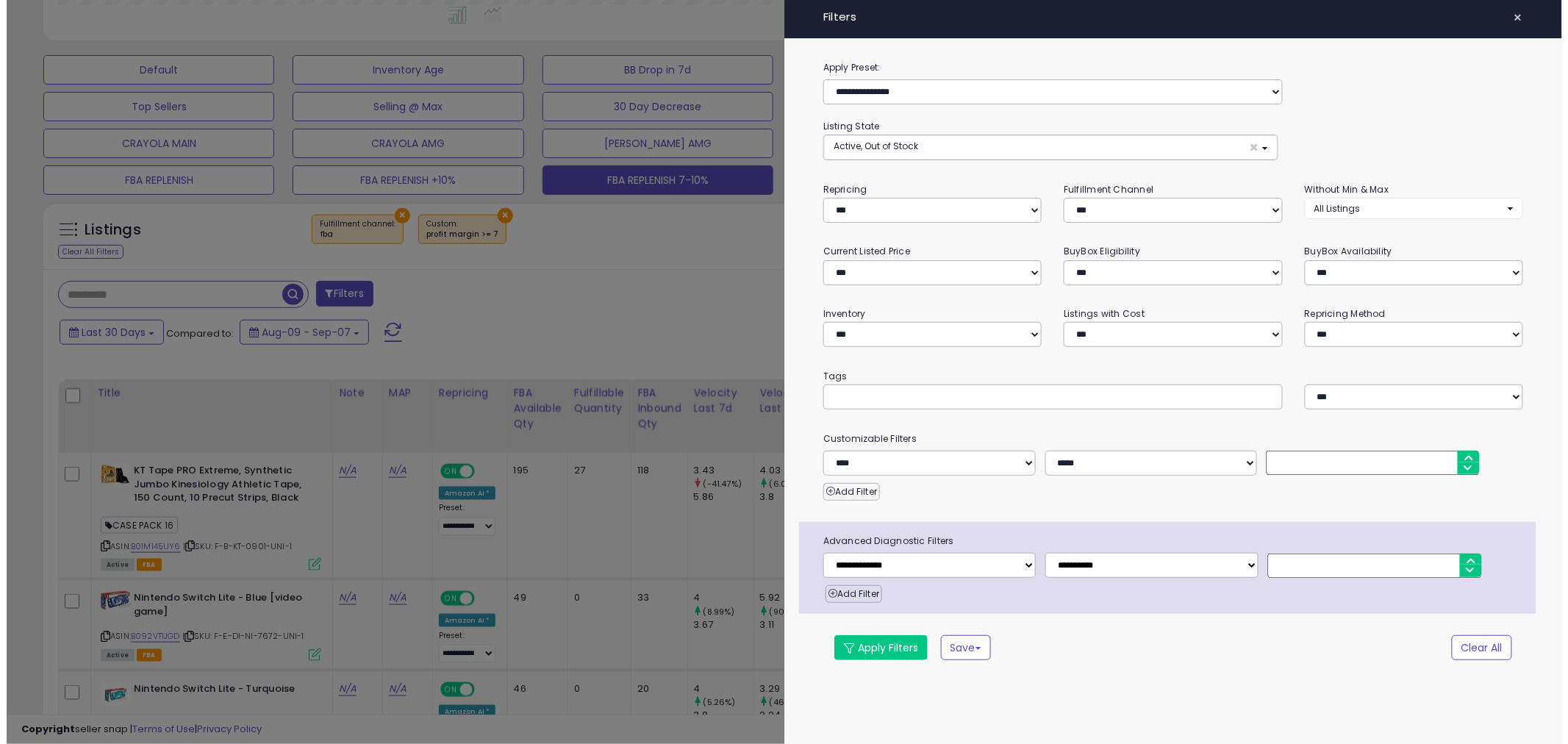
scroll to position [301, 868]
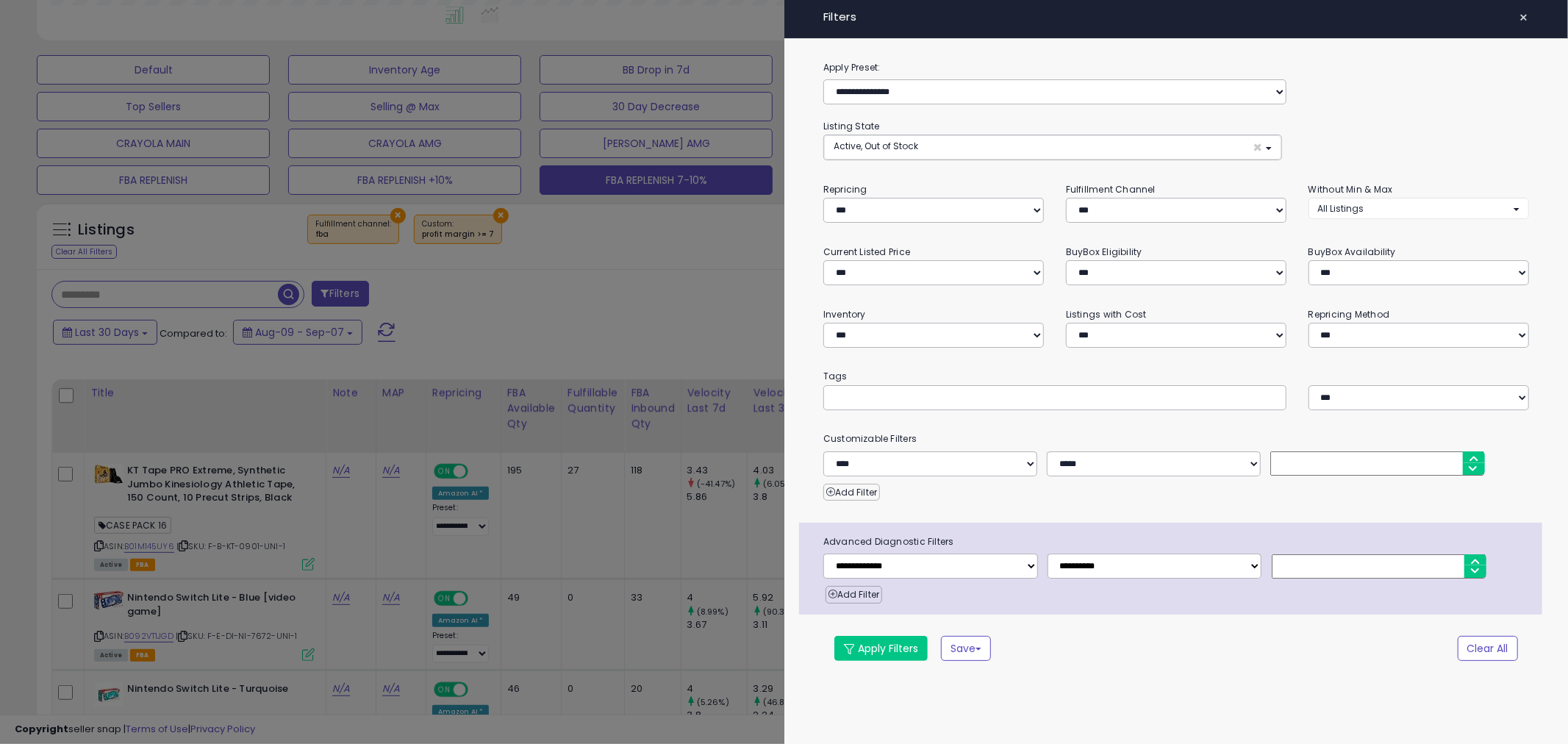
click at [1299, 566] on input "*" at bounding box center [1380, 566] width 215 height 24
type input "*"
click at [890, 653] on button "Apply Filters" at bounding box center [881, 648] width 93 height 25
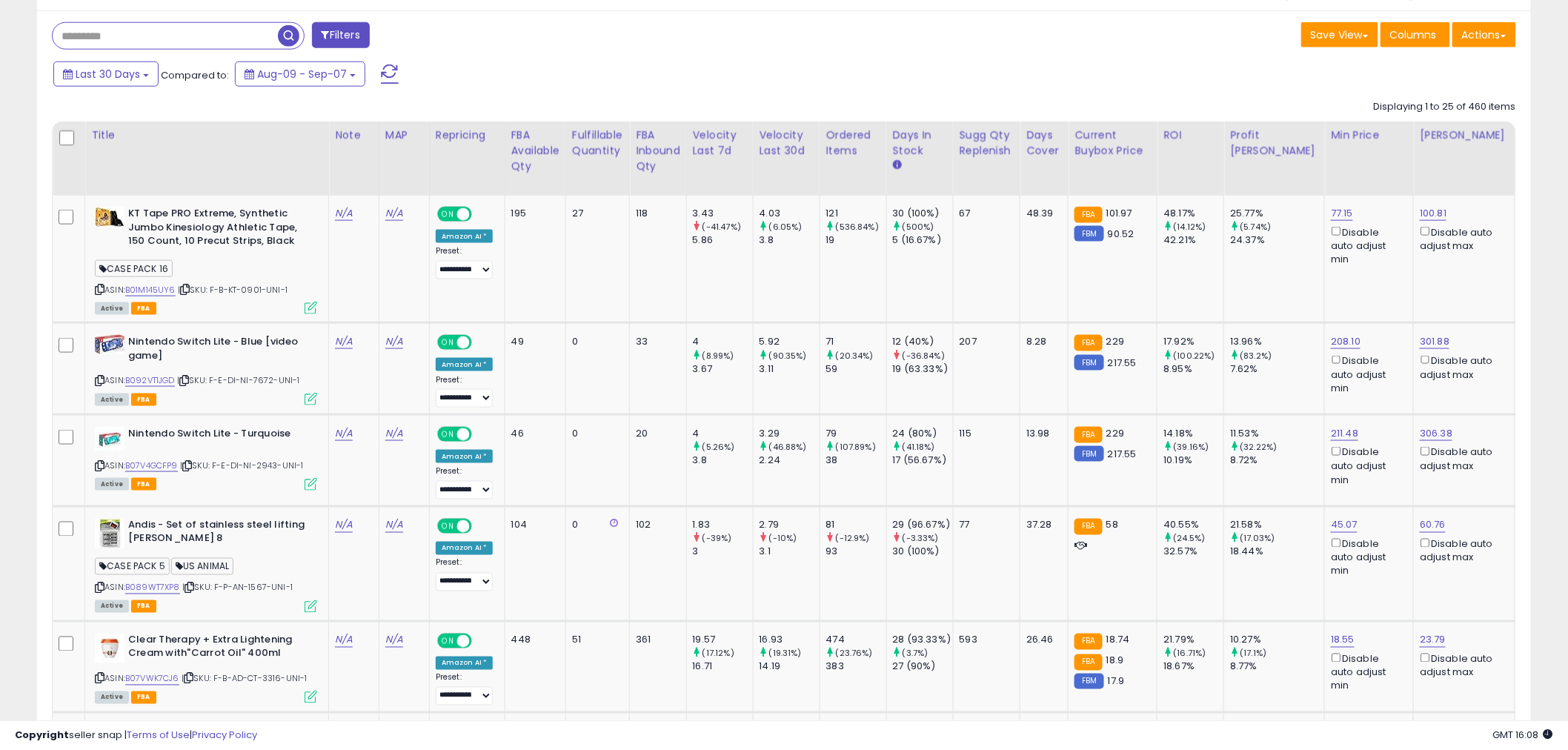
scroll to position [590, 0]
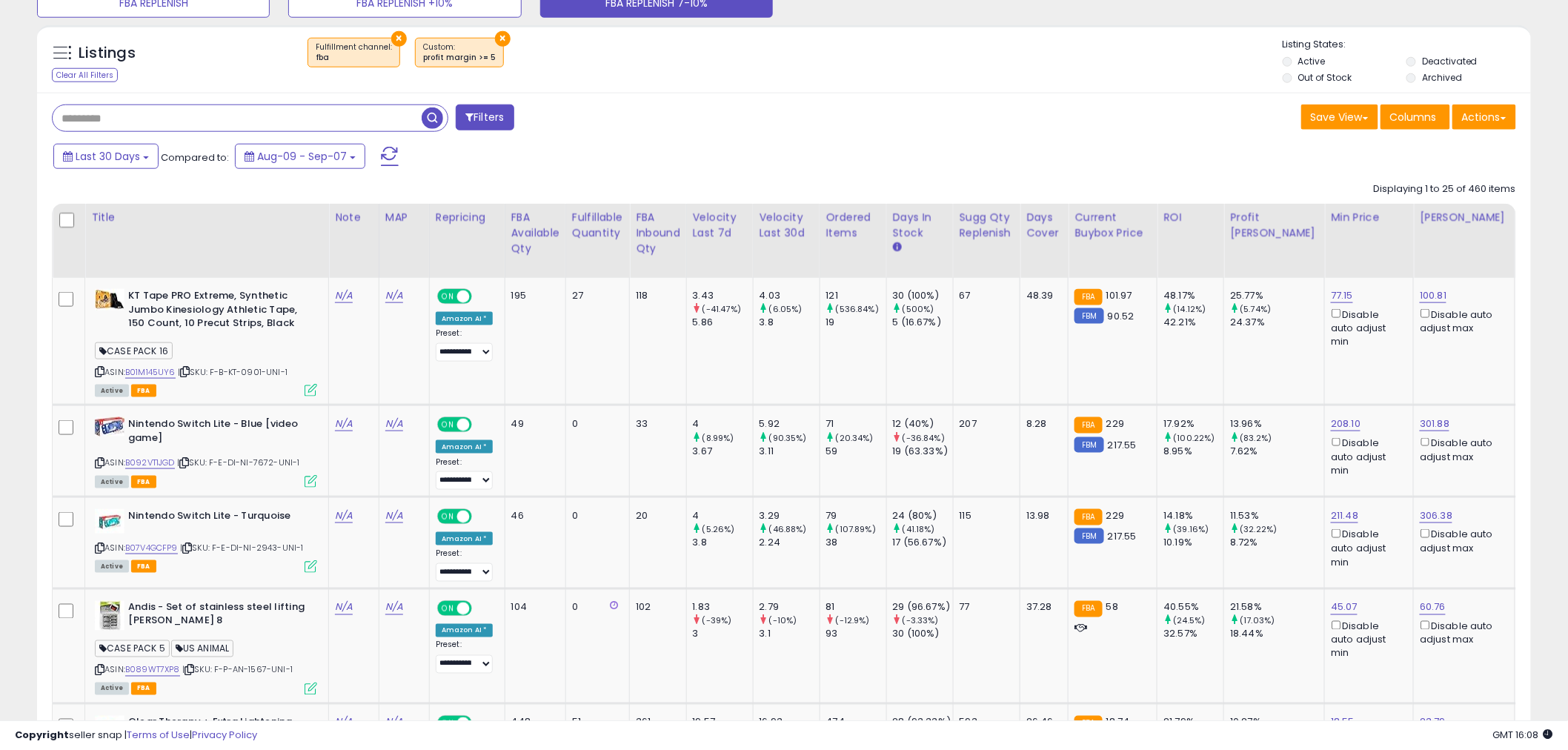
click at [228, 117] on input "text" at bounding box center [236, 118] width 369 height 26
paste input "*******"
type input "*******"
click at [432, 119] on span "button" at bounding box center [432, 118] width 22 height 22
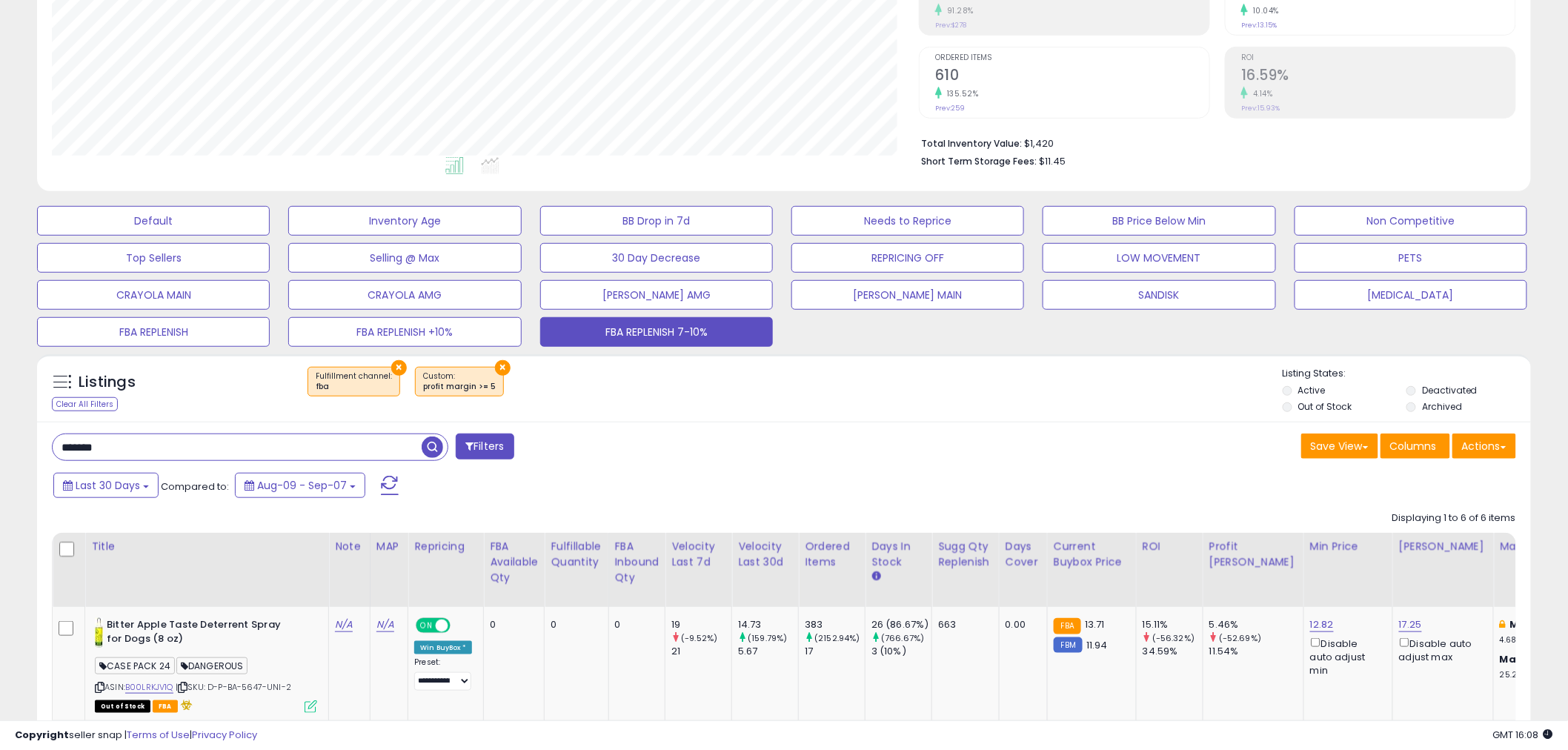
scroll to position [304, 867]
drag, startPoint x: 757, startPoint y: 461, endPoint x: 746, endPoint y: 486, distance: 27.3
click at [730, 480] on div "Last 30 Days Compared to: Aug-09 - Sep-07" at bounding box center [598, 486] width 1098 height 33
click at [865, 494] on div "Last 30 Days Compared to: Aug-09 - Sep-07" at bounding box center [598, 486] width 1098 height 33
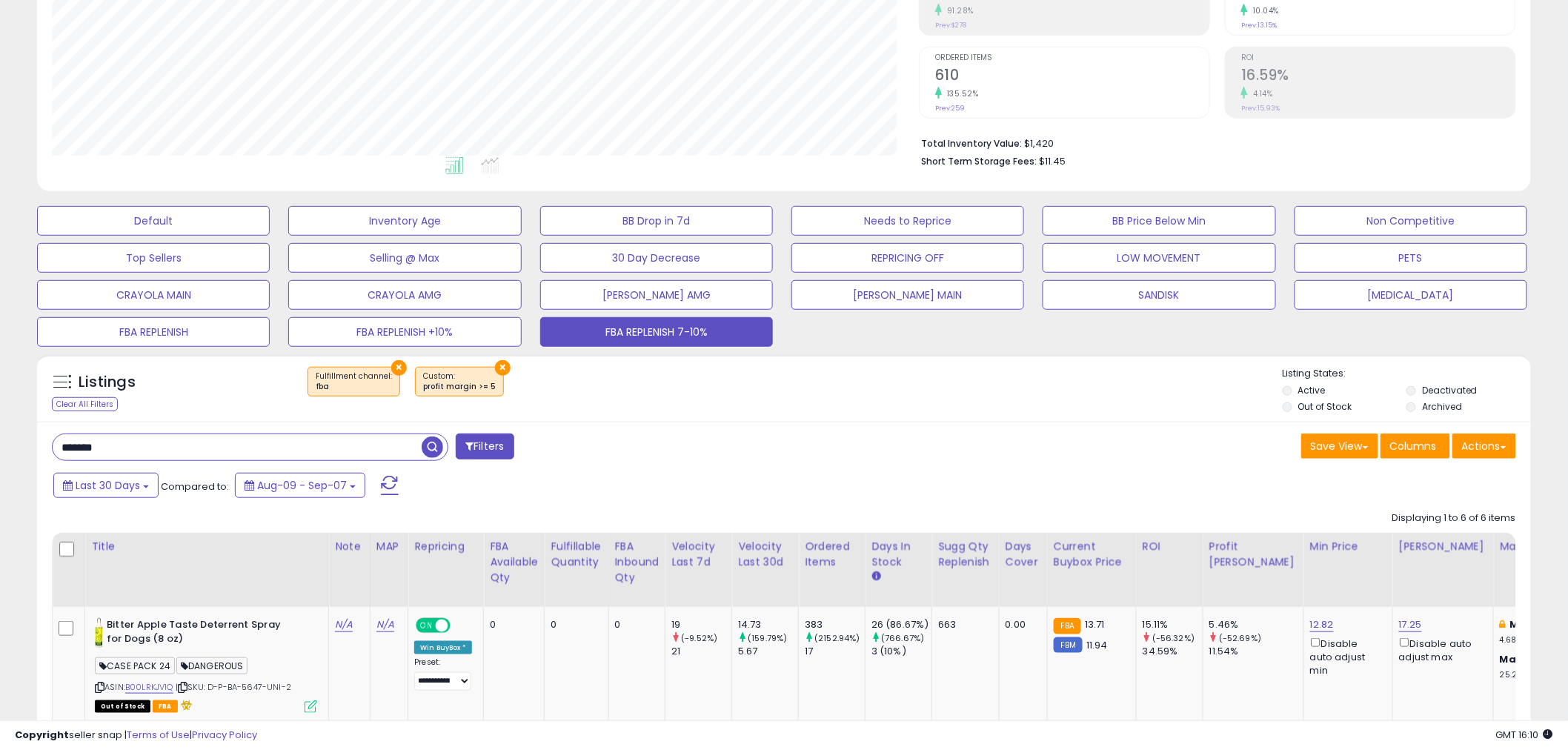
click at [865, 490] on div "Last 30 Days Compared to: Aug-09 - Sep-07" at bounding box center [598, 486] width 1098 height 33
click at [864, 486] on div "Last 30 Days Compared to: Aug-09 - Sep-07" at bounding box center [598, 486] width 1098 height 33
click at [622, 454] on div "******* Filters" at bounding box center [412, 447] width 744 height 29
drag, startPoint x: 116, startPoint y: 455, endPoint x: 49, endPoint y: 449, distance: 67.3
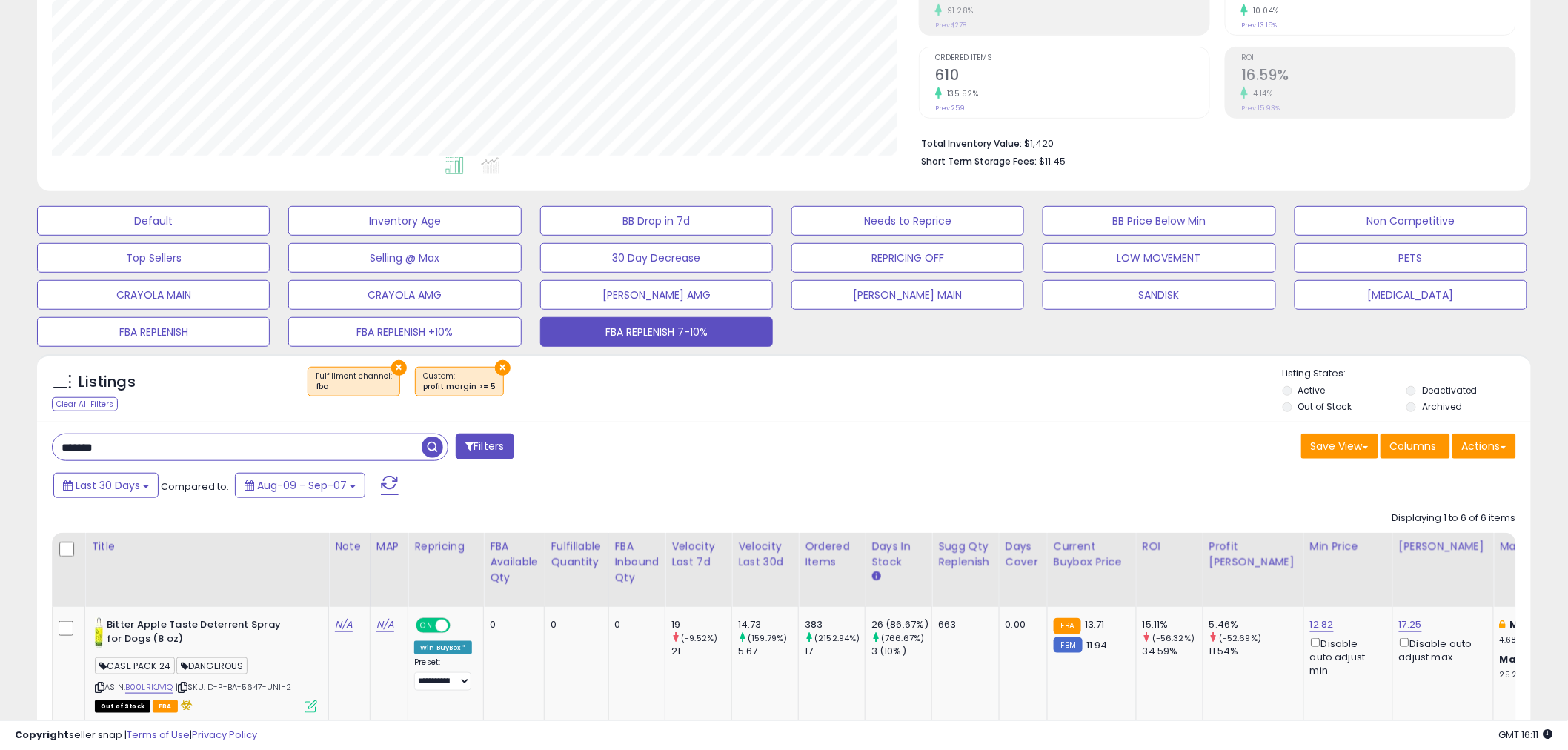
click at [49, 449] on div "******* Filters" at bounding box center [412, 447] width 744 height 29
click at [605, 443] on div "******* Filters" at bounding box center [412, 447] width 744 height 29
click at [174, 453] on input "*******" at bounding box center [236, 446] width 369 height 26
click at [961, 491] on div "Last 30 Days Compared to: Aug-09 - Sep-07" at bounding box center [598, 486] width 1098 height 33
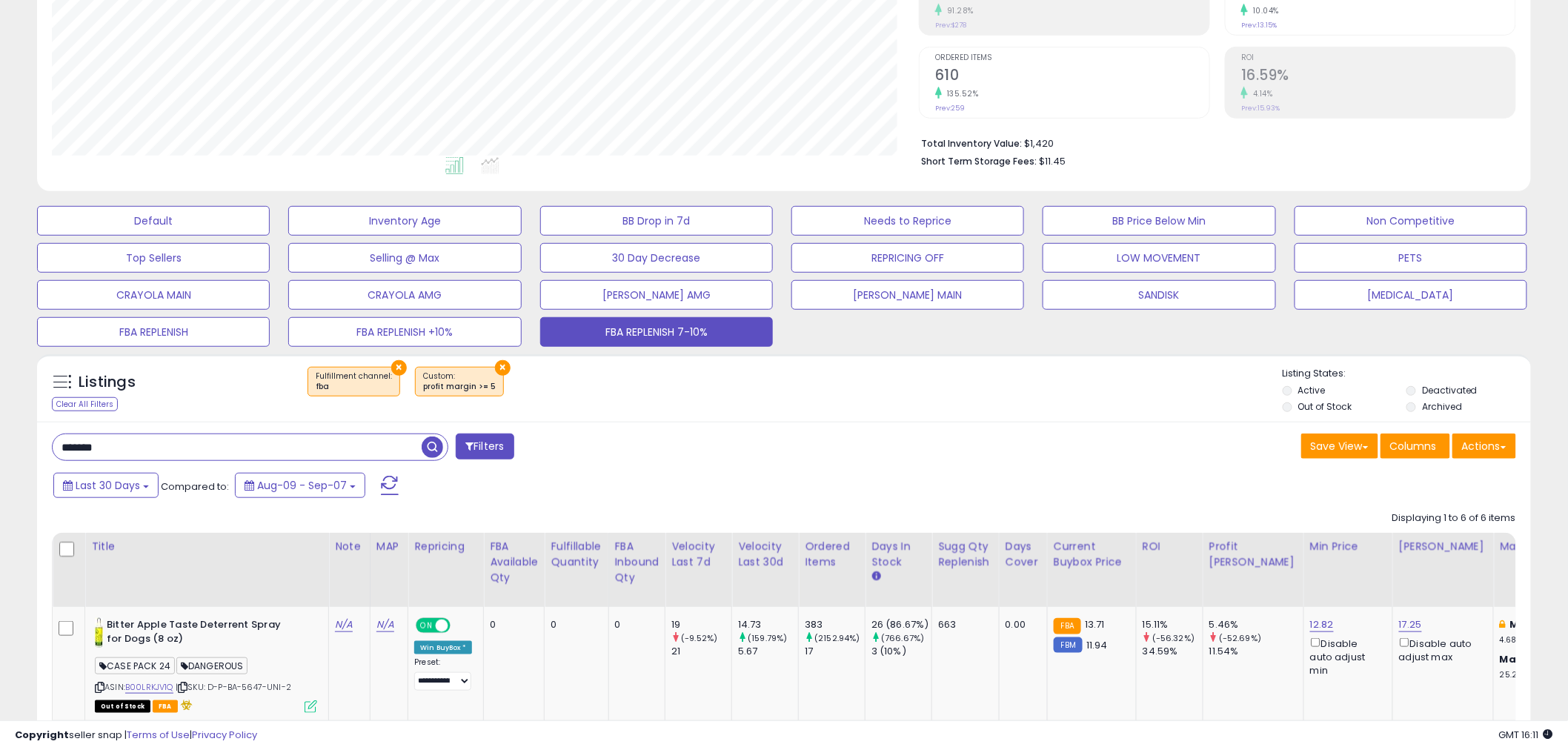
click at [770, 480] on div "Last 30 Days Compared to: Aug-09 - Sep-07" at bounding box center [598, 486] width 1098 height 33
click at [663, 463] on div "******* Filters" at bounding box center [412, 447] width 744 height 29
click at [598, 463] on div "******* Filters" at bounding box center [412, 447] width 744 height 29
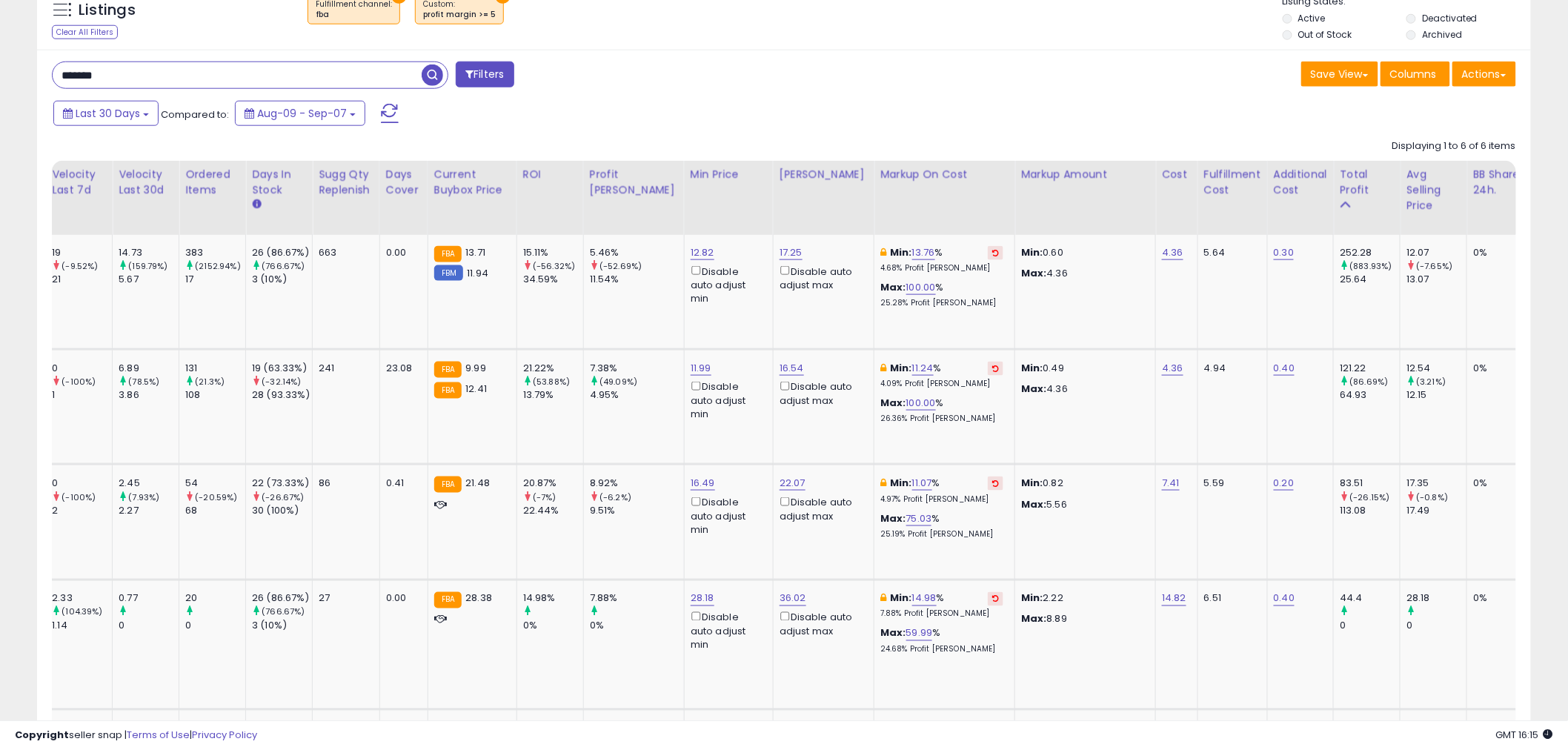
scroll to position [0, 638]
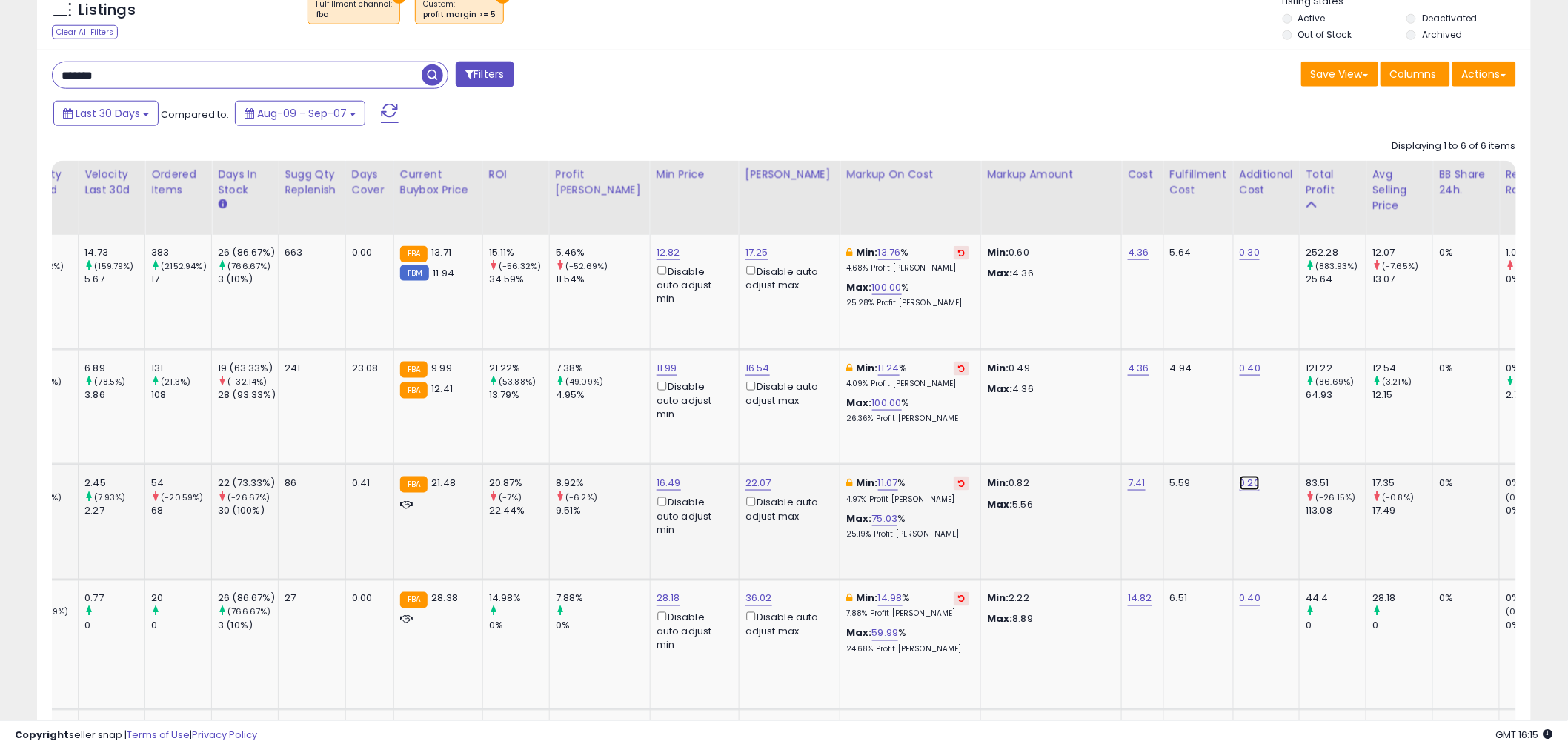
click at [1239, 483] on link "0.20" at bounding box center [1250, 483] width 21 height 15
click at [1118, 447] on input "****" at bounding box center [1162, 446] width 132 height 26
type input "****"
click at [1251, 447] on icon "submit" at bounding box center [1246, 443] width 9 height 9
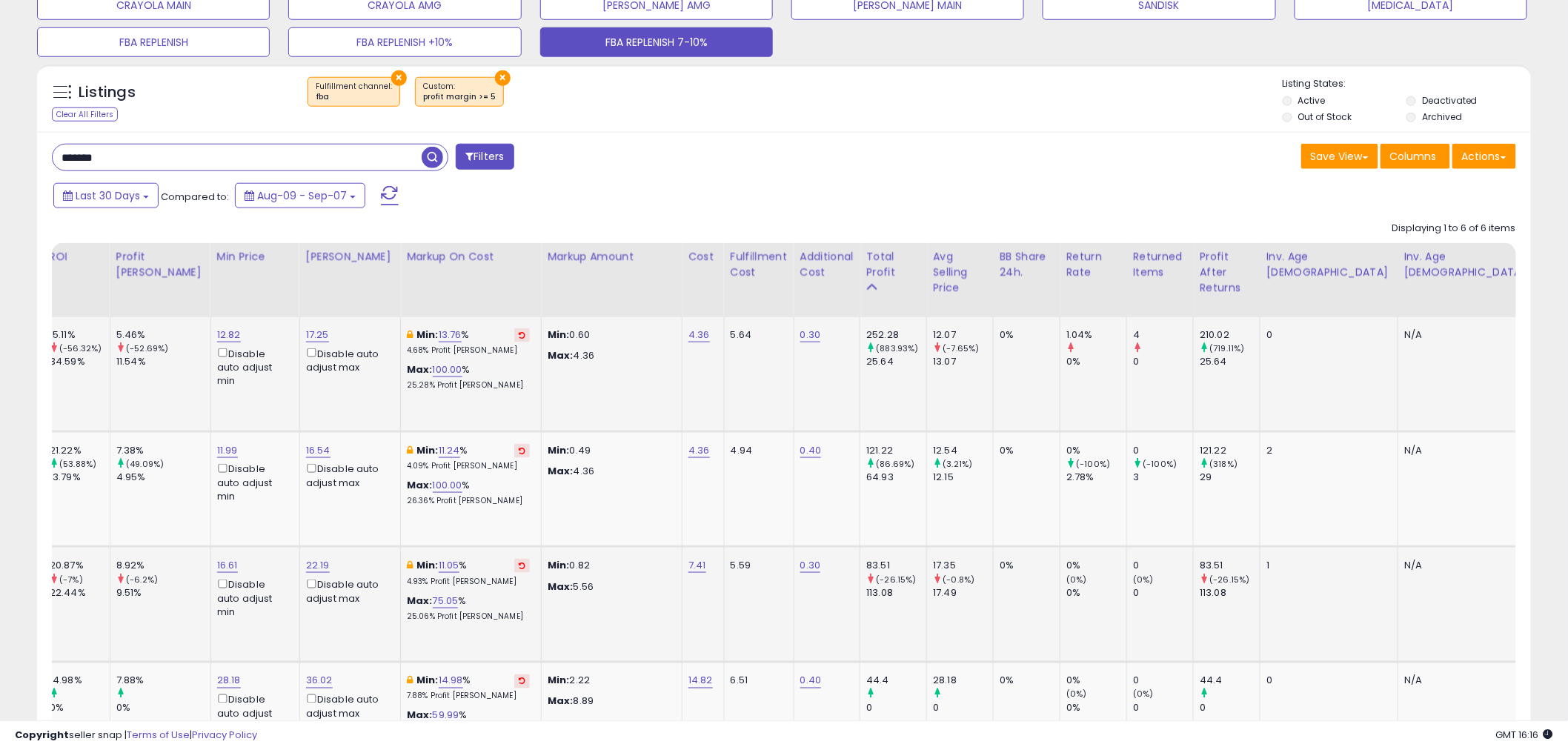
scroll to position [0, 1120]
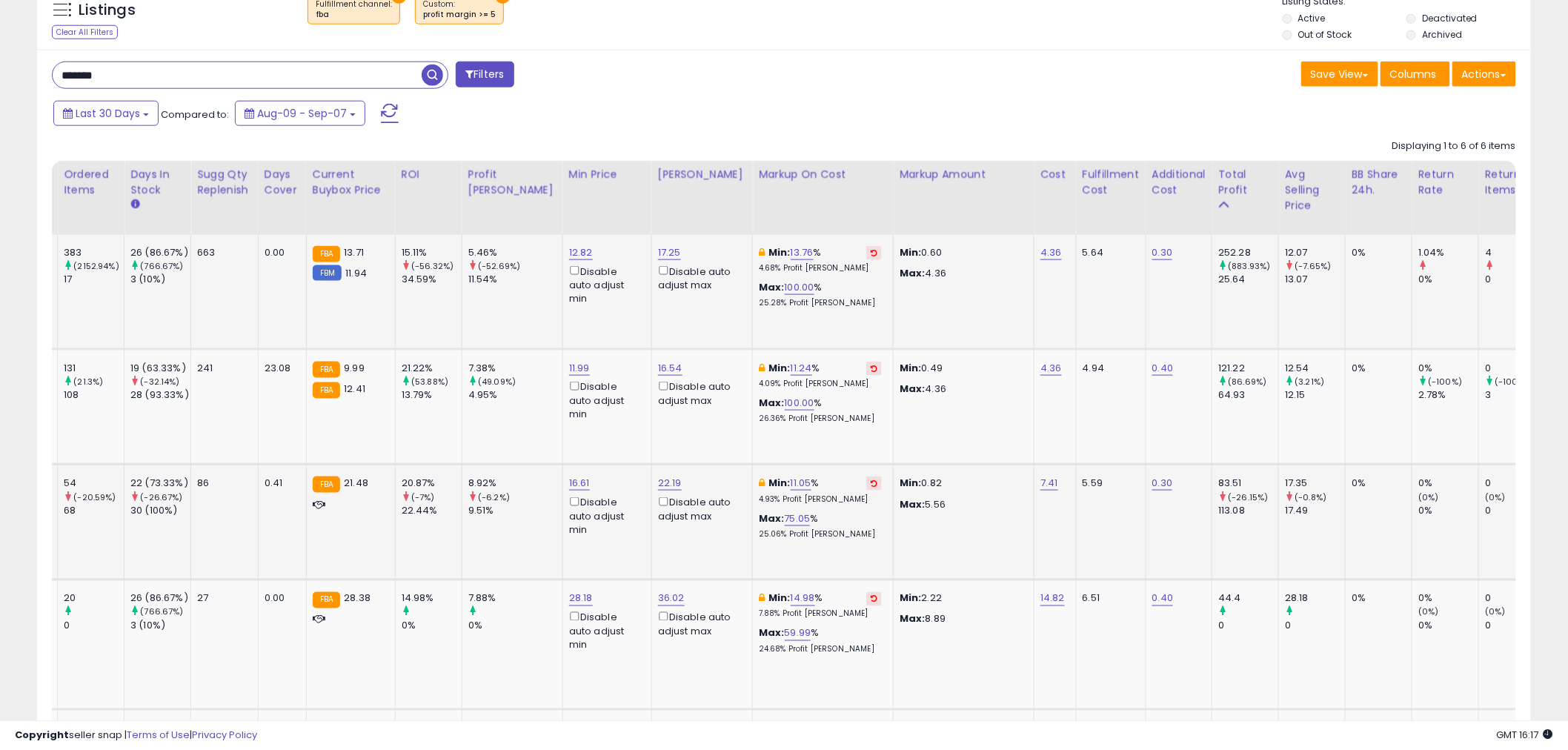
click at [1145, 313] on td "0.30" at bounding box center [1179, 291] width 66 height 114
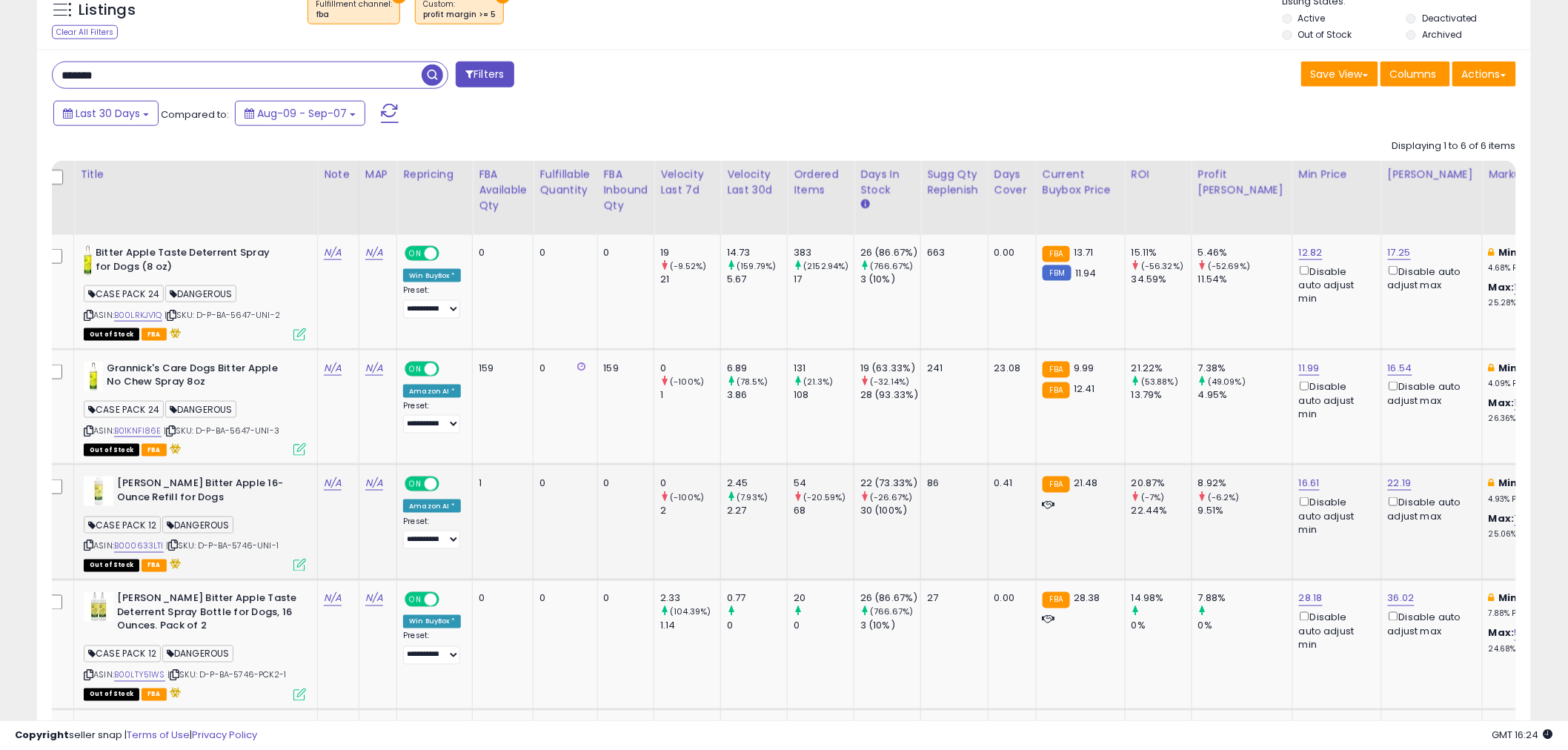
scroll to position [0, 0]
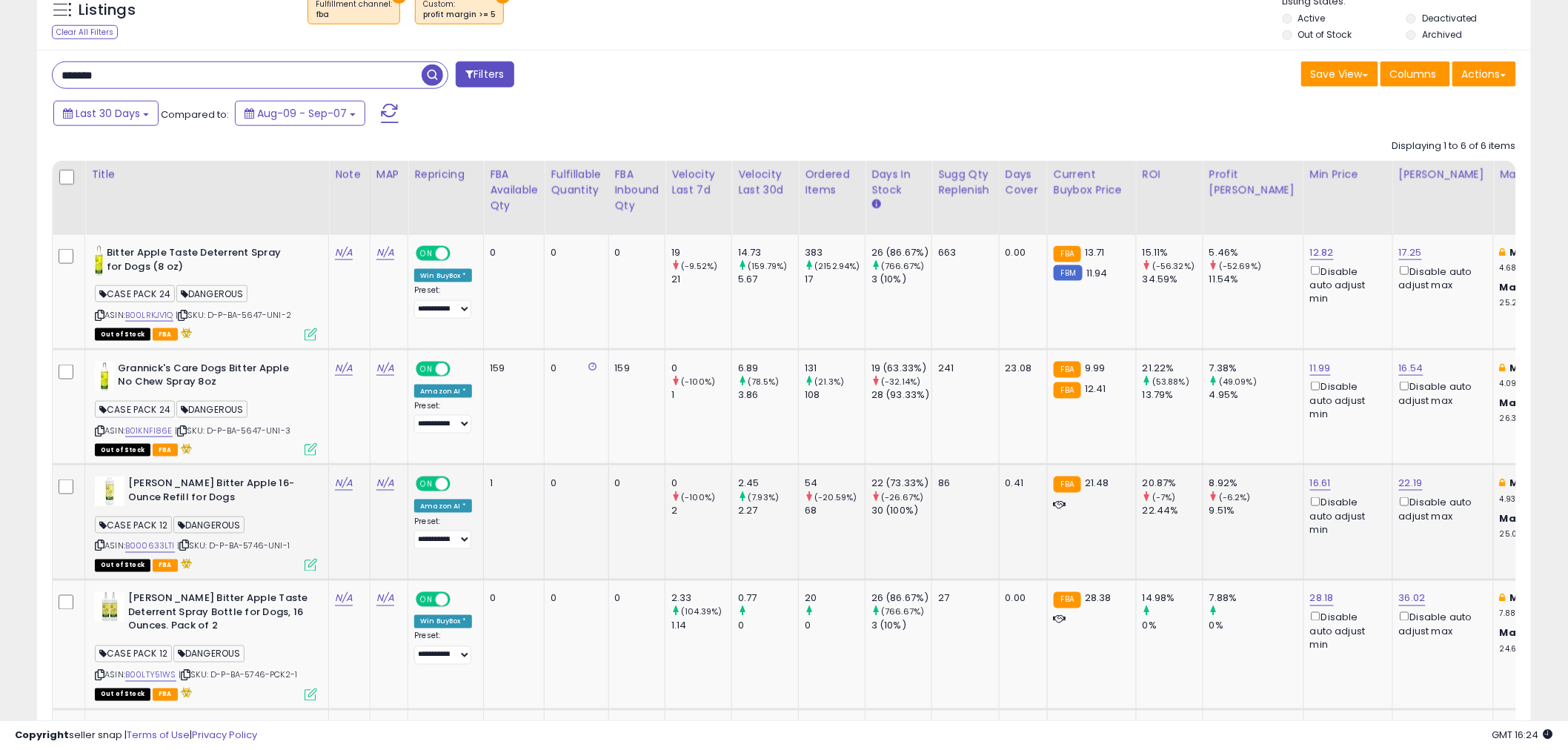
drag, startPoint x: 398, startPoint y: 6, endPoint x: 660, endPoint y: 39, distance: 264.1
click at [660, 39] on div "Listings Clear All Filters × Fulfillment channel : fba × profit margin >= 5" at bounding box center [784, 20] width 1494 height 50
click at [953, 272] on td "663" at bounding box center [966, 291] width 67 height 114
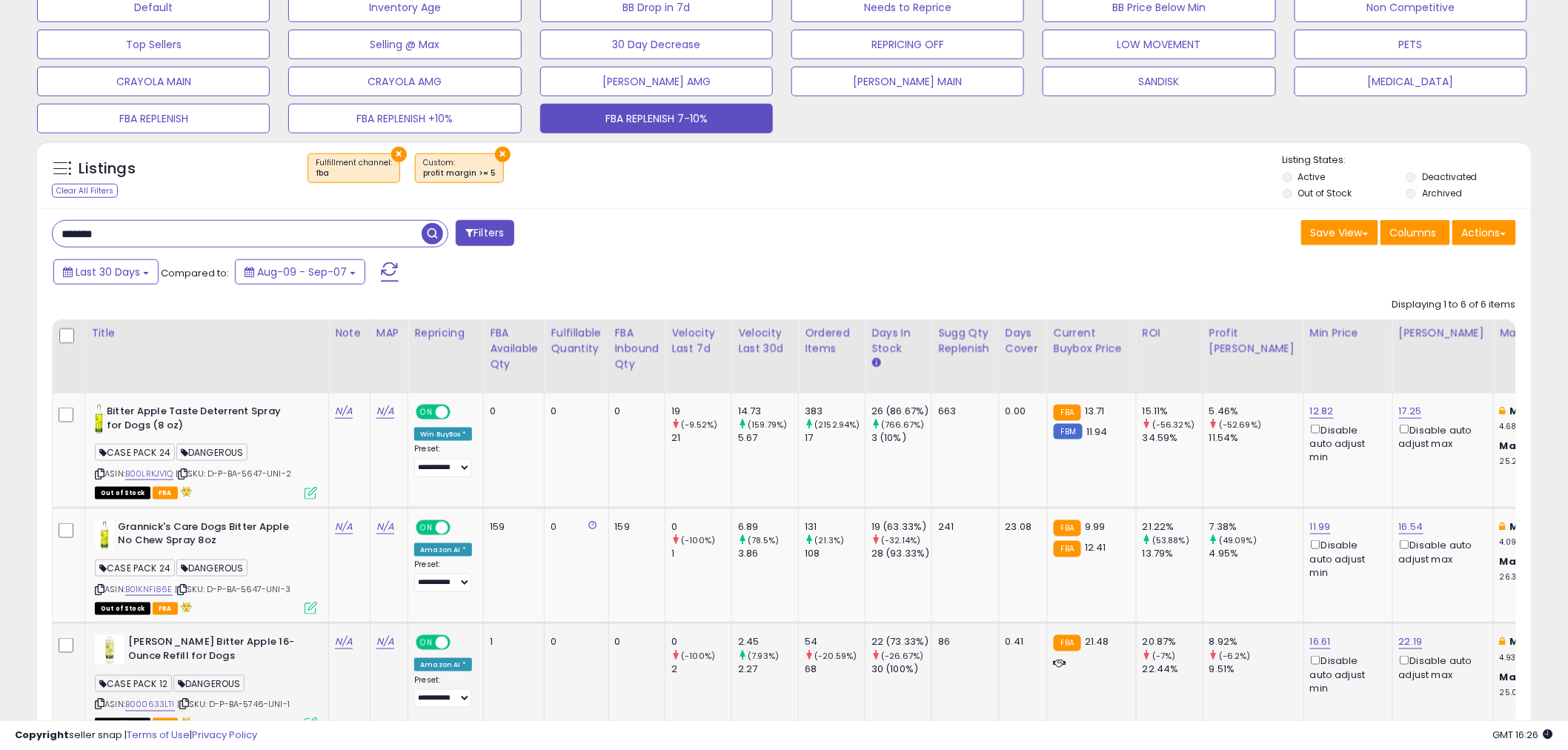
scroll to position [468, 0]
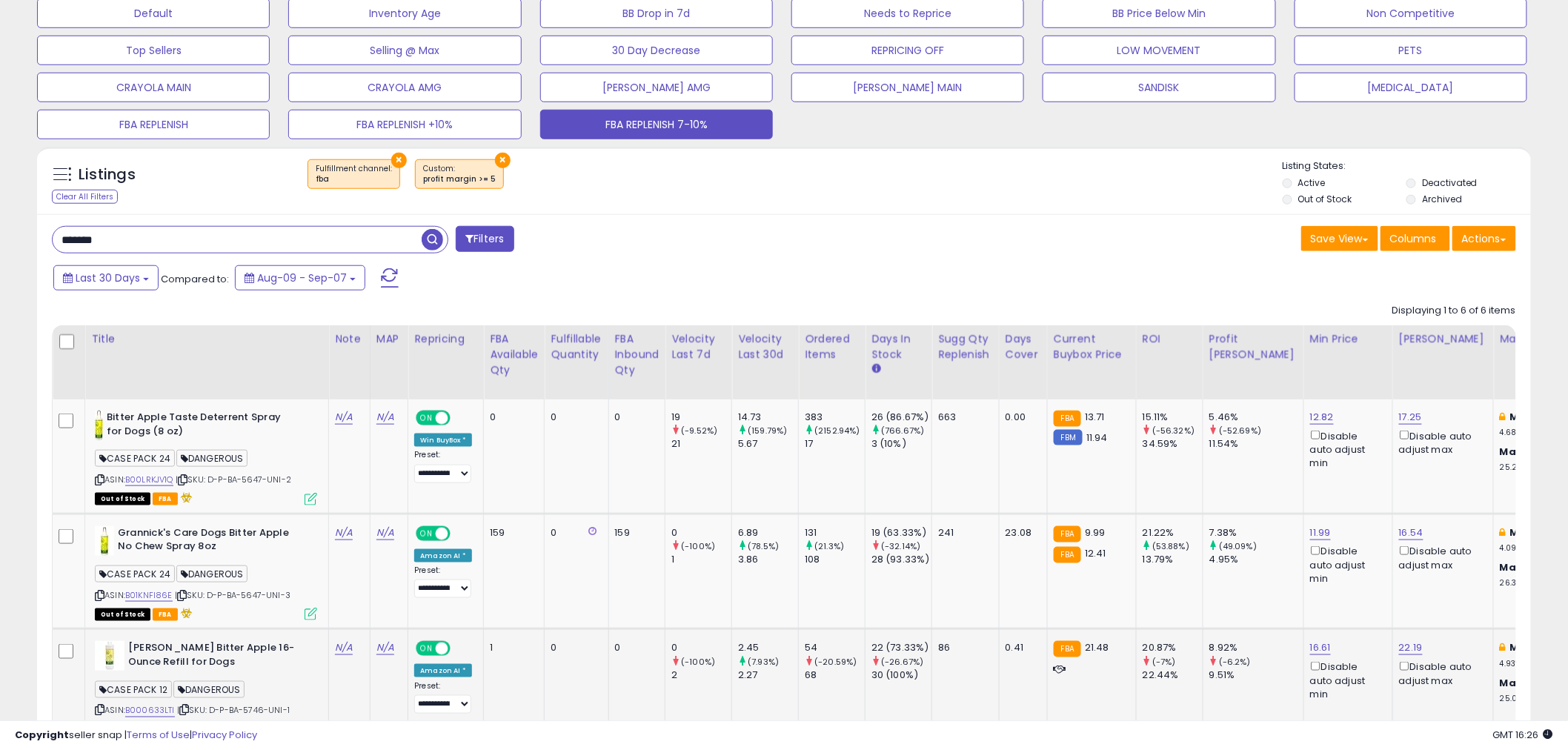
click at [952, 268] on div "Last 30 Days Compared to: Aug-09 - Sep-07" at bounding box center [598, 279] width 1098 height 33
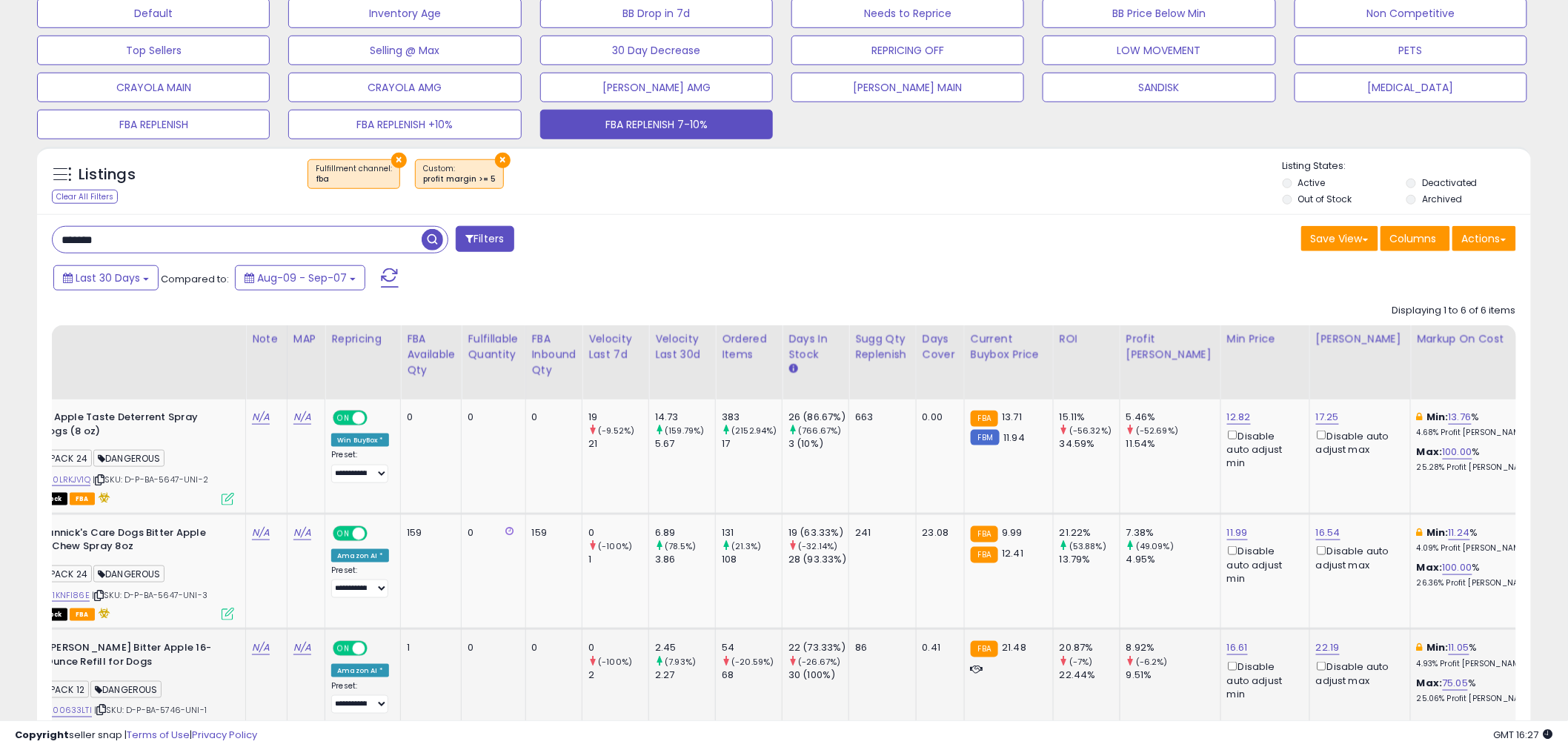
scroll to position [0, 0]
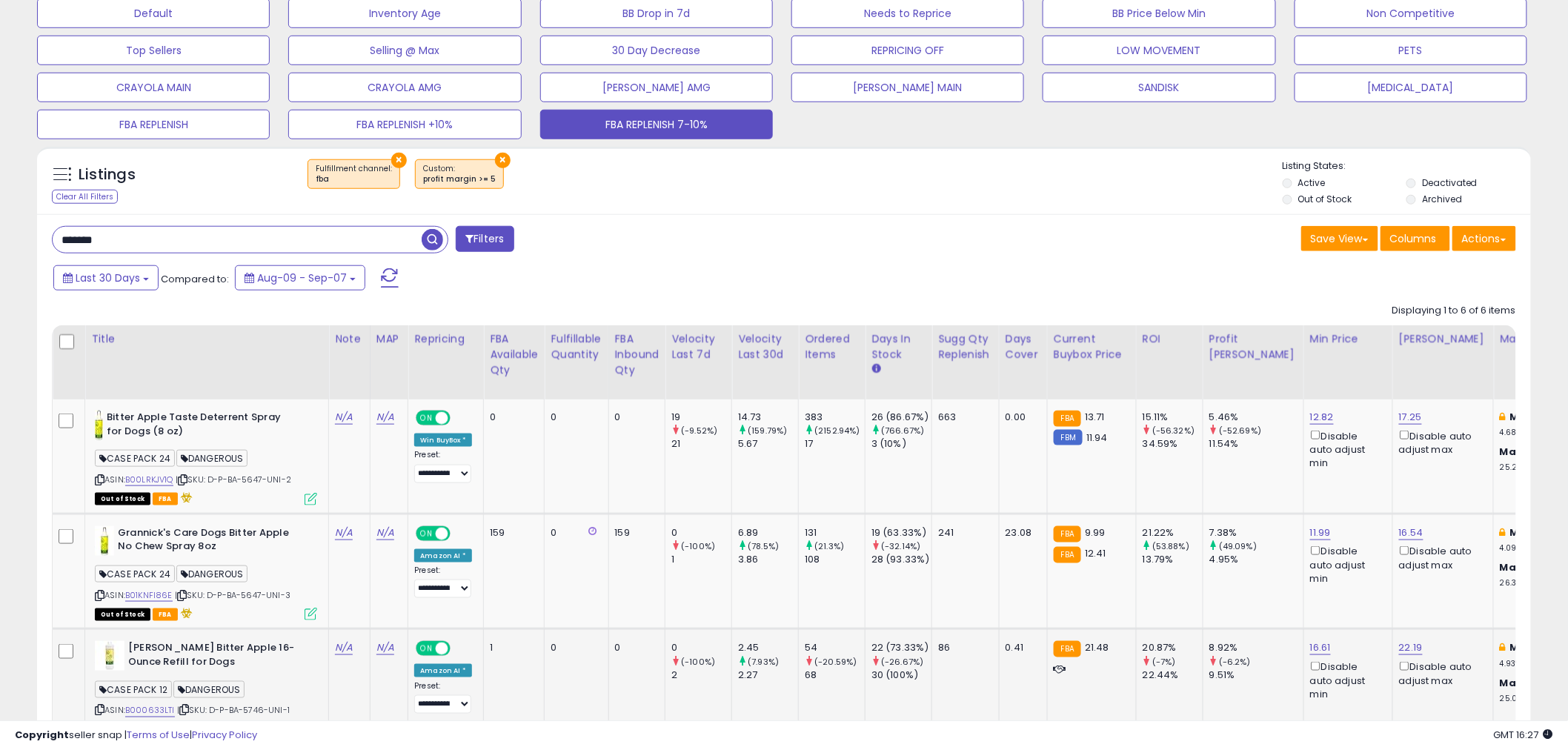
click at [753, 254] on div "******* Filters" at bounding box center [412, 240] width 744 height 29
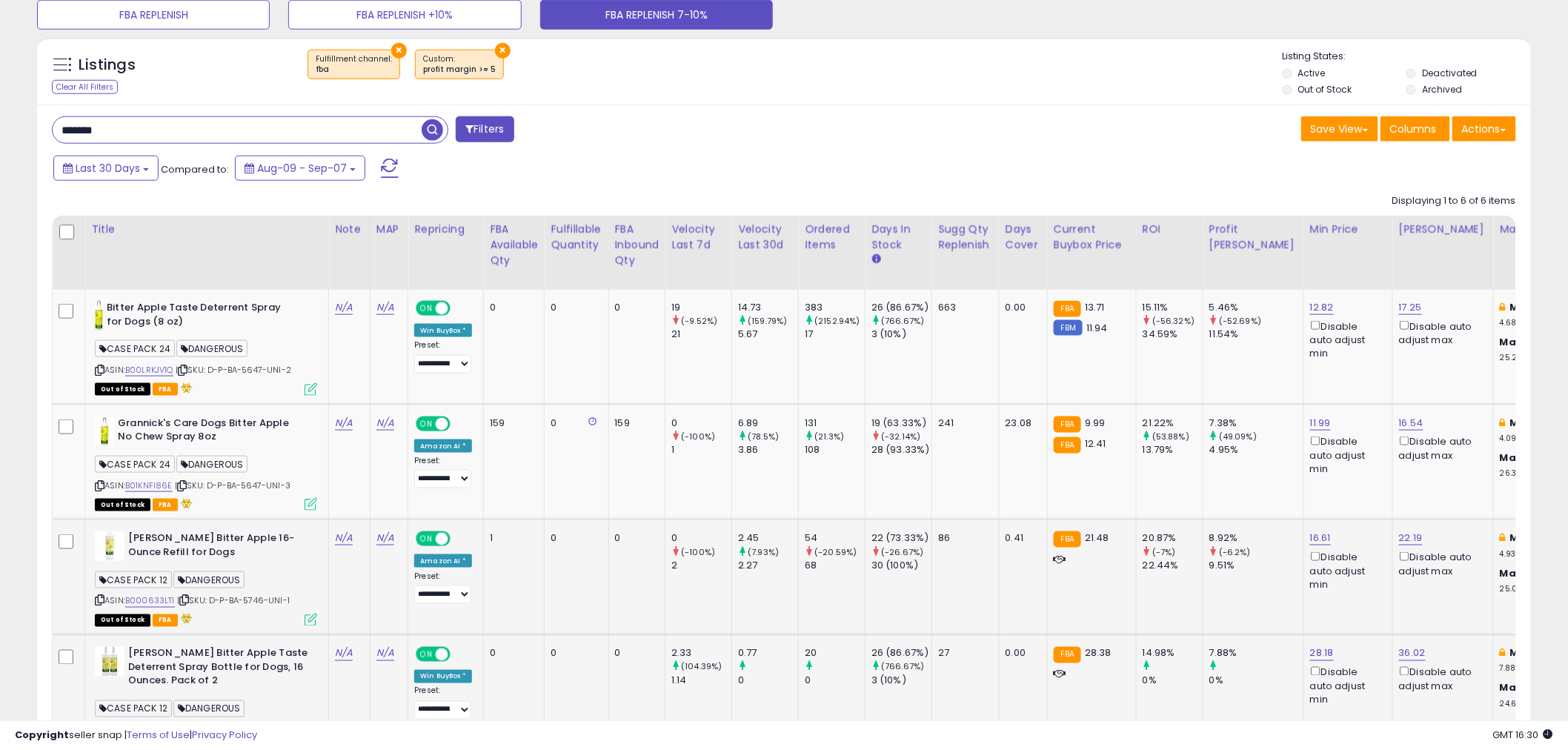
scroll to position [386, 0]
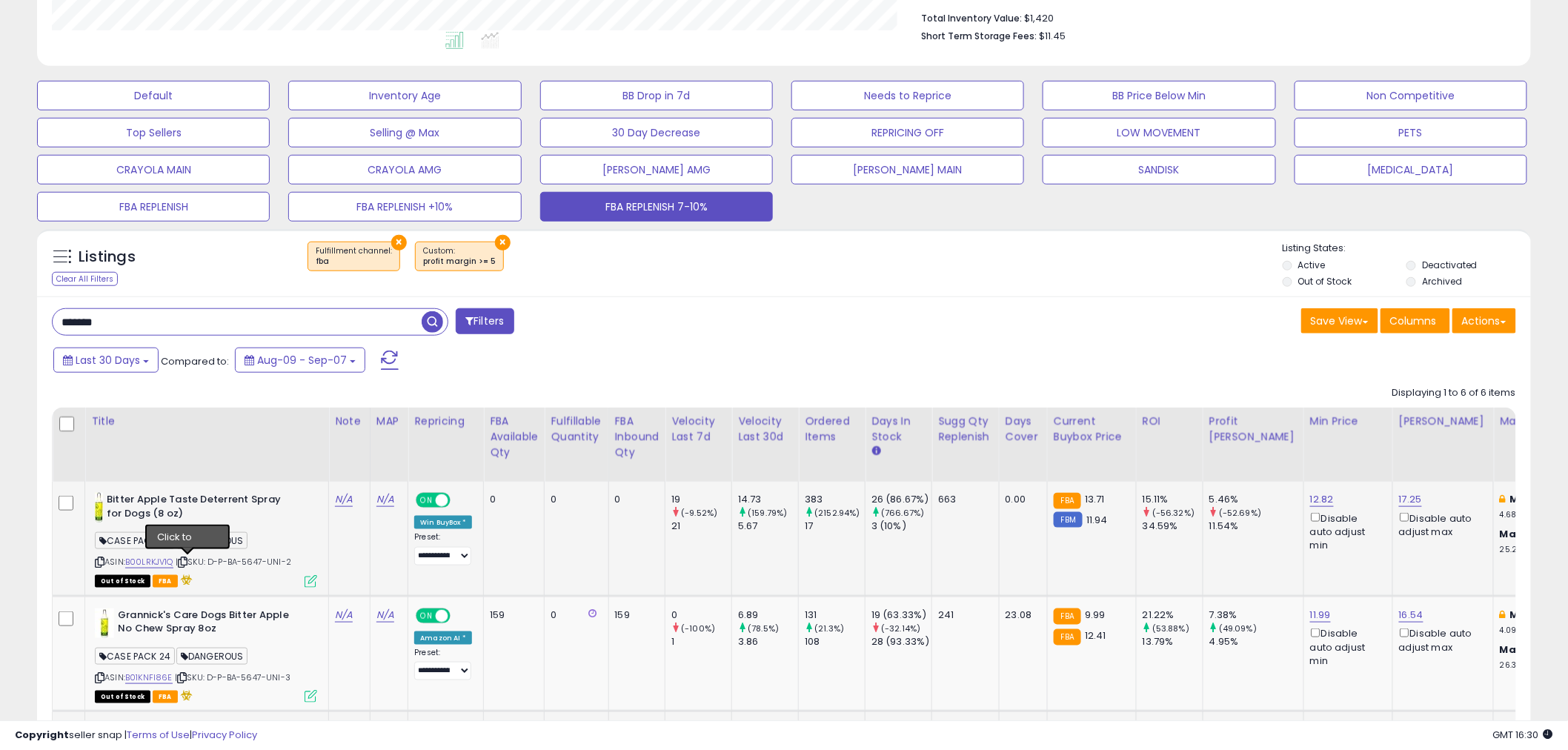
click at [187, 558] on icon at bounding box center [182, 562] width 9 height 9
click at [187, 561] on icon at bounding box center [182, 562] width 9 height 9
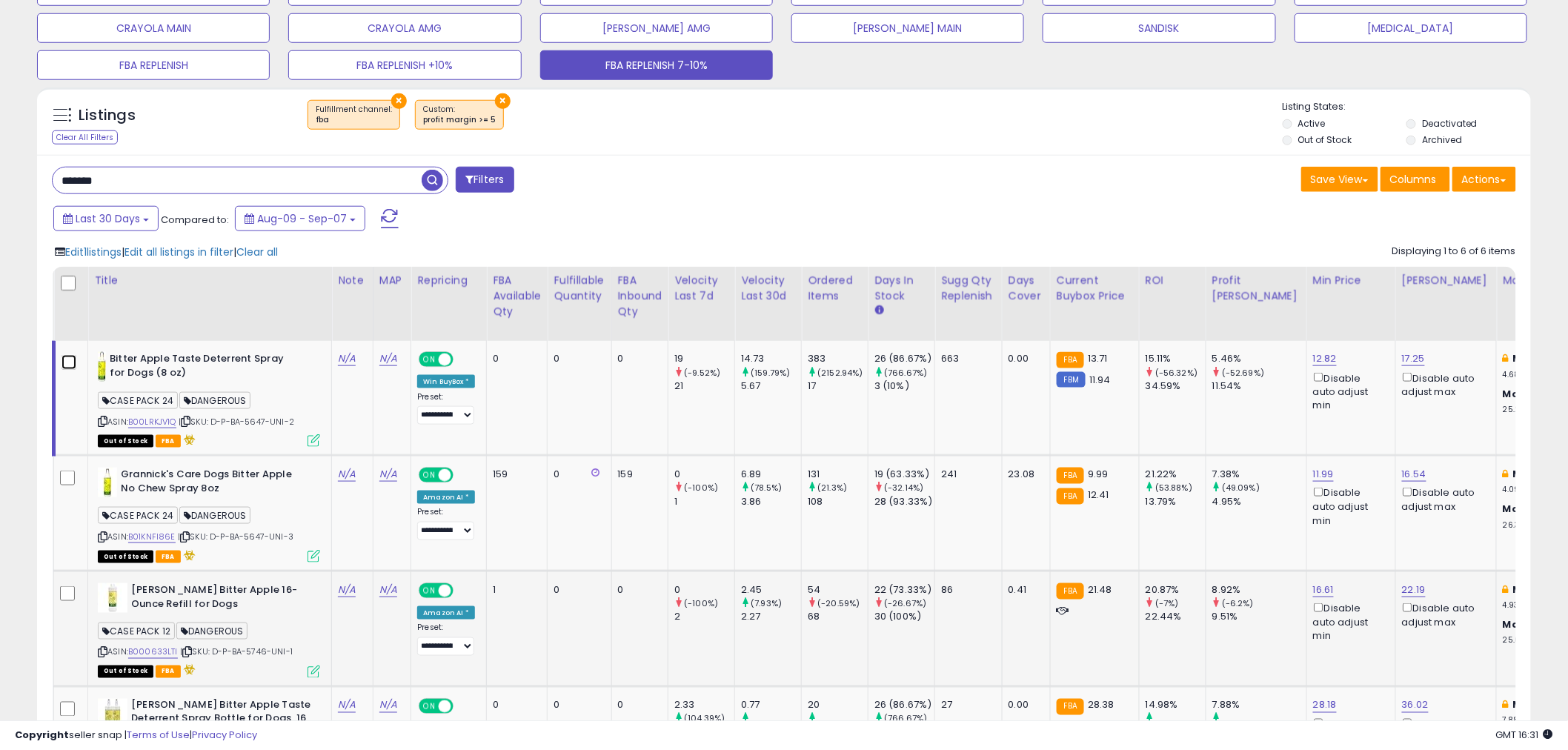
scroll to position [551, 0]
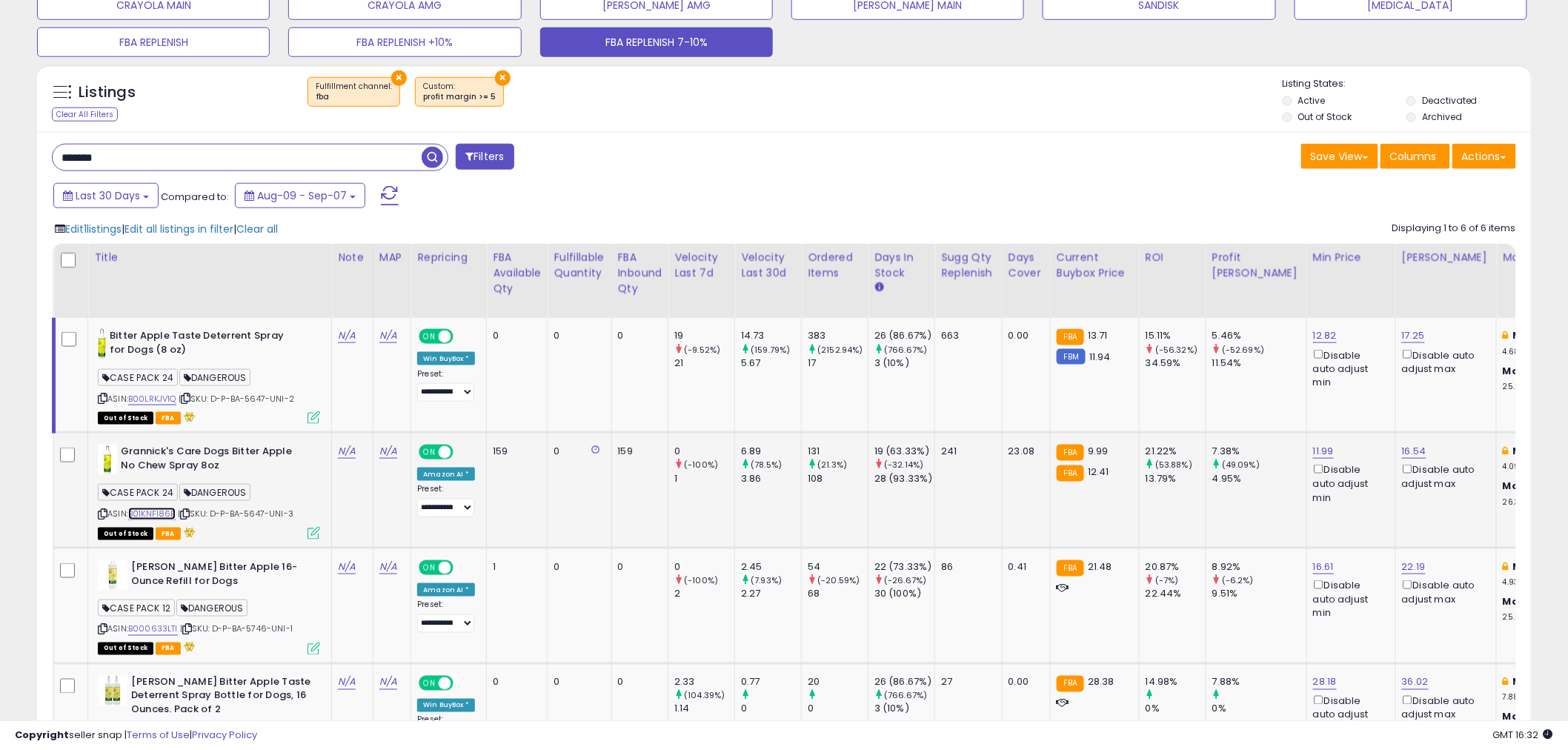
click at [151, 512] on link "B01KNFI86E" at bounding box center [152, 513] width 47 height 12
drag, startPoint x: 965, startPoint y: 456, endPoint x: 946, endPoint y: 456, distance: 19.0
click at [946, 456] on div "241" at bounding box center [966, 451] width 49 height 13
click at [957, 491] on td "241" at bounding box center [969, 491] width 67 height 116
click at [186, 513] on icon at bounding box center [185, 514] width 9 height 9
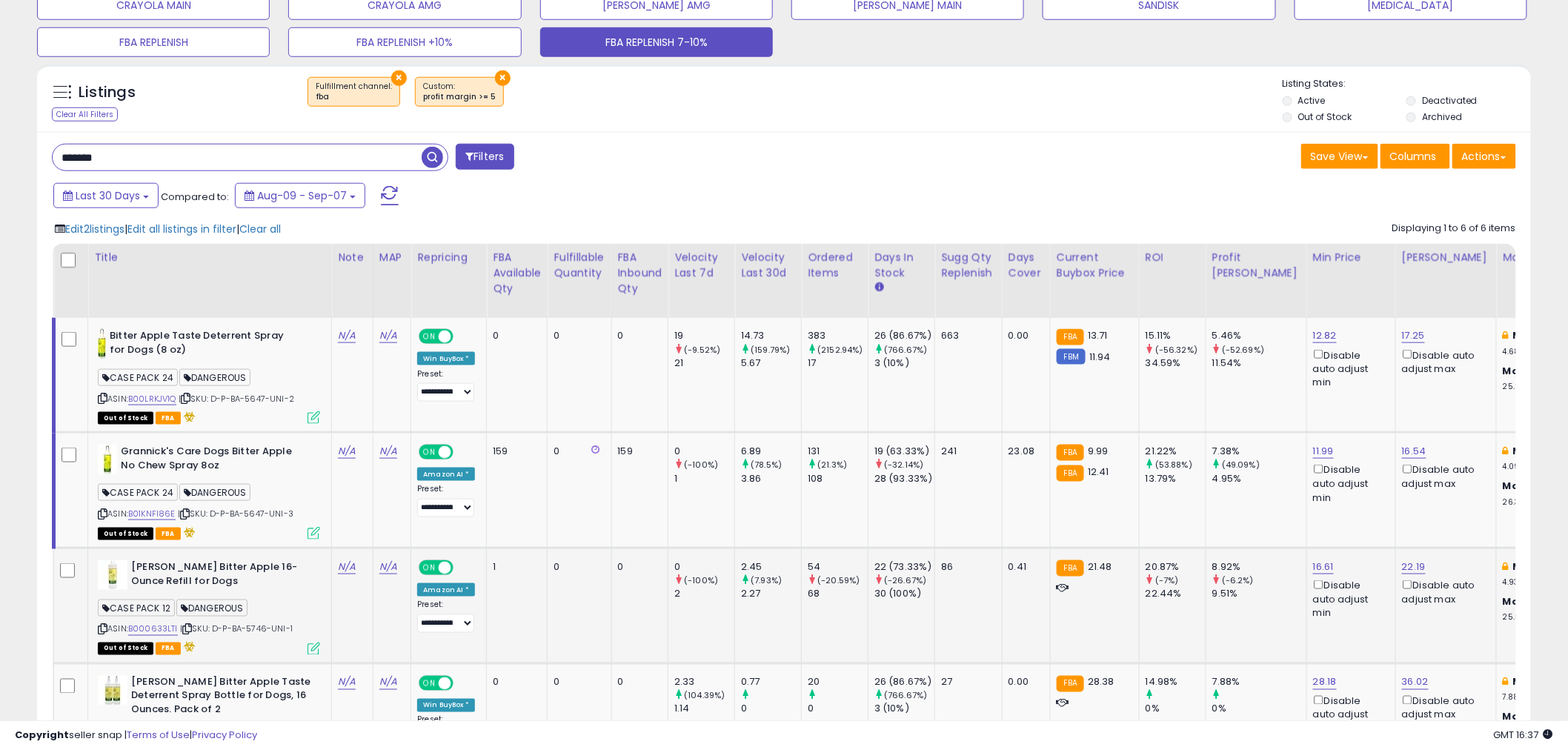
click at [154, 573] on b "[PERSON_NAME] Bitter Apple 16-Ounce Refill for Dogs" at bounding box center [221, 575] width 180 height 31
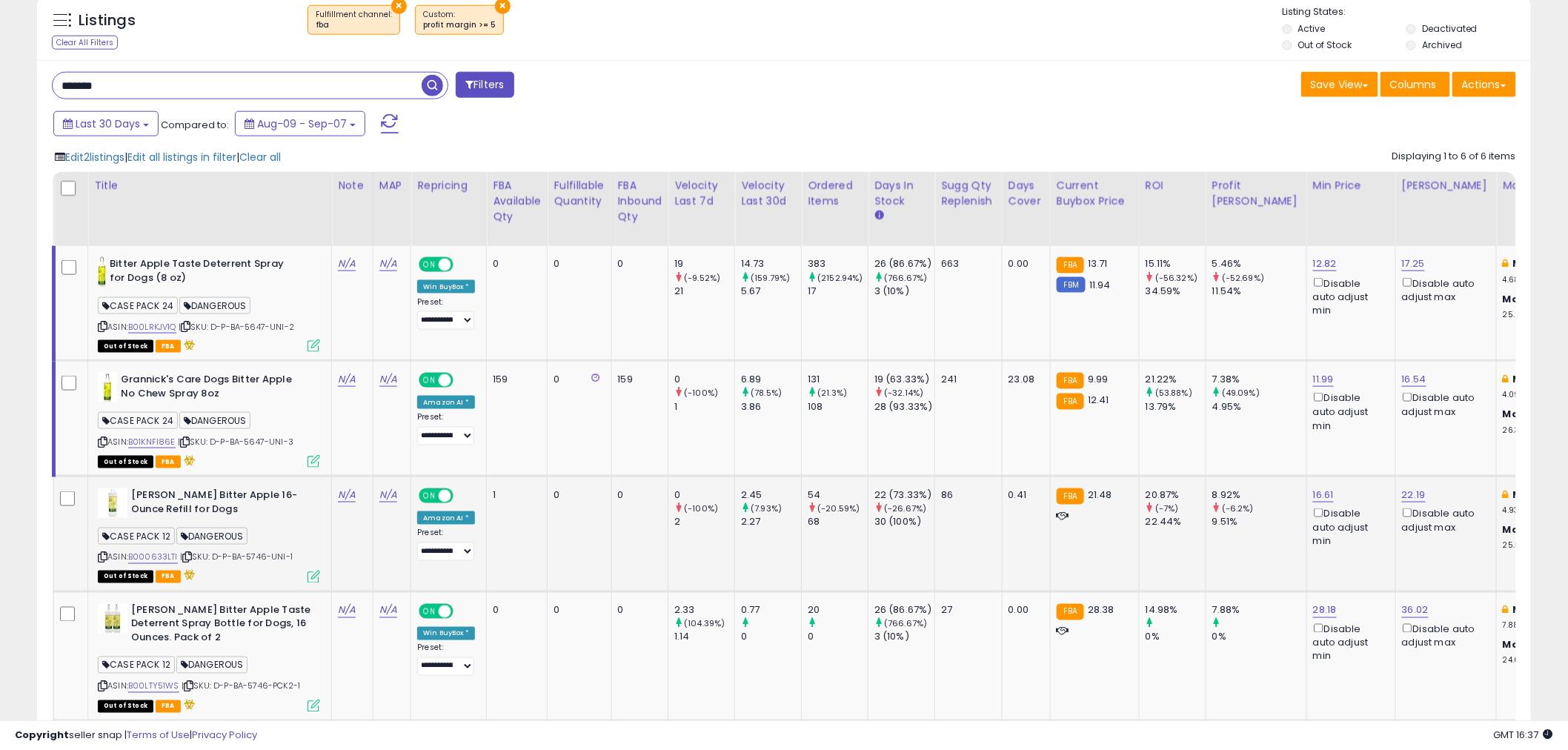
scroll to position [715, 0]
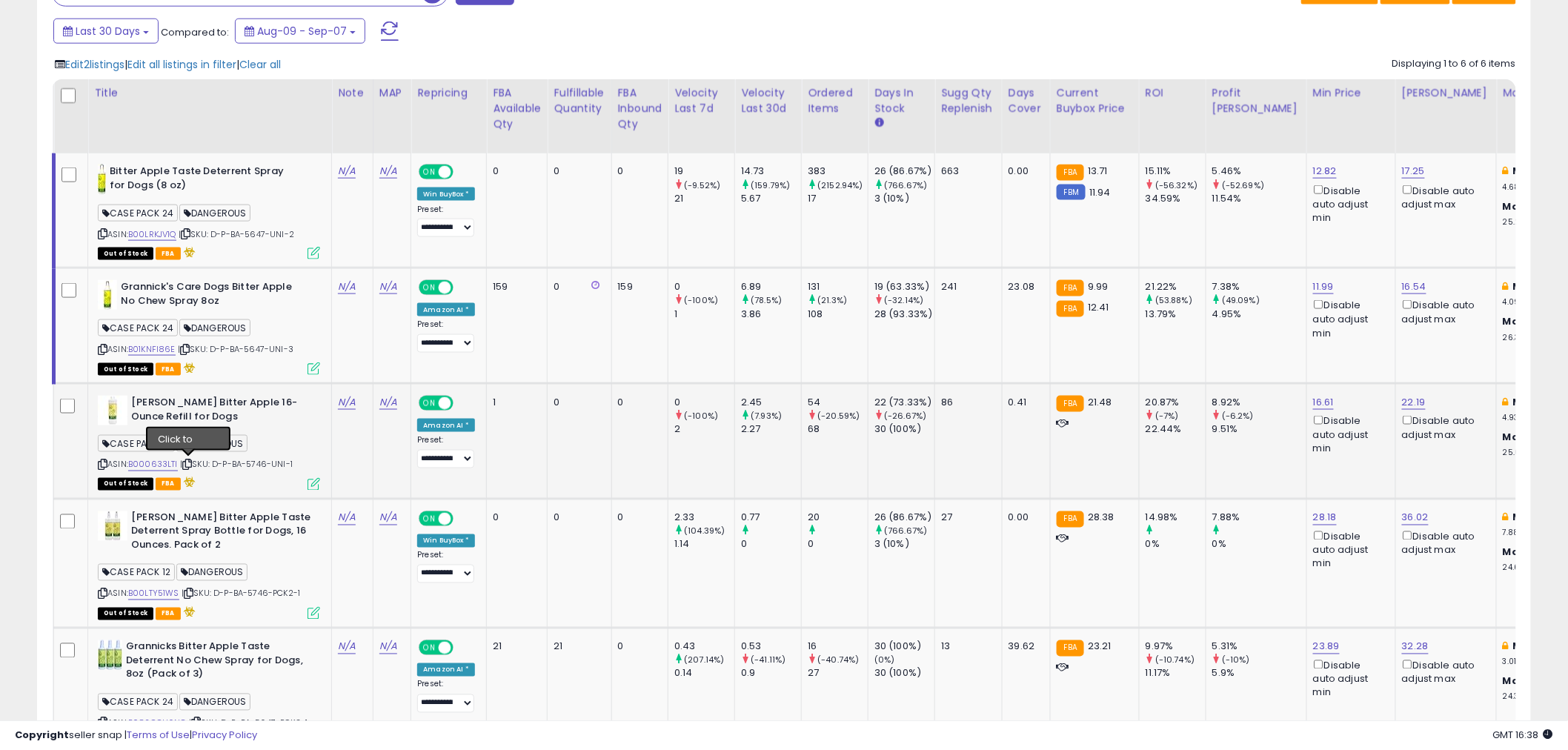
click at [189, 465] on icon at bounding box center [187, 464] width 9 height 9
click at [187, 462] on icon at bounding box center [187, 464] width 9 height 9
click at [191, 591] on icon at bounding box center [189, 593] width 9 height 9
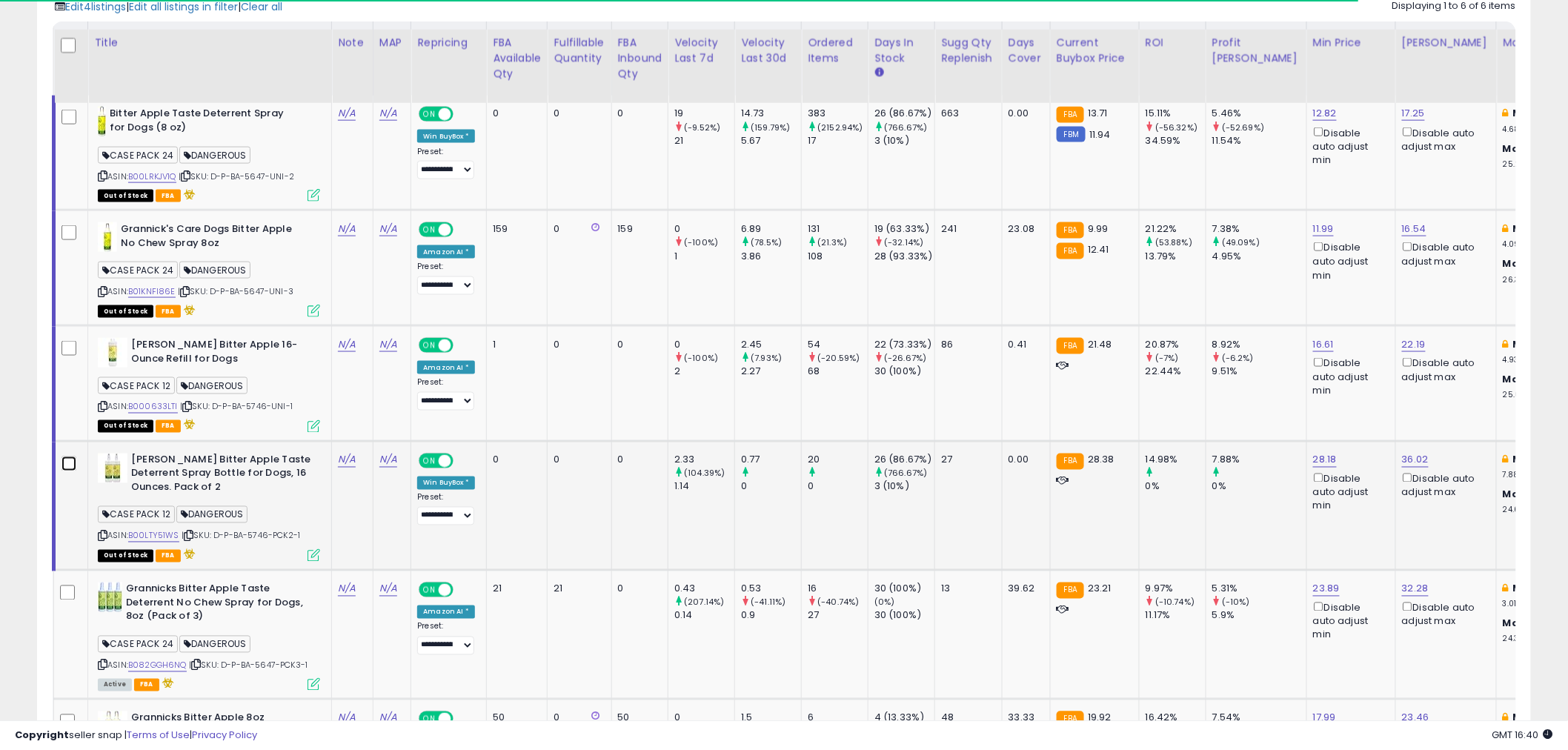
scroll to position [879, 0]
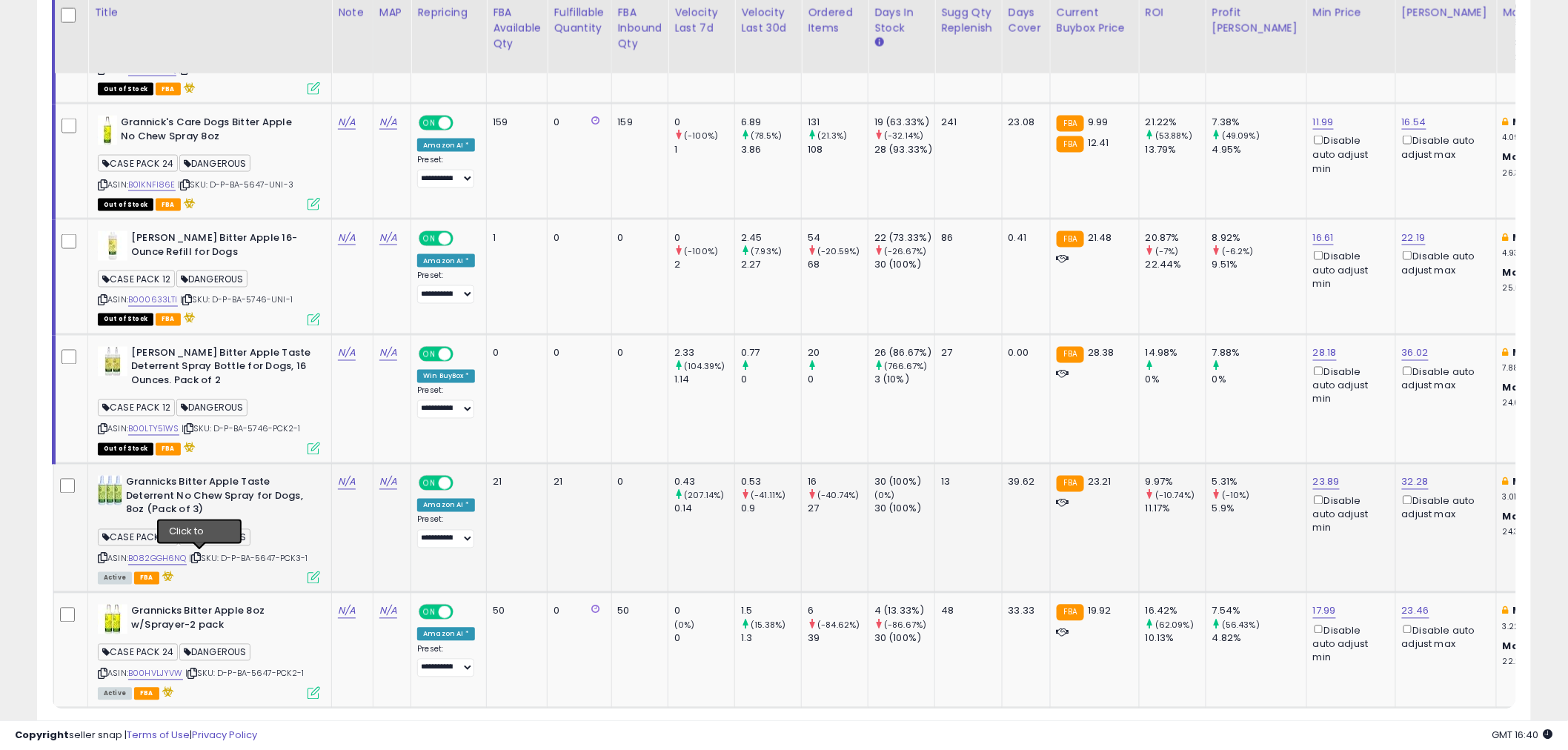
click at [198, 554] on icon at bounding box center [196, 558] width 9 height 9
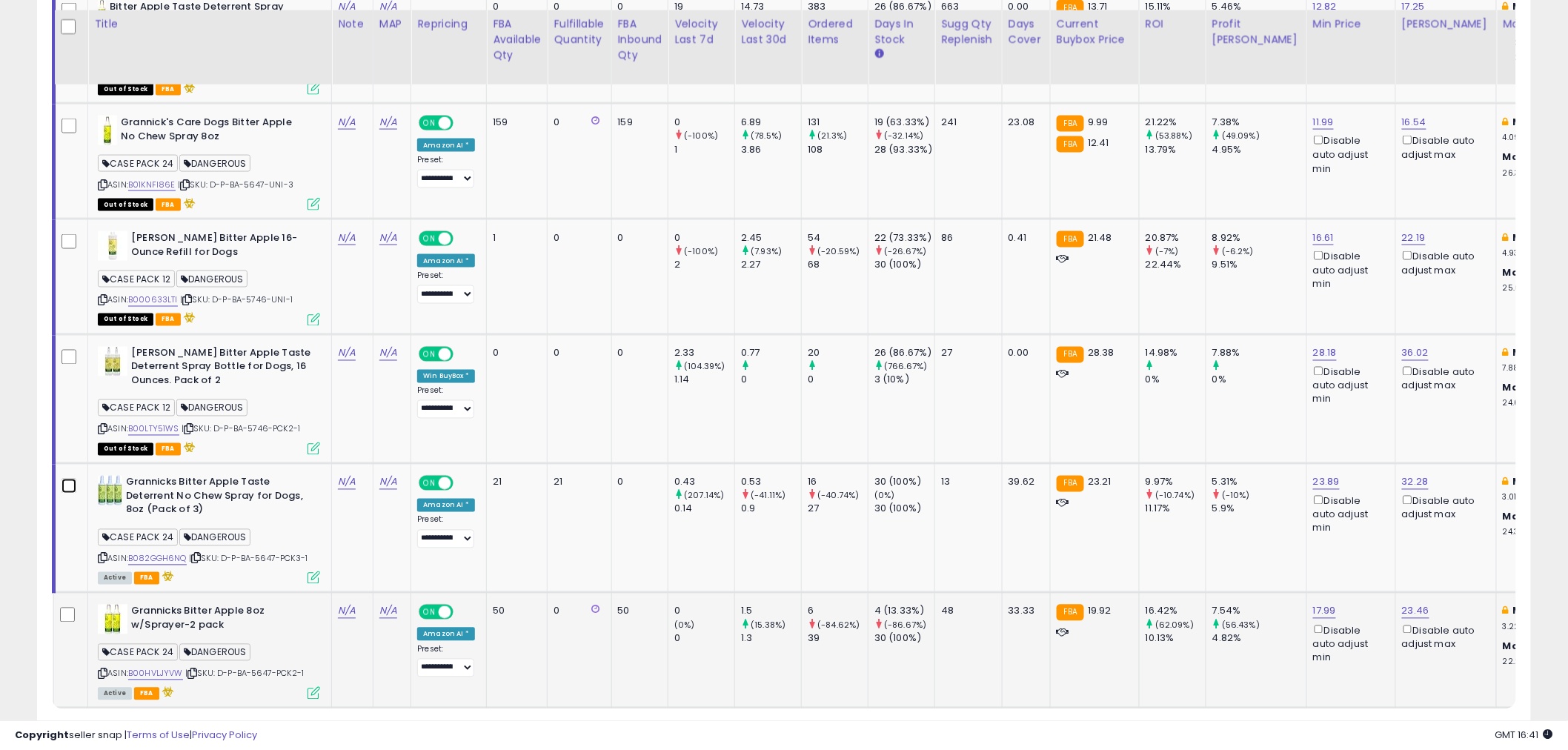
scroll to position [962, 0]
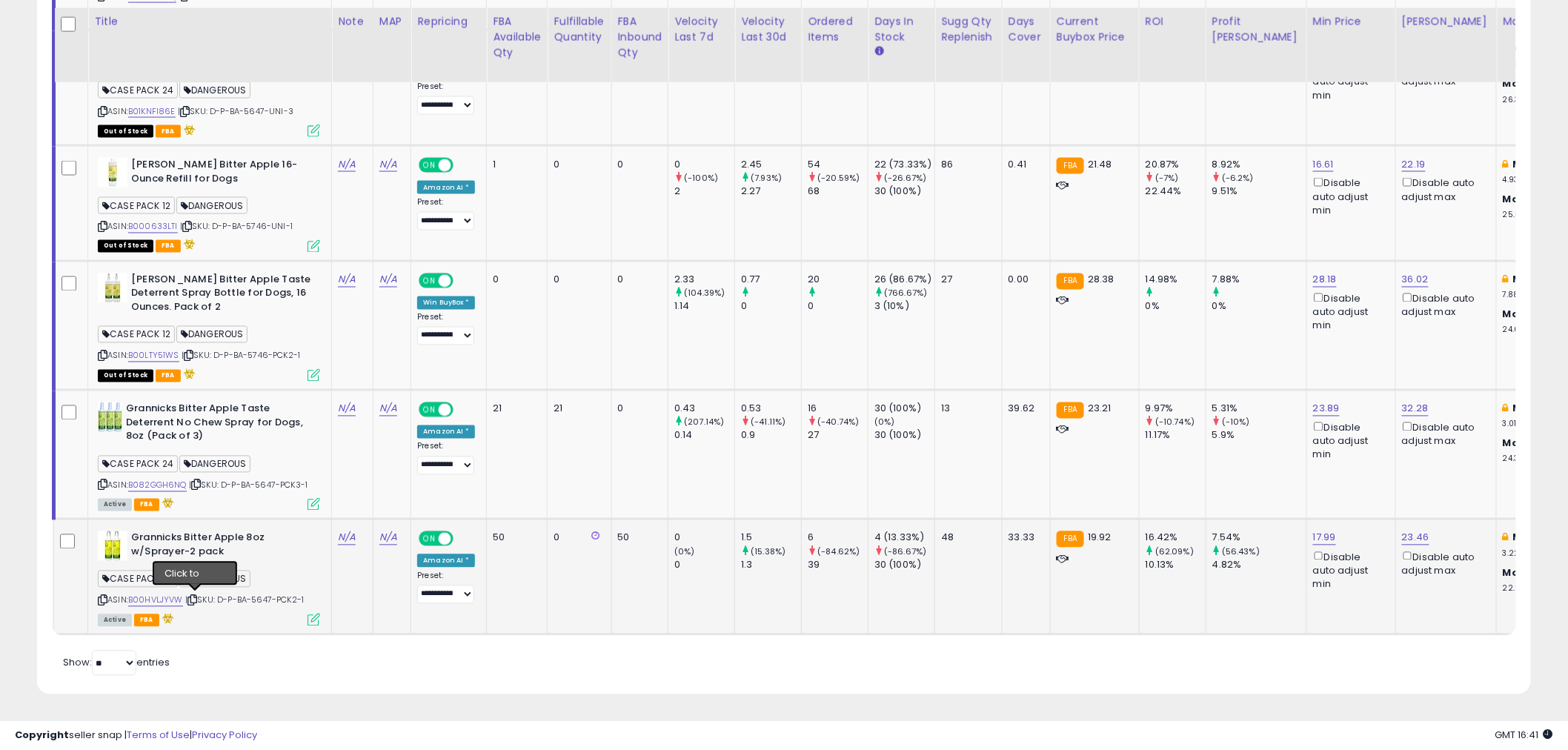
click at [194, 596] on icon at bounding box center [192, 600] width 9 height 9
